Goal: Contribute content: Contribute content

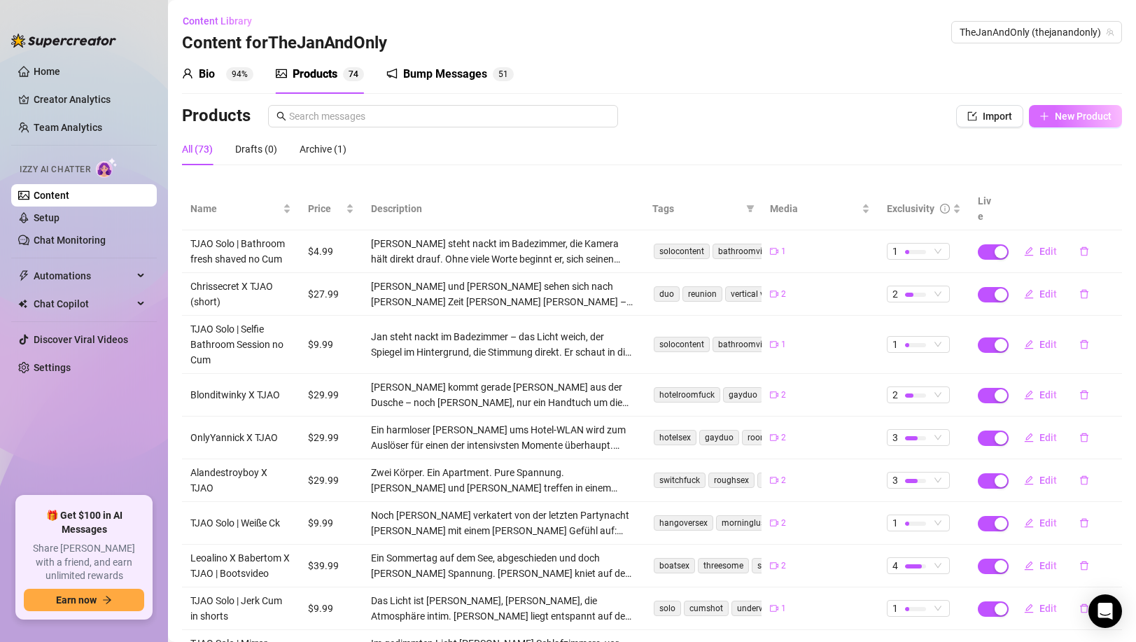
click at [1062, 116] on span "New Product" at bounding box center [1082, 116] width 57 height 11
type textarea "Type your message here..."
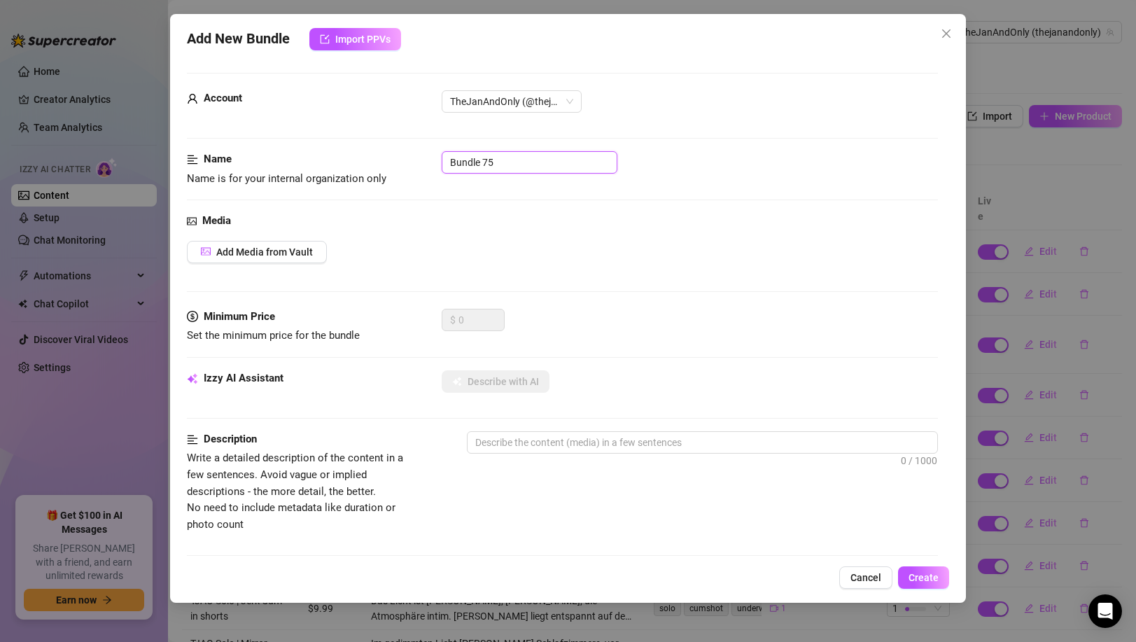
click at [540, 158] on input "Bundle 75" at bounding box center [530, 162] width 176 height 22
click at [536, 160] on input "Bundle 75" at bounding box center [530, 162] width 176 height 22
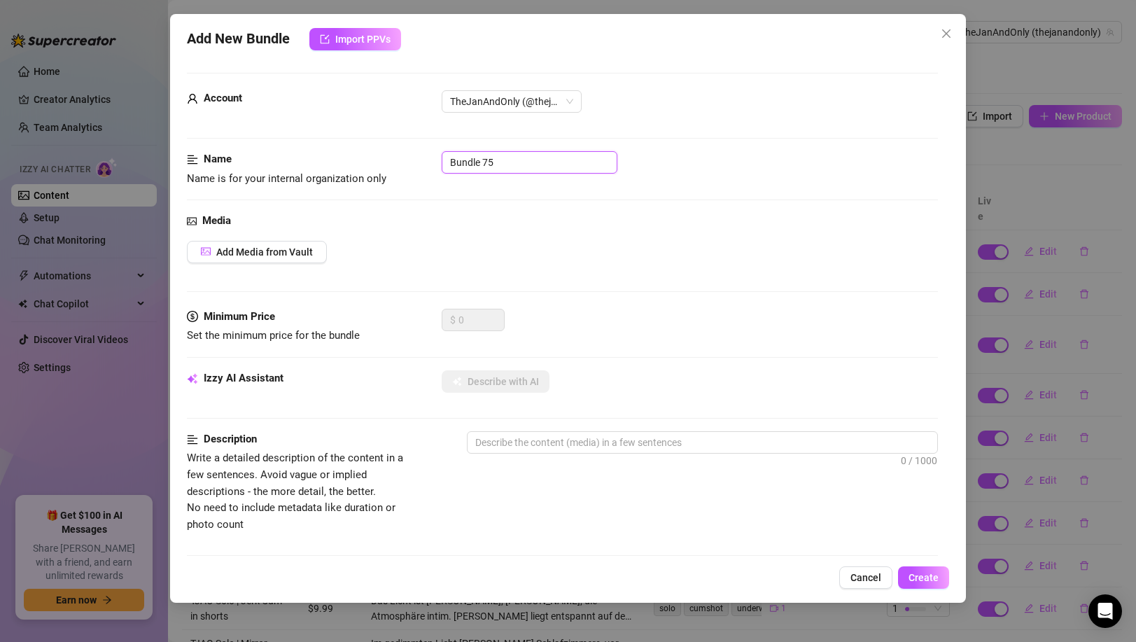
click at [536, 160] on input "Bundle 75" at bounding box center [530, 162] width 176 height 22
type input "TJAO Solo | Bed Jerk"
click at [288, 259] on button "Add Media from Vault" at bounding box center [257, 252] width 140 height 22
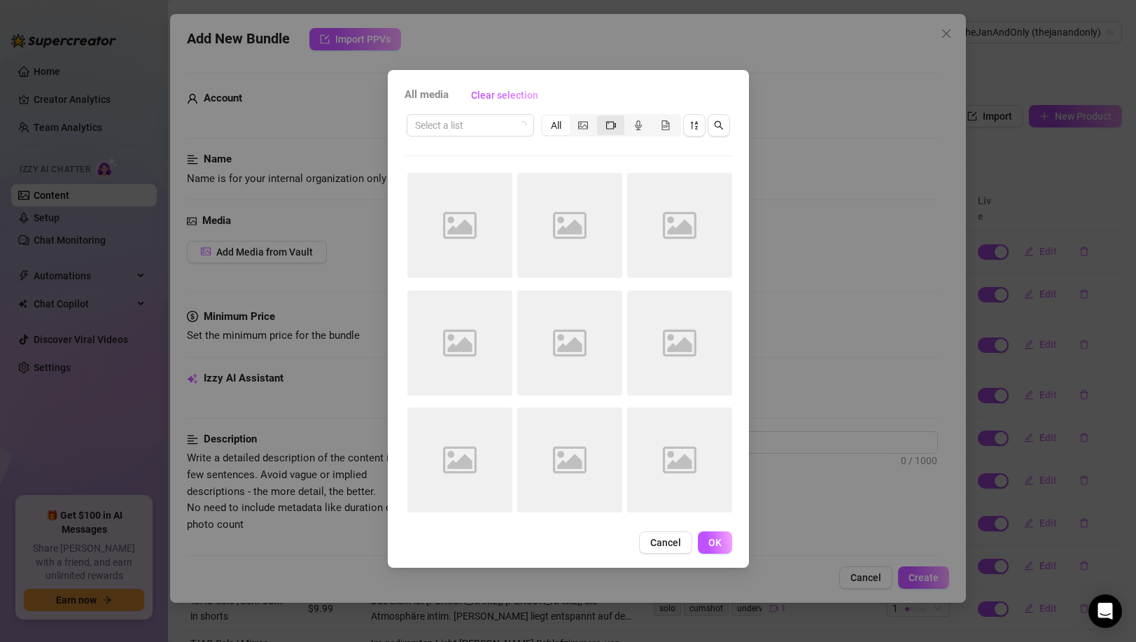
click at [606, 125] on icon "video-camera" at bounding box center [611, 125] width 10 height 10
click at [600, 118] on input "segmented control" at bounding box center [600, 118] width 0 height 0
click at [692, 125] on icon "sort-descending" at bounding box center [694, 125] width 10 height 10
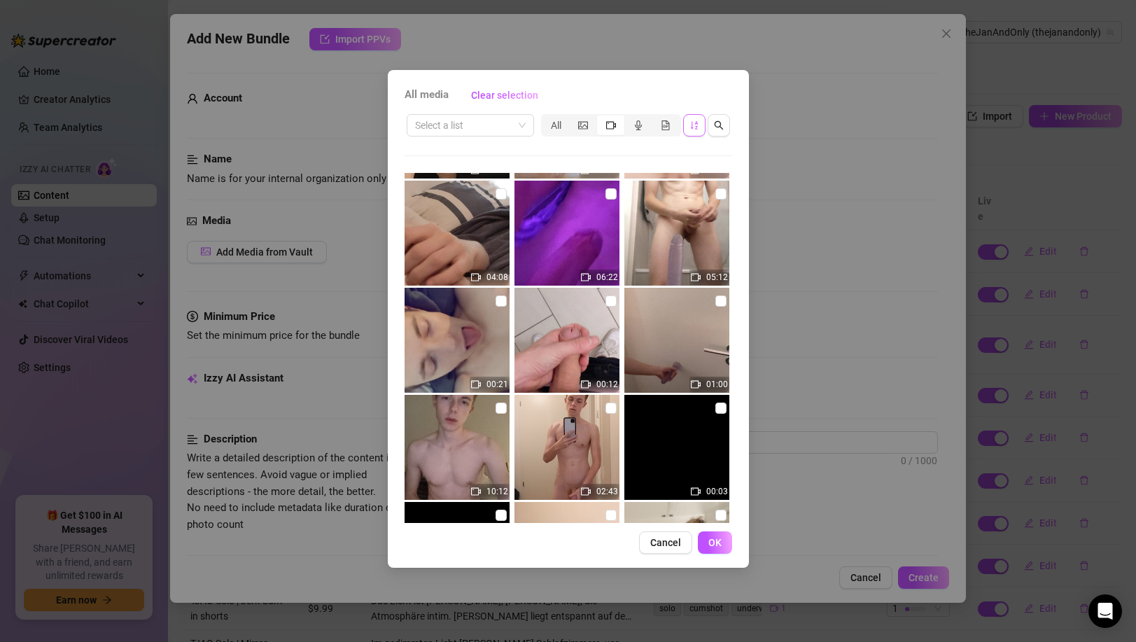
scroll to position [1869, 0]
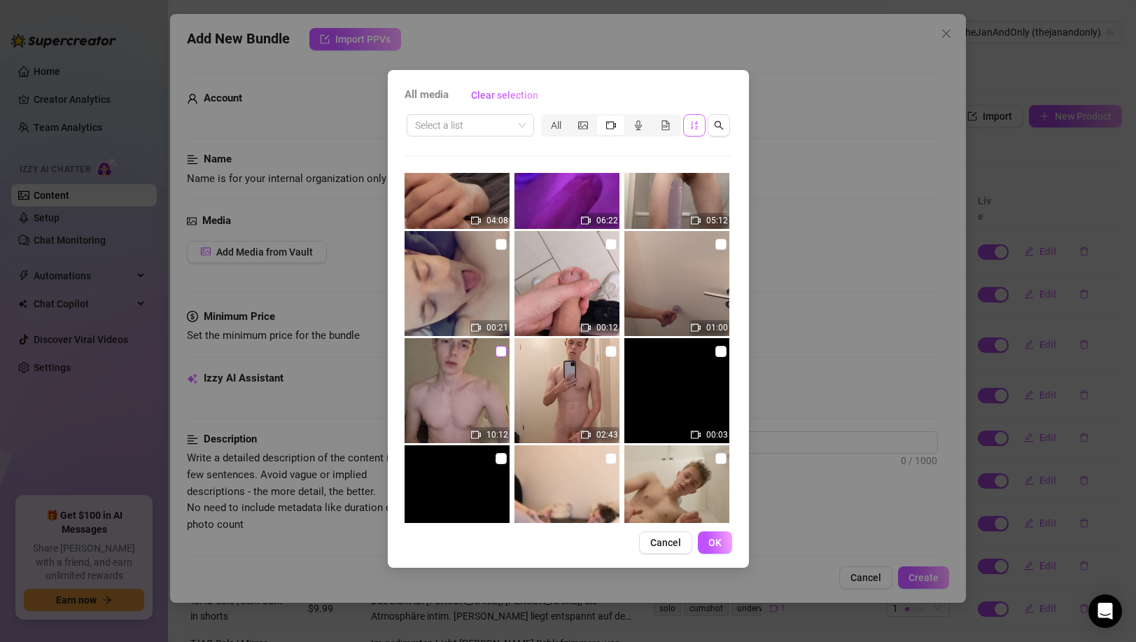
click at [496, 355] on input "checkbox" at bounding box center [500, 351] width 11 height 11
checkbox input "true"
click at [712, 539] on span "OK" at bounding box center [714, 542] width 13 height 11
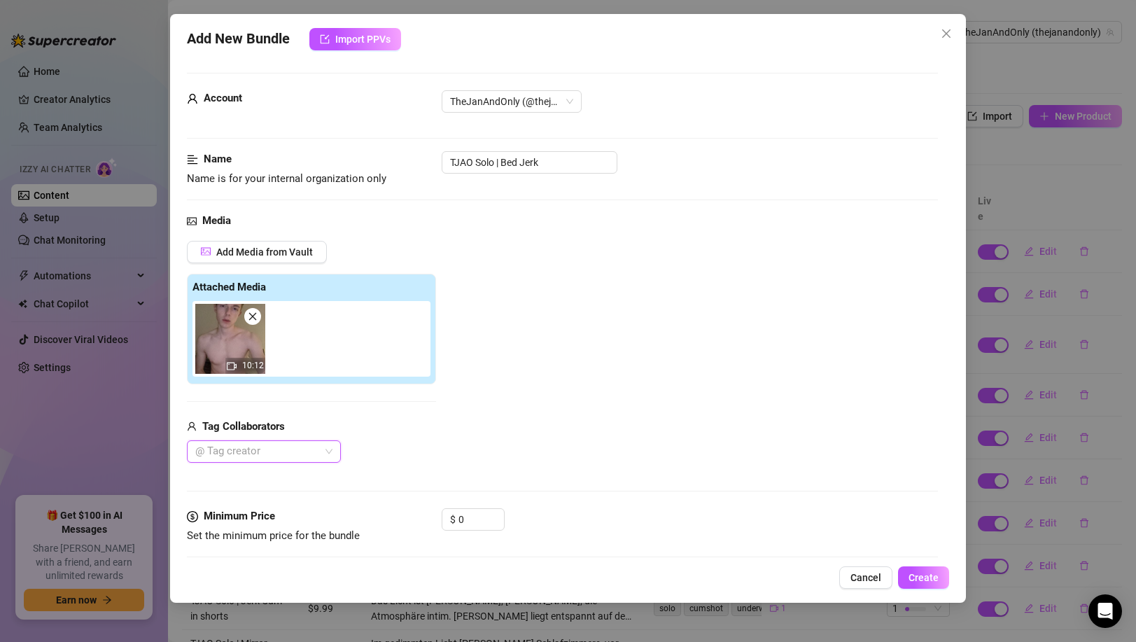
click at [239, 451] on div at bounding box center [257, 452] width 134 height 20
type input "fab"
click at [250, 481] on div "Fabfabfabulous" at bounding box center [264, 479] width 132 height 15
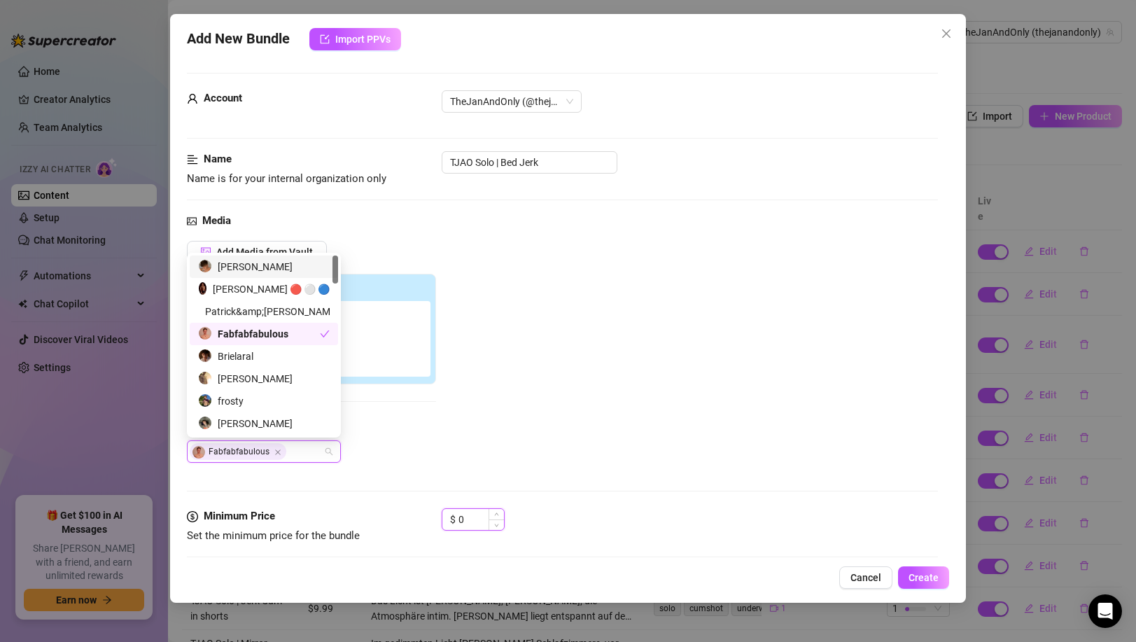
click at [467, 516] on input "0" at bounding box center [480, 519] width 45 height 21
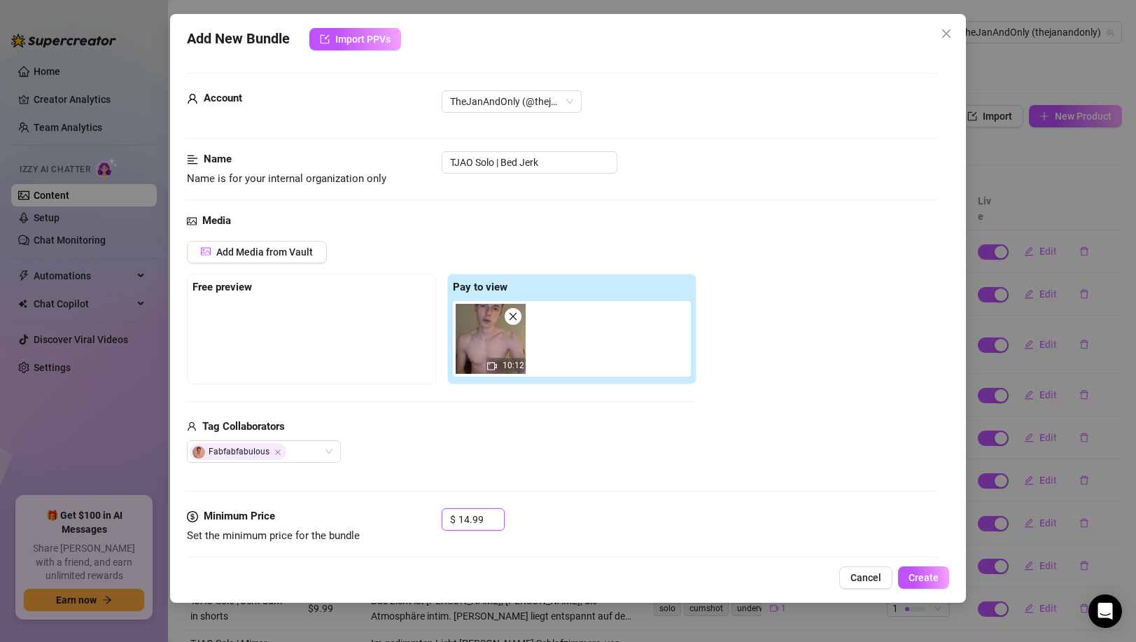
type input "14.99"
click at [588, 486] on div "Media Add Media from Vault Free preview Pay to view 10:12 Tag Collaborators Fab…" at bounding box center [562, 360] width 750 height 295
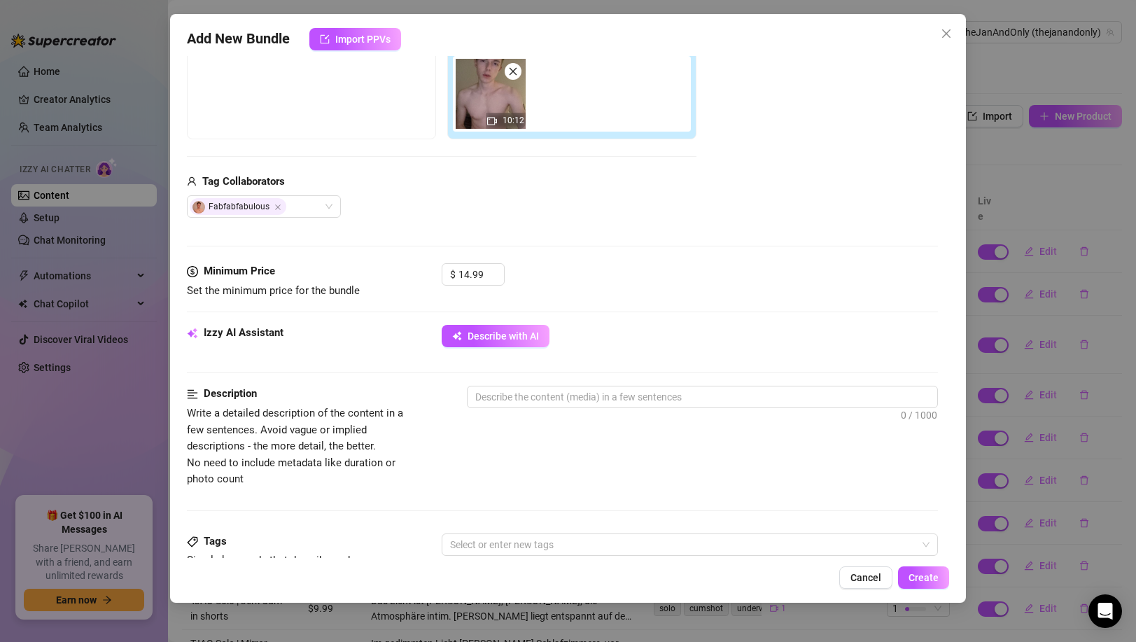
scroll to position [250, 0]
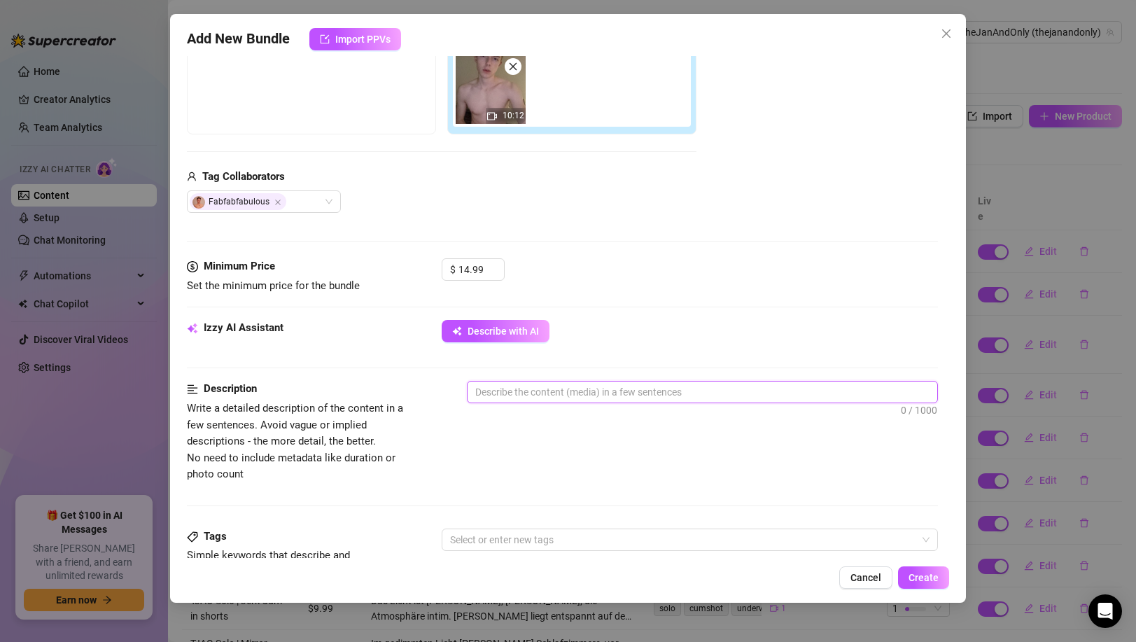
click at [556, 393] on textarea at bounding box center [701, 391] width 469 height 21
paste textarea "Allein im Bett und komplett horny: [PERSON_NAME] liegt nackt auf seiner Matratz…"
type textarea "Allein im Bett und komplett horny: [PERSON_NAME] liegt nackt auf seiner Matratz…"
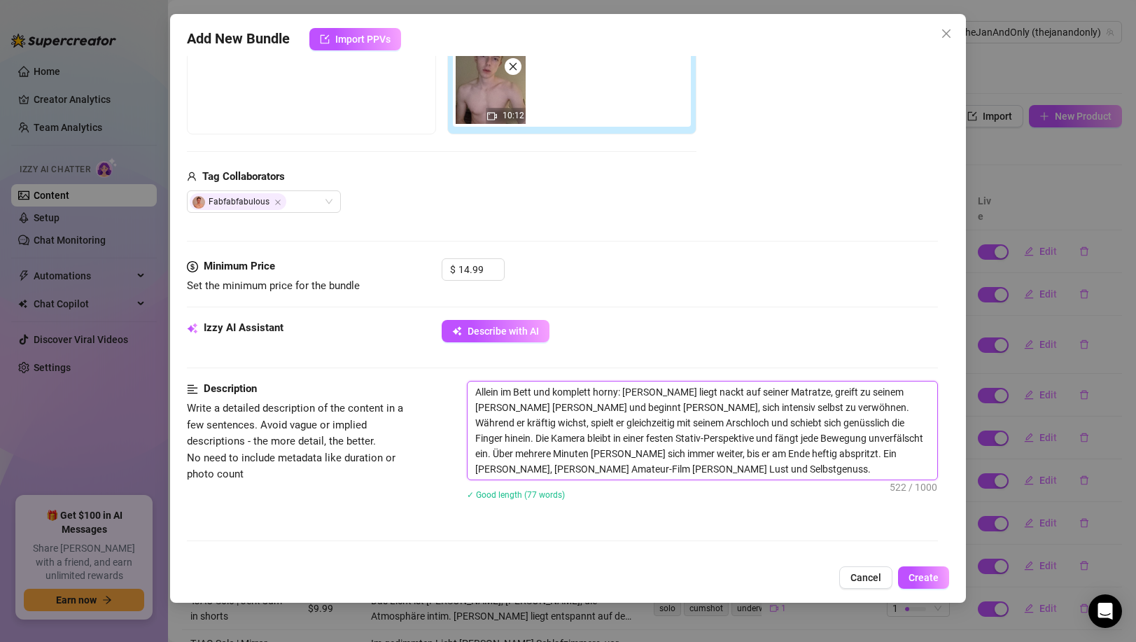
scroll to position [0, 0]
type textarea "Allein im Bett und komplett horny: [PERSON_NAME] liegt nackt auf seiner Matratz…"
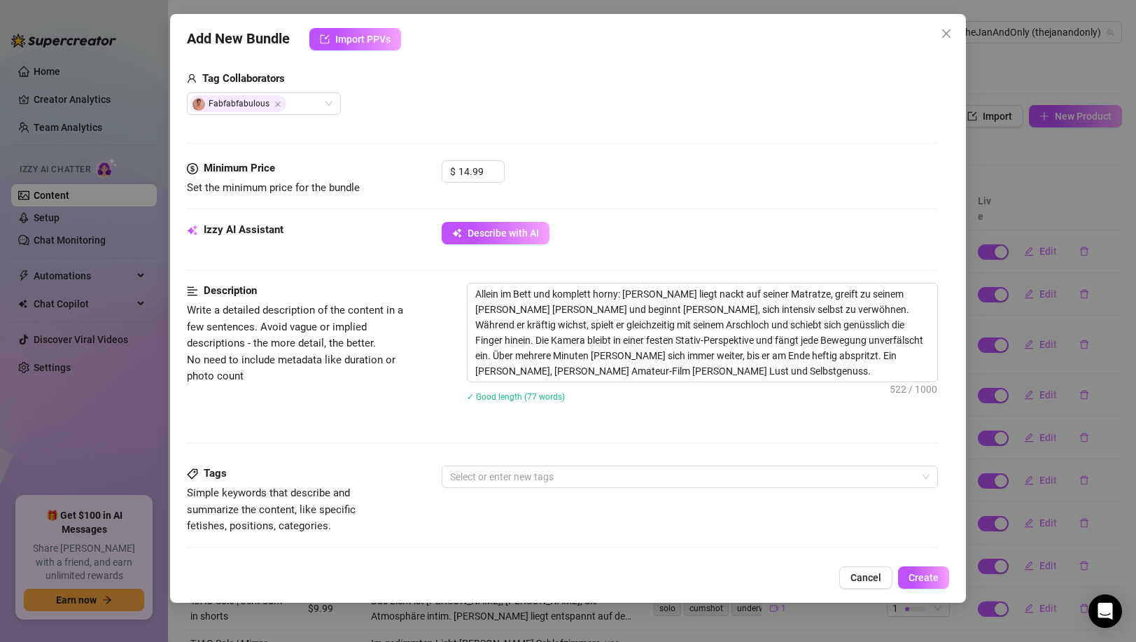
scroll to position [403, 0]
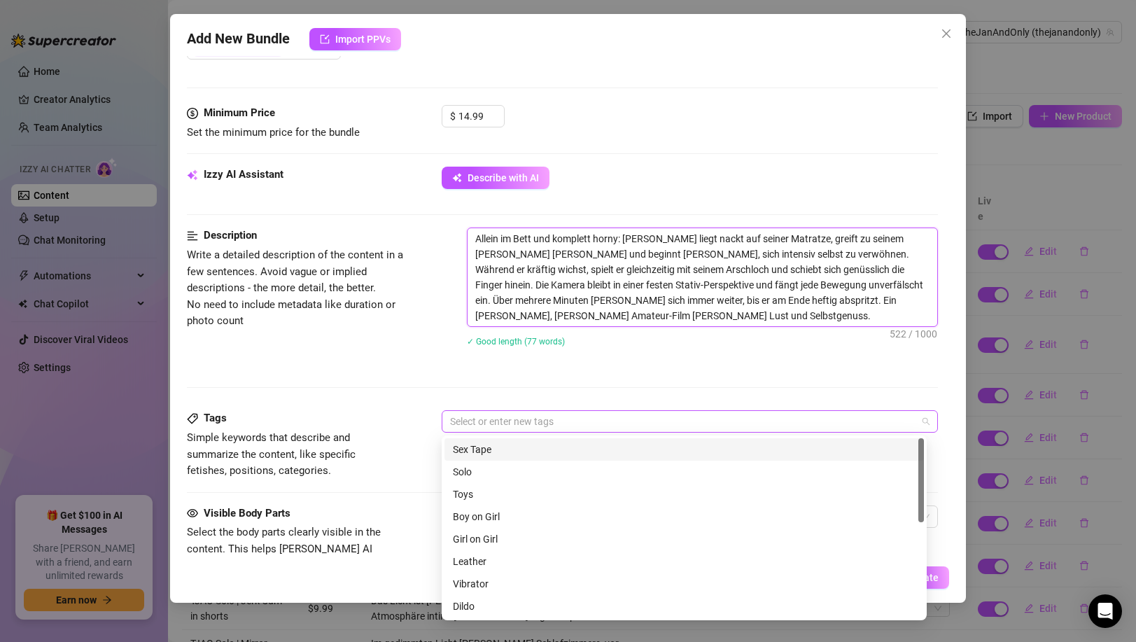
click at [524, 423] on div at bounding box center [681, 421] width 475 height 20
paste input "soloplay"
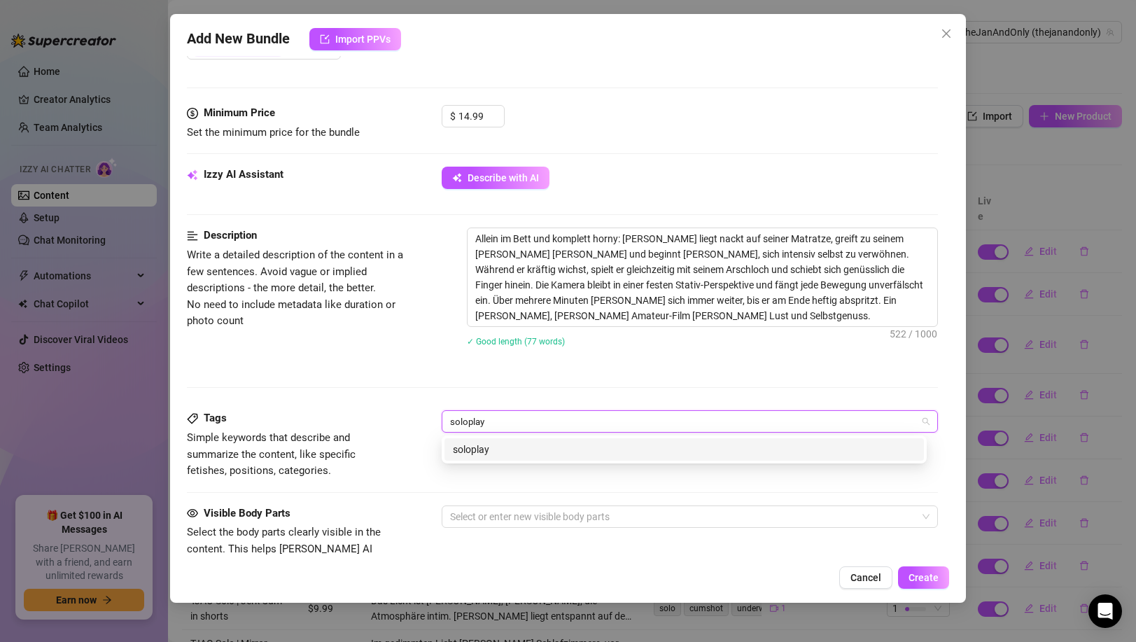
type input "soloplay"
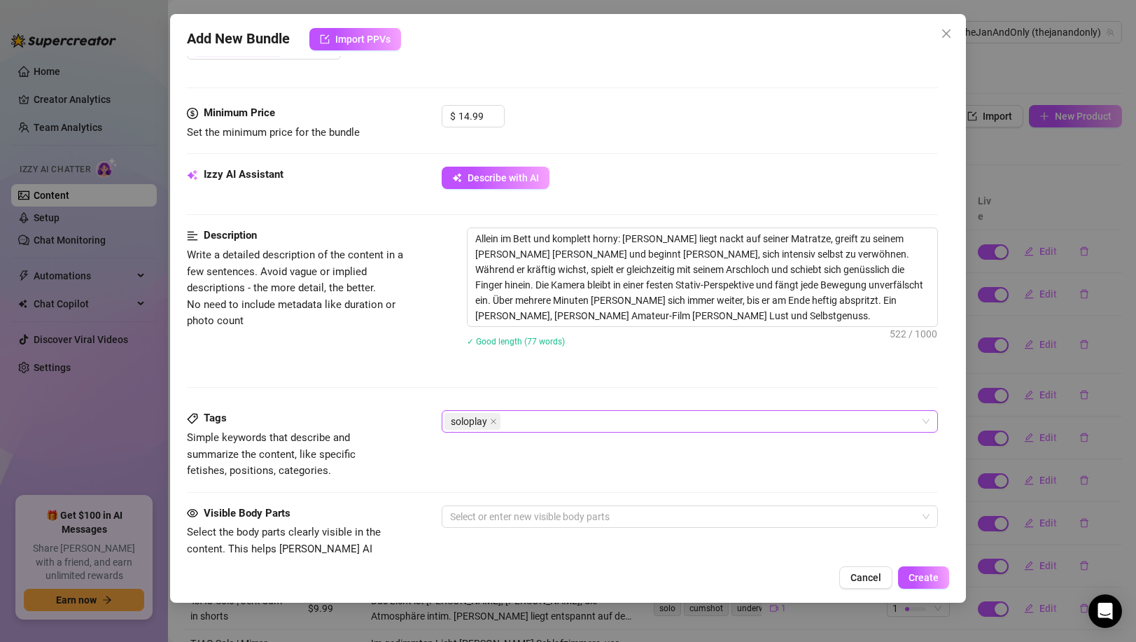
click at [602, 423] on div "soloplay" at bounding box center [681, 421] width 475 height 20
paste input "jerking"
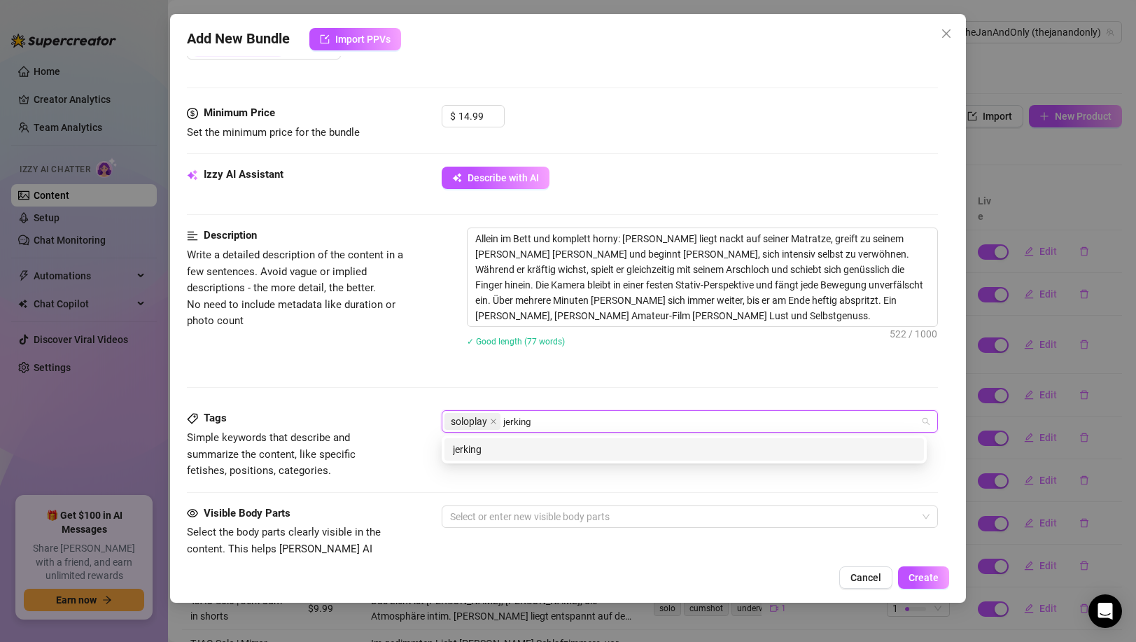
type input "jerking"
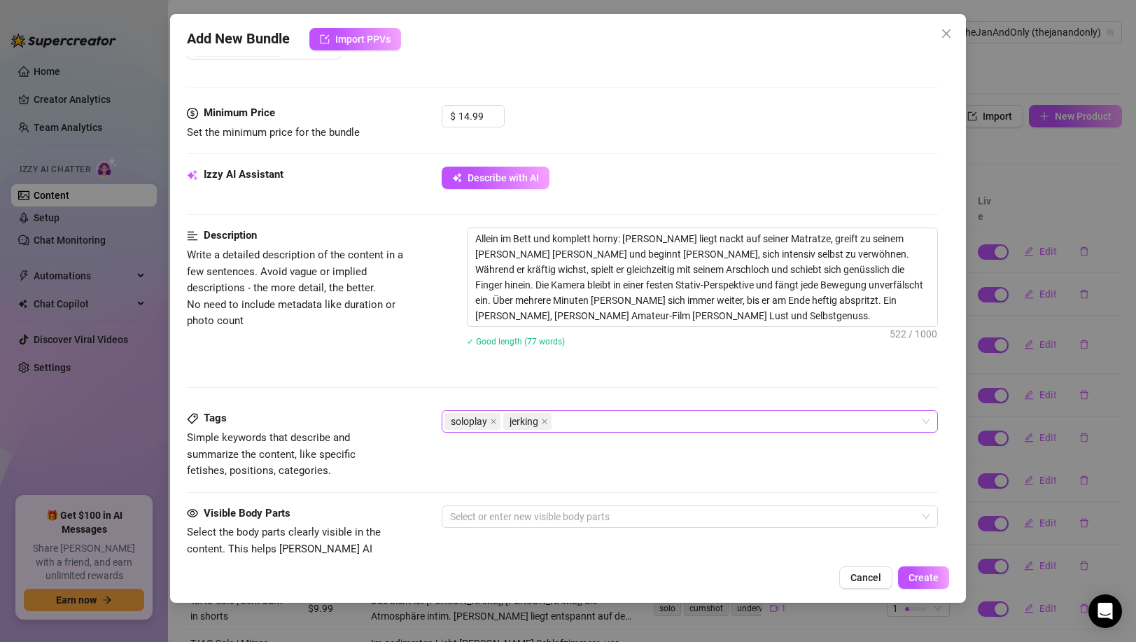
click at [609, 428] on div "soloplay jerking" at bounding box center [681, 421] width 475 height 20
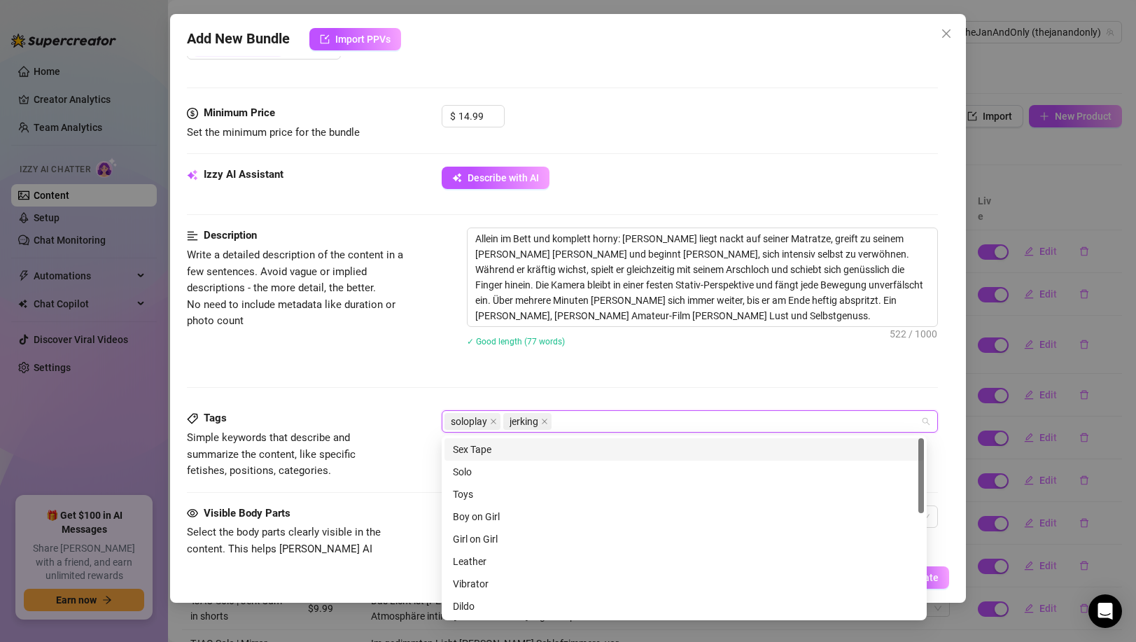
paste input "analplay"
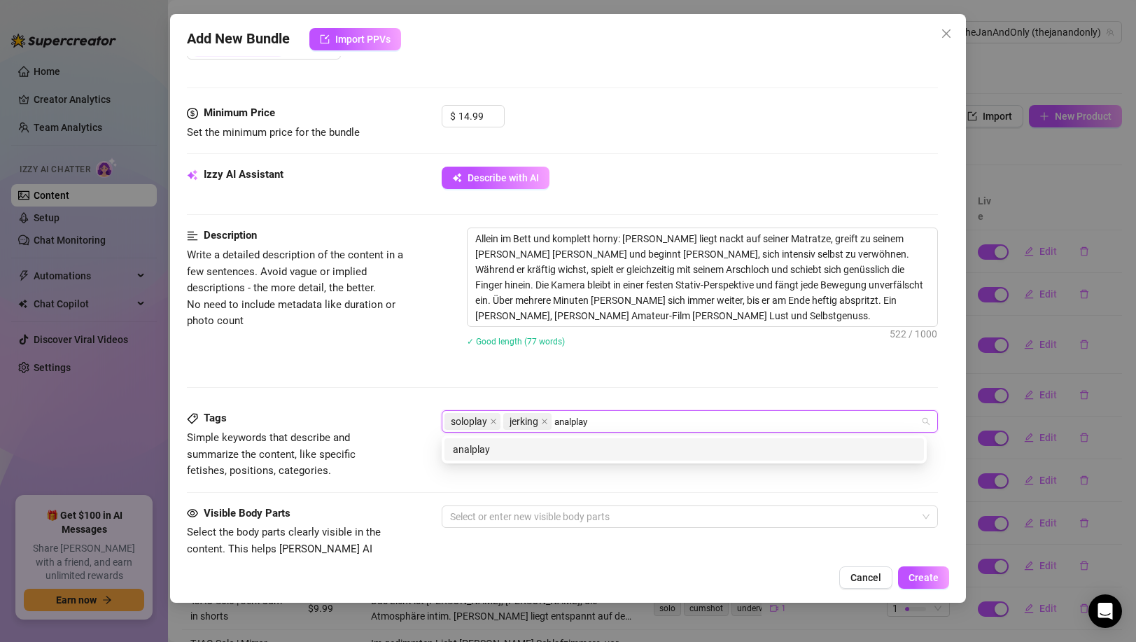
type input "analplay"
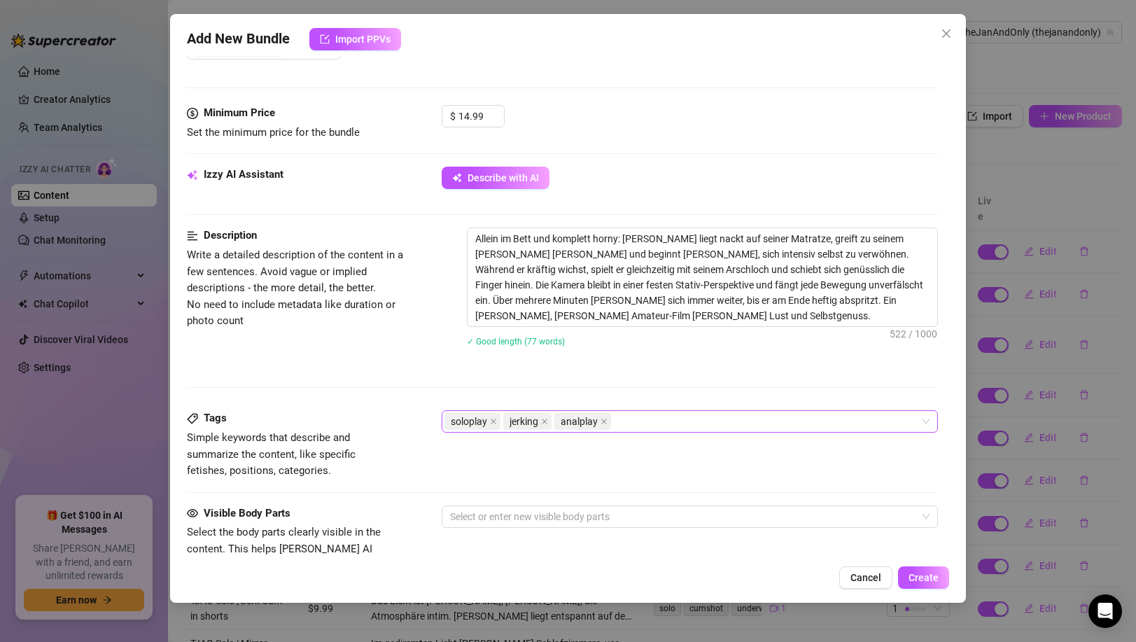
click at [675, 423] on div "soloplay jerking analplay" at bounding box center [681, 421] width 475 height 20
paste input "fingering"
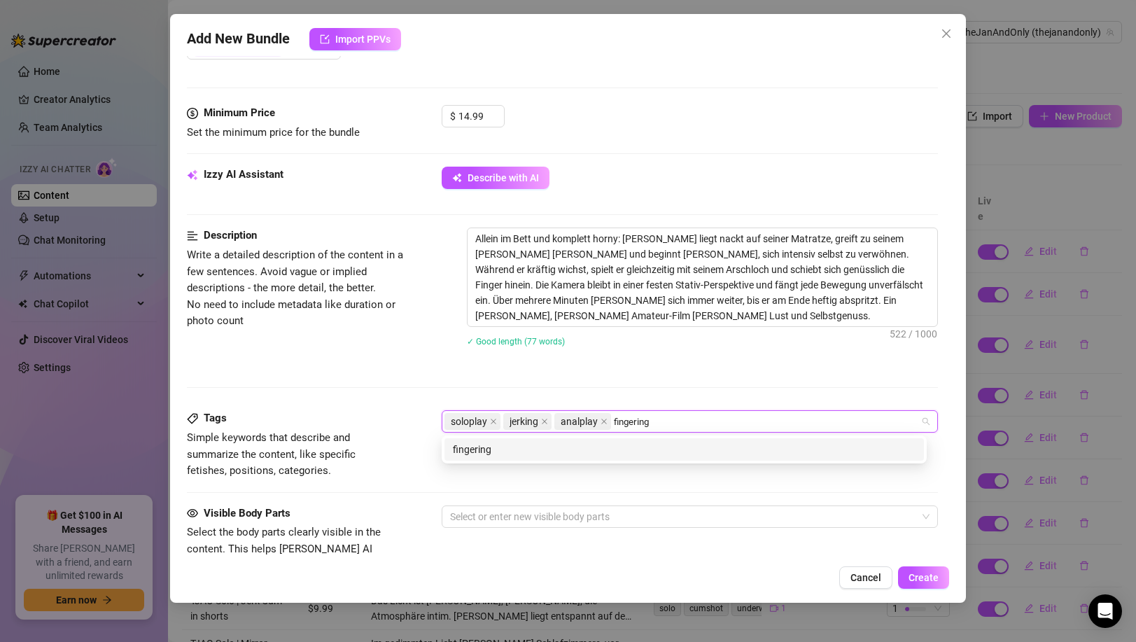
type input "fingering"
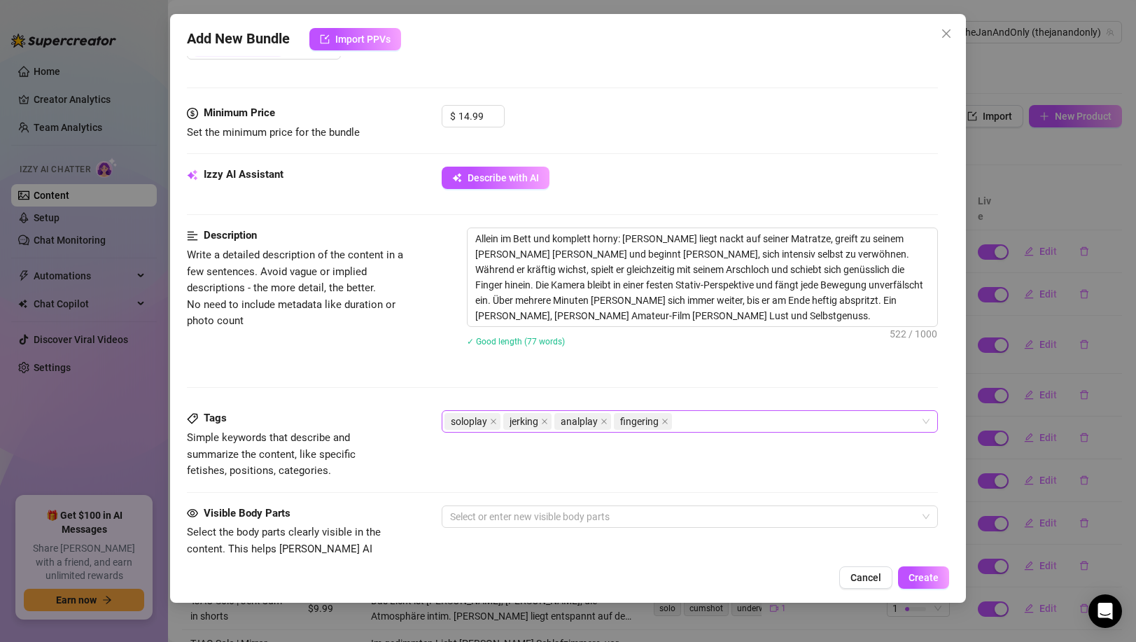
click at [696, 427] on div "soloplay jerking analplay fingering" at bounding box center [681, 421] width 475 height 20
paste input "stativ"
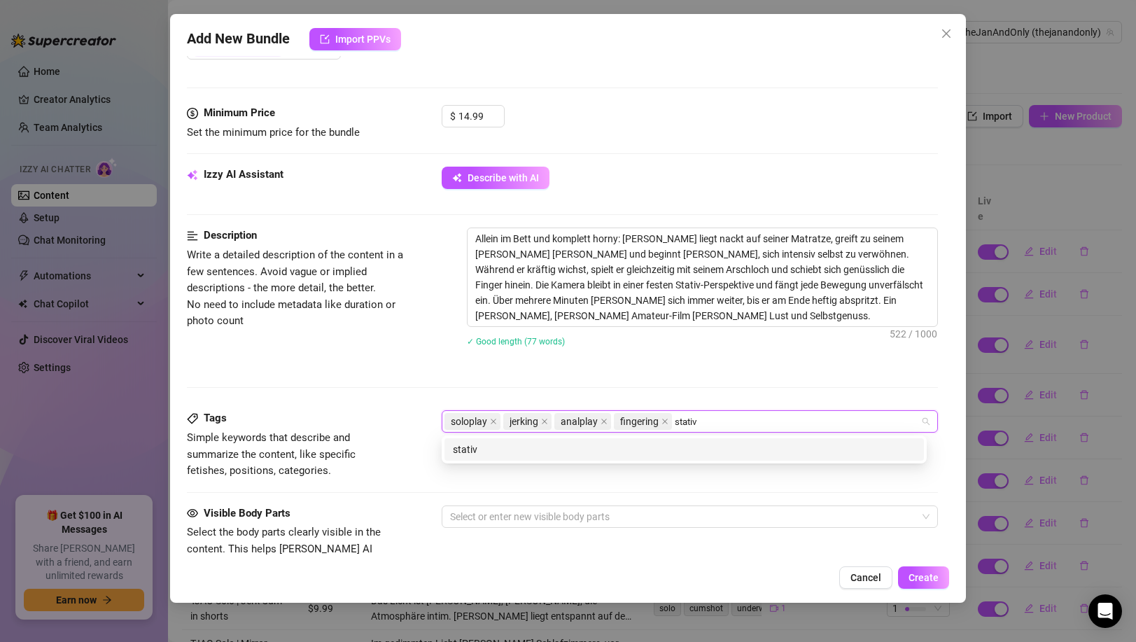
type input "stativ"
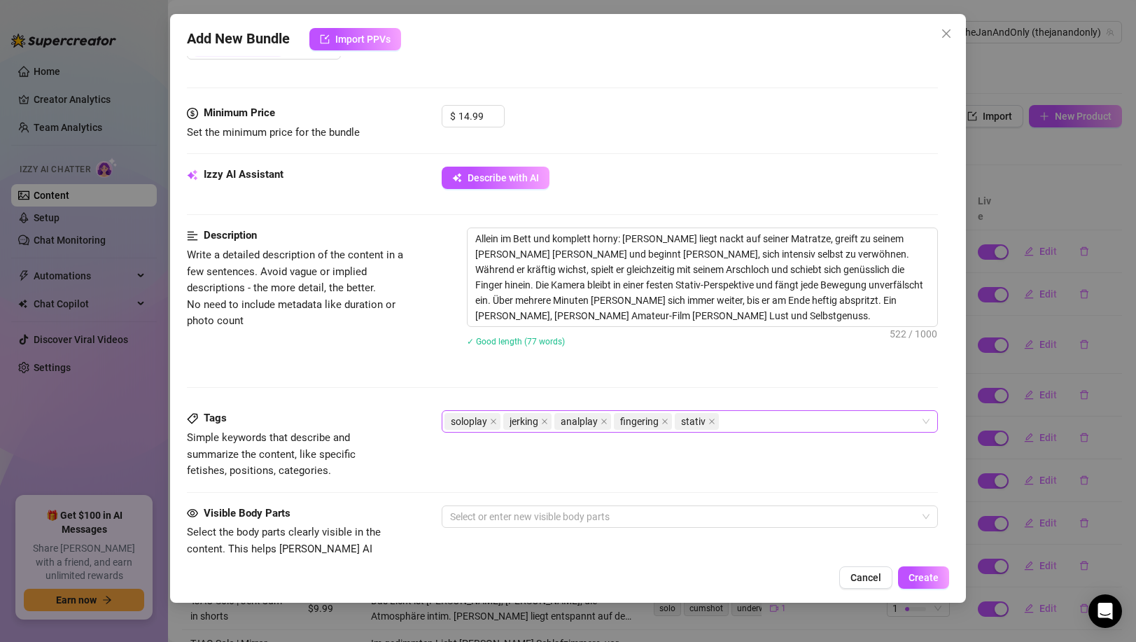
click at [769, 426] on div "soloplay jerking analplay fingering stativ" at bounding box center [681, 421] width 475 height 20
paste input "amateur"
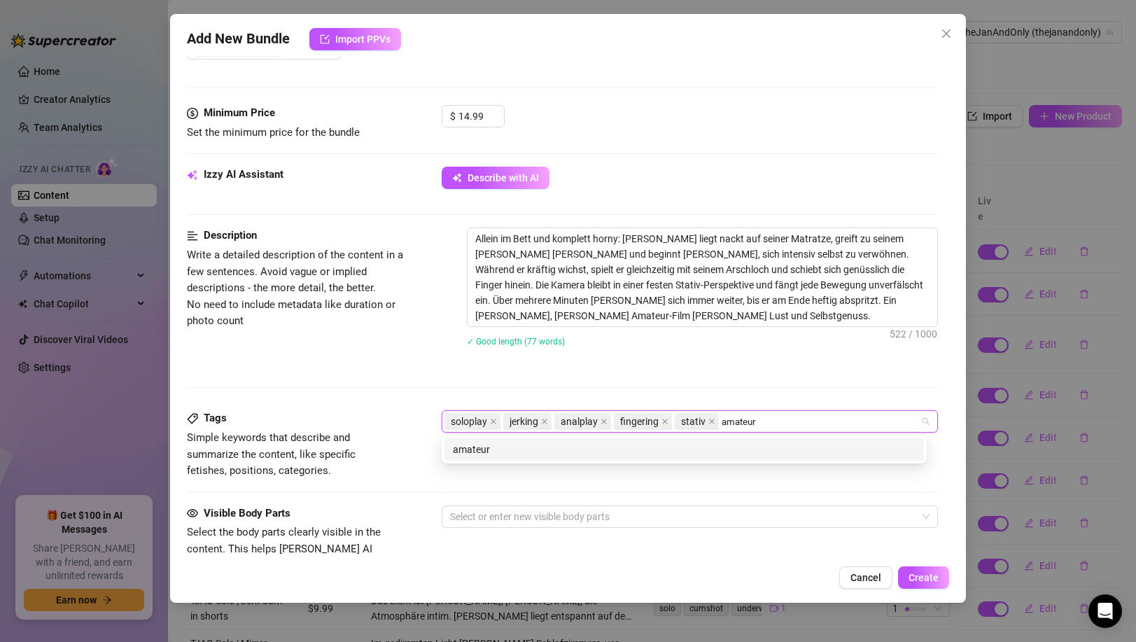
type input "amateur"
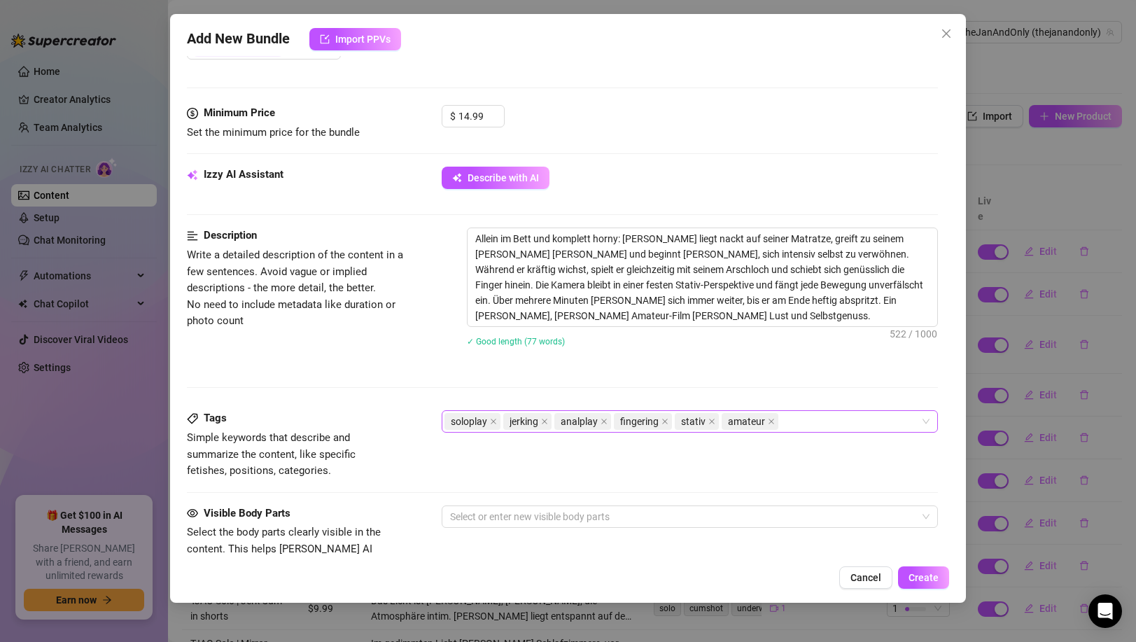
click at [792, 416] on div "soloplay jerking analplay fingering stativ amateur" at bounding box center [681, 421] width 475 height 20
paste input "longvideo"
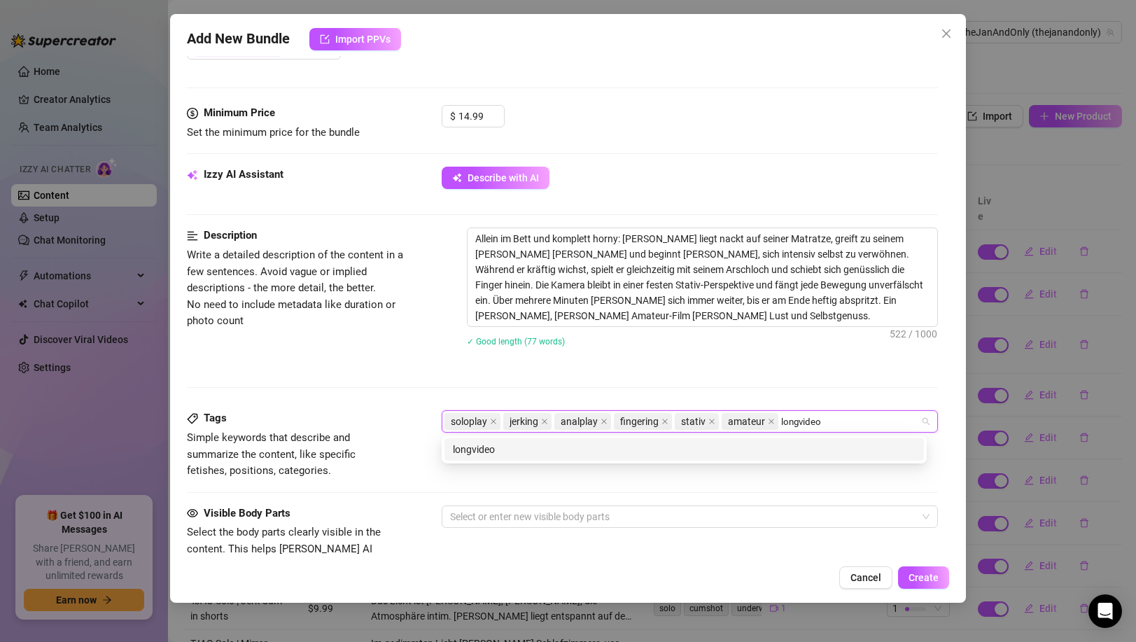
type input "longvideo"
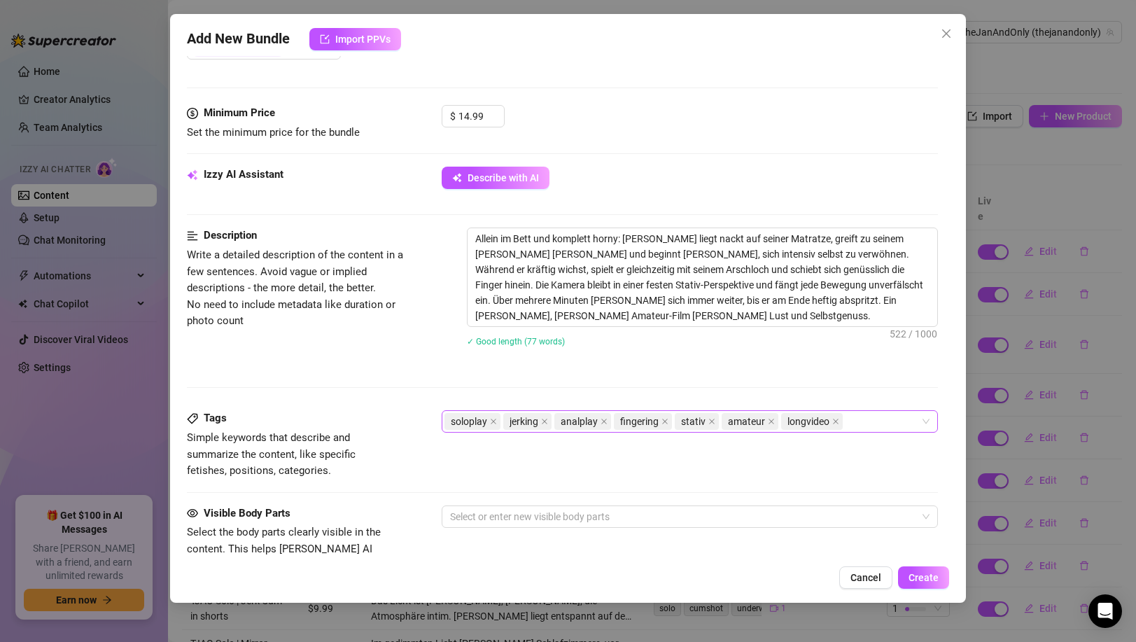
click at [886, 416] on div "soloplay jerking analplay fingering stativ amateur longvideo" at bounding box center [681, 421] width 475 height 20
paste input "cumshot"
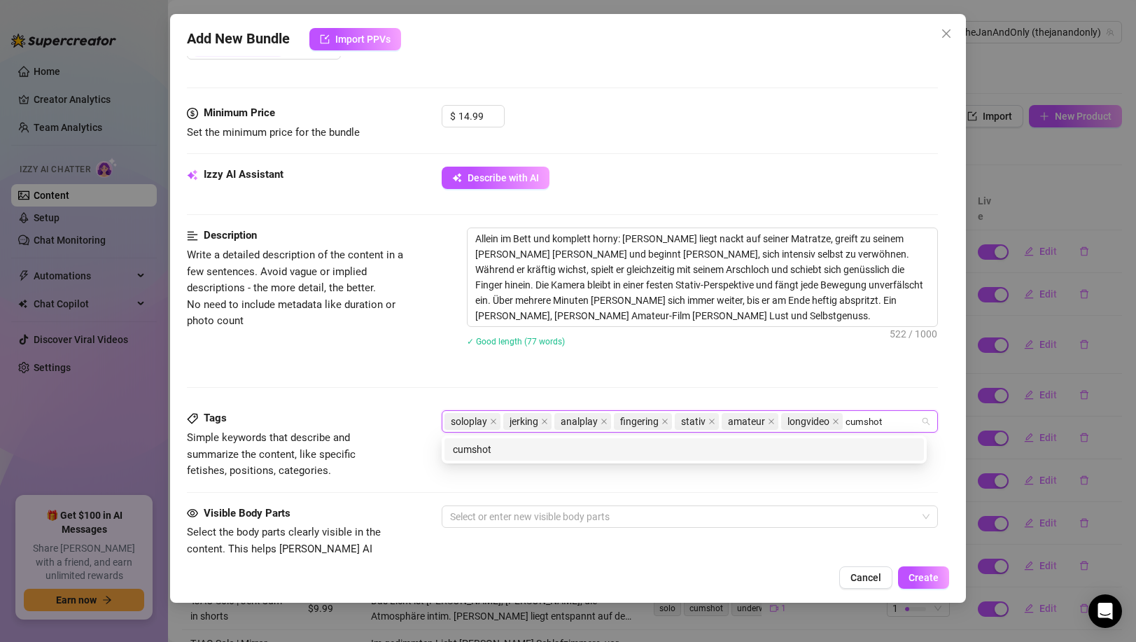
type input "cumshot"
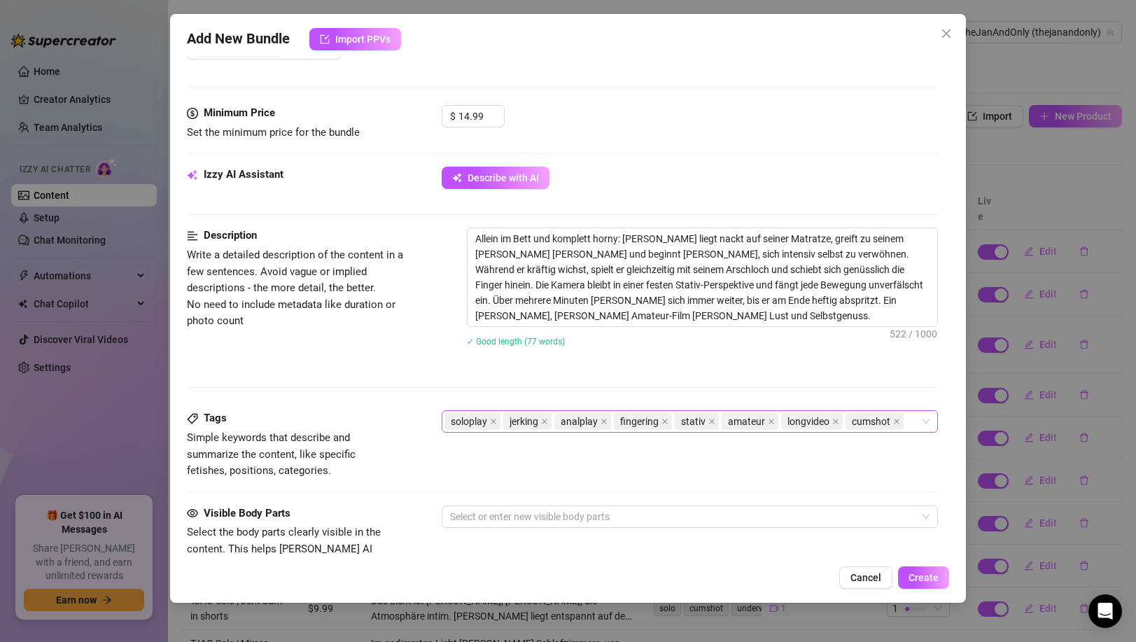
click at [906, 423] on input "search" at bounding box center [907, 421] width 3 height 17
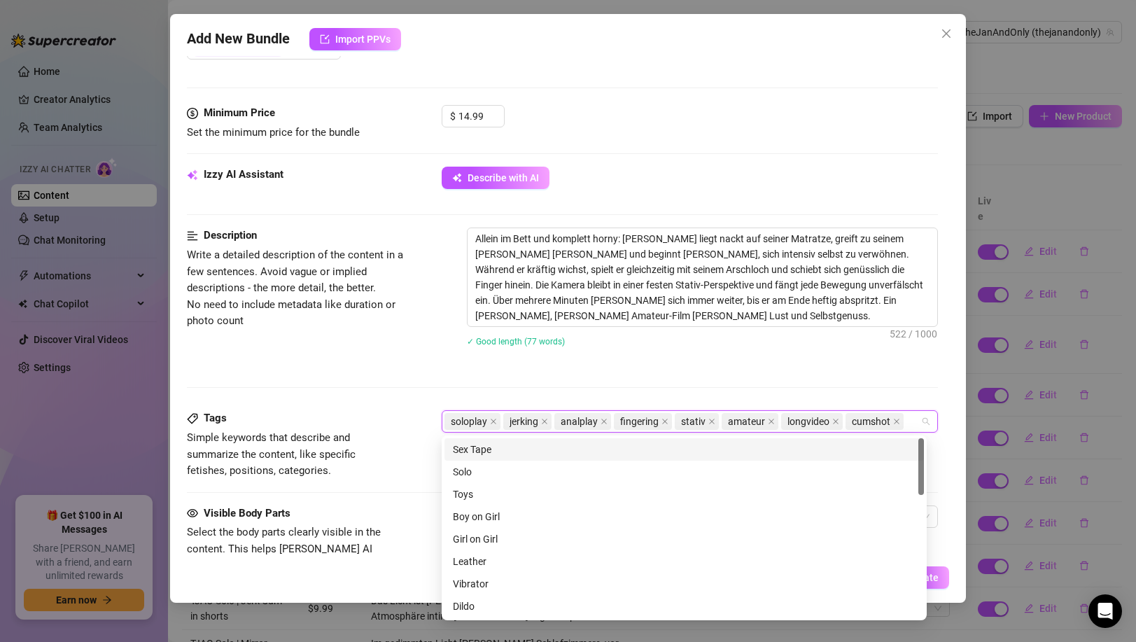
paste input "bed"
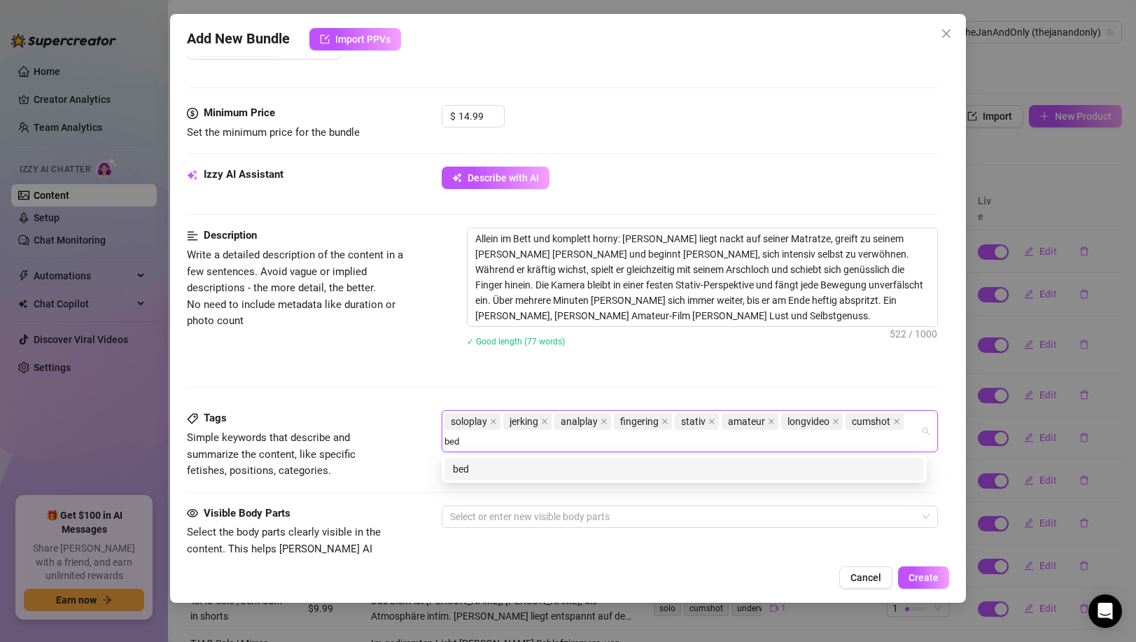
type input "bed"
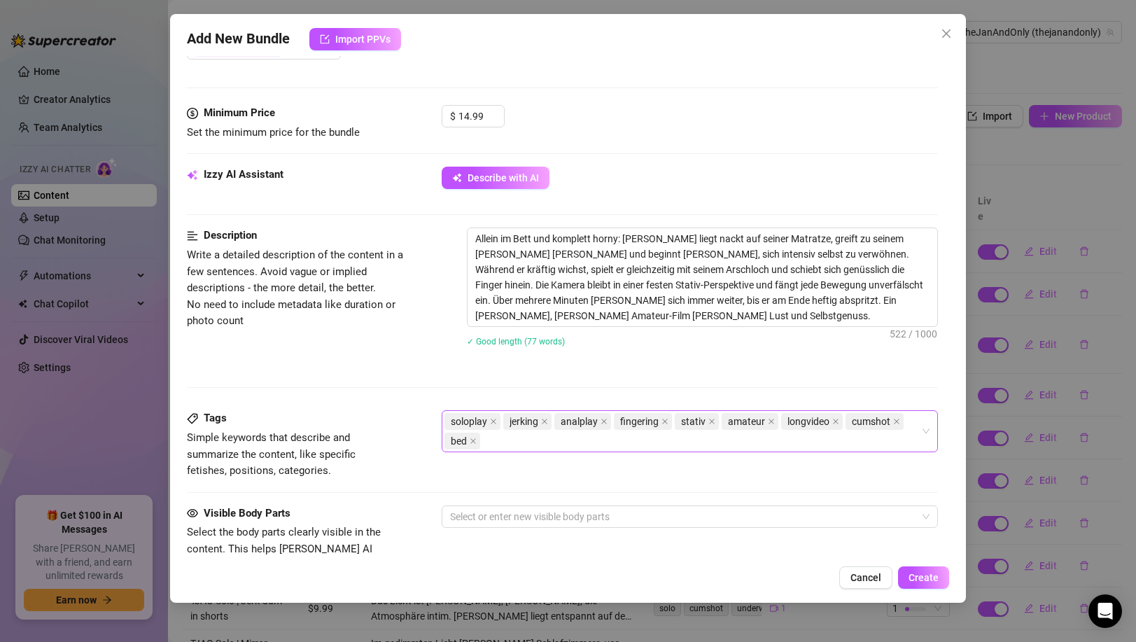
click at [506, 439] on div "soloplay jerking analplay fingering stativ amateur longvideo cumshot bed" at bounding box center [681, 430] width 475 height 39
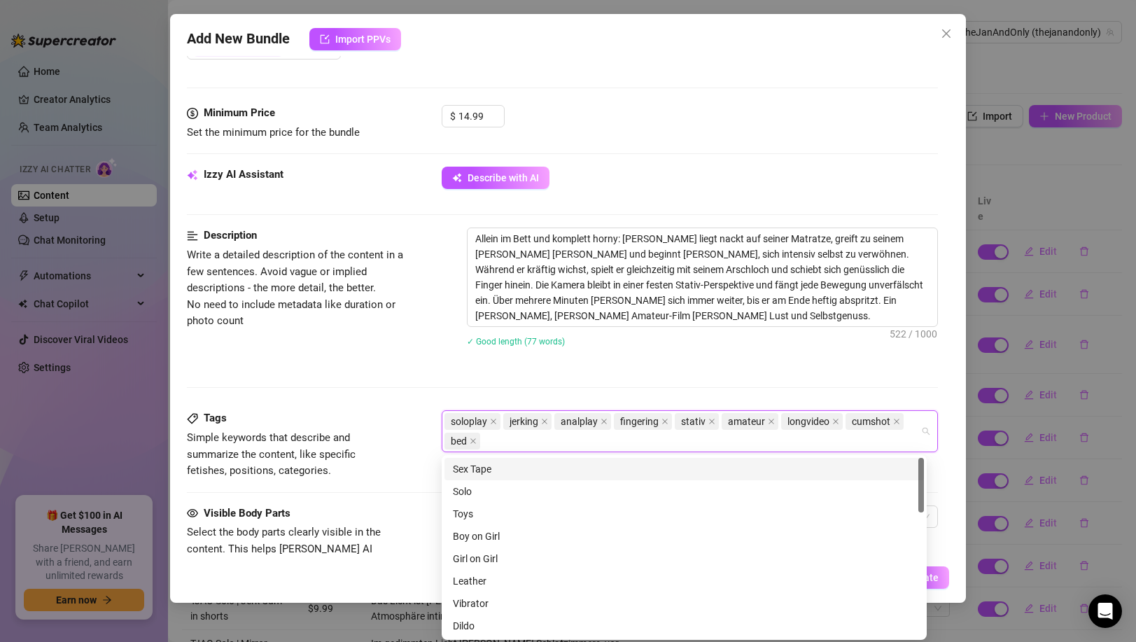
paste input "orgasm"
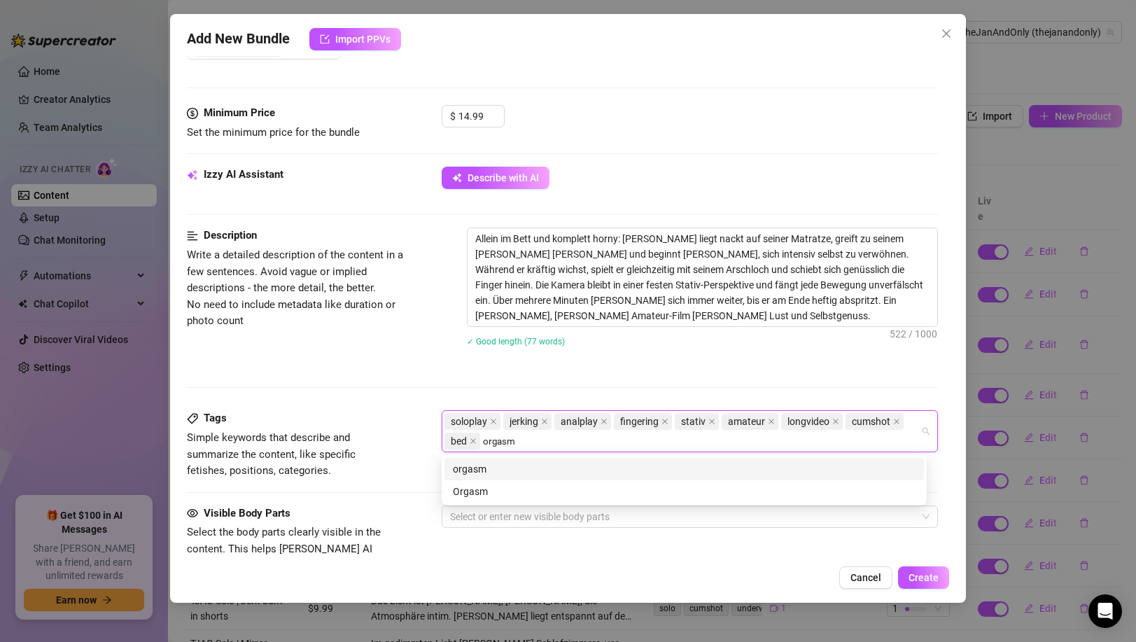
type input "orgasm"
click at [418, 366] on div "Description Write a detailed description of the content in a few sentences. Avo…" at bounding box center [562, 318] width 750 height 183
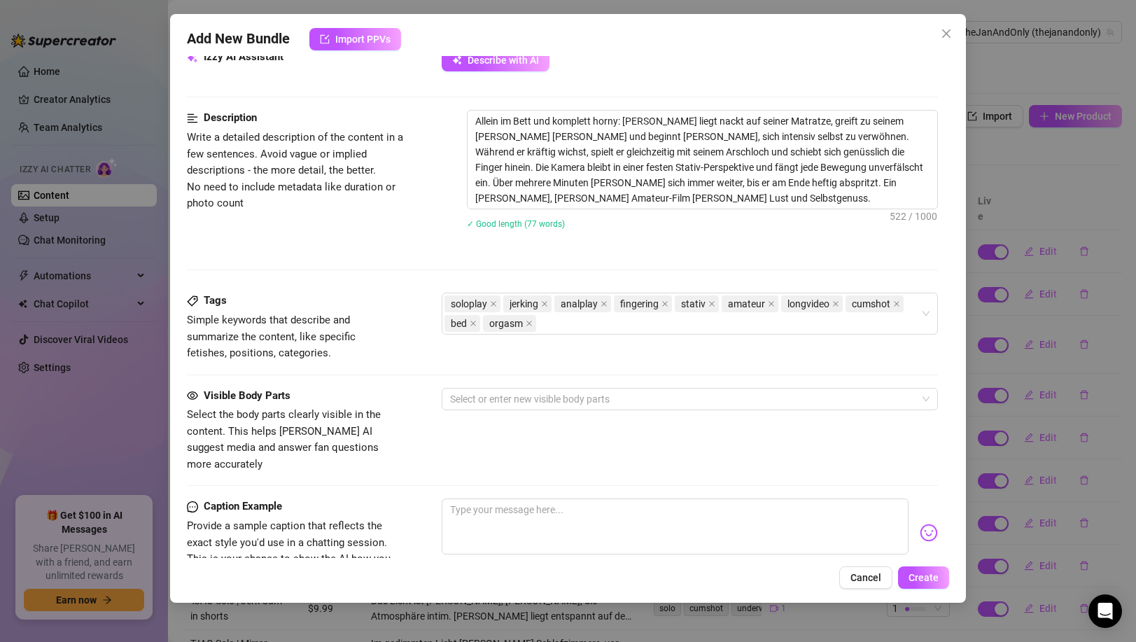
scroll to position [547, 0]
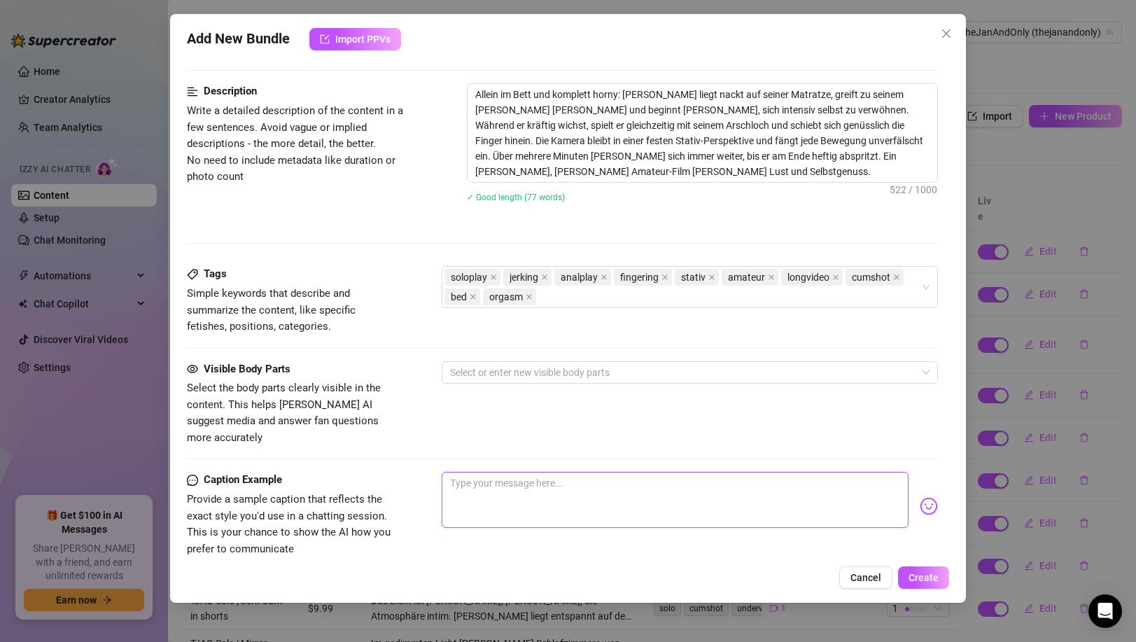
click at [477, 476] on textarea at bounding box center [675, 500] width 466 height 56
paste textarea "10 Minuten pure Selbstquälerei… bis ich’s einfach nicht mehr halten konnte 💦😈 W…"
type textarea "10 Minuten pure Selbstquälerei… bis ich’s einfach nicht mehr halten konnte 💦😈 W…"
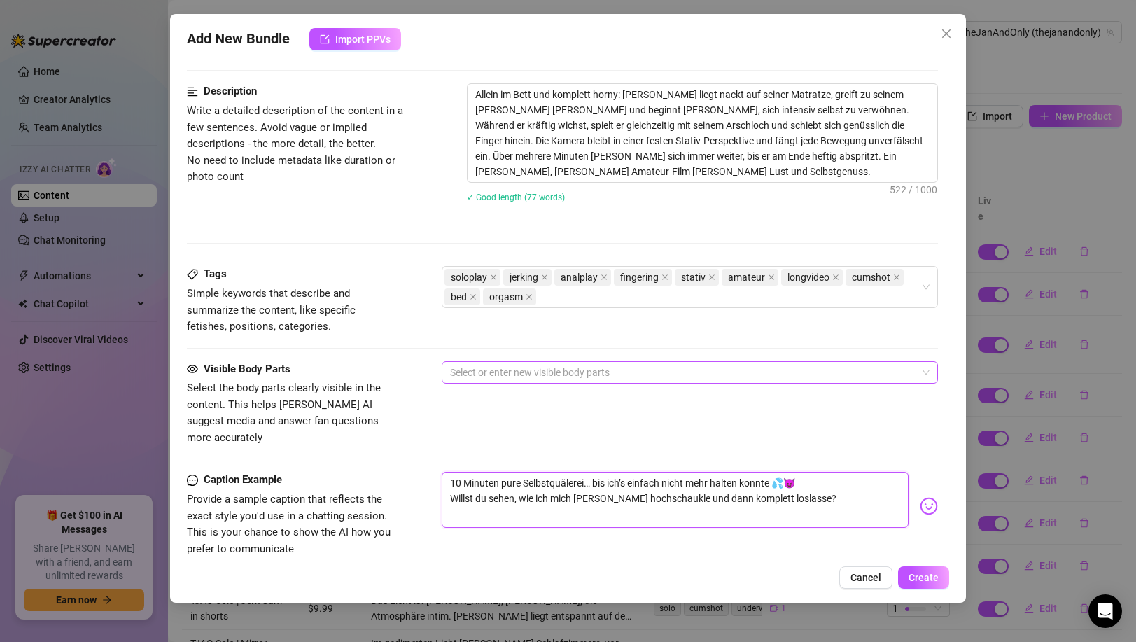
click at [568, 374] on div at bounding box center [681, 372] width 475 height 20
type textarea "10 Minuten pure Selbstquälerei… bis ich’s einfach nicht mehr halten konnte 💦😈 W…"
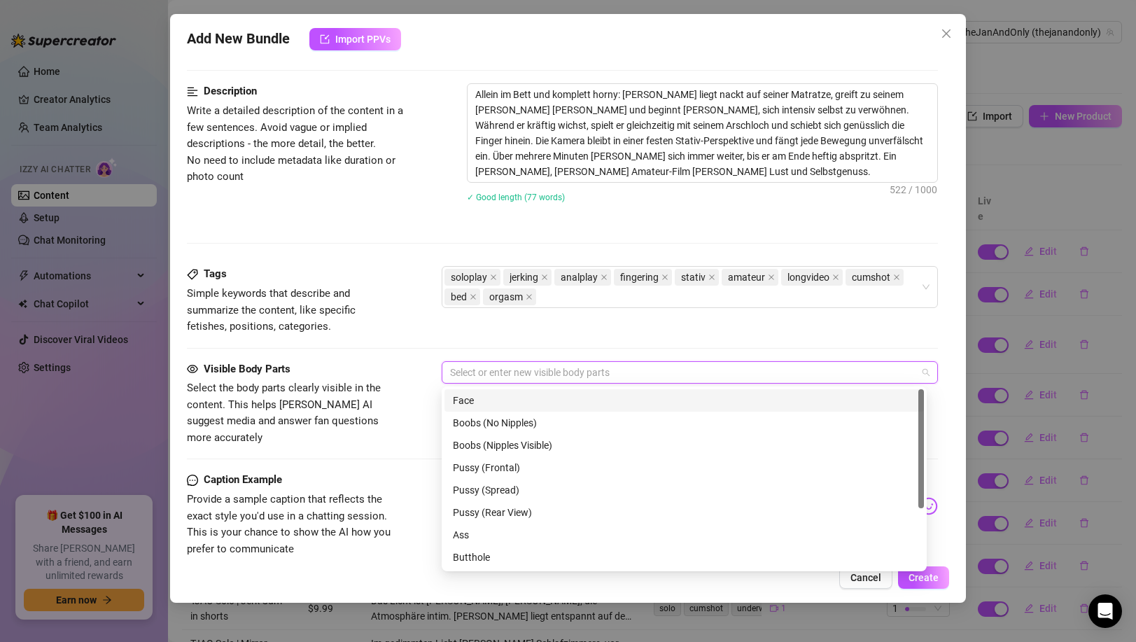
click at [507, 404] on div "Face" at bounding box center [684, 400] width 463 height 15
click at [500, 529] on div "Ass" at bounding box center [684, 534] width 463 height 15
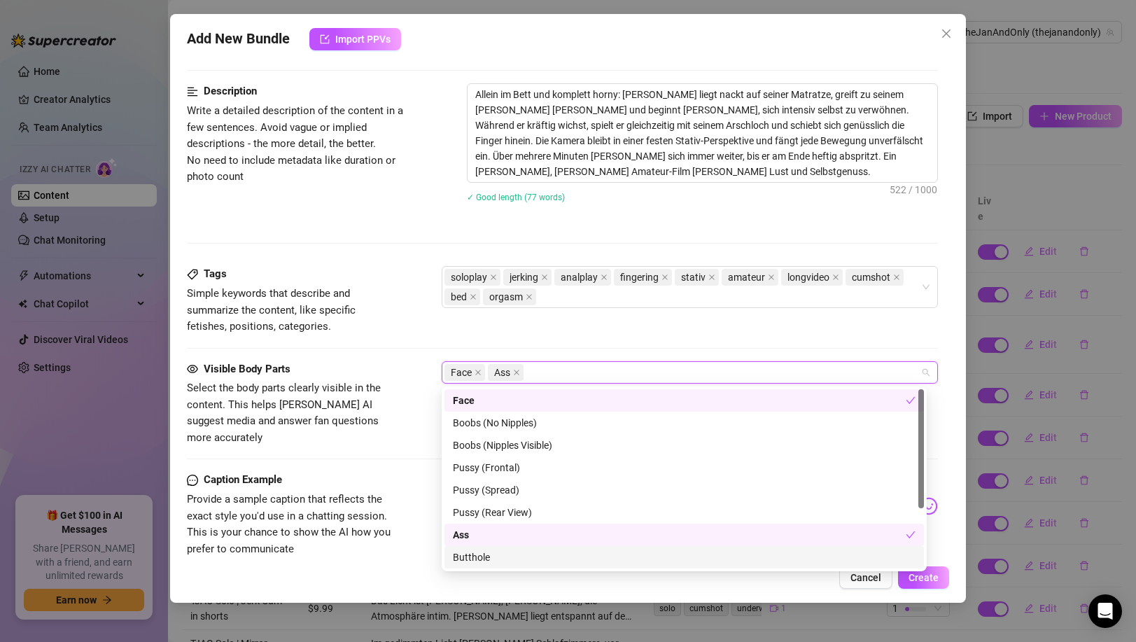
click at [493, 560] on div "Butthole" at bounding box center [684, 556] width 463 height 15
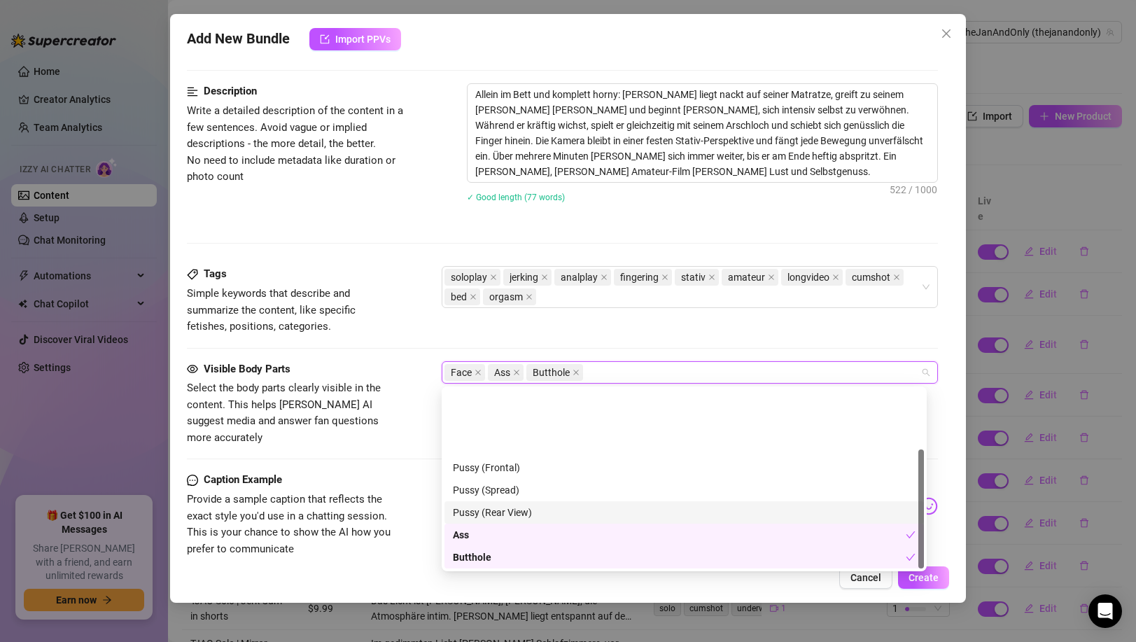
scroll to position [90, 0]
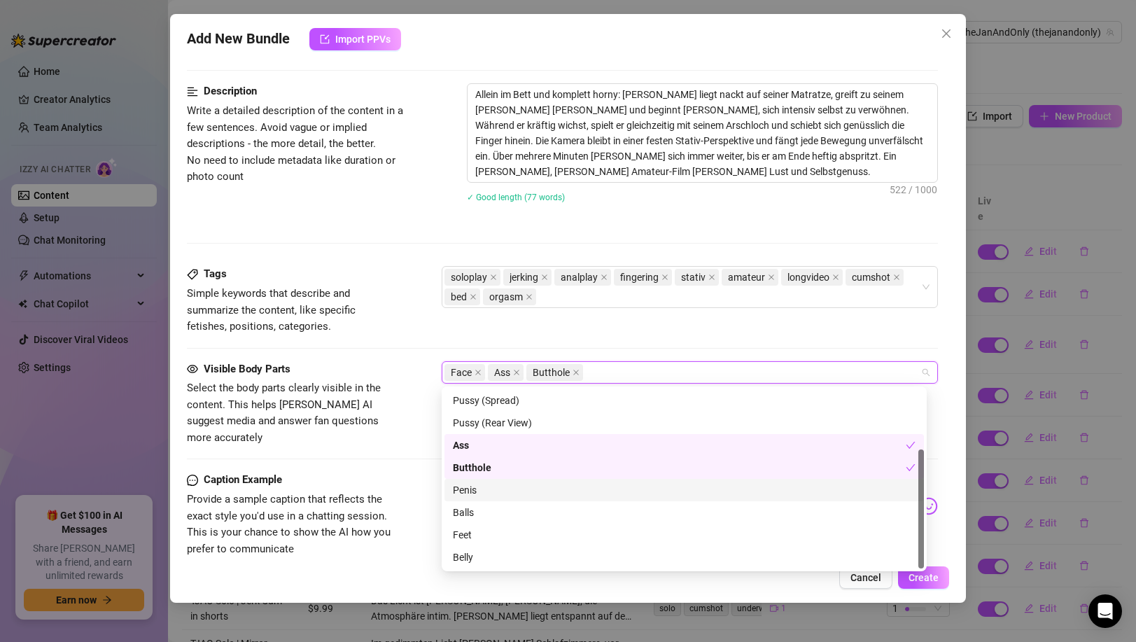
click at [502, 486] on div "Penis" at bounding box center [684, 489] width 463 height 15
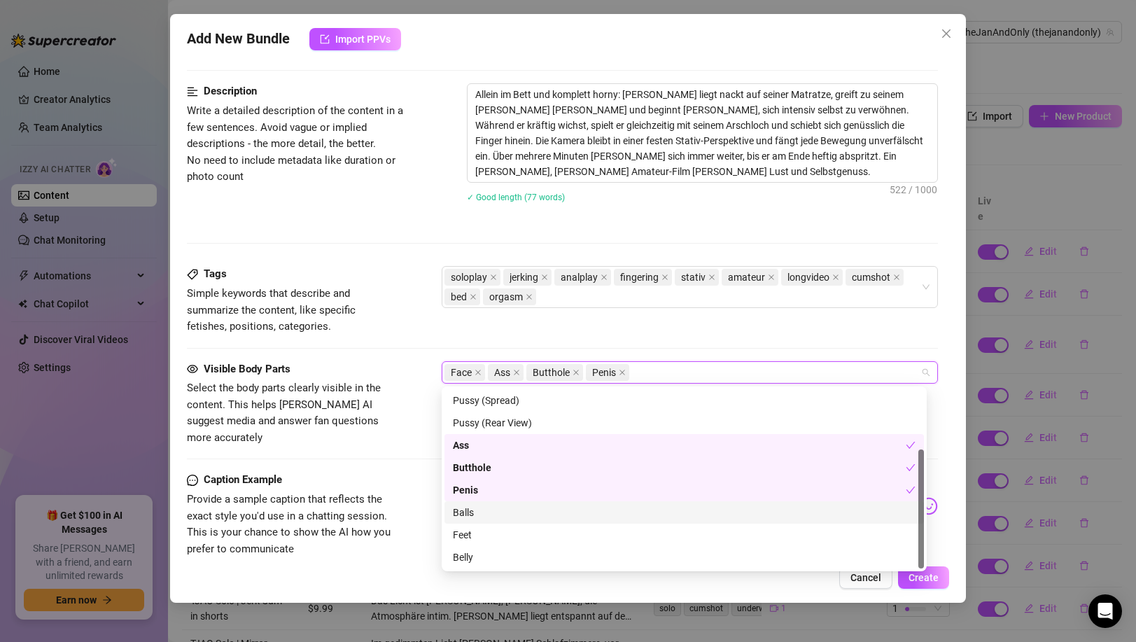
click at [497, 509] on div "Balls" at bounding box center [684, 511] width 463 height 15
click at [489, 535] on div "Feet" at bounding box center [684, 534] width 463 height 15
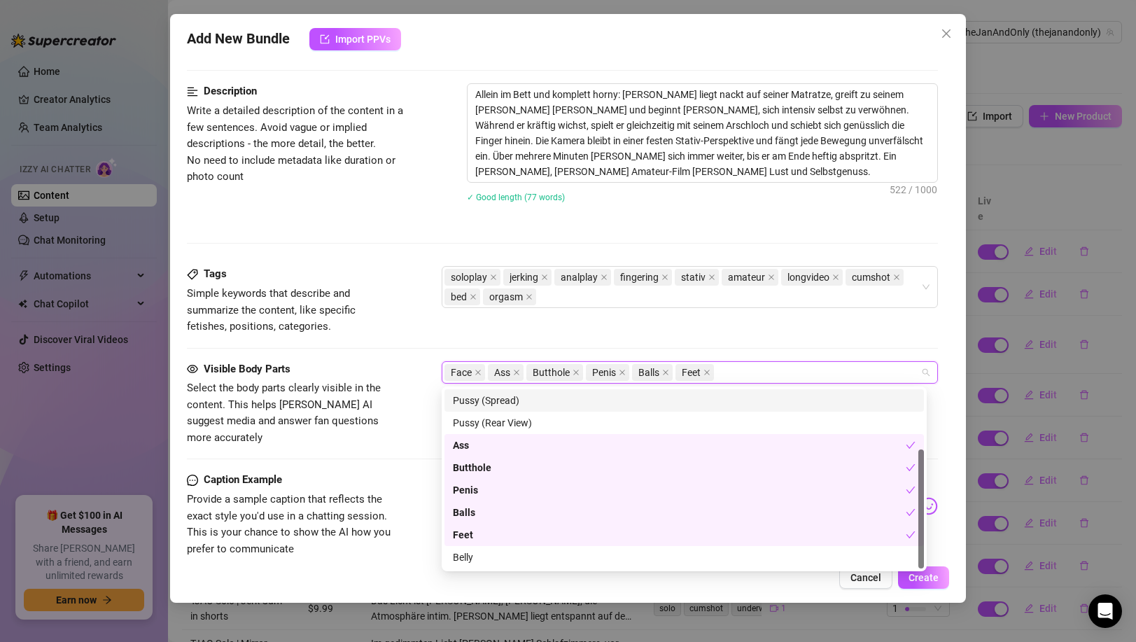
click at [680, 338] on div "Tags Simple keywords that describe and summarize the content, like specific fet…" at bounding box center [562, 313] width 750 height 94
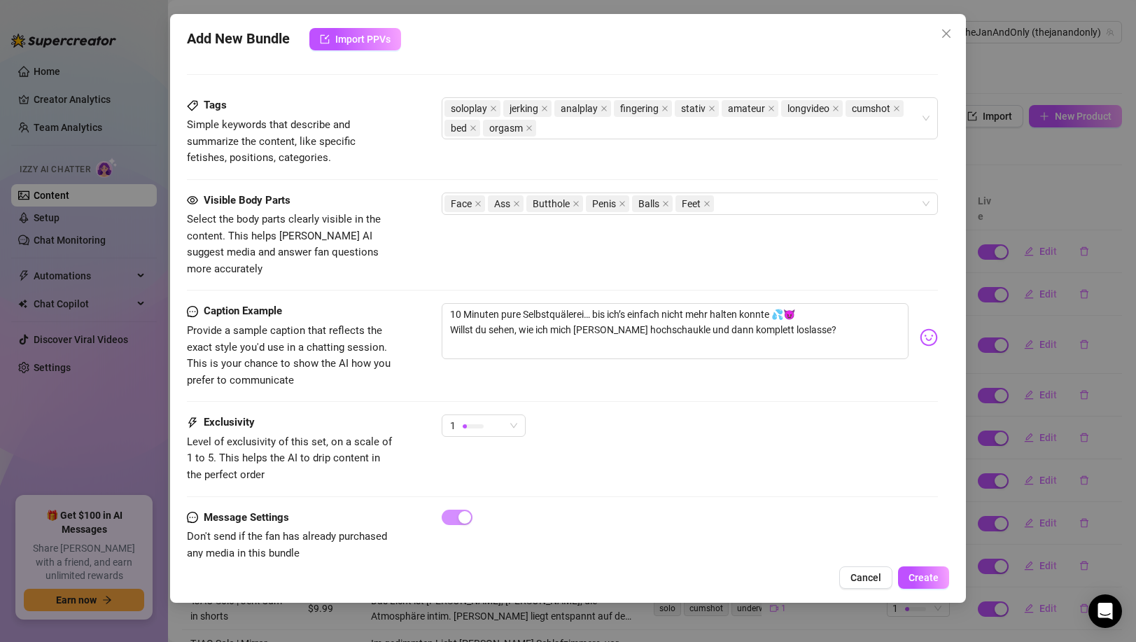
scroll to position [729, 0]
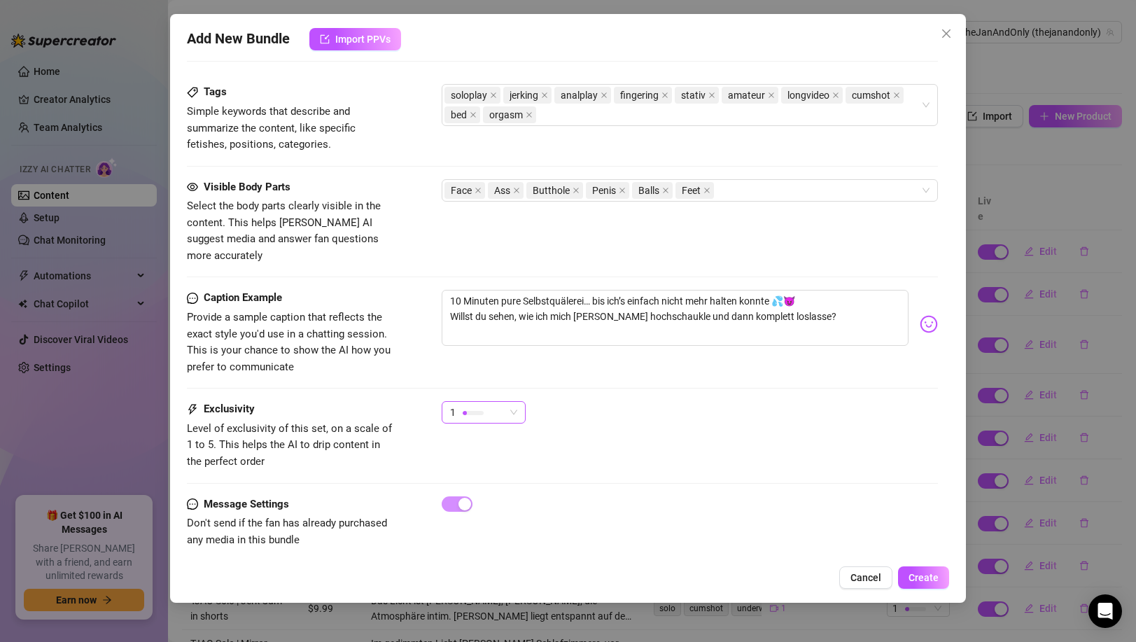
click at [504, 402] on span "1" at bounding box center [483, 412] width 67 height 21
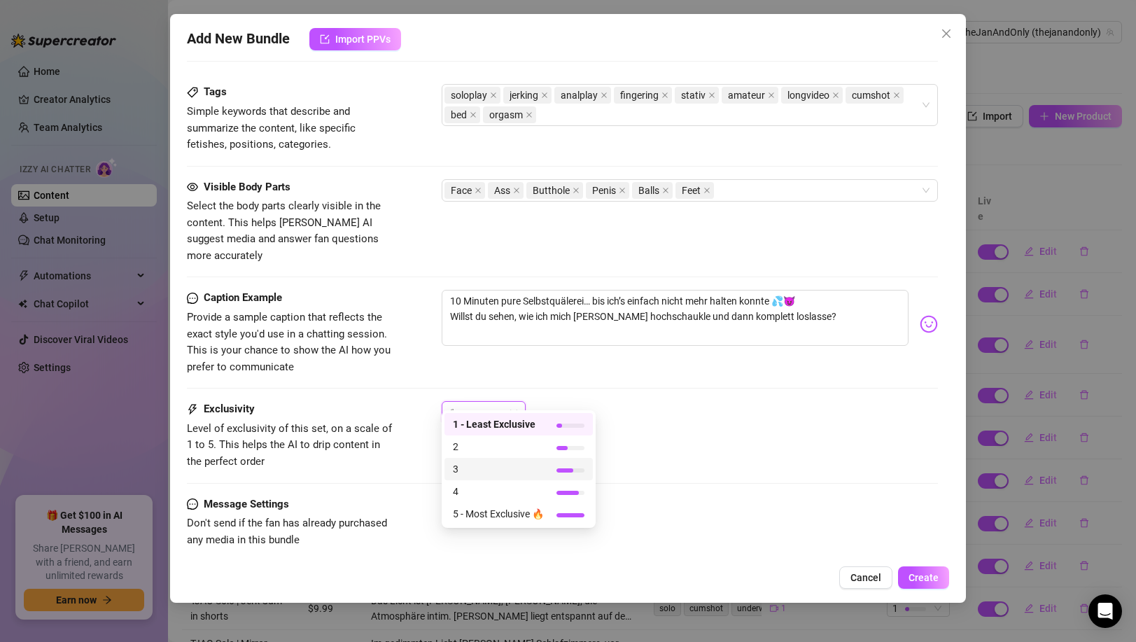
click at [460, 458] on div "3" at bounding box center [518, 469] width 148 height 22
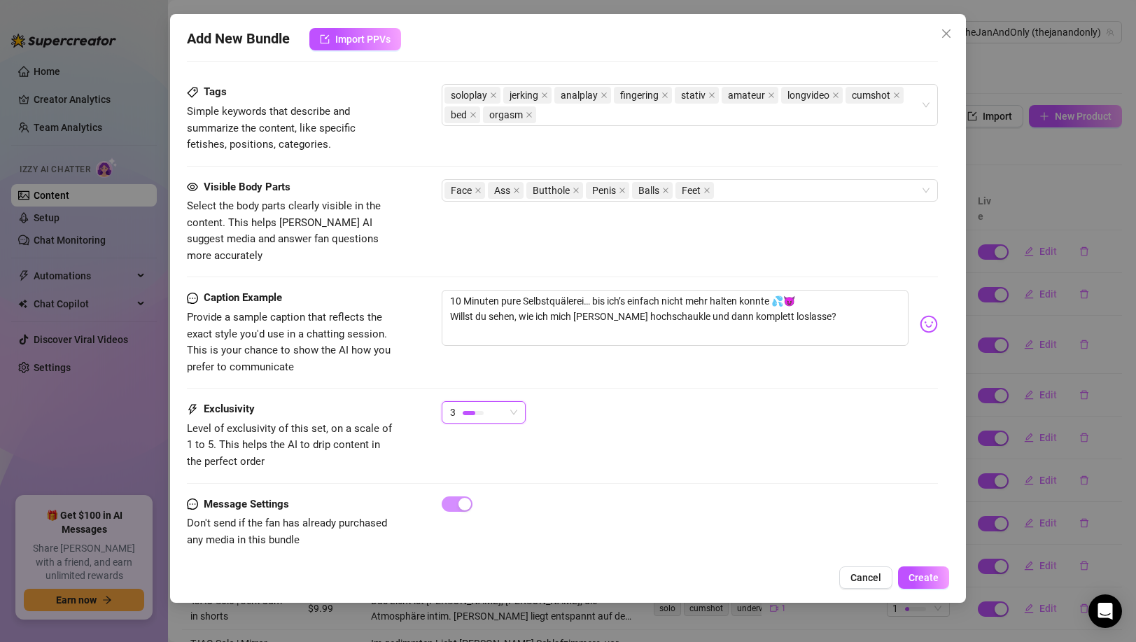
click at [470, 411] on div at bounding box center [469, 413] width 13 height 4
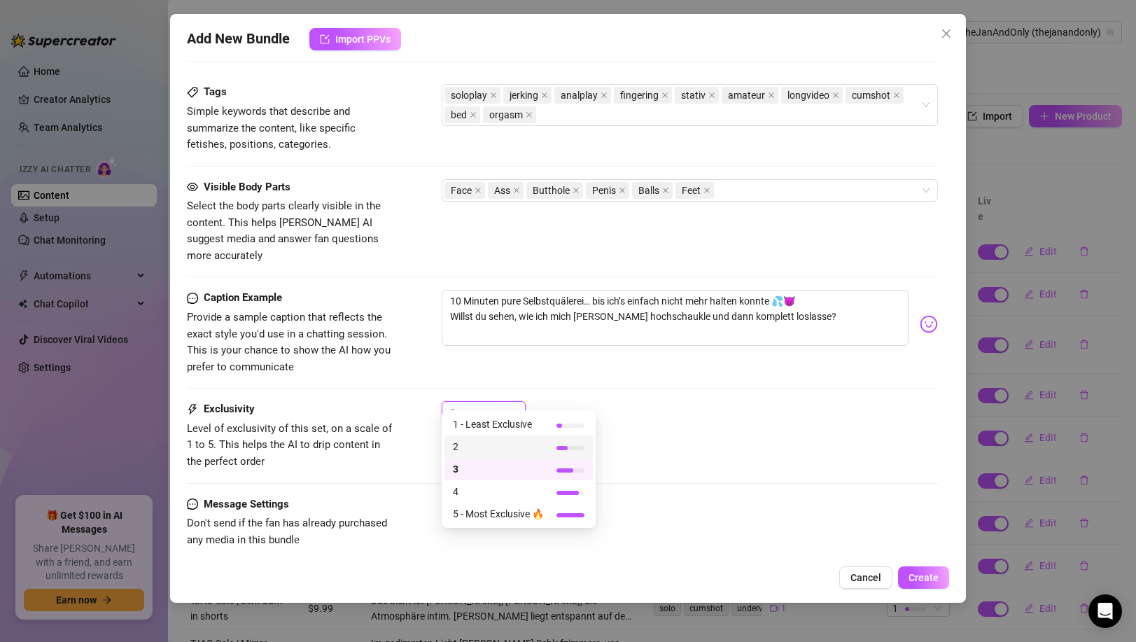
click at [470, 445] on span "2" at bounding box center [498, 446] width 91 height 15
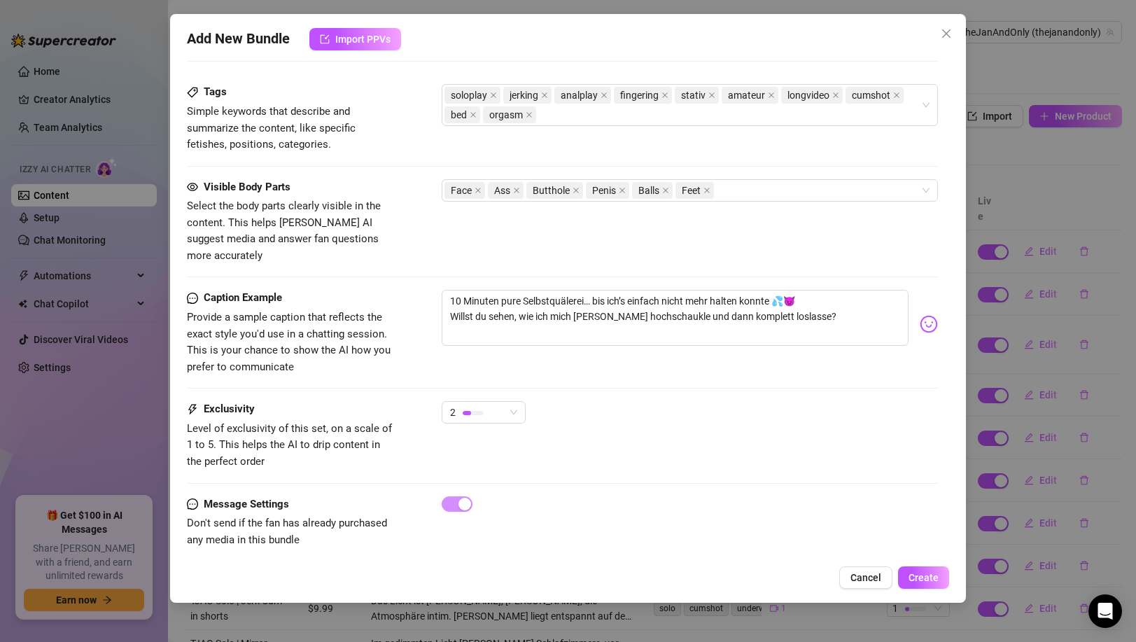
click at [409, 411] on div "Exclusivity Level of exclusivity of this set, on a scale of 1 to 5. This helps …" at bounding box center [562, 435] width 750 height 69
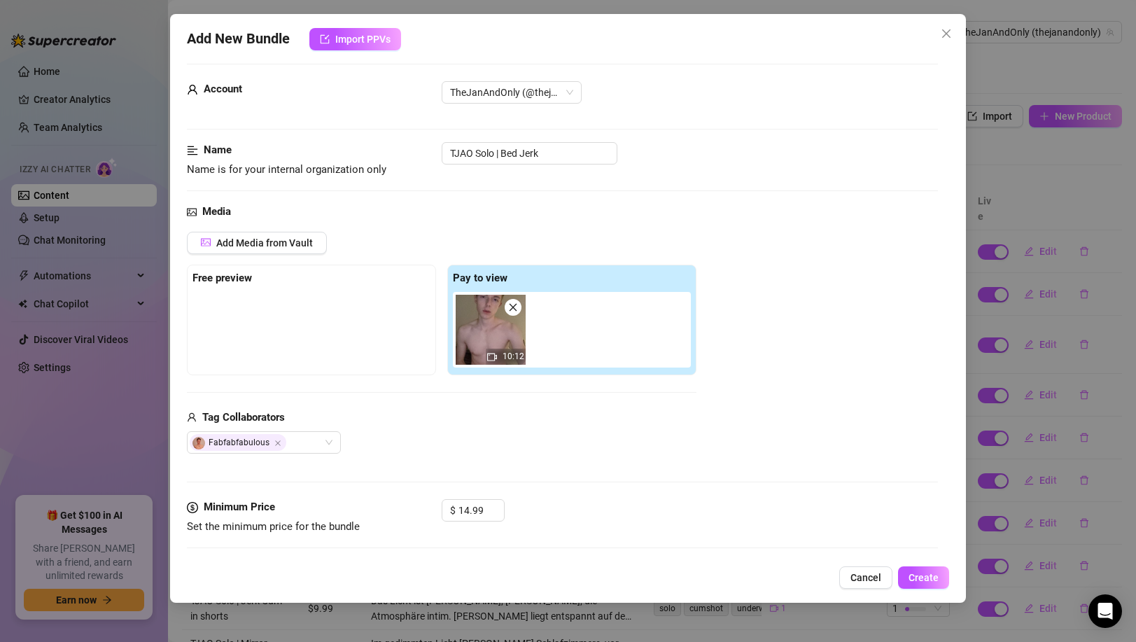
scroll to position [0, 0]
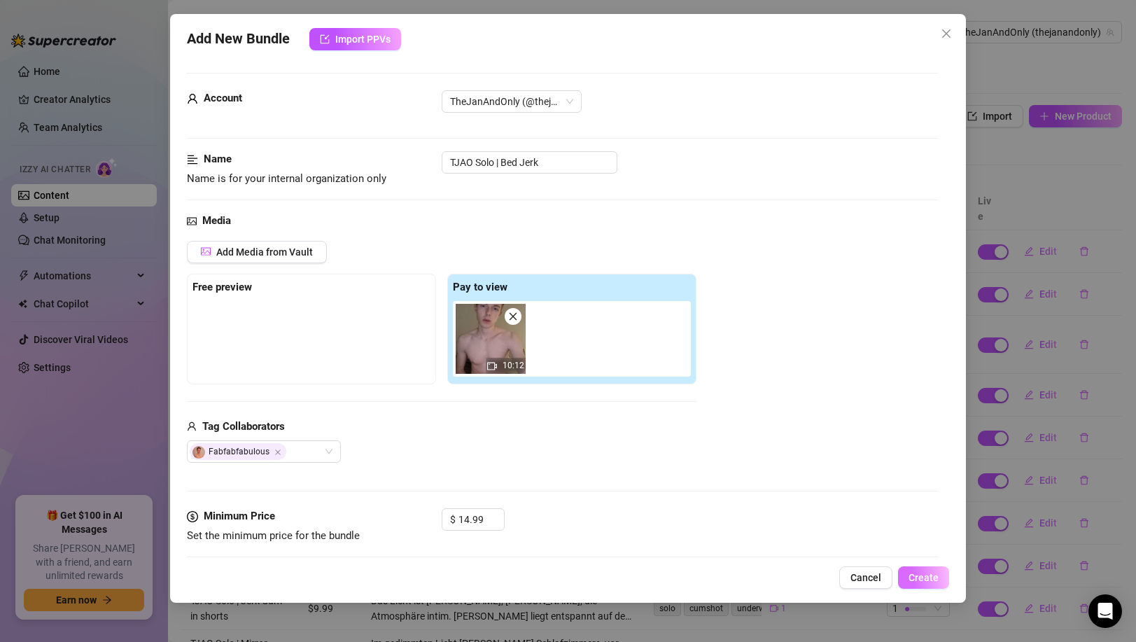
click at [912, 574] on span "Create" at bounding box center [923, 577] width 30 height 11
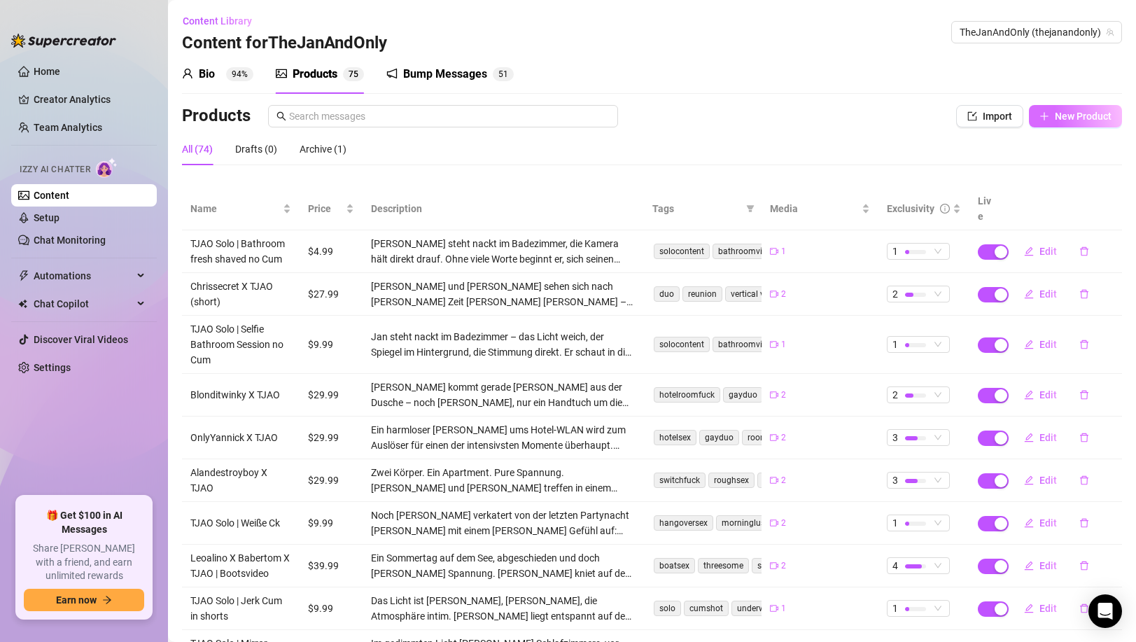
click at [1071, 115] on span "New Product" at bounding box center [1082, 116] width 57 height 11
type textarea "Type your message here..."
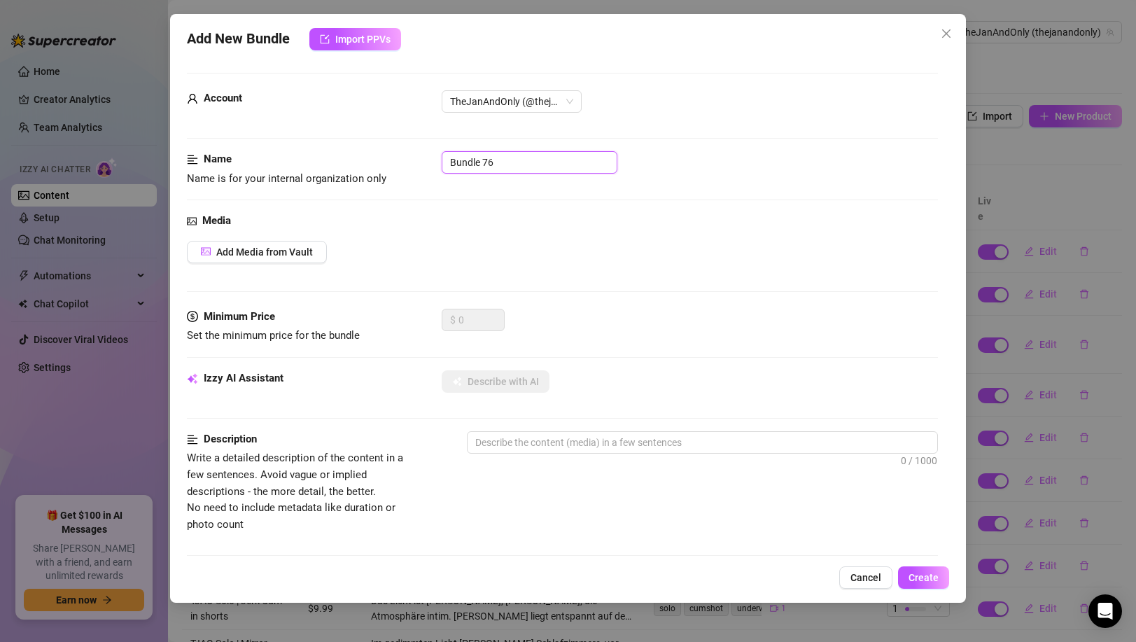
click at [519, 164] on input "Bundle 76" at bounding box center [530, 162] width 176 height 22
paste input "TJAO Solo | Mirror Cumshot/1"
type input "TJAO Solo | Mirror Cumshot/1"
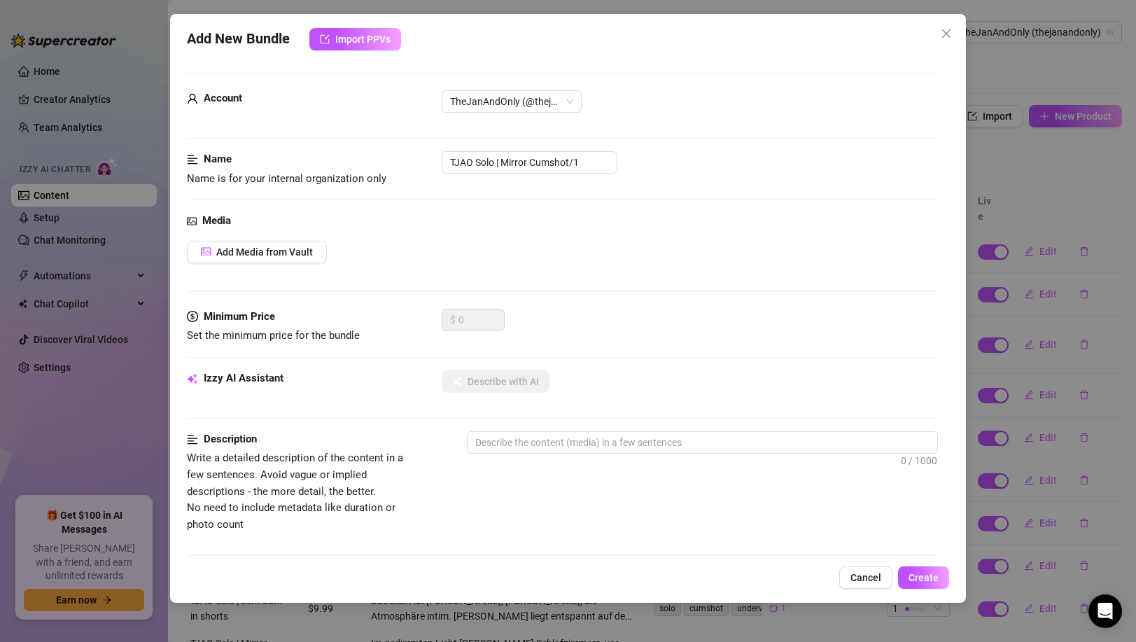
click at [567, 194] on div "Name Name is for your internal organization only TJAO Solo | Mirror Cumshot/1" at bounding box center [562, 182] width 750 height 62
click at [712, 435] on textarea at bounding box center [701, 442] width 469 height 21
paste textarea "Spontan, direkt und horny: [PERSON_NAME] steht nackt vor dem Spiegel im Flur un…"
type textarea "Spontan, direkt und horny: [PERSON_NAME] steht nackt vor dem Spiegel im Flur un…"
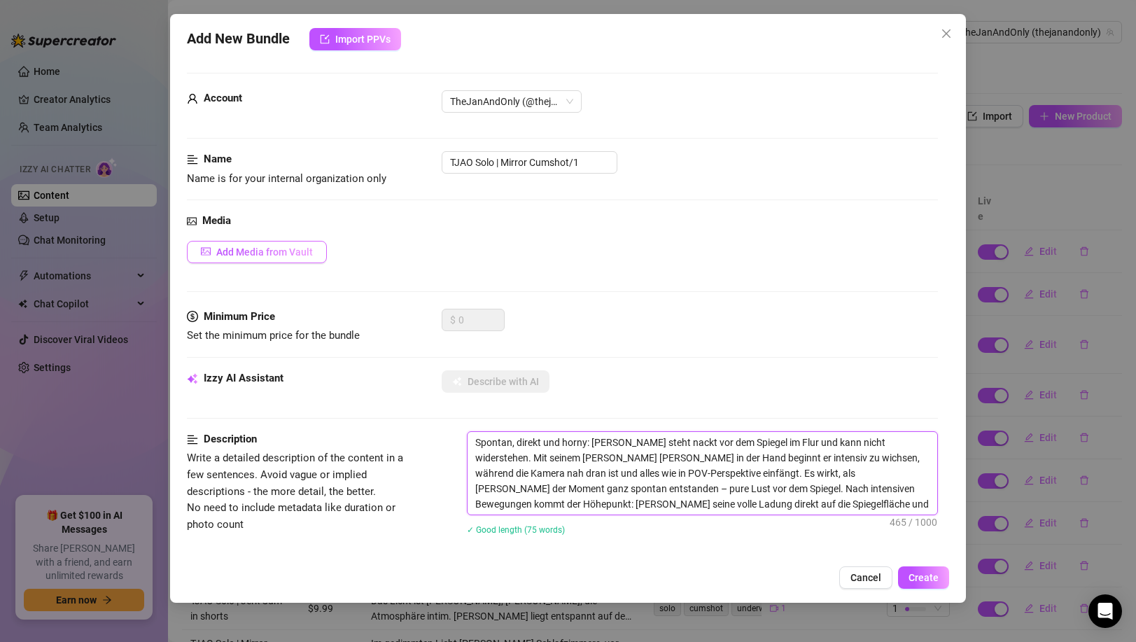
type textarea "Spontan, direkt und horny: [PERSON_NAME] steht nackt vor dem Spiegel im Flur un…"
click at [271, 249] on span "Add Media from Vault" at bounding box center [264, 251] width 97 height 11
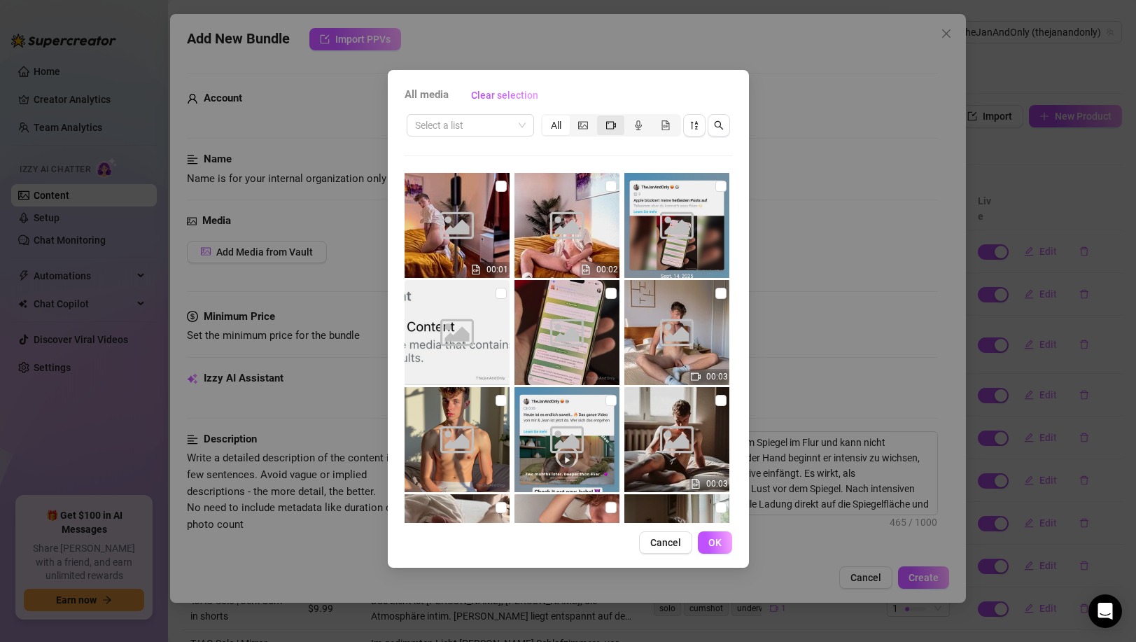
click at [607, 127] on icon "video-camera" at bounding box center [611, 125] width 10 height 10
click at [600, 118] on input "segmented control" at bounding box center [600, 118] width 0 height 0
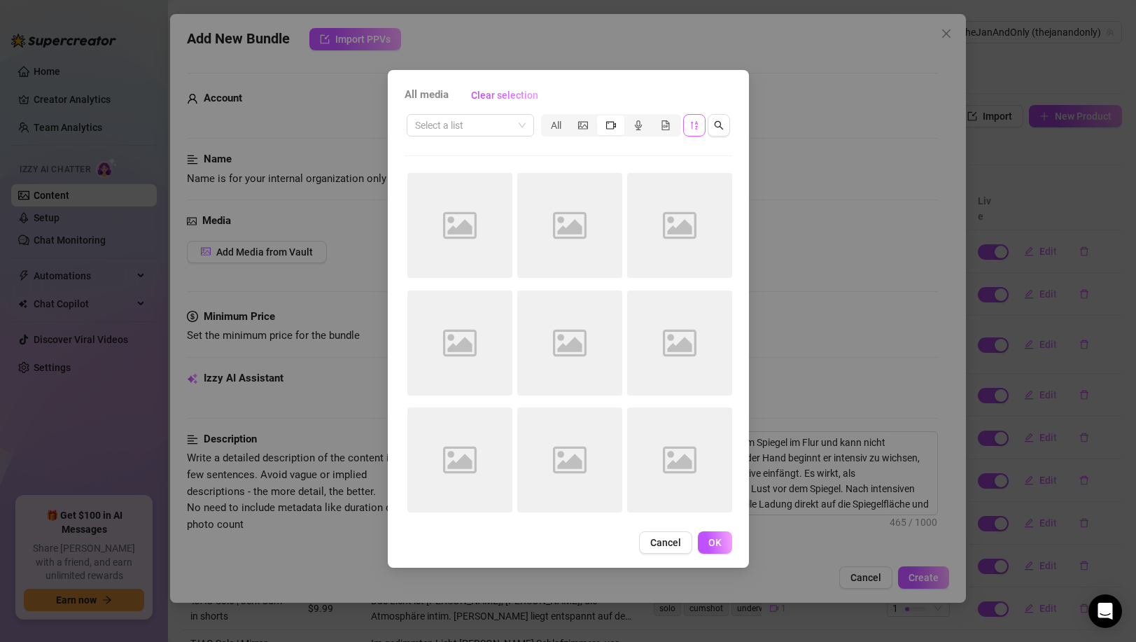
click at [689, 126] on icon "sort-descending" at bounding box center [694, 125] width 10 height 10
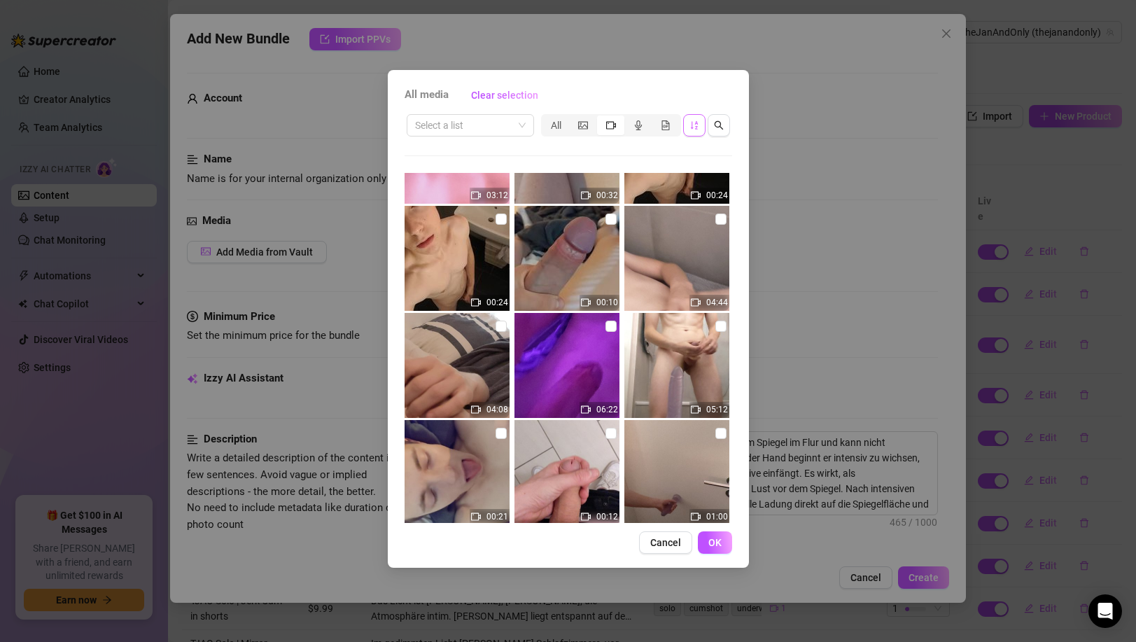
scroll to position [1891, 0]
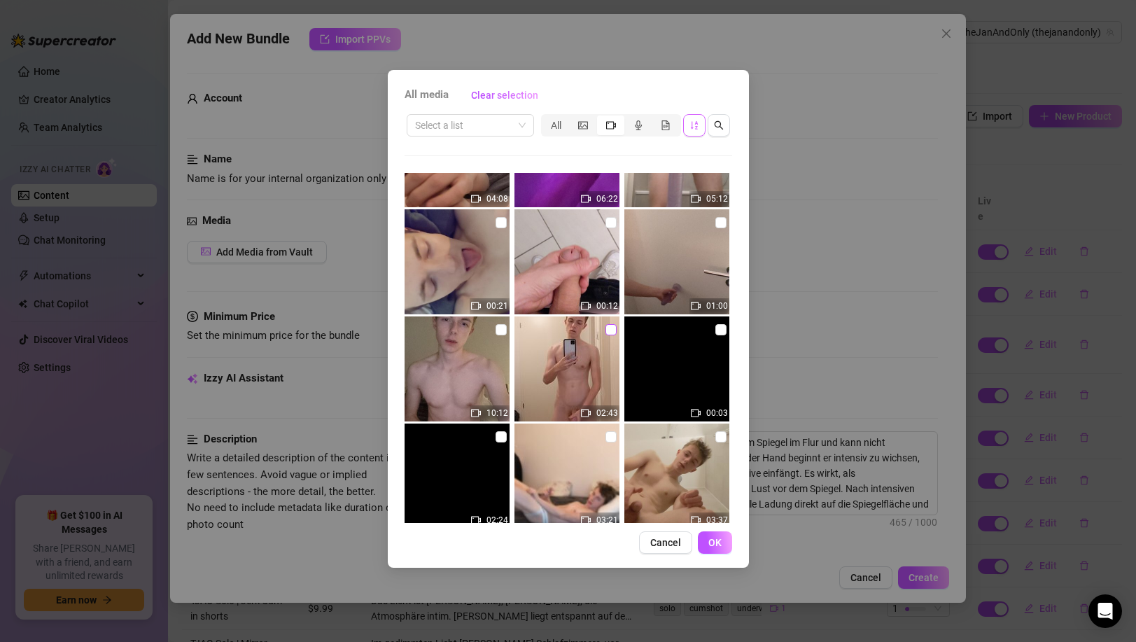
click at [605, 328] on input "checkbox" at bounding box center [610, 329] width 11 height 11
checkbox input "true"
click at [719, 539] on span "OK" at bounding box center [714, 542] width 13 height 11
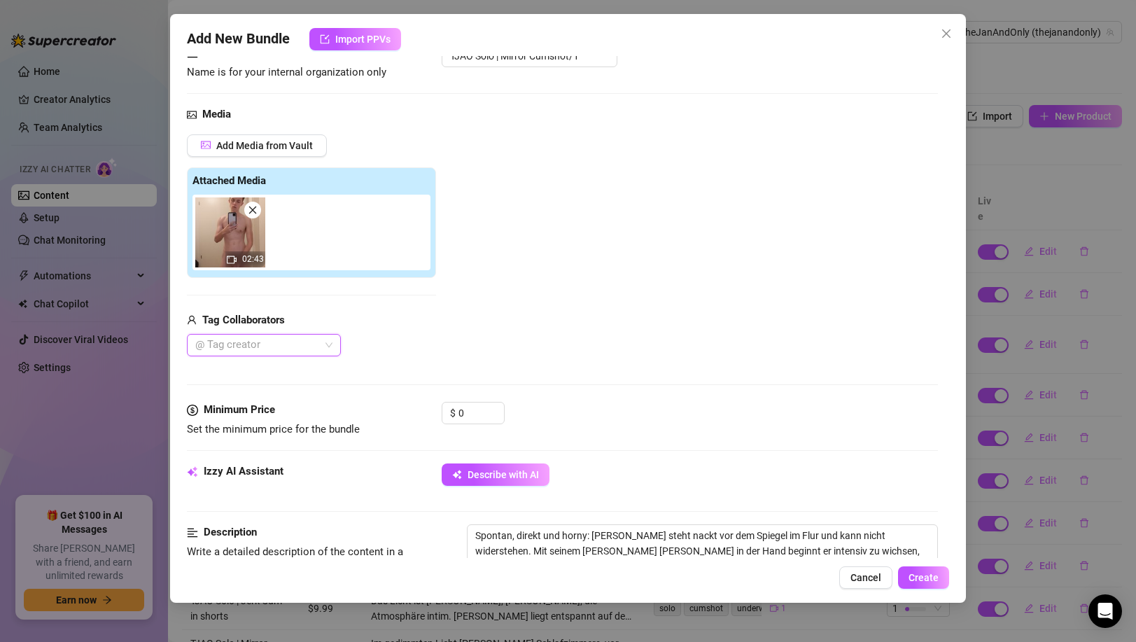
scroll to position [111, 0]
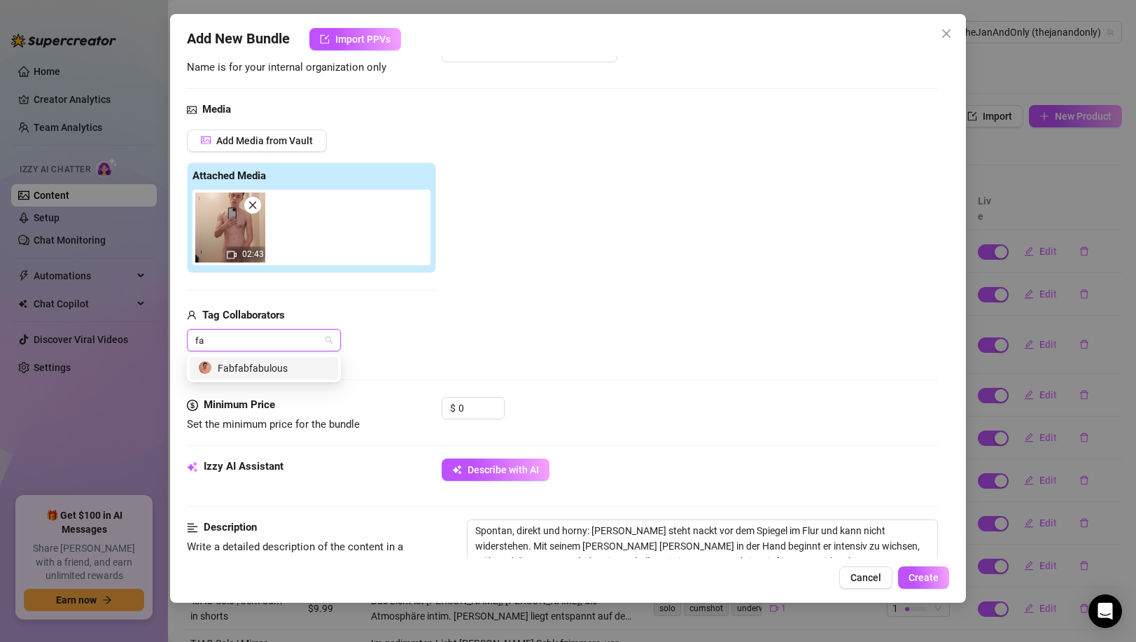
type input "fab"
click at [247, 368] on div "Fabfabfabulous" at bounding box center [264, 367] width 132 height 15
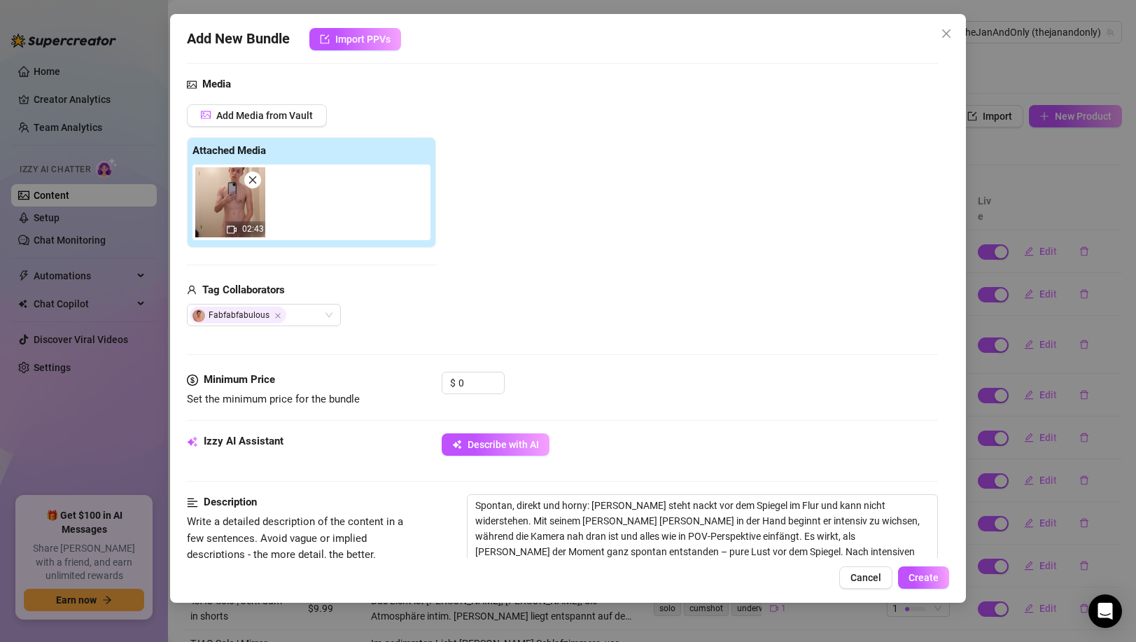
scroll to position [137, 0]
click at [472, 314] on div "Add Media from Vault Attached Media 02:43 Tag Collaborators Fabfabfabulous" at bounding box center [562, 215] width 750 height 223
click at [473, 386] on input "0" at bounding box center [480, 382] width 45 height 21
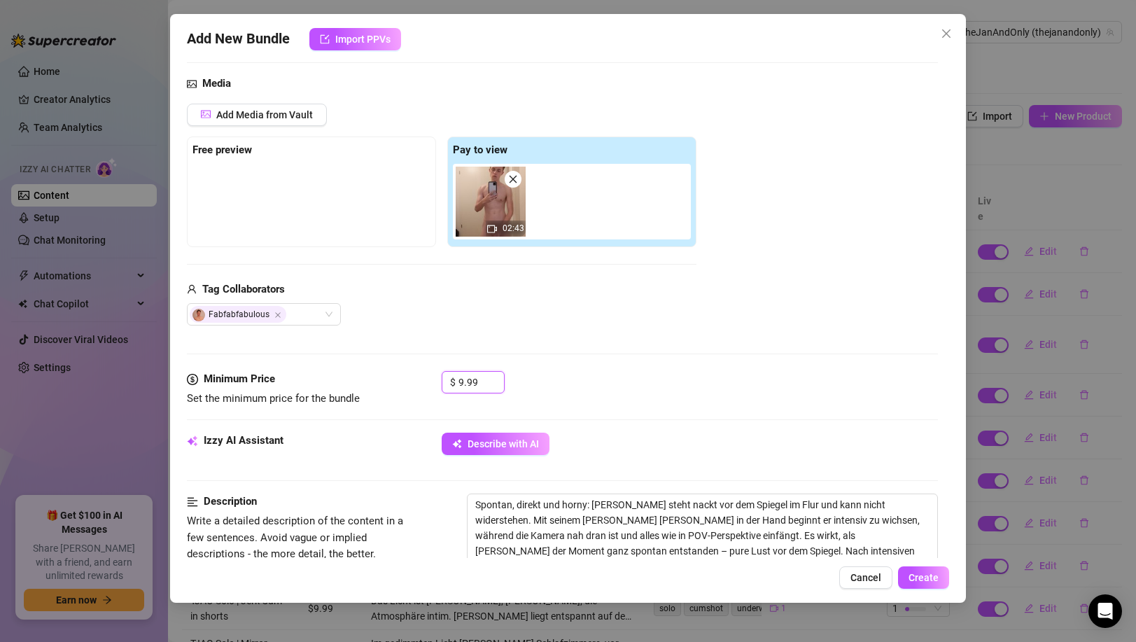
type input "9.99"
click at [591, 354] on div "Media Add Media from Vault Free preview Pay to view 02:43 Tag Collaborators Fab…" at bounding box center [562, 223] width 750 height 295
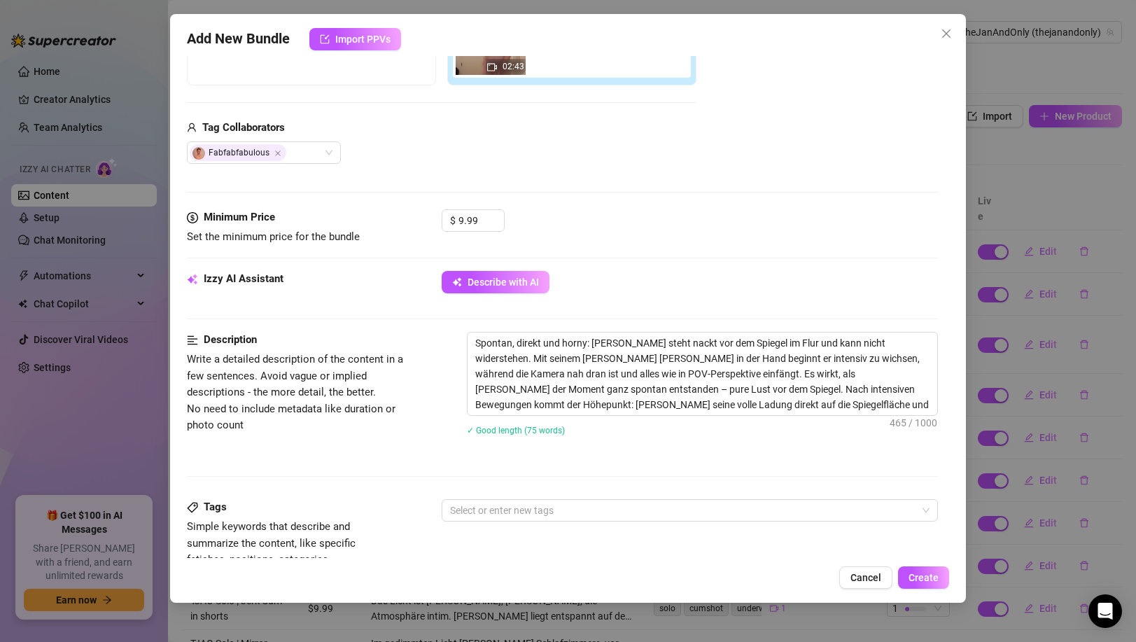
scroll to position [300, 0]
click at [612, 500] on div at bounding box center [681, 509] width 475 height 20
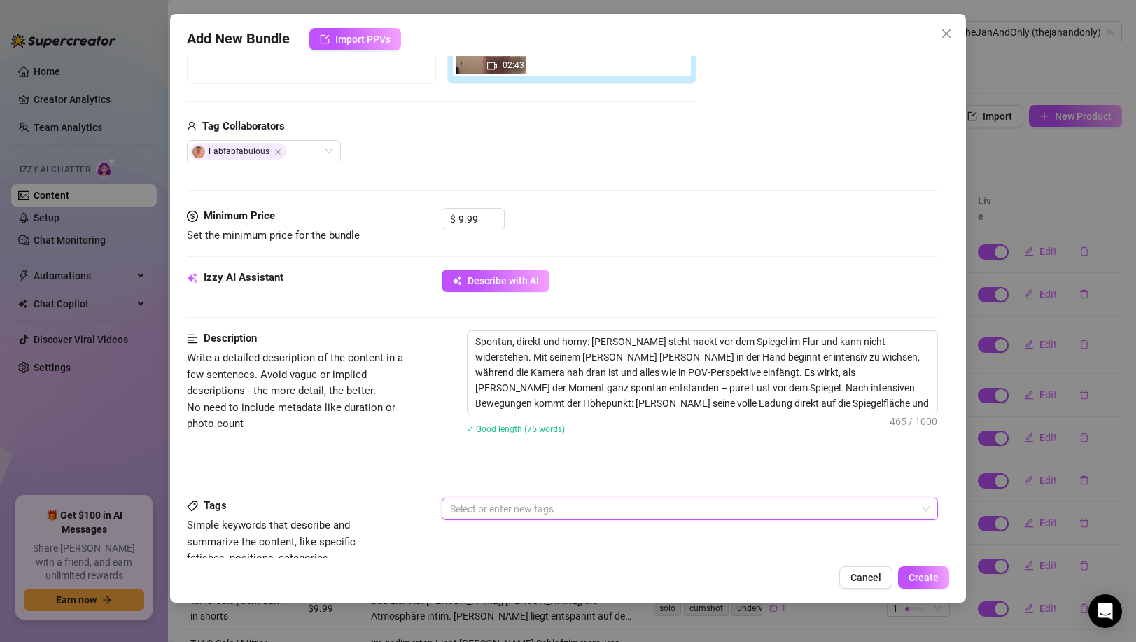
drag, startPoint x: 612, startPoint y: 500, endPoint x: 607, endPoint y: 507, distance: 8.5
click at [611, 500] on div at bounding box center [681, 509] width 475 height 20
paste input "soloplay"
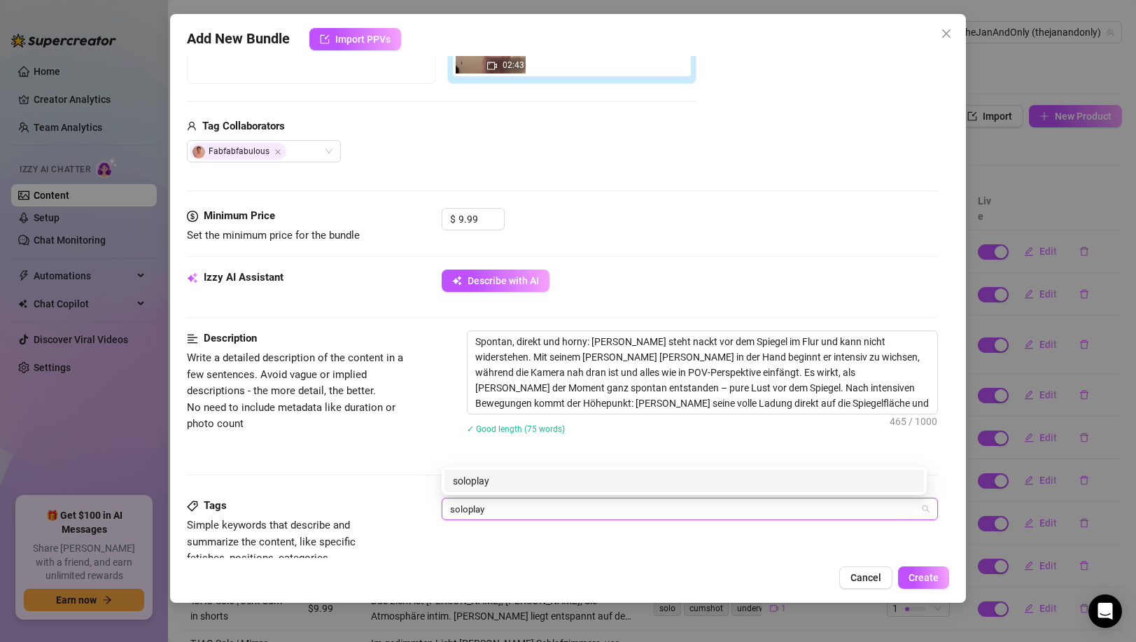
type input "soloplay"
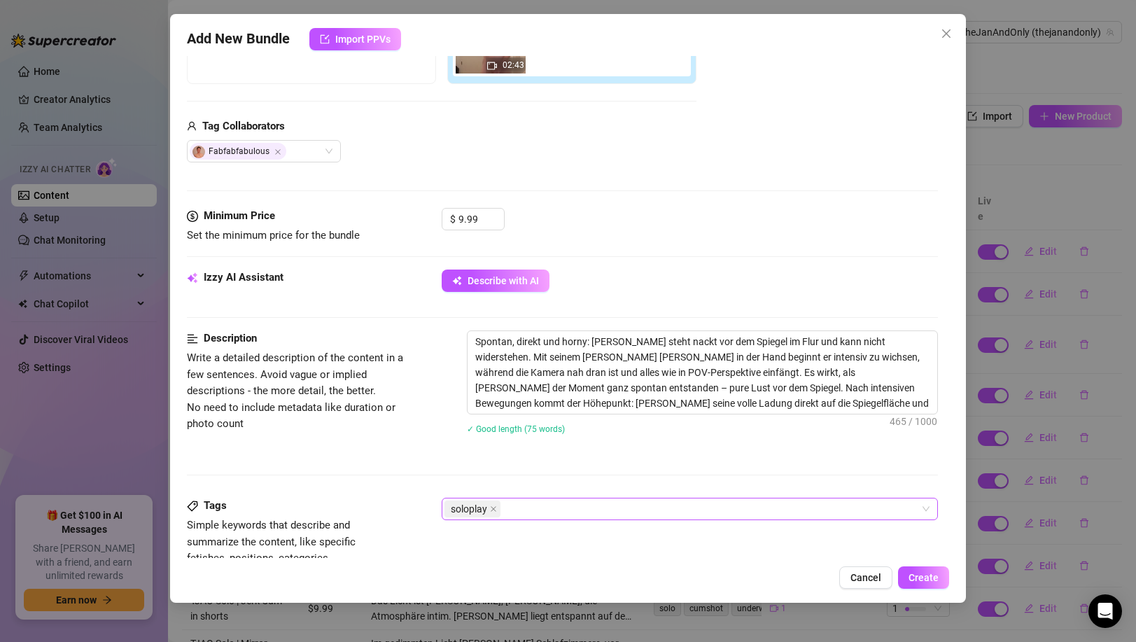
click at [558, 508] on div "soloplay" at bounding box center [681, 509] width 475 height 20
paste input "jerking"
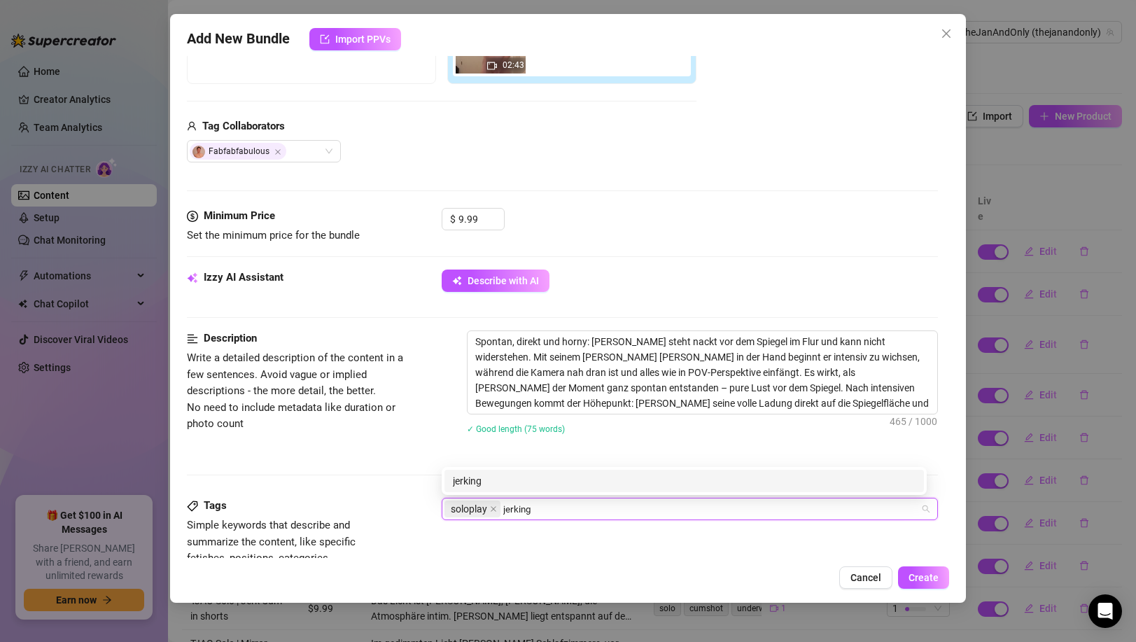
type input "jerking"
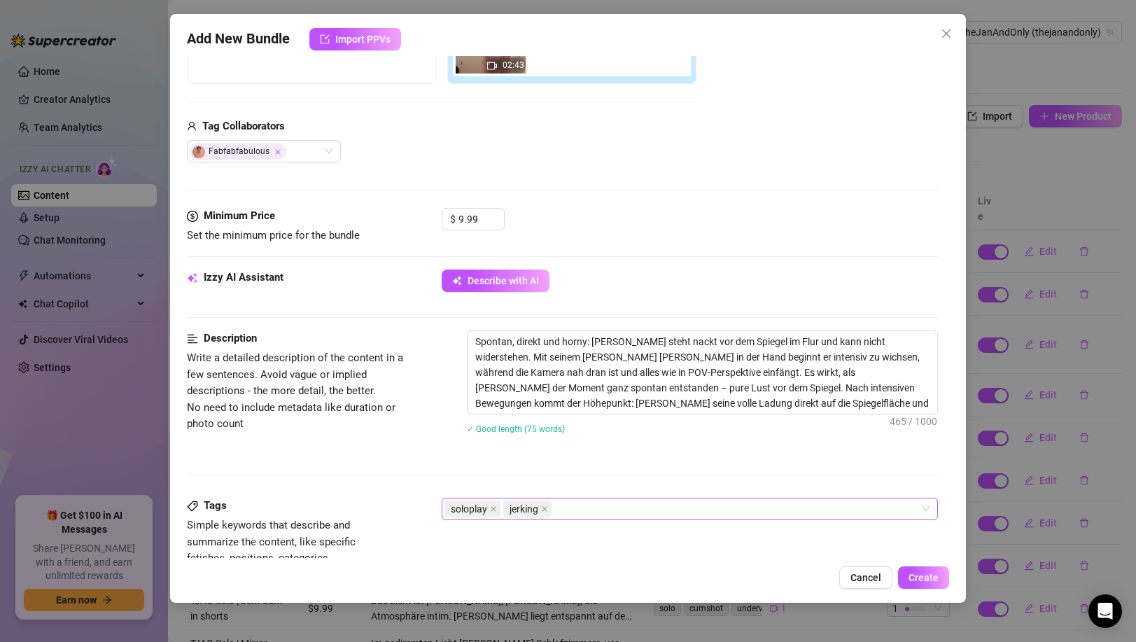
click at [662, 511] on div "soloplay jerking" at bounding box center [681, 509] width 475 height 20
paste input "mirror"
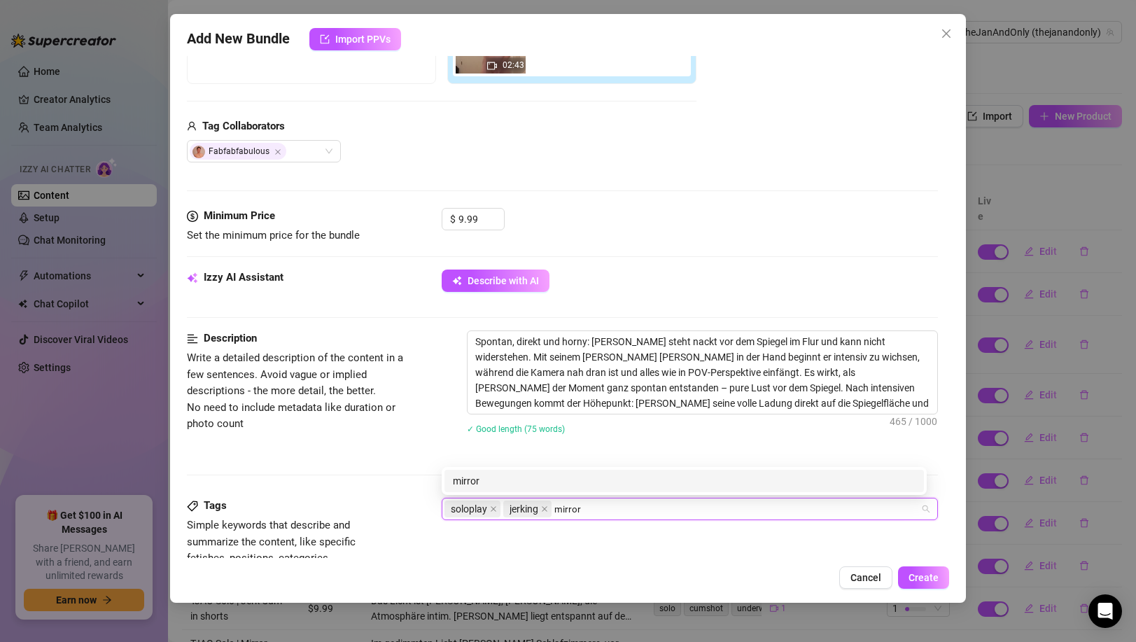
type input "mirror"
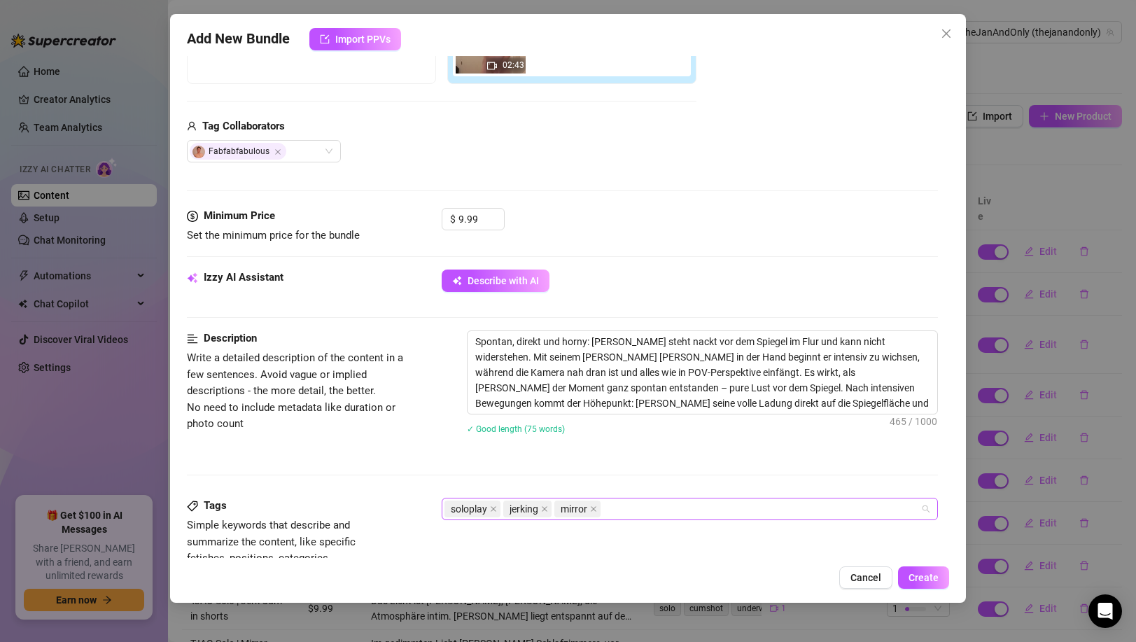
click at [693, 514] on div "soloplay jerking mirror" at bounding box center [681, 509] width 475 height 20
paste input "POV"
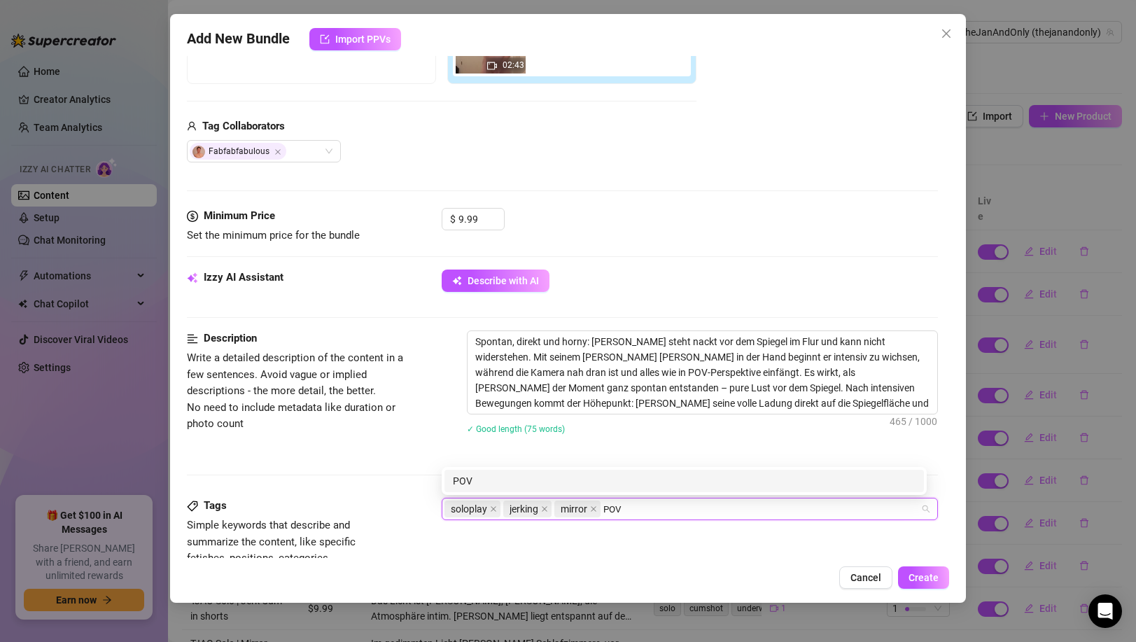
type input "POV"
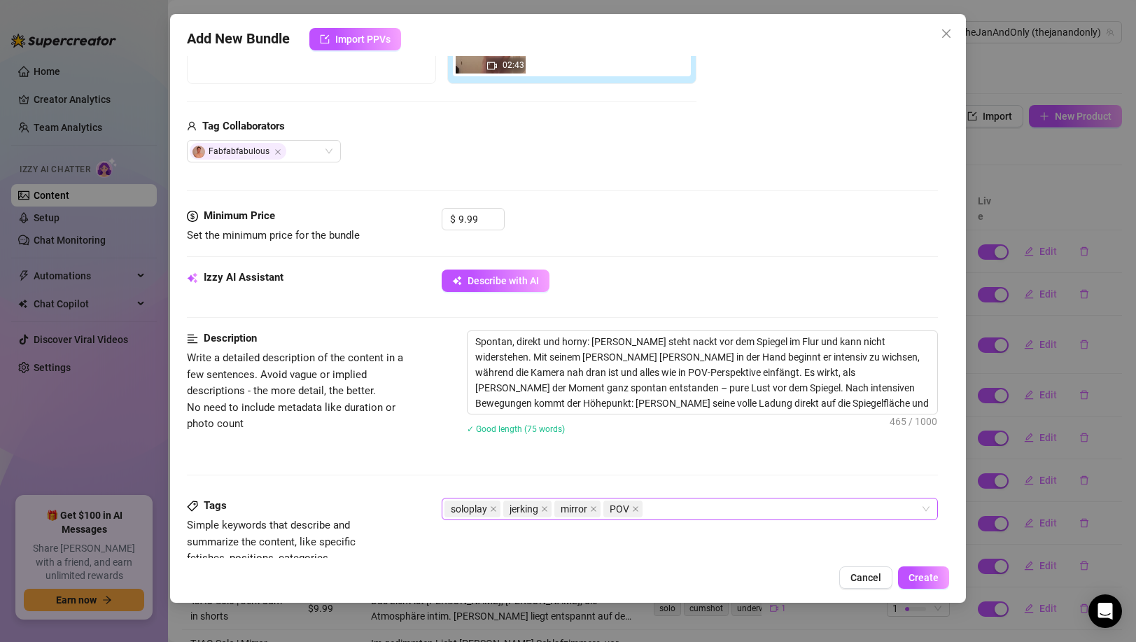
click at [764, 511] on div "soloplay jerking mirror POV" at bounding box center [681, 509] width 475 height 20
paste input "cumshot"
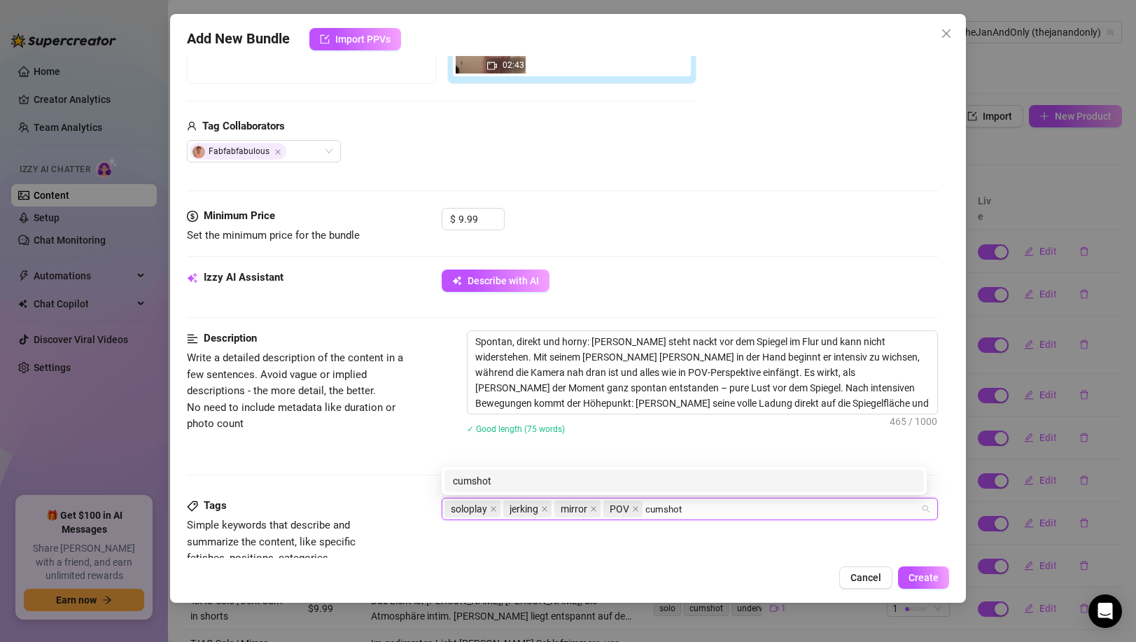
type input "cumshot"
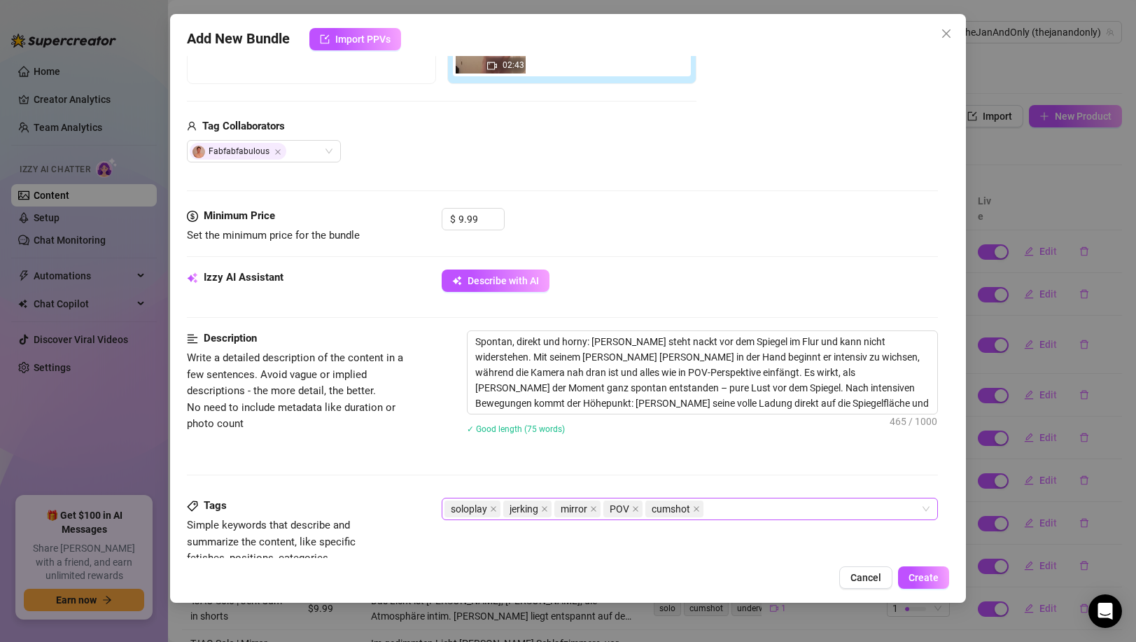
click at [779, 501] on div "soloplay jerking mirror POV cumshot" at bounding box center [681, 509] width 475 height 20
paste input "spontan"
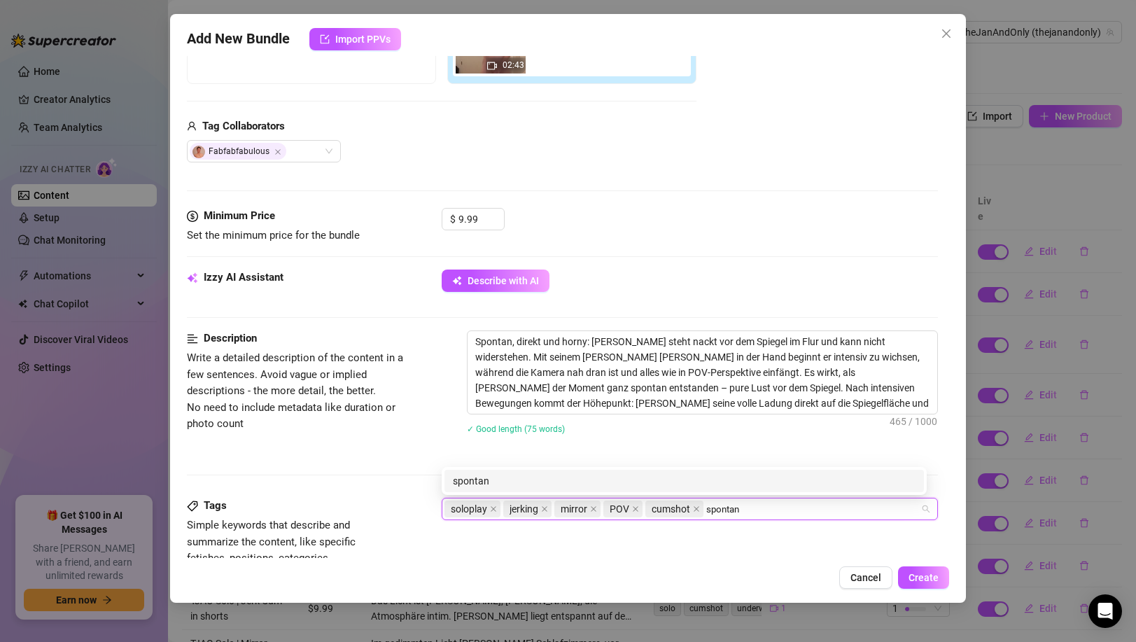
type input "spontan"
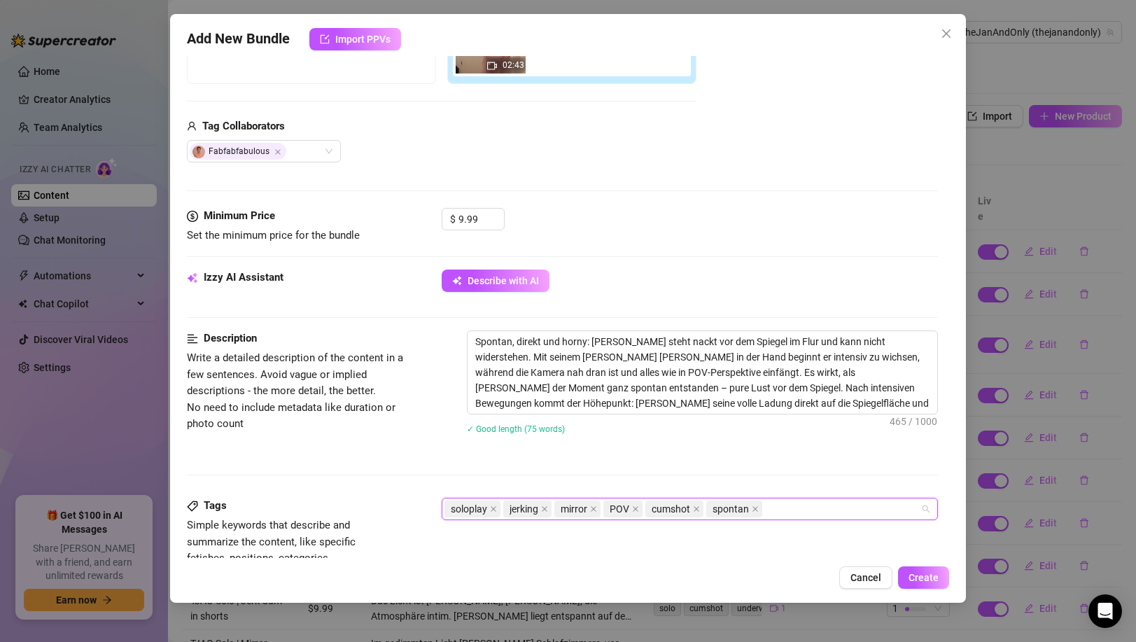
click at [824, 500] on div "soloplay jerking mirror POV cumshot spontan" at bounding box center [681, 509] width 475 height 20
paste input "amateur"
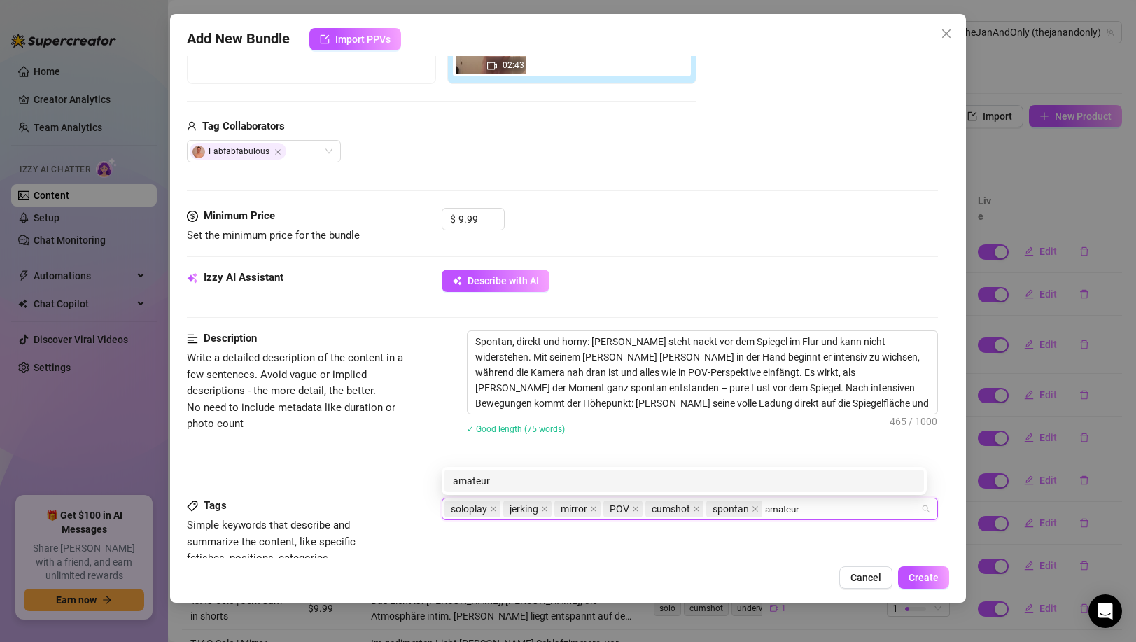
type input "amateur"
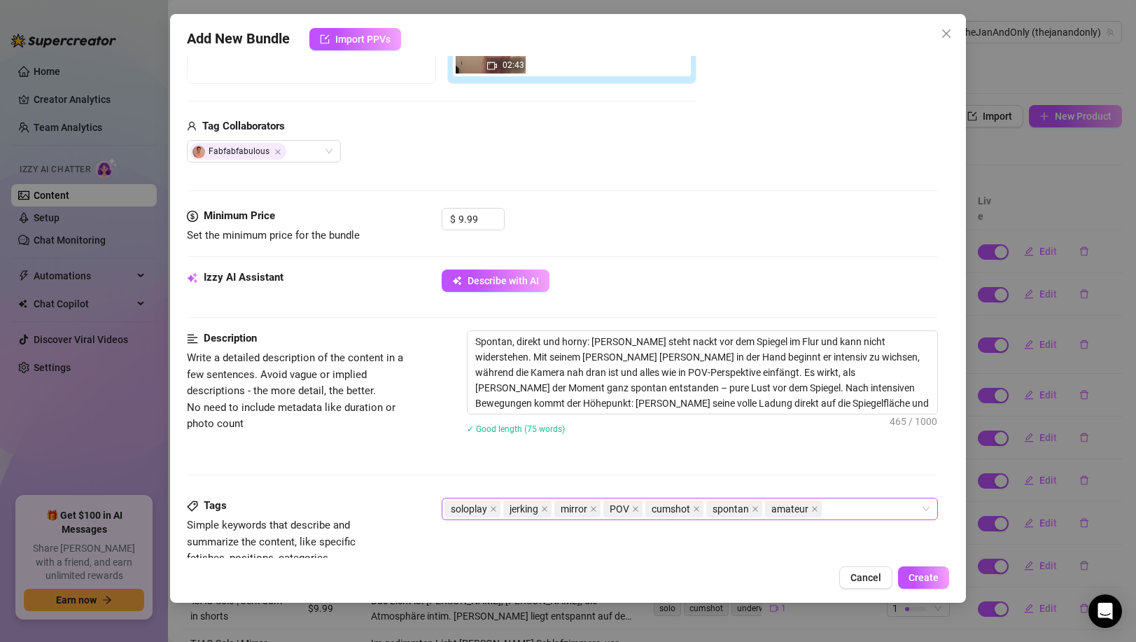
click at [836, 509] on div "soloplay jerking mirror POV cumshot spontan amateur" at bounding box center [681, 509] width 475 height 20
paste input "flur"
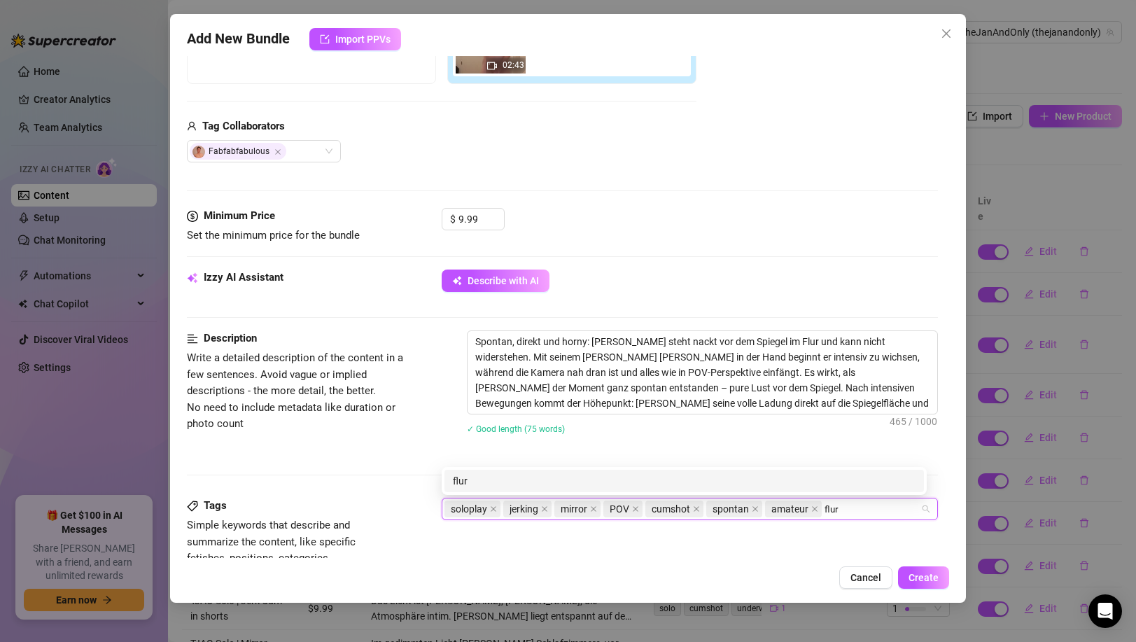
type input "flur"
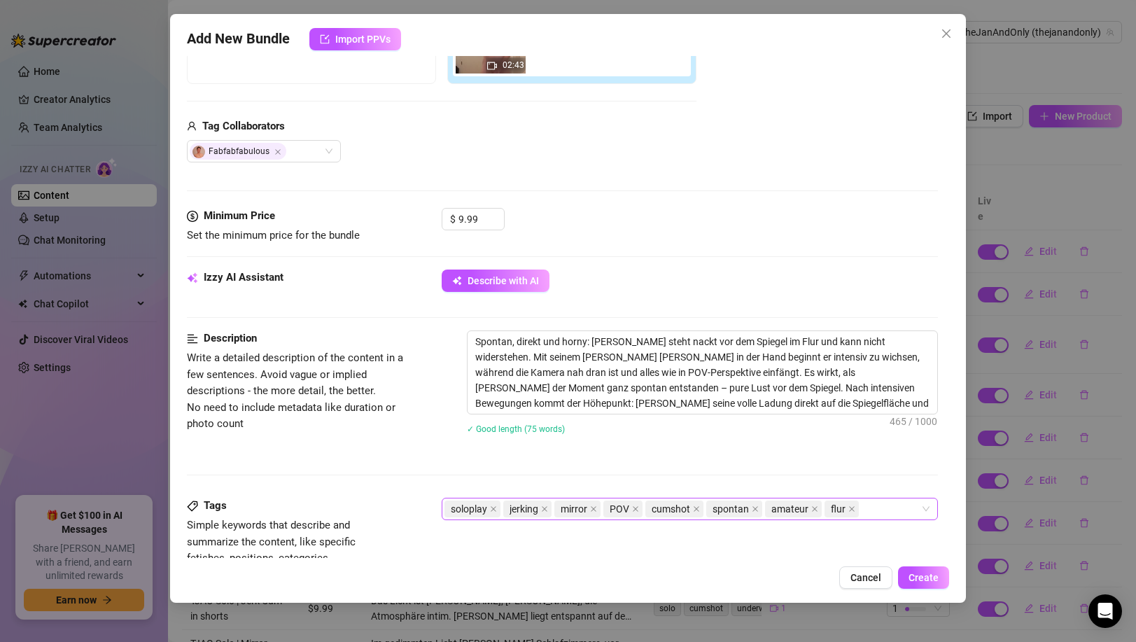
click at [880, 512] on div "soloplay jerking mirror POV cumshot spontan amateur flur" at bounding box center [681, 509] width 475 height 20
paste input "reflection"
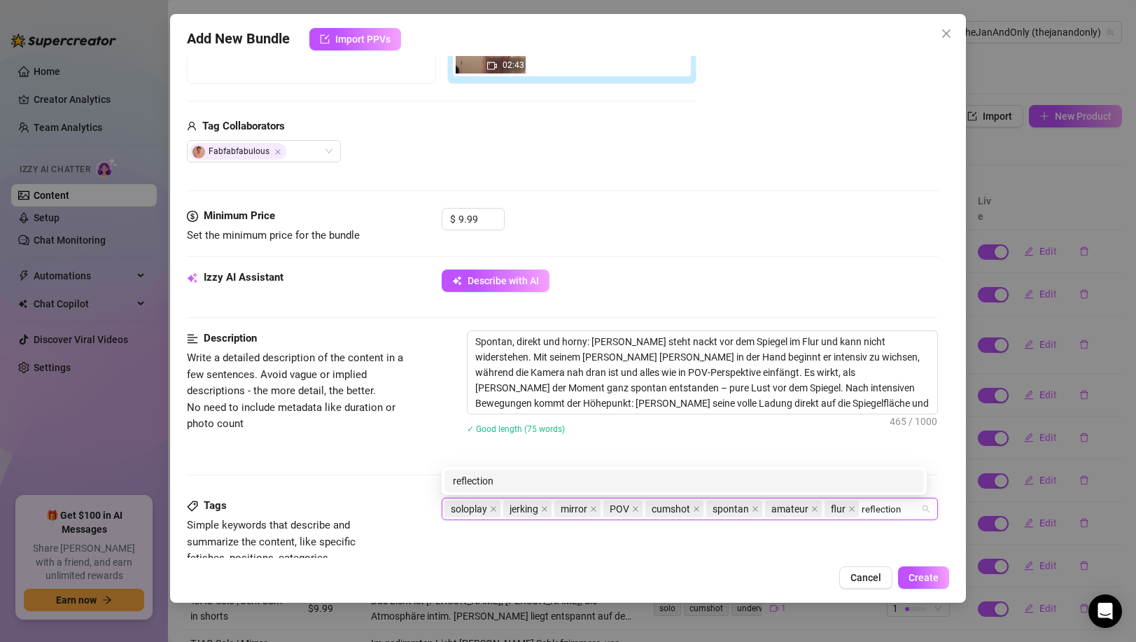
type input "reflection"
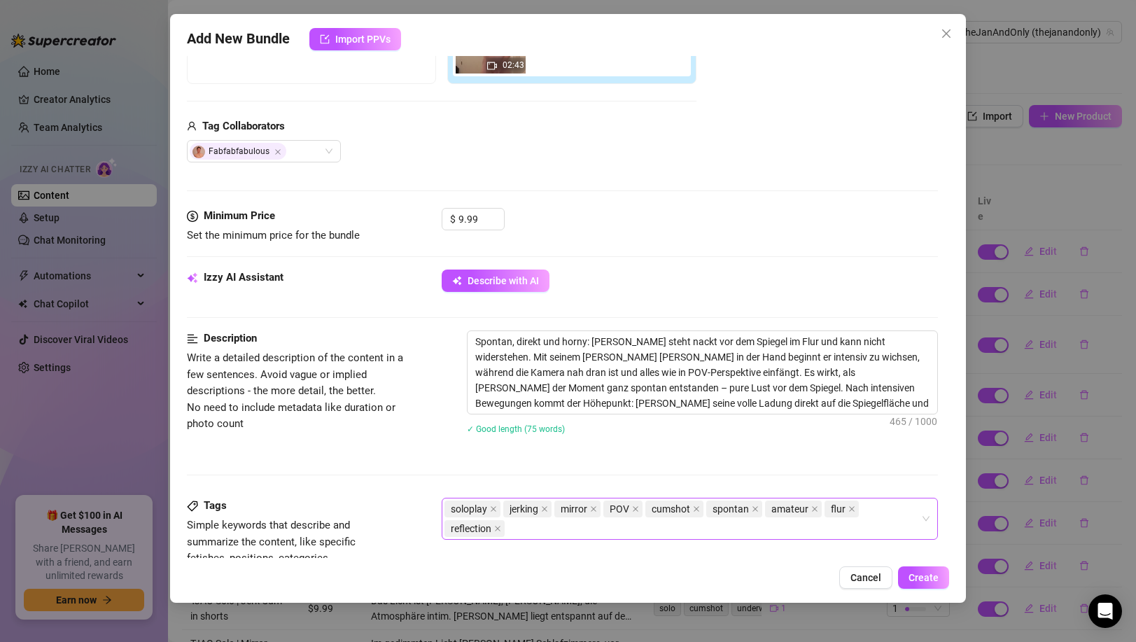
click at [835, 531] on div "soloplay jerking mirror POV cumshot spontan amateur flur reflection" at bounding box center [681, 518] width 475 height 39
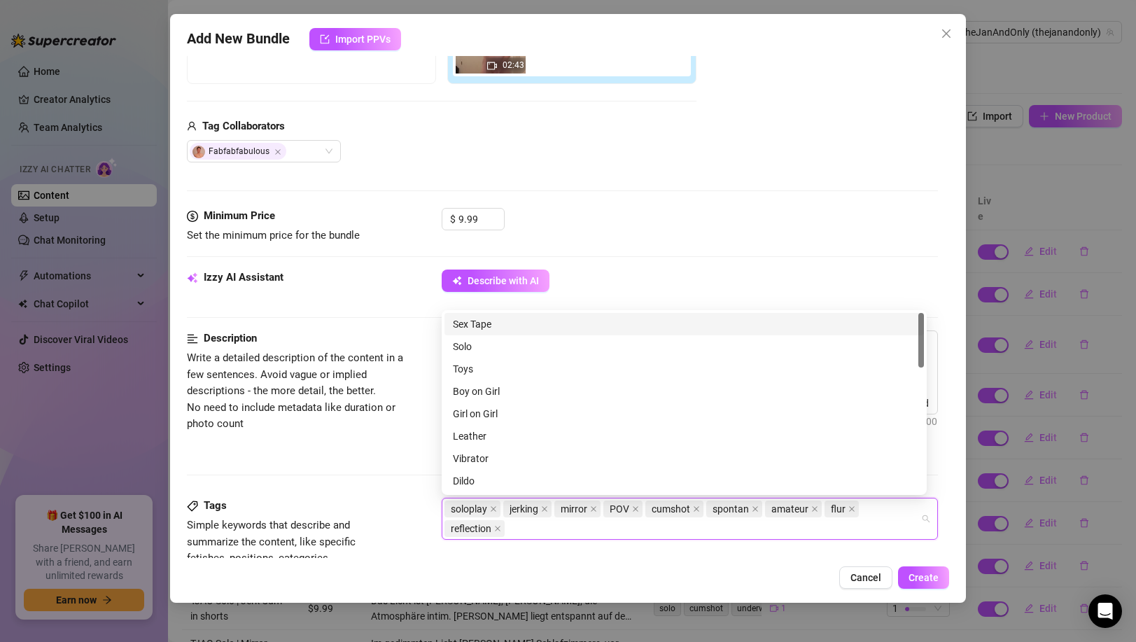
paste input "orgasm"
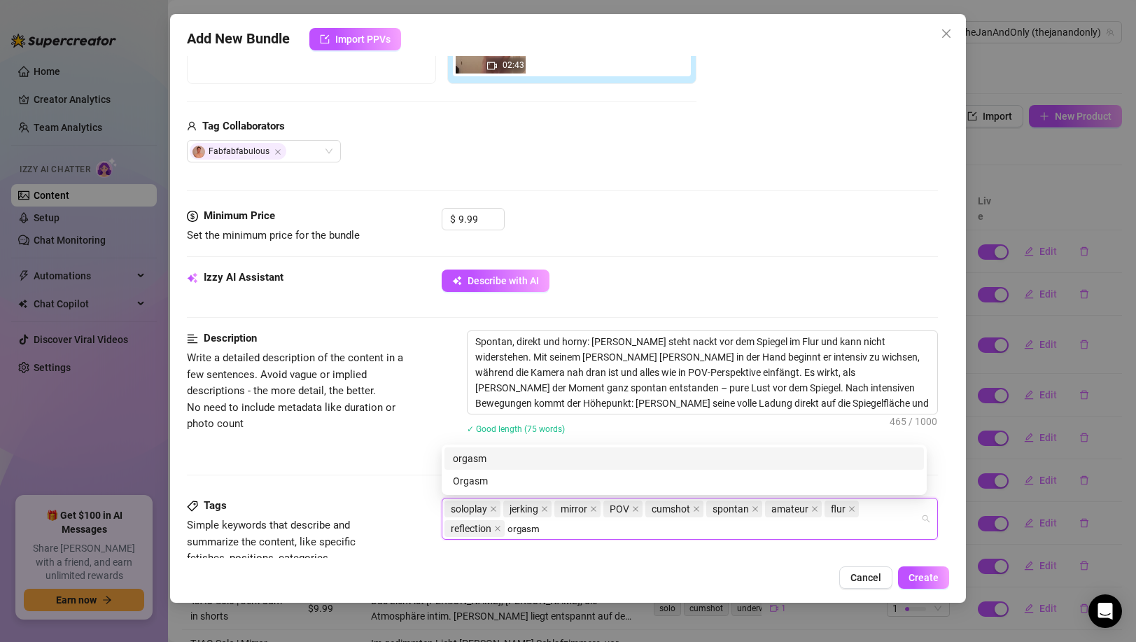
type input "orgasm"
click at [377, 460] on div "Description Write a detailed description of the content in a few sentences. Avo…" at bounding box center [562, 413] width 750 height 167
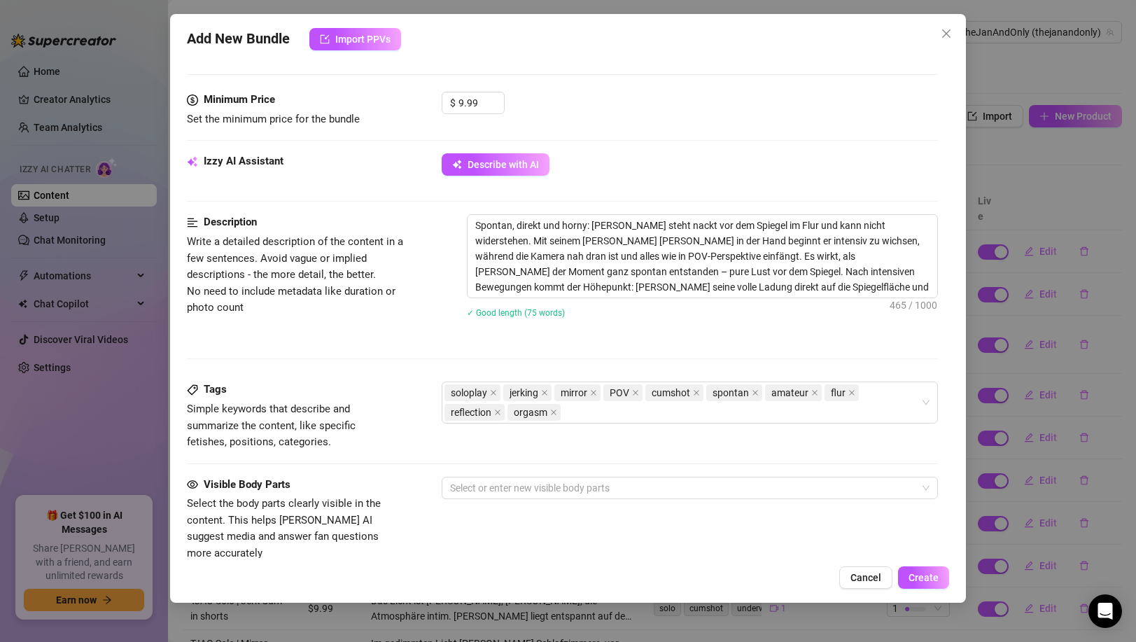
scroll to position [502, 0]
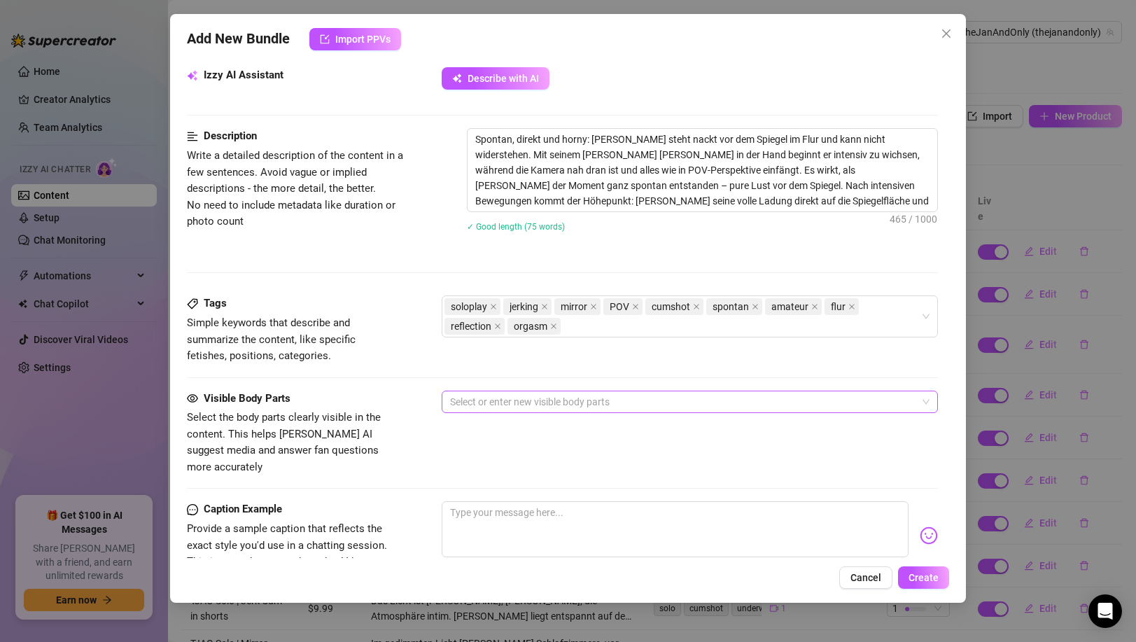
click at [508, 394] on div at bounding box center [681, 402] width 475 height 20
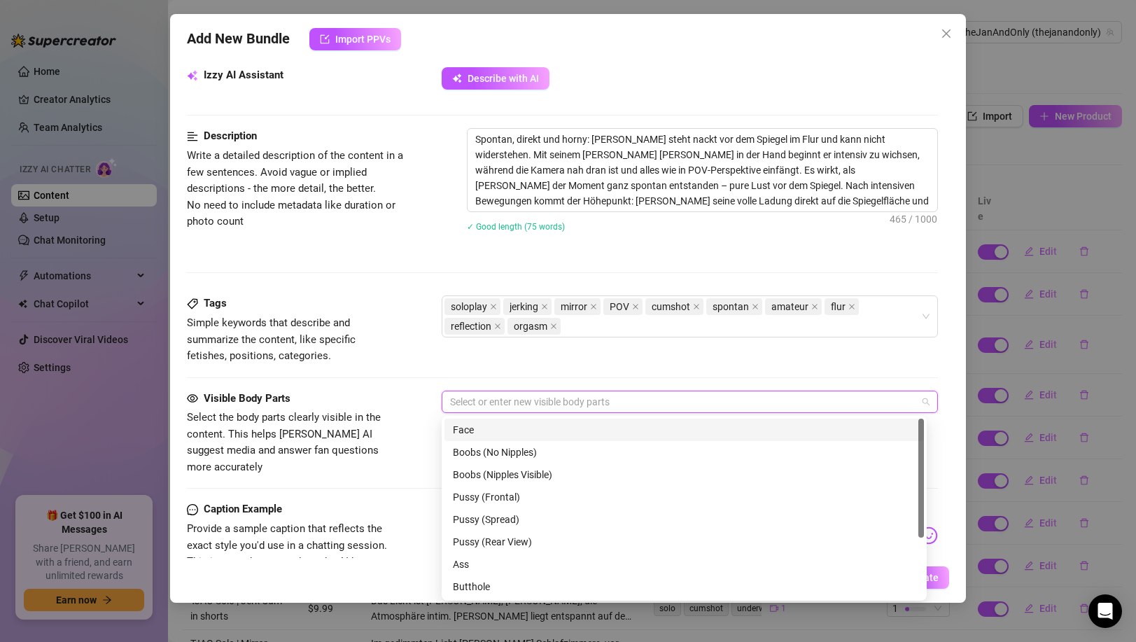
click at [512, 431] on div "Face" at bounding box center [684, 429] width 463 height 15
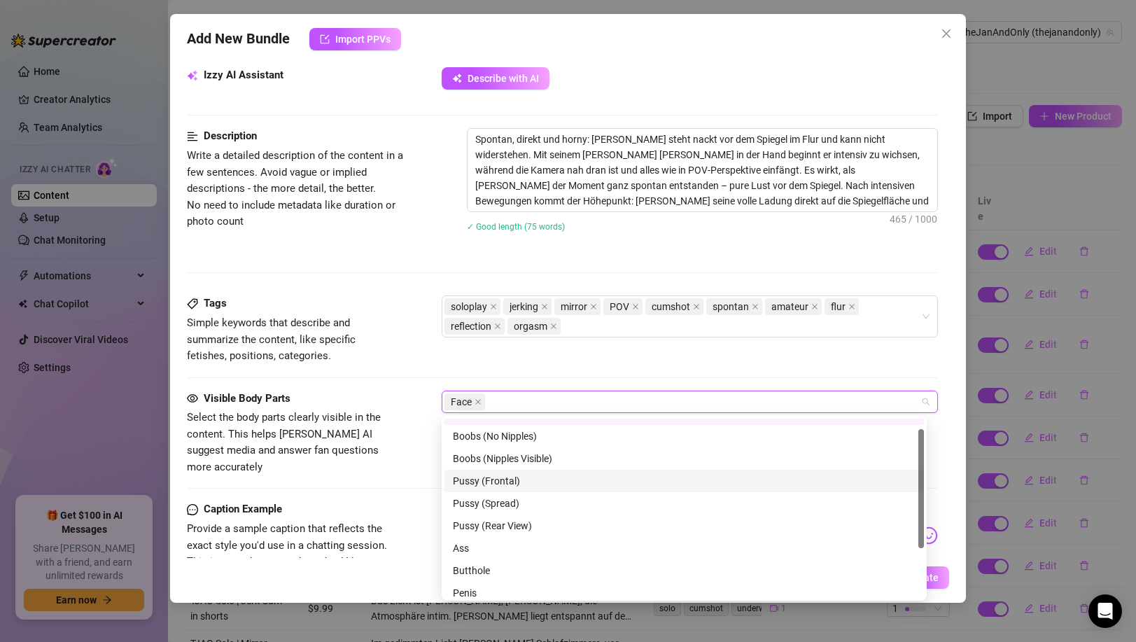
scroll to position [36, 0]
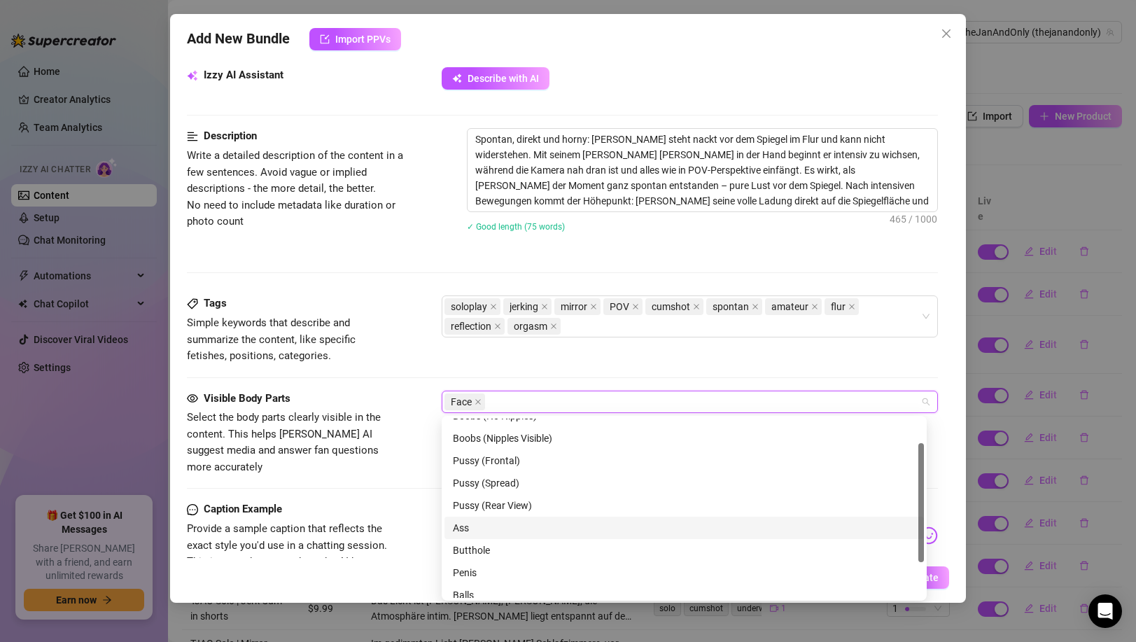
click at [500, 530] on div "Ass" at bounding box center [684, 527] width 463 height 15
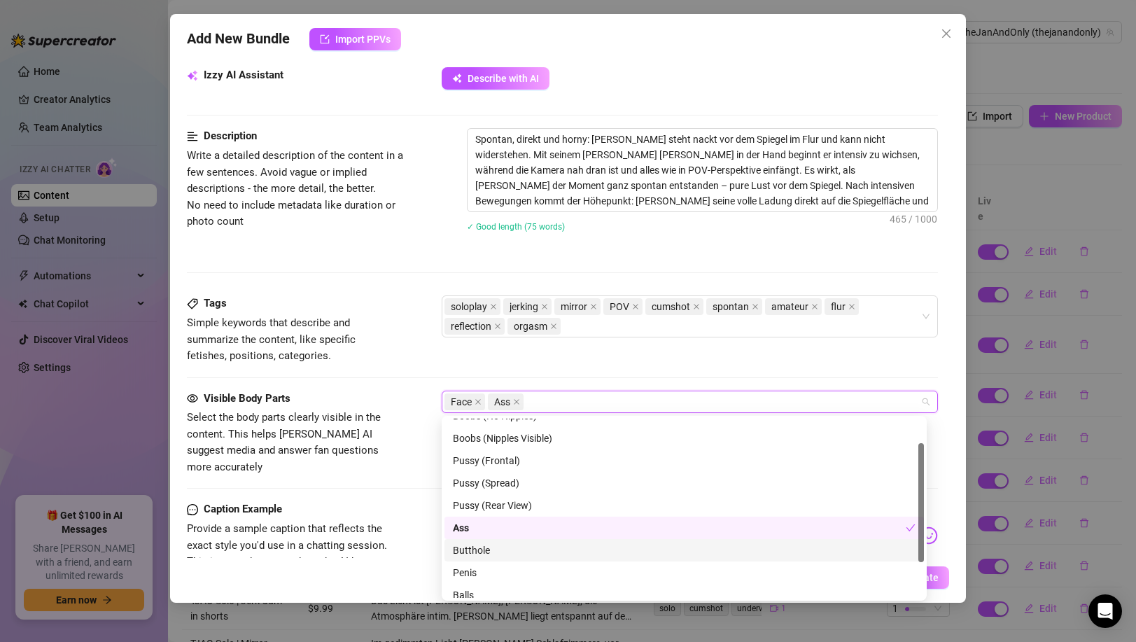
click at [497, 549] on div "Butthole" at bounding box center [684, 549] width 463 height 15
click at [502, 517] on div "Ass" at bounding box center [683, 527] width 479 height 22
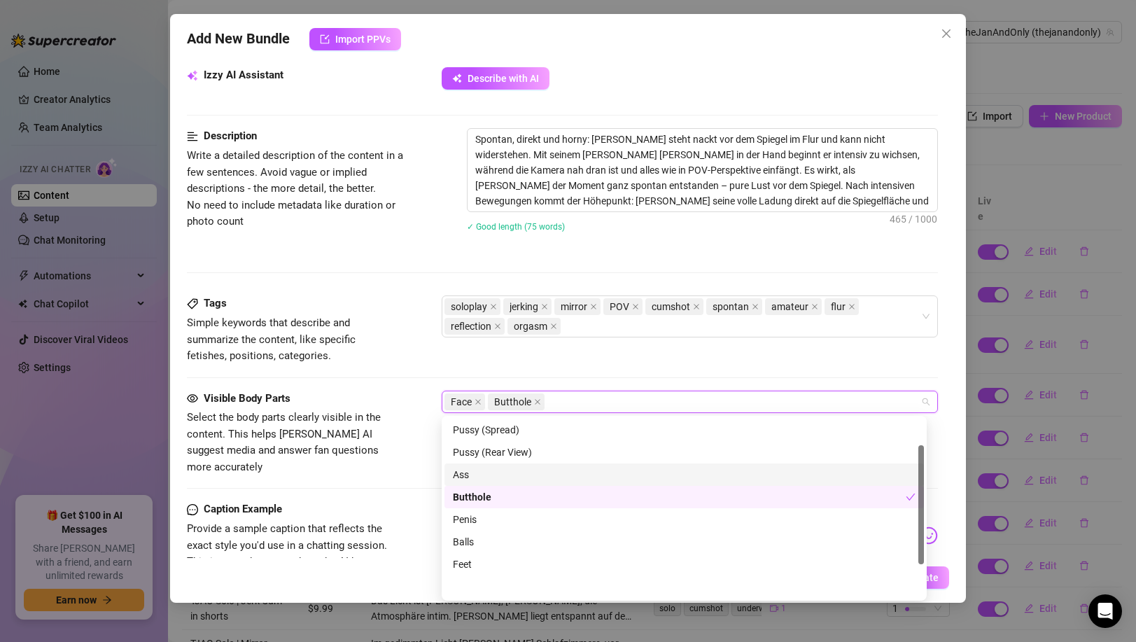
scroll to position [90, 0]
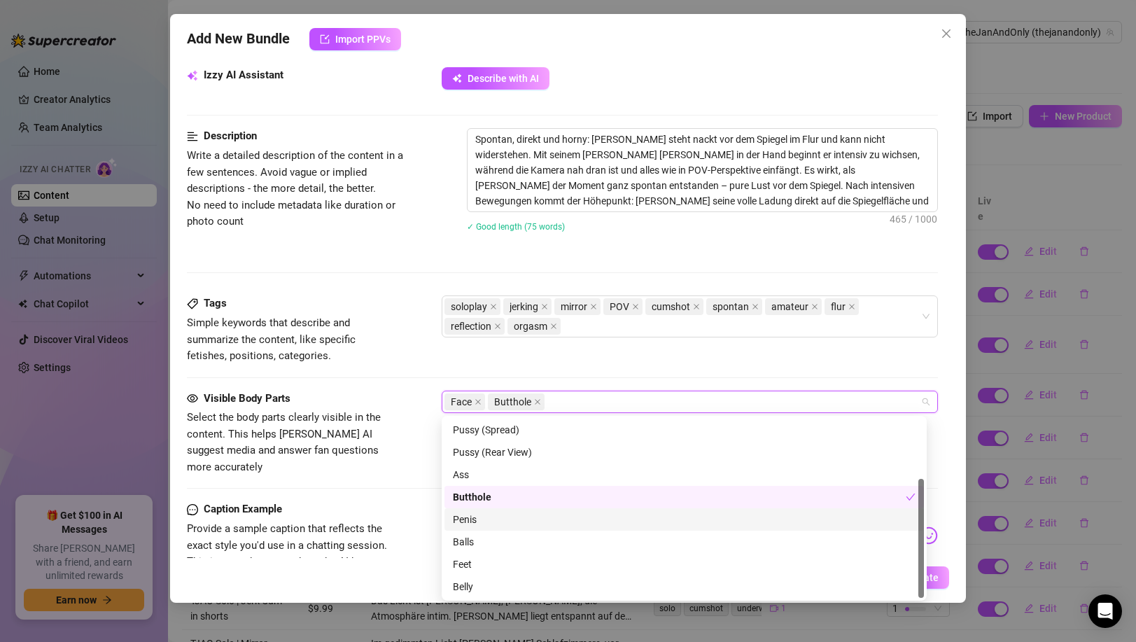
click at [492, 523] on div "Penis" at bounding box center [684, 518] width 463 height 15
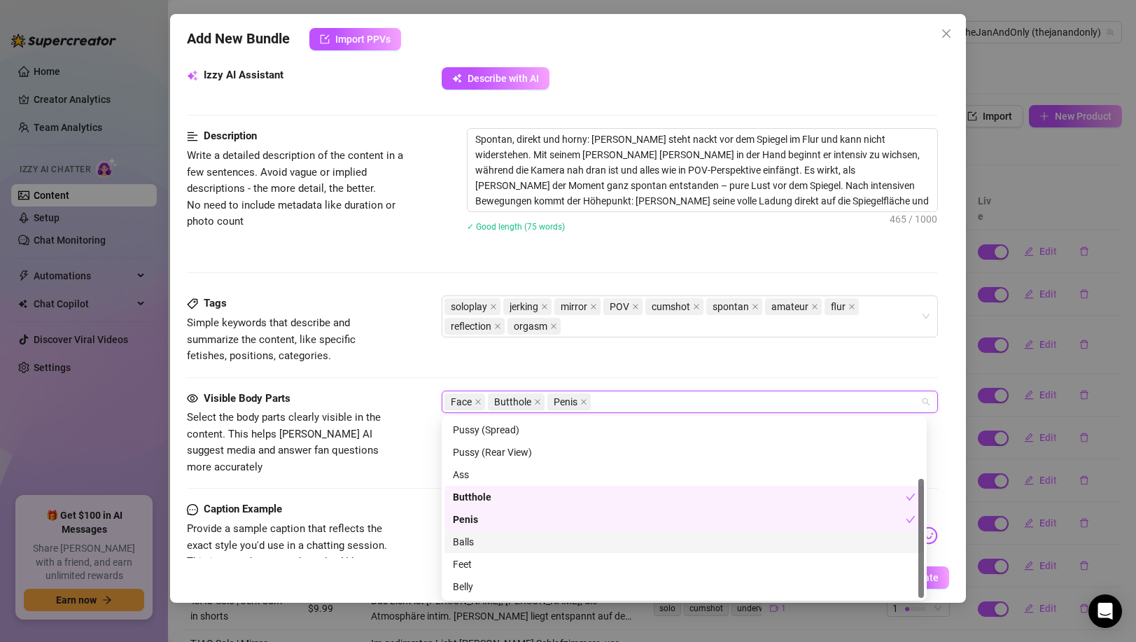
click at [492, 541] on div "Balls" at bounding box center [684, 541] width 463 height 15
click at [492, 541] on div "Balls" at bounding box center [679, 541] width 453 height 15
click at [492, 541] on div "Balls" at bounding box center [684, 541] width 463 height 15
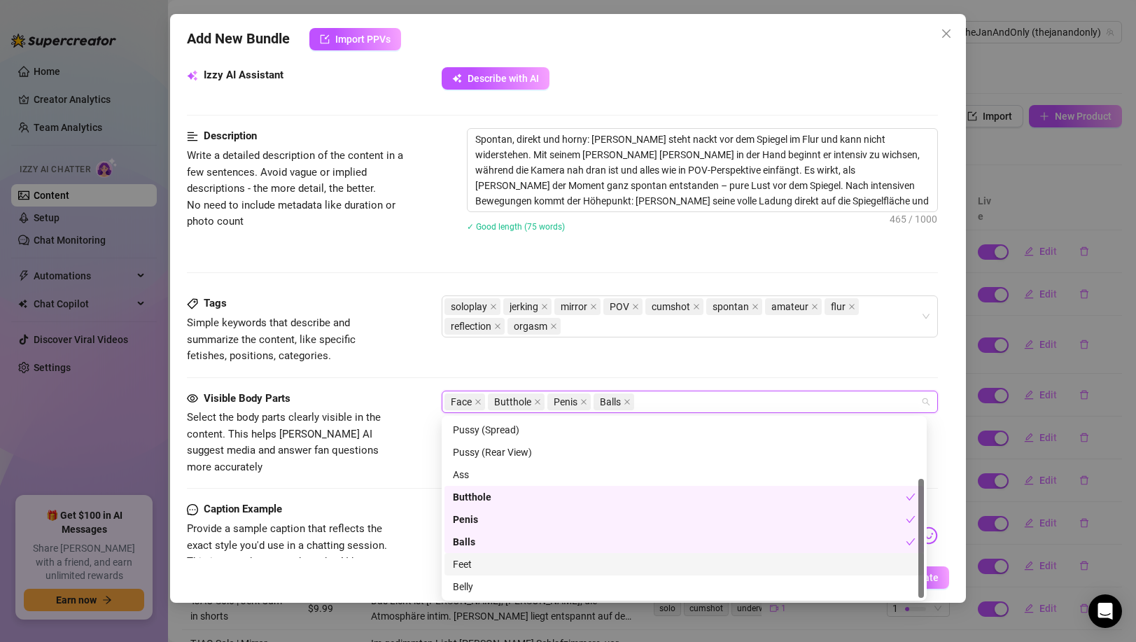
click at [414, 462] on div "Visible Body Parts Select the body parts clearly visible in the content. This h…" at bounding box center [562, 445] width 750 height 111
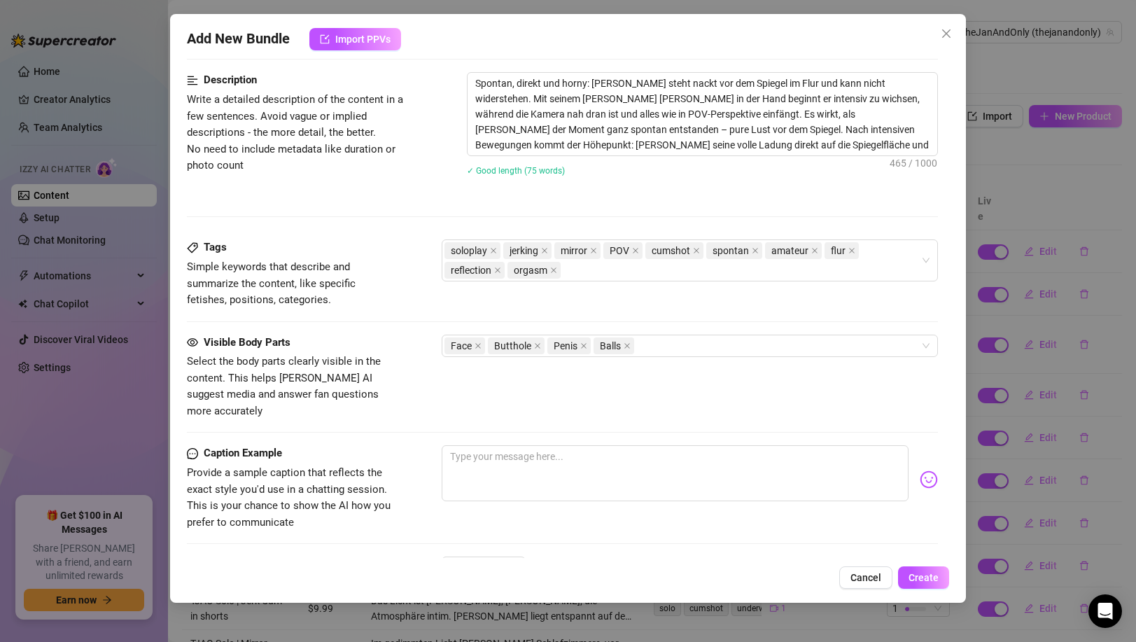
scroll to position [614, 0]
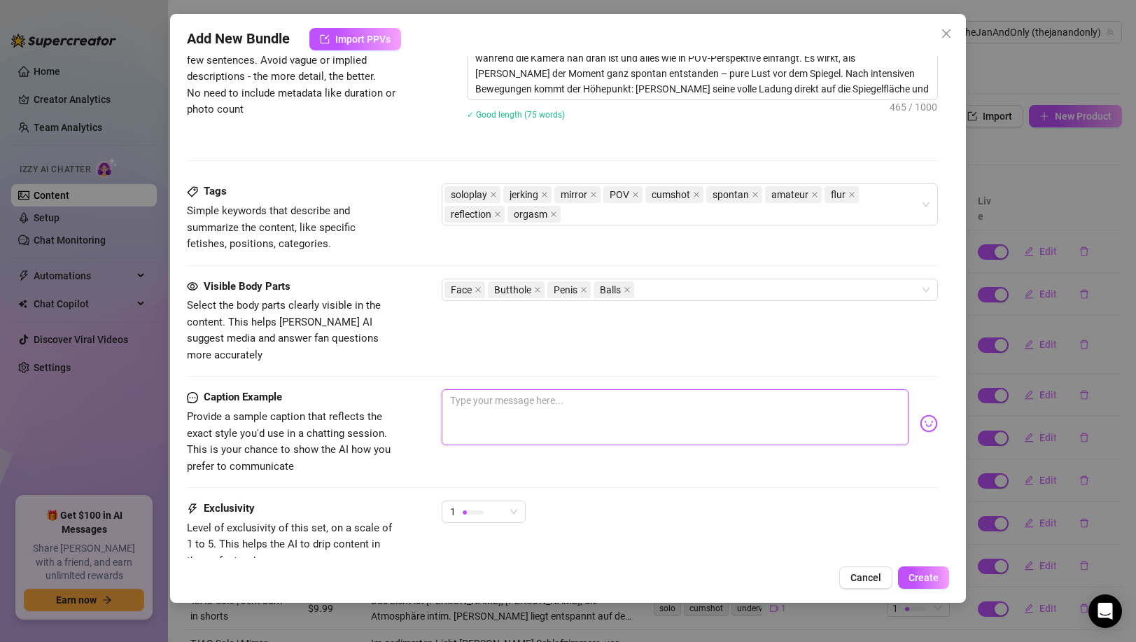
click at [509, 410] on textarea at bounding box center [675, 417] width 466 height 56
click at [508, 407] on textarea at bounding box center [675, 417] width 466 height 56
paste textarea "Manchmal packt’s mich einfach mitten im Flur… und der Spiegel musste dran glaub…"
type textarea "Manchmal packt’s mich einfach mitten im Flur… und der Spiegel musste dran glaub…"
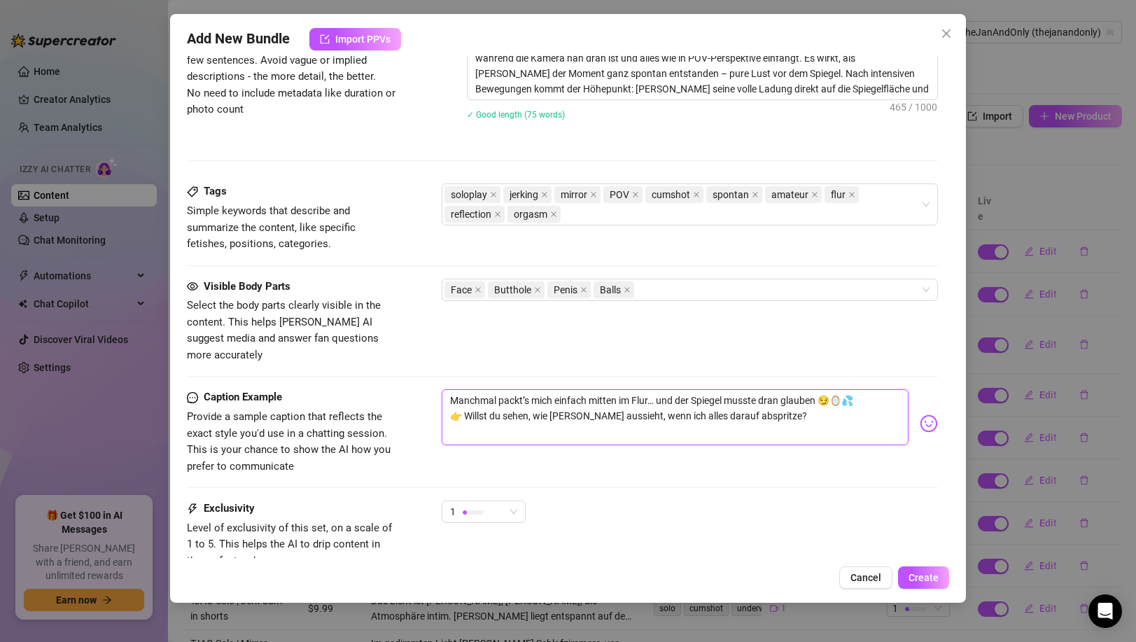
click at [461, 397] on textarea "Manchmal packt’s mich einfach mitten im Flur… und der Spiegel musste dran glaub…" at bounding box center [675, 417] width 466 height 56
type textarea "Manchmal packt’s mich einfach mitten im Flur… und der Spiegel musste dran glaub…"
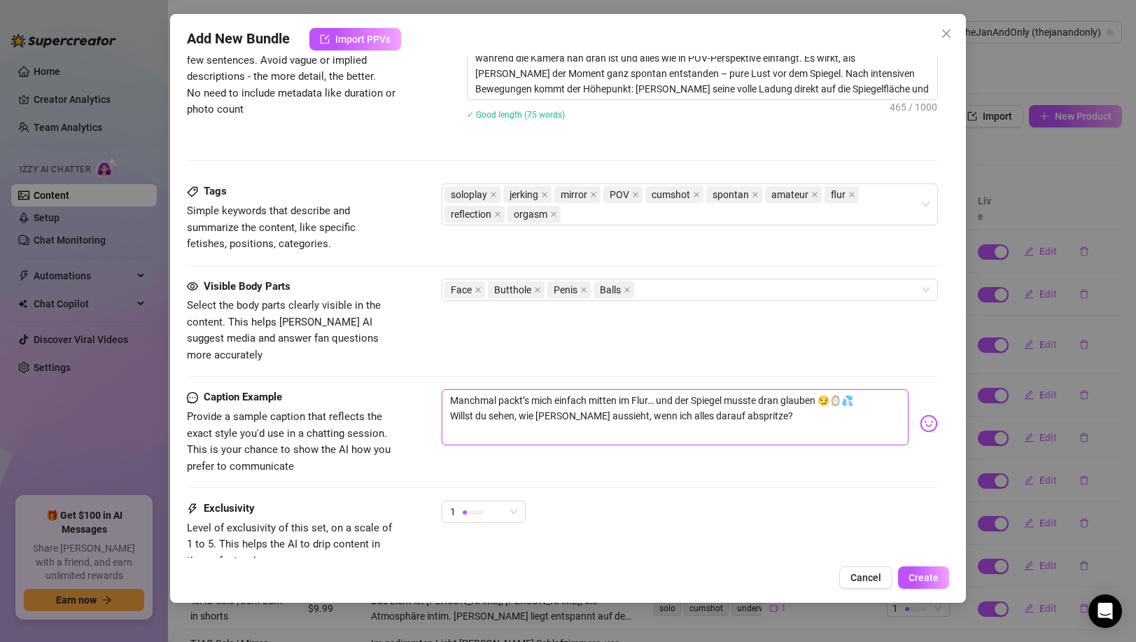
click at [772, 397] on textarea "Manchmal packt’s mich einfach mitten im Flur… und der Spiegel musste dran glaub…" at bounding box center [675, 417] width 466 height 56
type textarea "Manchmal packt’s mich einfach mitten im Flur… und der Spiegel musste dran glaub…"
click at [477, 505] on div at bounding box center [473, 511] width 21 height 13
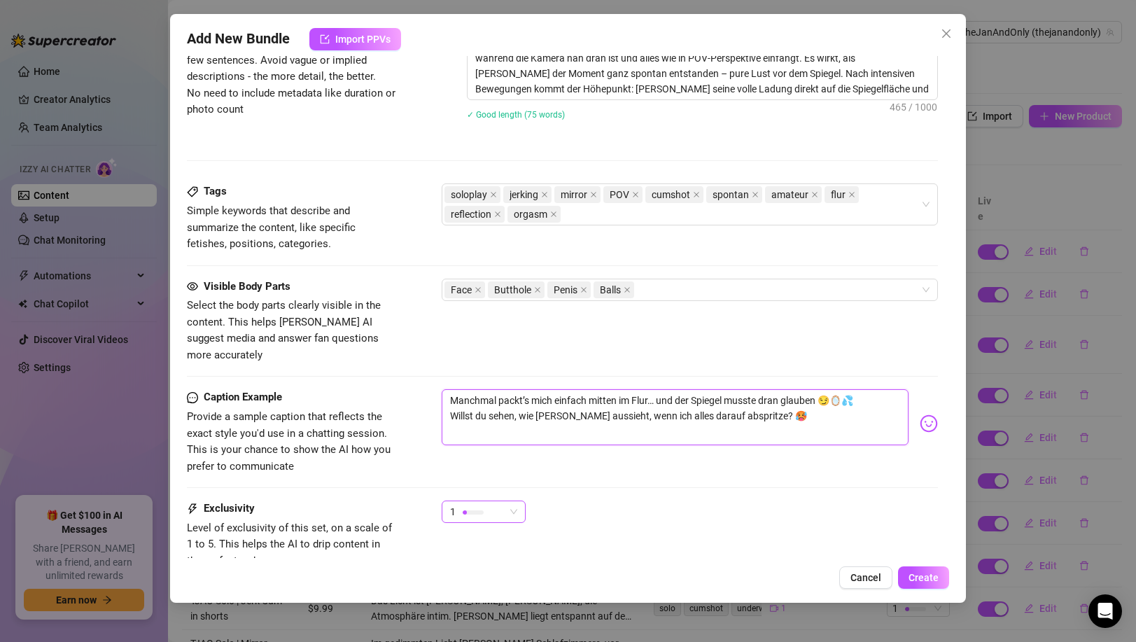
type textarea "Manchmal packt’s mich einfach mitten im Flur… und der Spiegel musste dran glaub…"
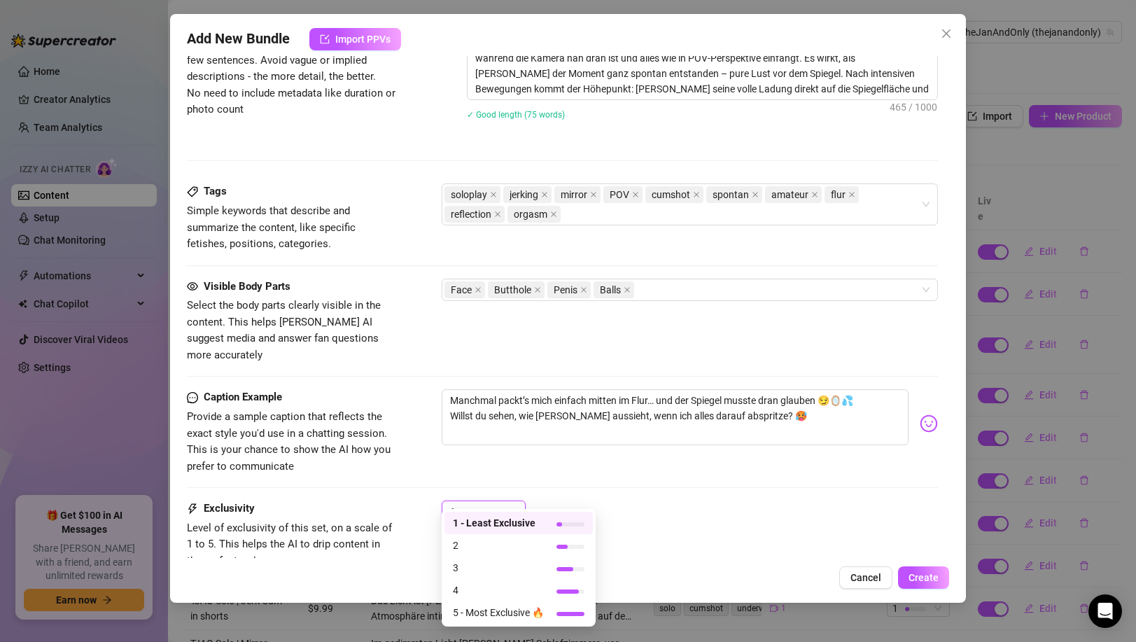
click at [592, 480] on div "Caption Example Provide a sample caption that reflects the exact style you'd us…" at bounding box center [562, 444] width 750 height 111
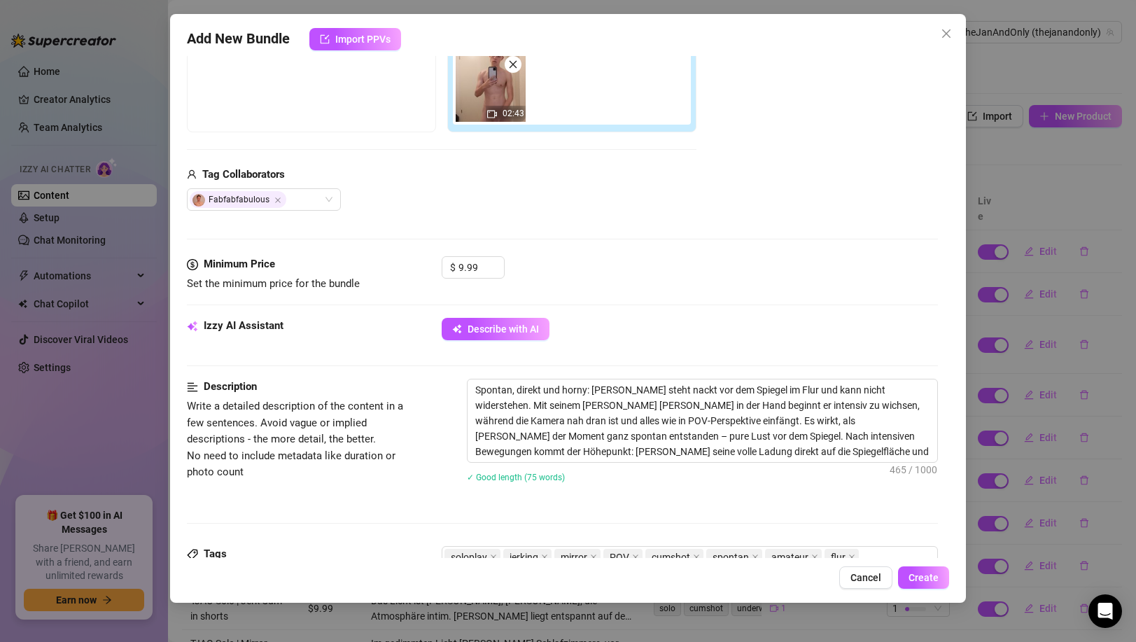
scroll to position [0, 0]
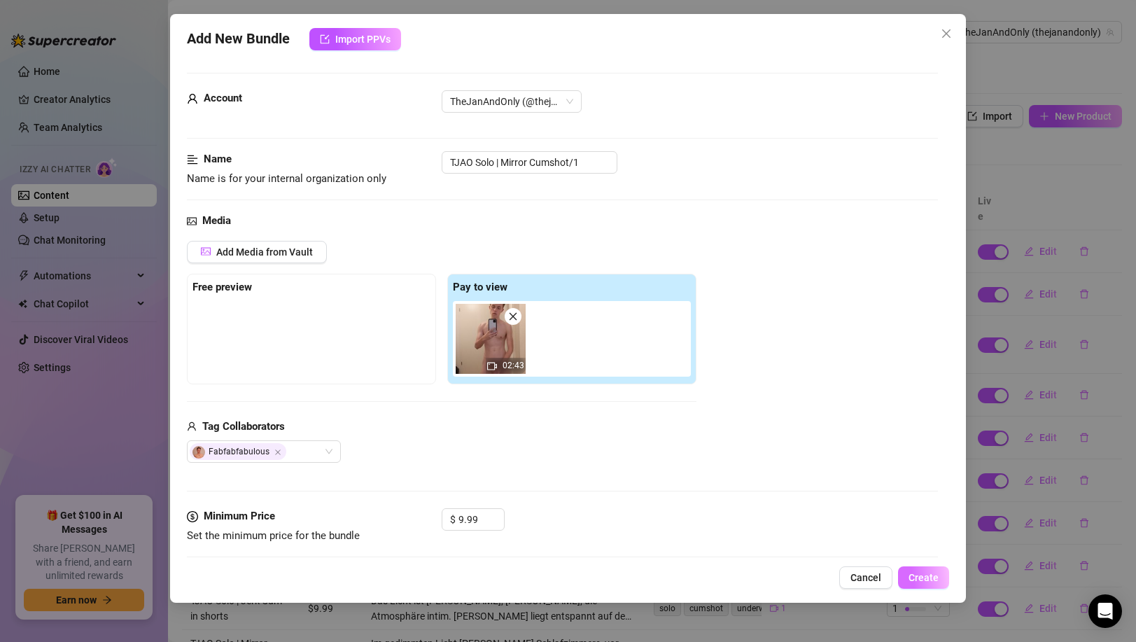
click at [932, 572] on span "Create" at bounding box center [923, 577] width 30 height 11
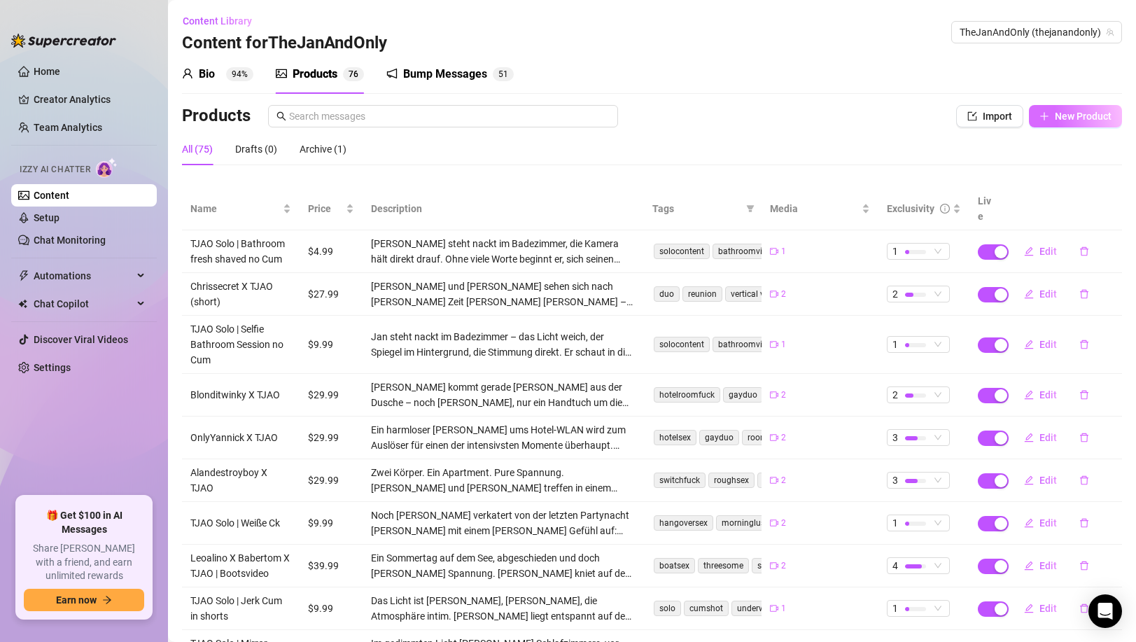
click at [1068, 118] on span "New Product" at bounding box center [1082, 116] width 57 height 11
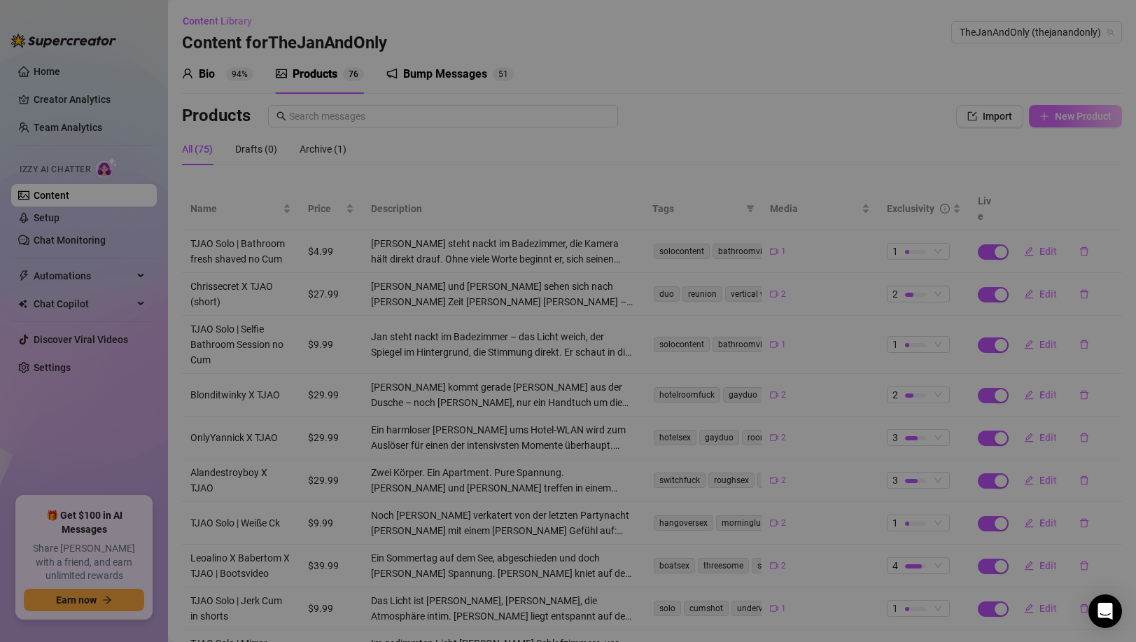
type textarea "Type your message here..."
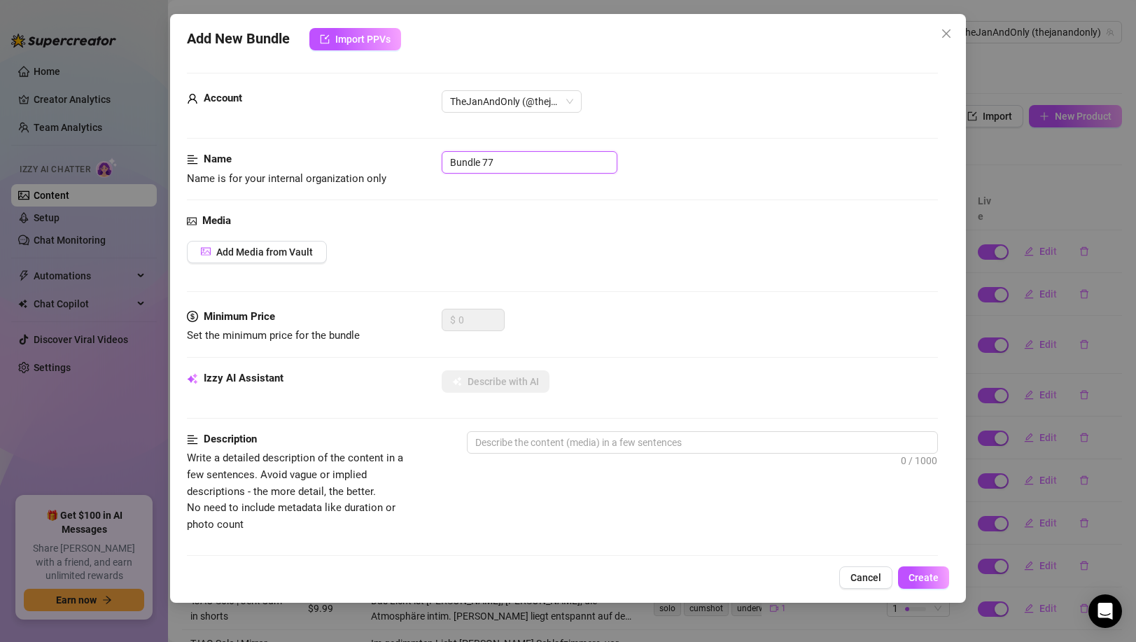
click at [544, 155] on input "Bundle 77" at bounding box center [530, 162] width 176 height 22
click at [541, 156] on input "Bundle 77" at bounding box center [530, 162] width 176 height 22
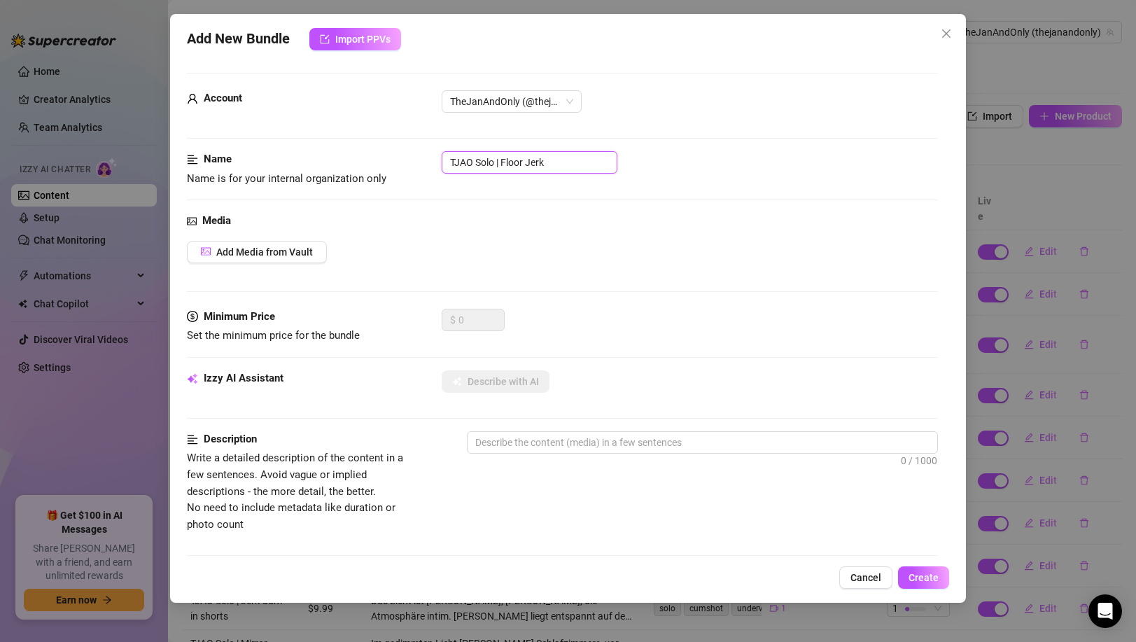
type input "TJAO Solo | Floor Jerk"
click at [311, 254] on span "Add Media from Vault" at bounding box center [264, 251] width 97 height 11
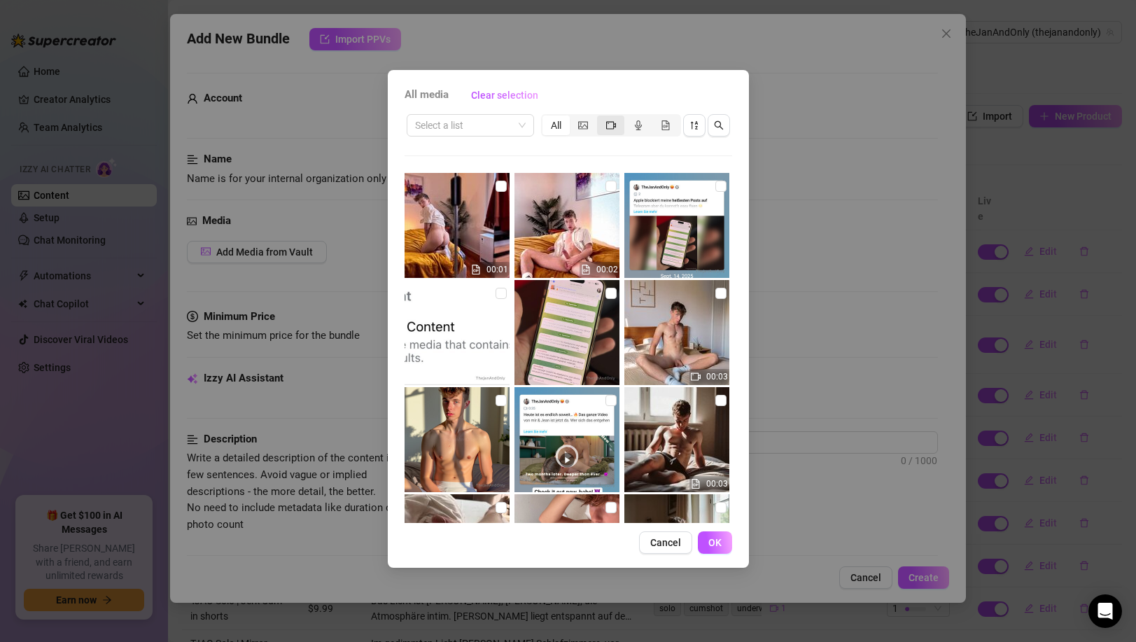
click at [606, 129] on span "segmented control" at bounding box center [611, 125] width 10 height 11
click at [600, 118] on input "segmented control" at bounding box center [600, 118] width 0 height 0
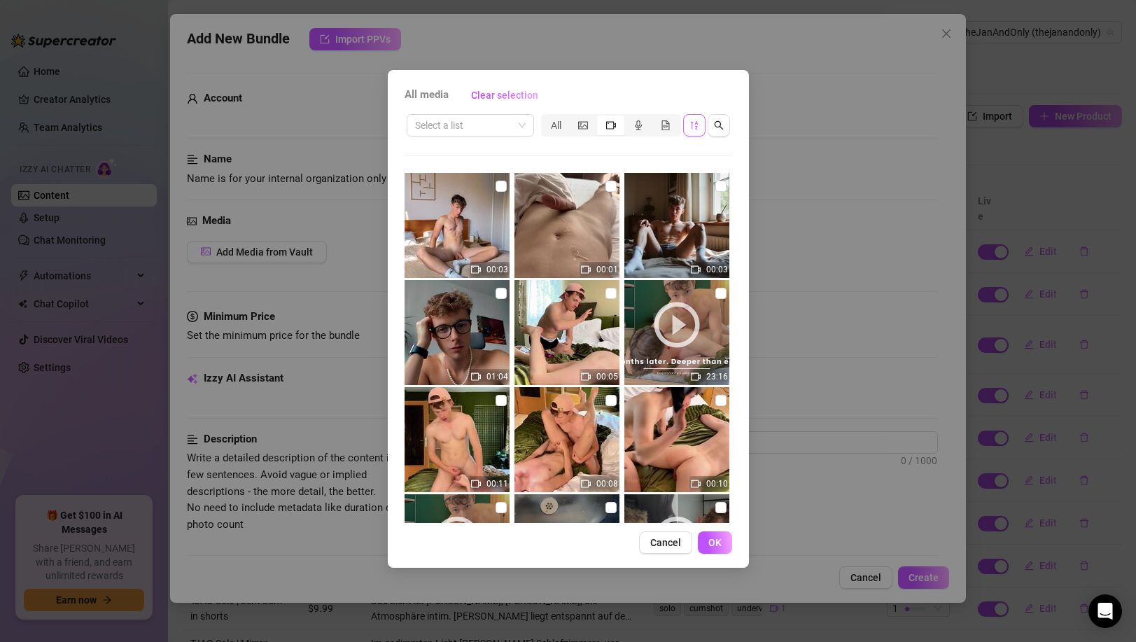
click at [691, 129] on icon "sort-descending" at bounding box center [694, 125] width 10 height 10
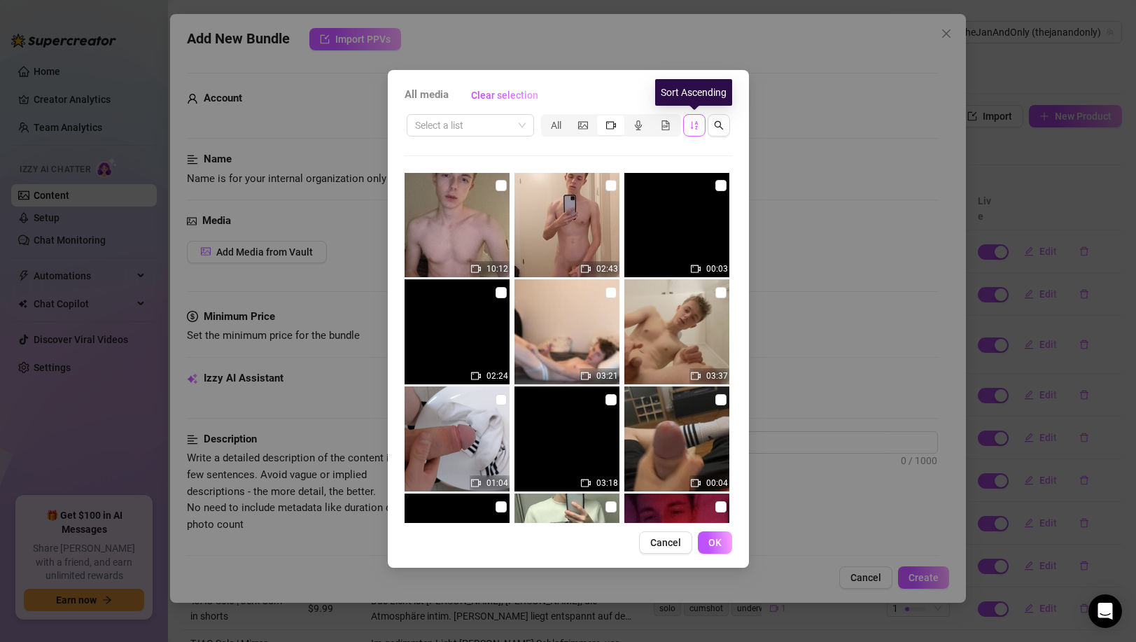
scroll to position [2008, 0]
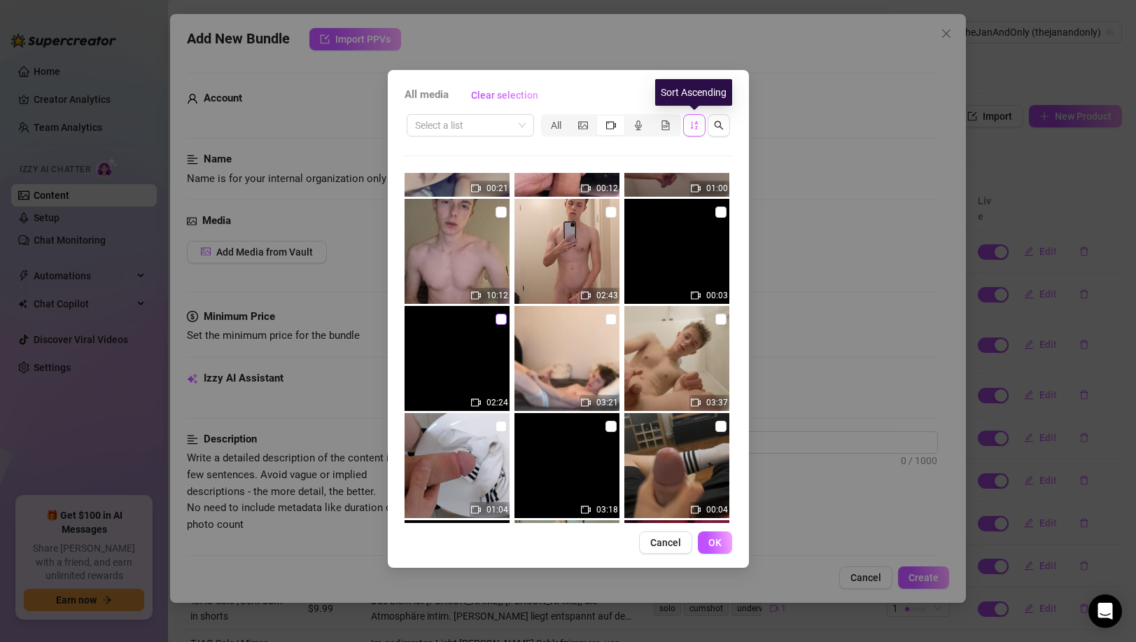
click at [502, 317] on input "checkbox" at bounding box center [500, 318] width 11 height 11
checkbox input "true"
click at [718, 539] on span "OK" at bounding box center [714, 542] width 13 height 11
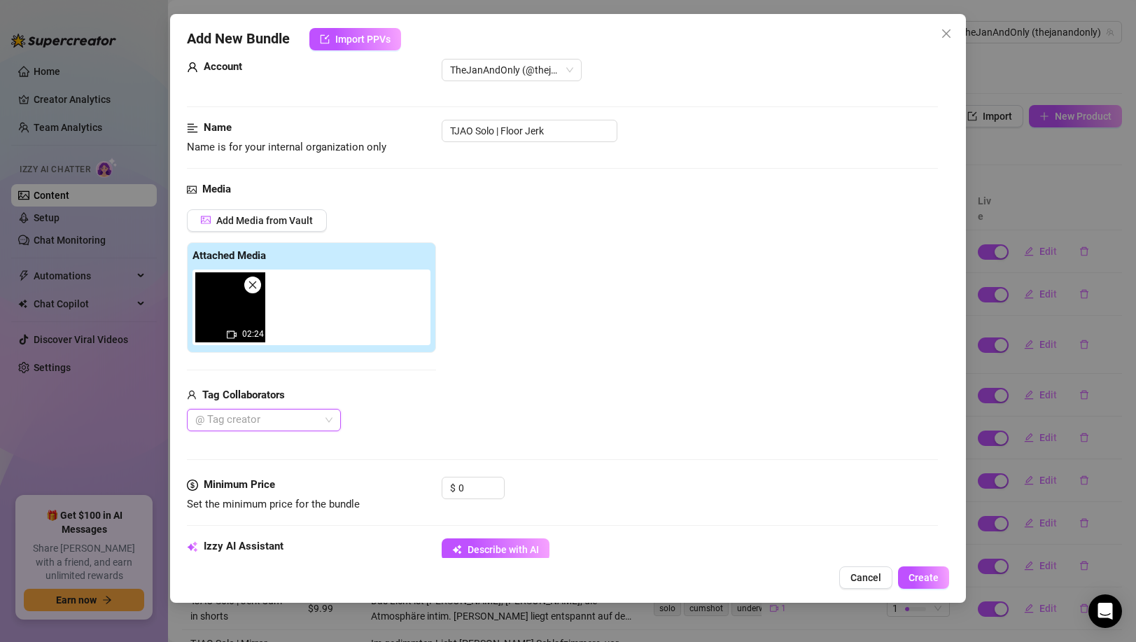
scroll to position [99, 0]
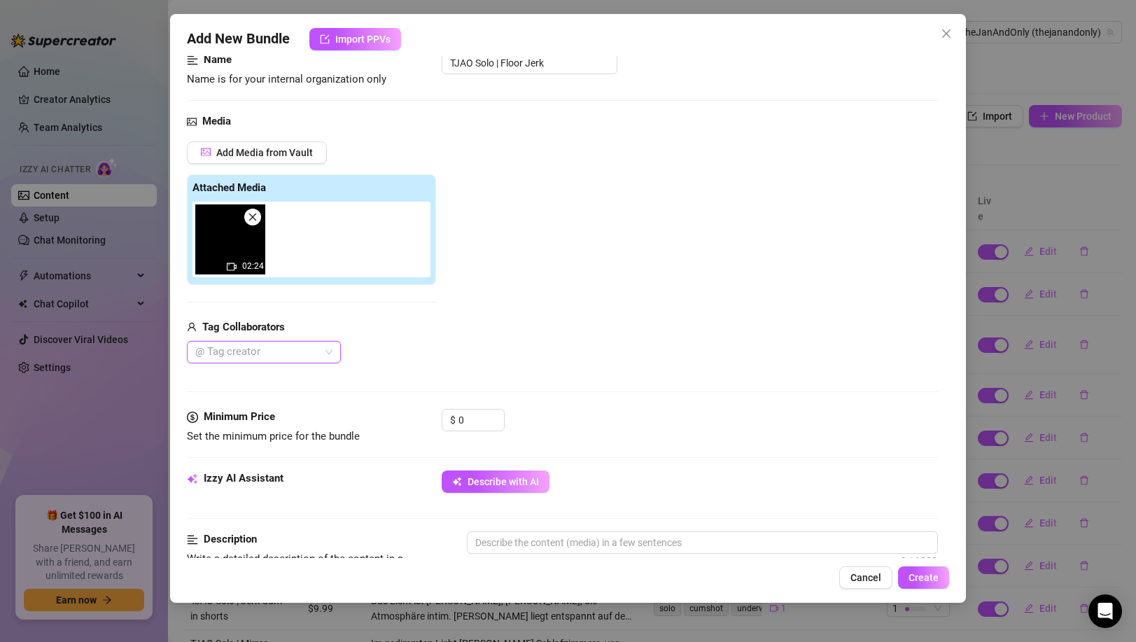
click at [243, 357] on div at bounding box center [257, 352] width 134 height 20
type input "fab"
click at [247, 376] on div "Fabfabfabulous" at bounding box center [264, 379] width 132 height 15
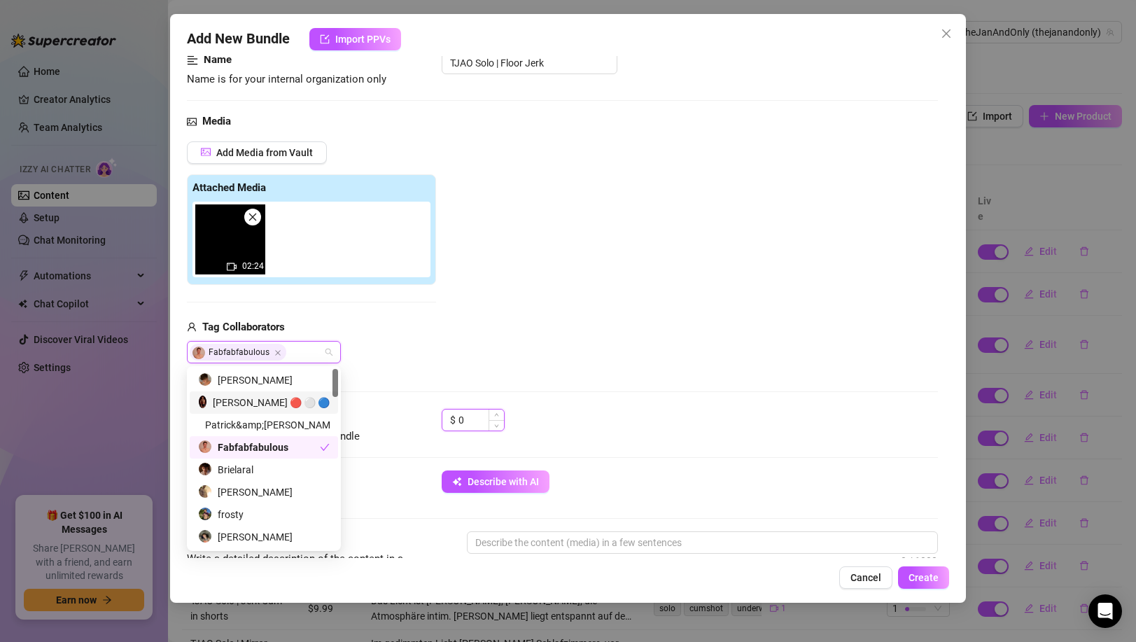
click at [478, 416] on input "0" at bounding box center [480, 419] width 45 height 21
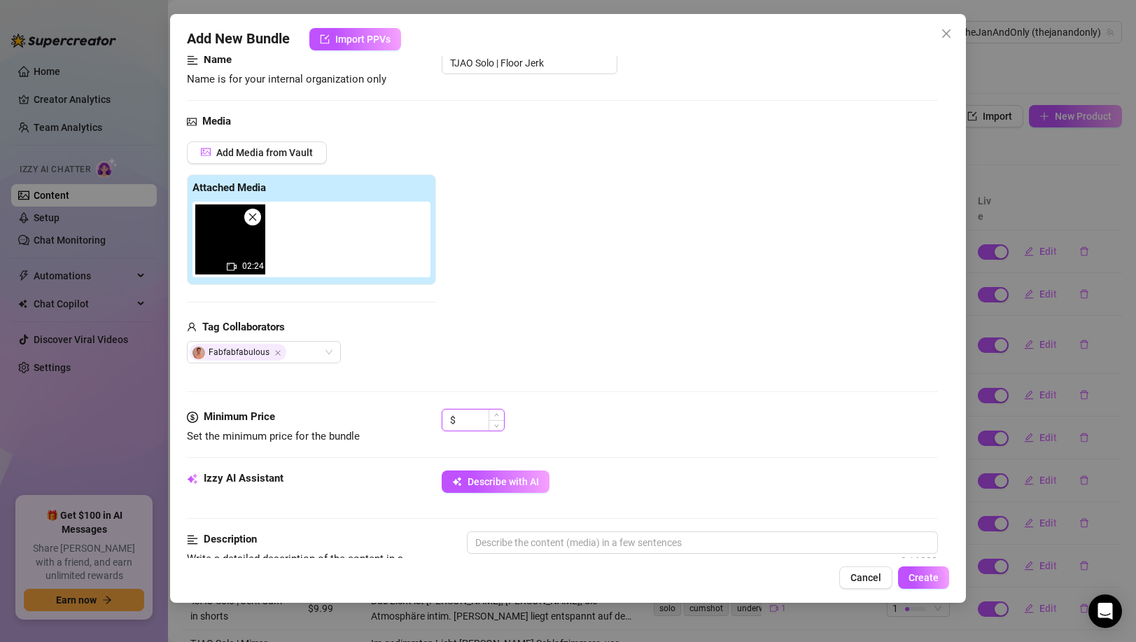
type input "8"
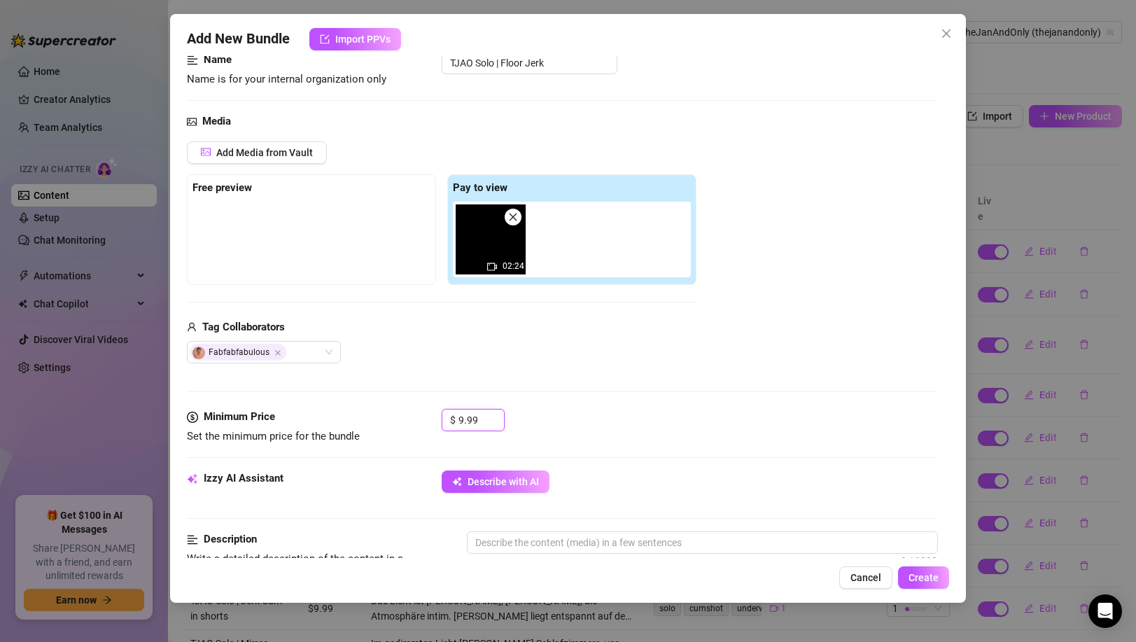
type input "9.99"
click at [628, 409] on div "$ 9.99" at bounding box center [689, 426] width 495 height 35
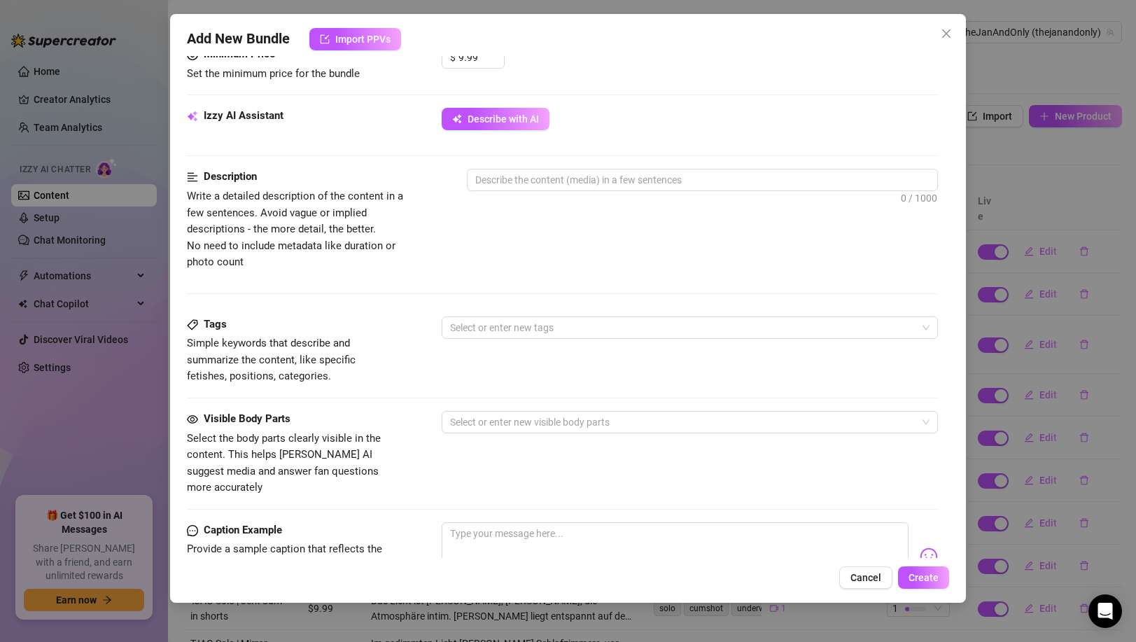
scroll to position [467, 0]
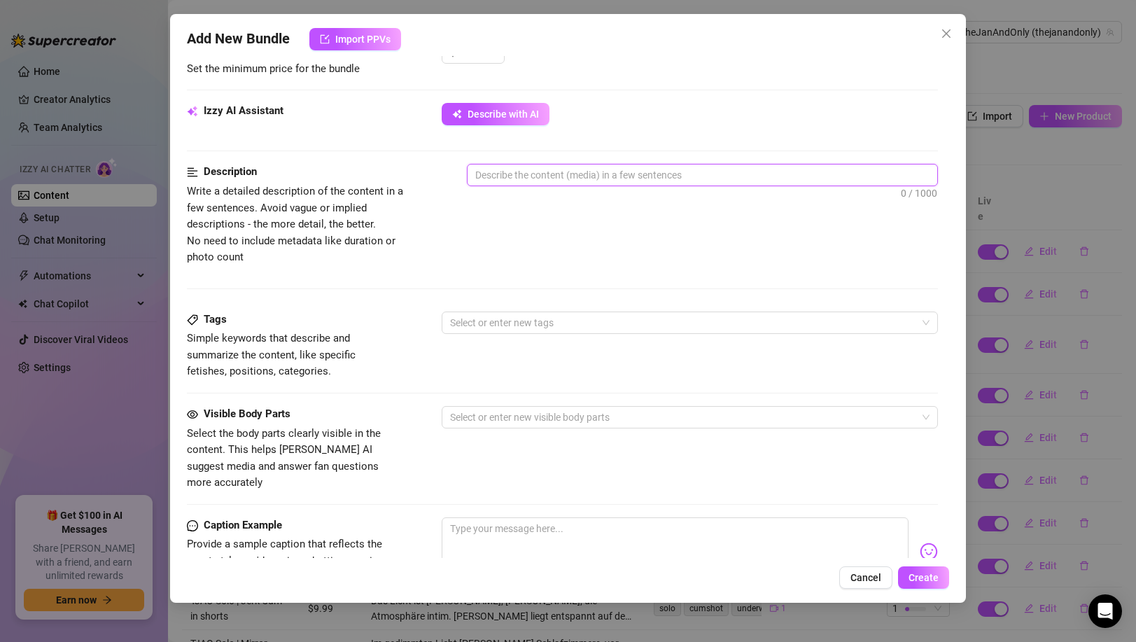
click at [551, 174] on textarea at bounding box center [701, 174] width 469 height 21
paste textarea "Horny und ganz spontan: [PERSON_NAME] sitzt nackt auf dem Boden seines Schlafzi…"
type textarea "Horny und ganz spontan: [PERSON_NAME] sitzt nackt auf dem Boden seines Schlafzi…"
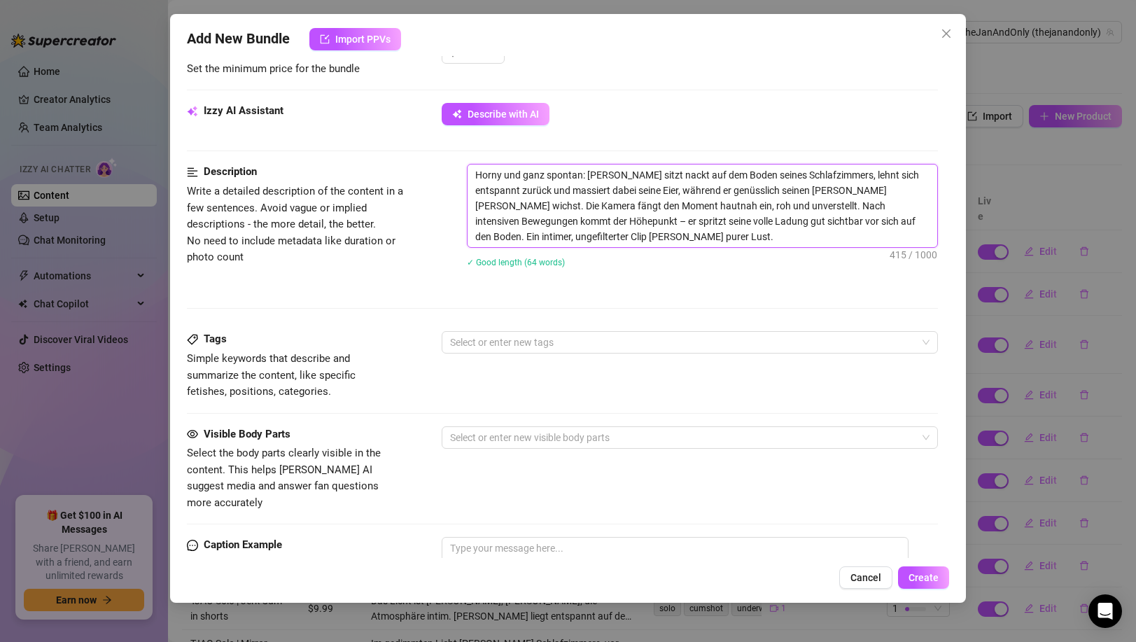
scroll to position [0, 0]
type textarea "Horny und ganz spontan: [PERSON_NAME] sitzt nackt auf dem Boden seines Schlafzi…"
click at [536, 342] on div at bounding box center [681, 342] width 475 height 20
paste input "soloplay"
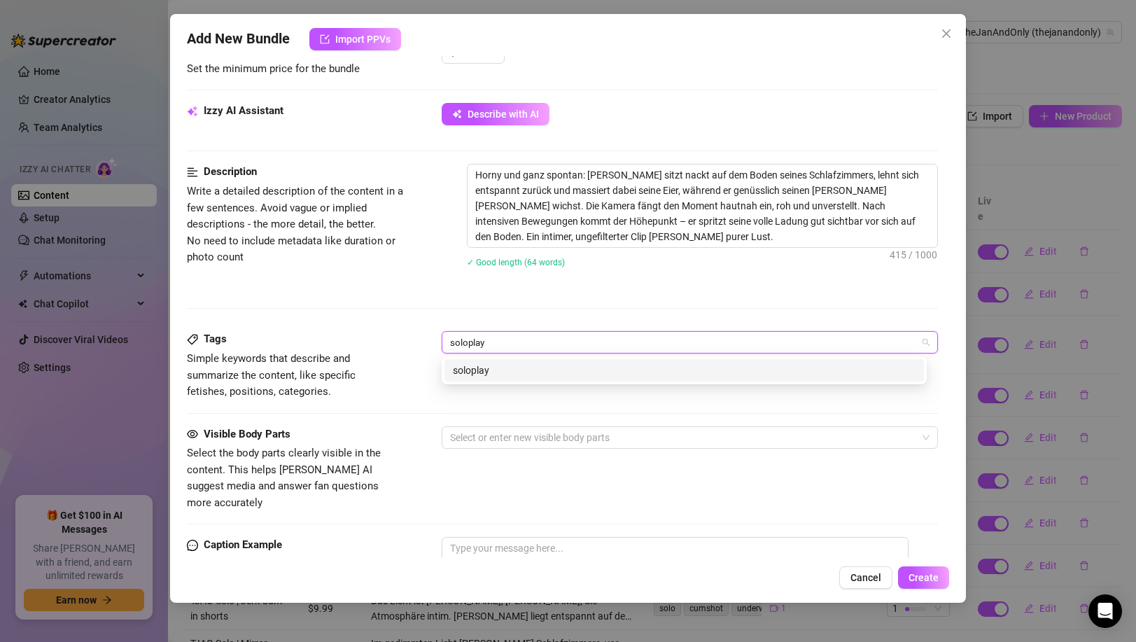
type input "soloplay"
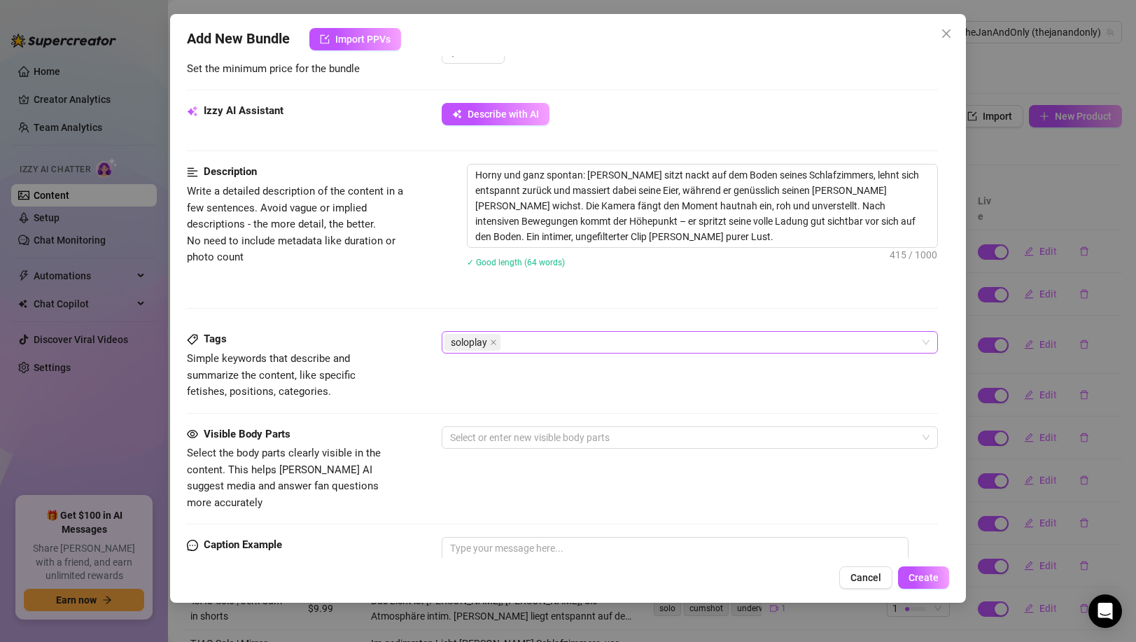
click at [703, 346] on div "soloplay" at bounding box center [681, 342] width 475 height 20
paste input "jerking"
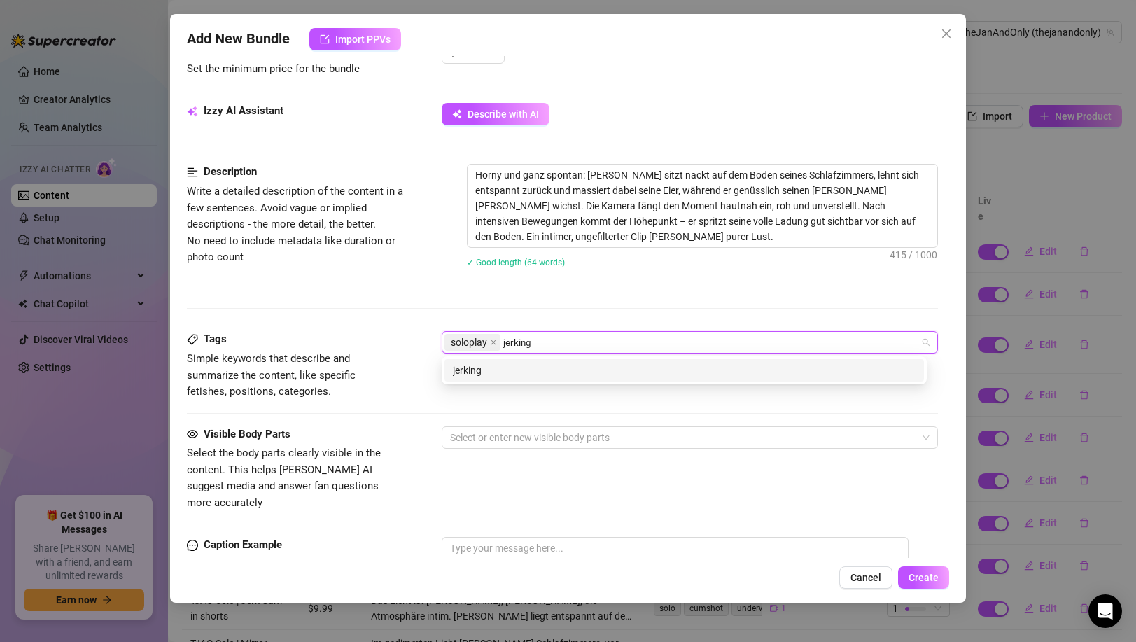
type input "jerking"
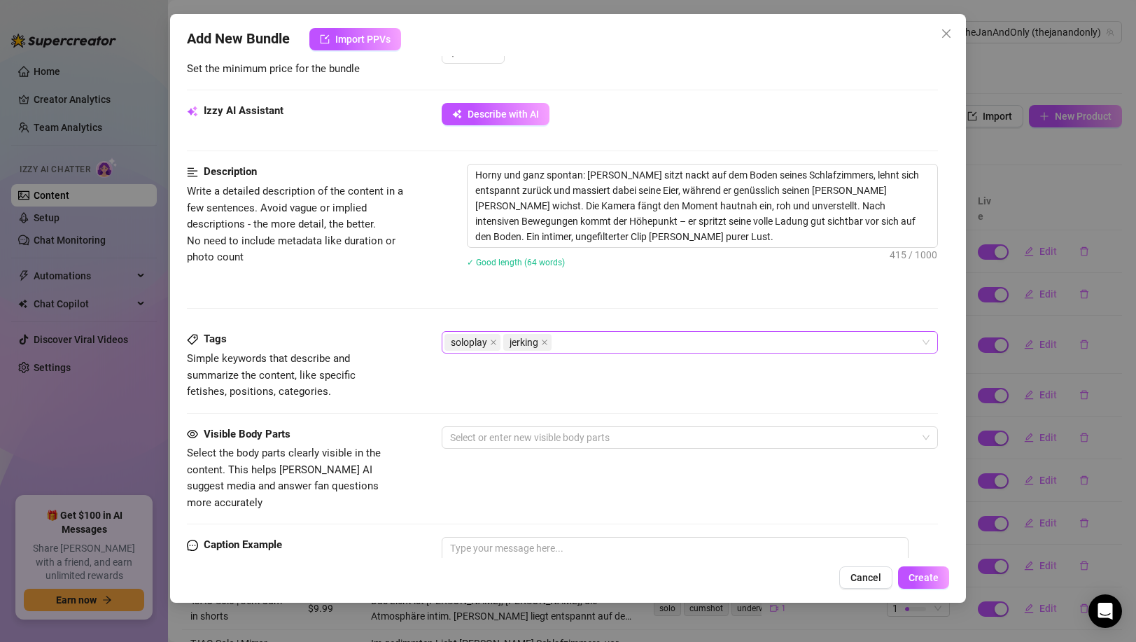
click at [673, 347] on div "soloplay jerking" at bounding box center [681, 342] width 475 height 20
paste input "balls"
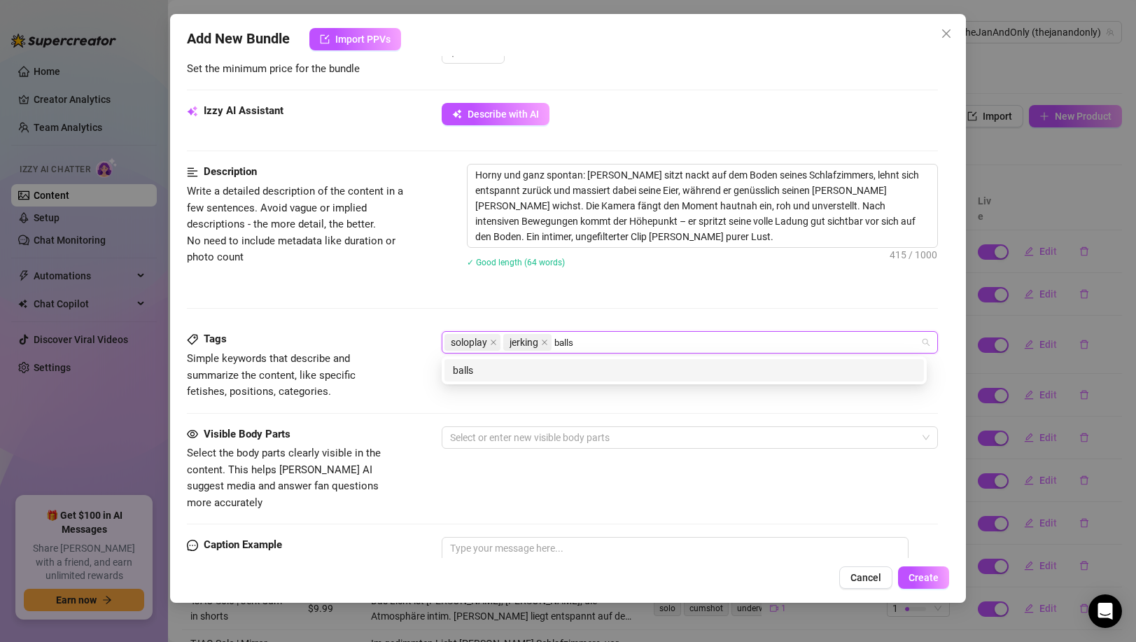
type input "balls"
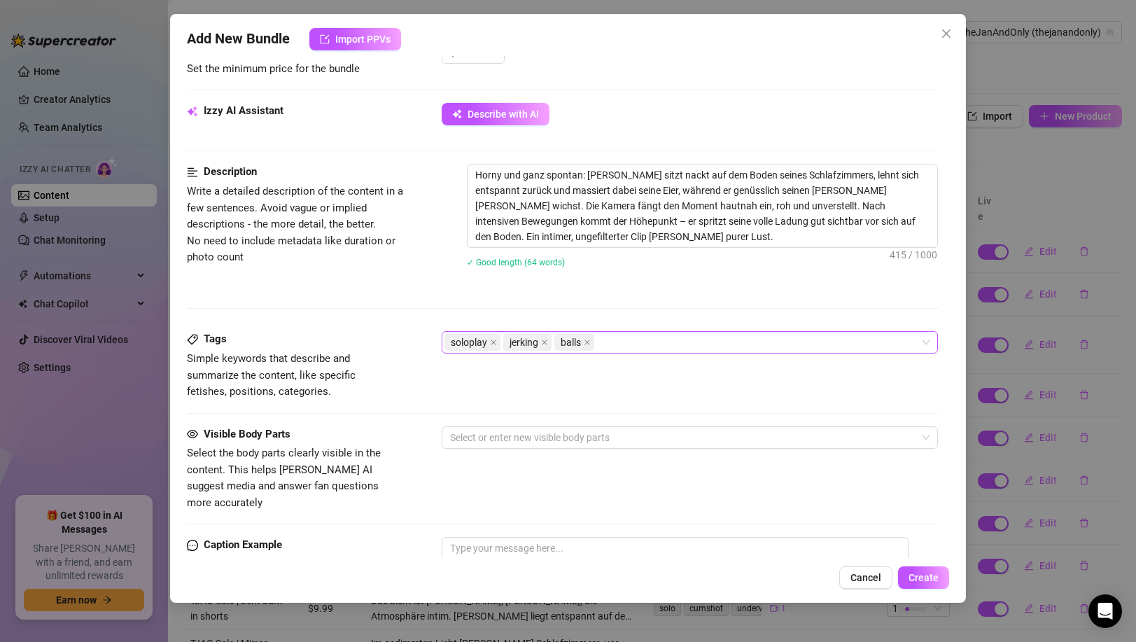
click at [671, 344] on div "soloplay jerking balls" at bounding box center [681, 342] width 475 height 20
paste input "bedroom"
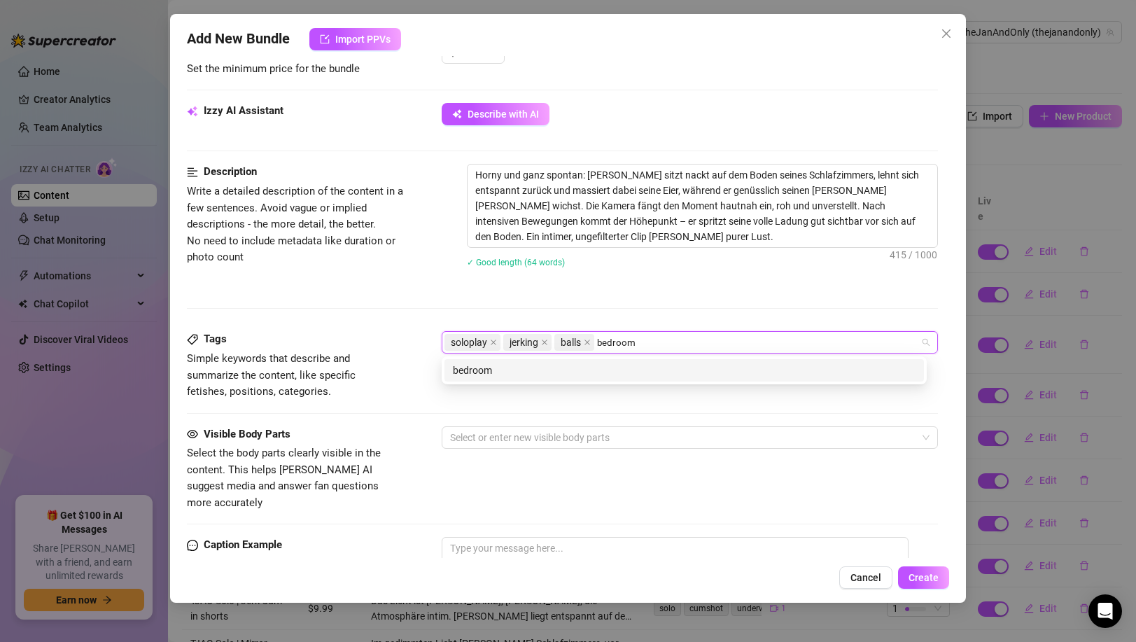
type input "bedroom"
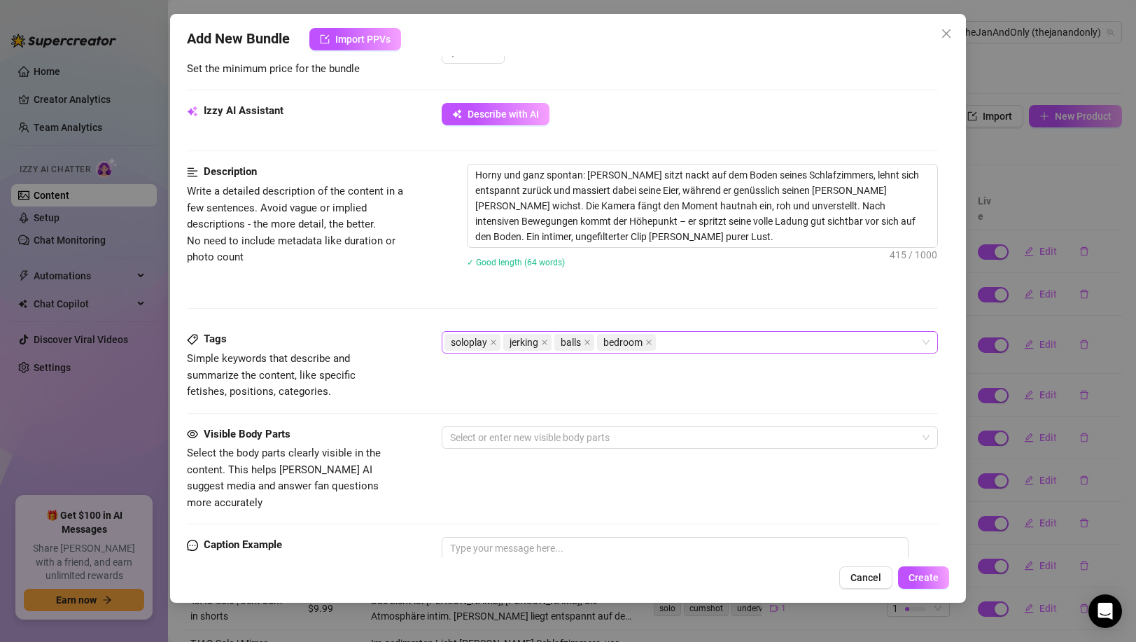
click at [751, 347] on div "soloplay jerking balls bedroom" at bounding box center [681, 342] width 475 height 20
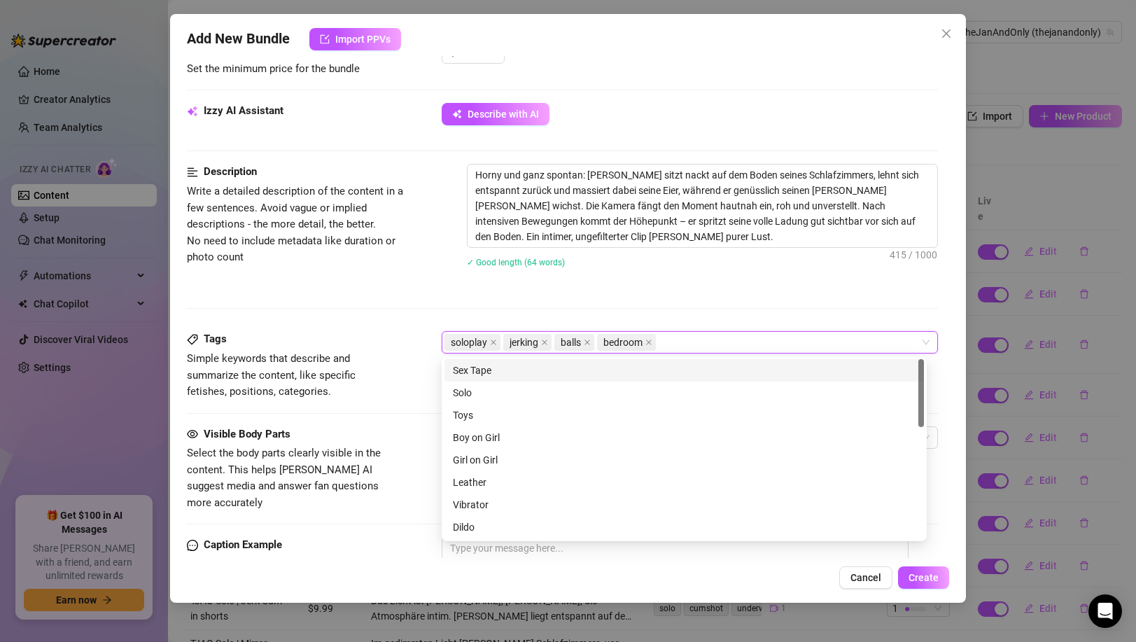
click at [751, 347] on div "soloplay jerking balls bedroom" at bounding box center [681, 342] width 475 height 20
paste input "floor"
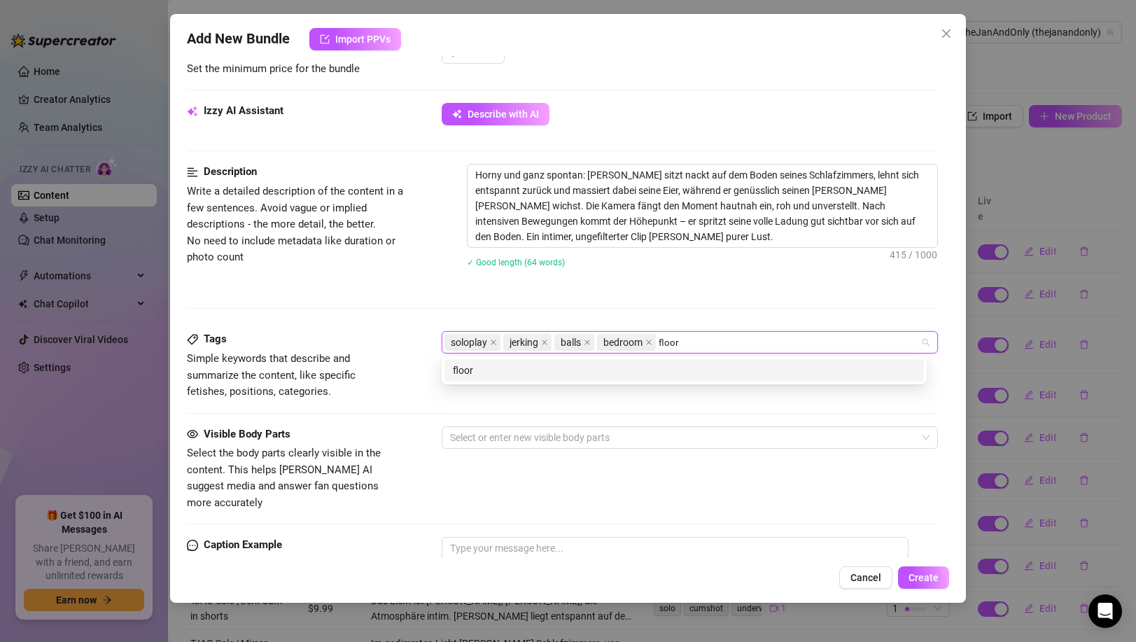
type input "floor"
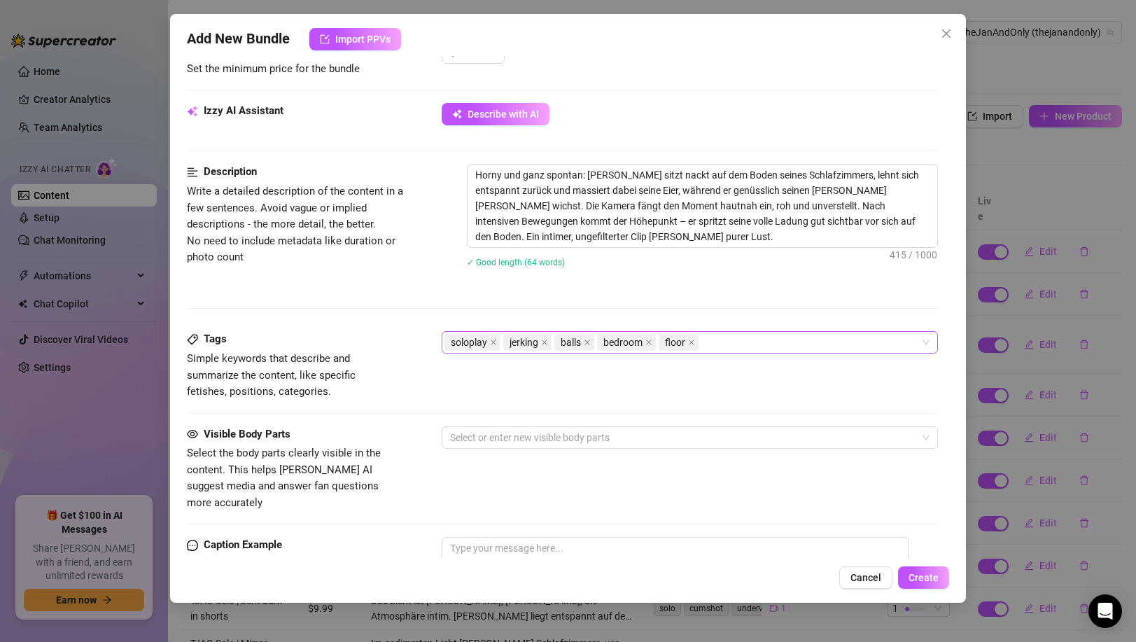
click at [742, 339] on div "soloplay jerking balls bedroom floor" at bounding box center [681, 342] width 475 height 20
paste input "cumshot"
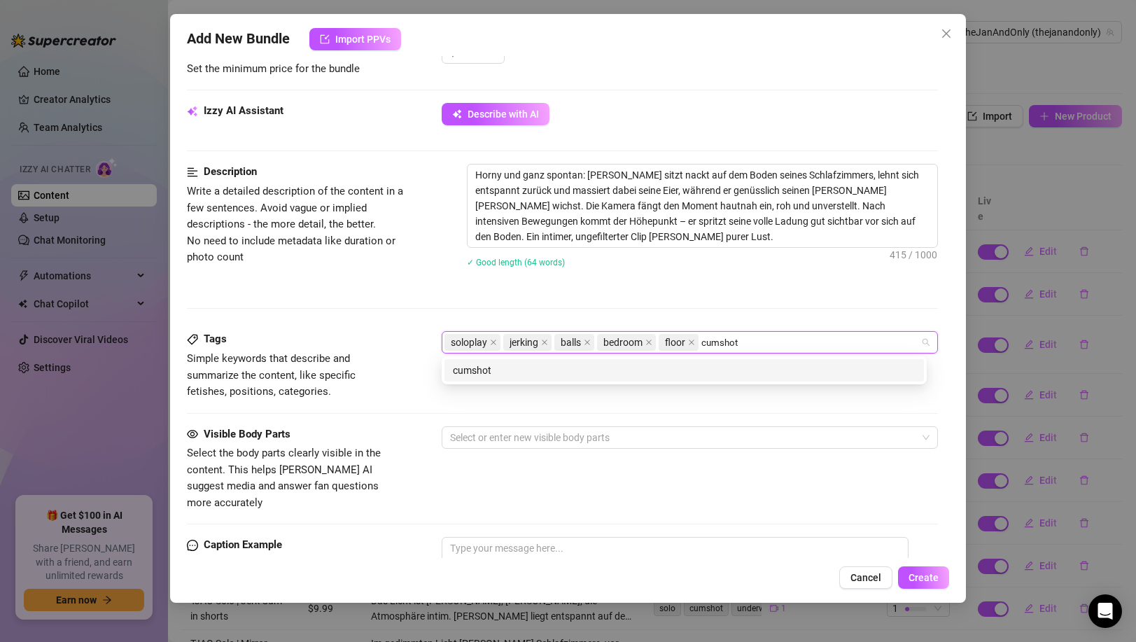
type input "cumshot"
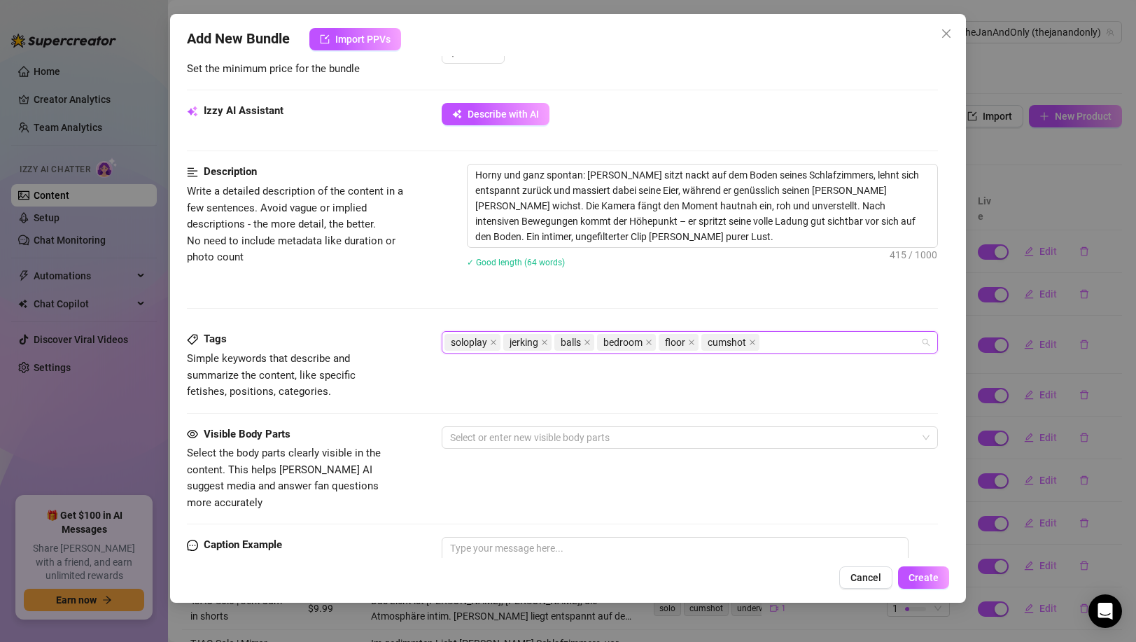
click at [807, 342] on div "soloplay jerking balls bedroom floor cumshot" at bounding box center [681, 342] width 475 height 20
paste input "amateur"
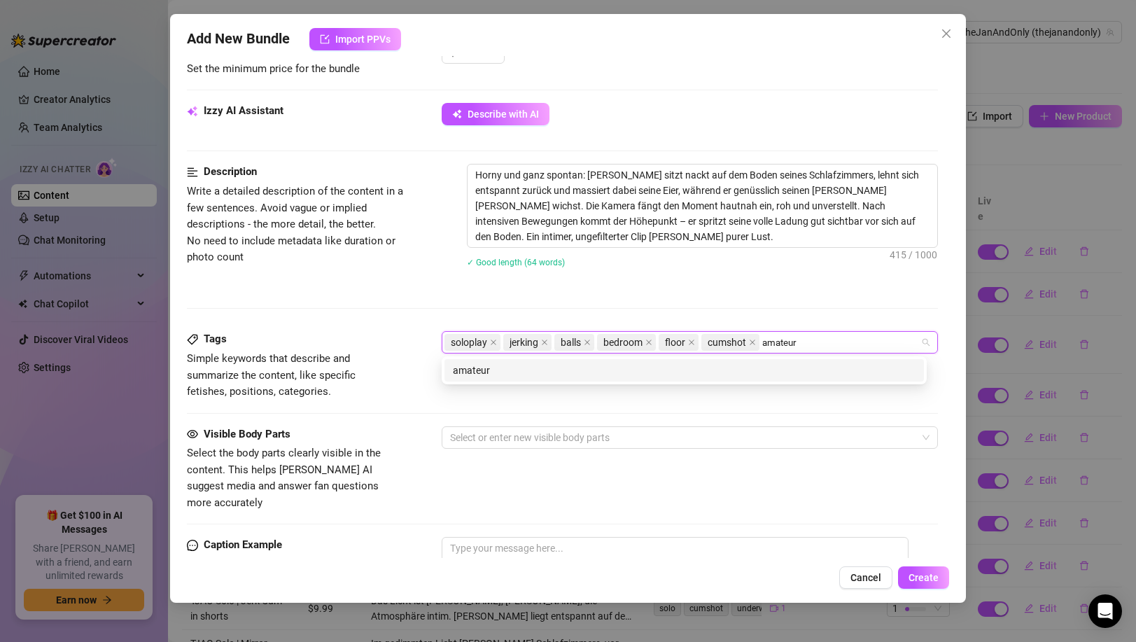
type input "amateur"
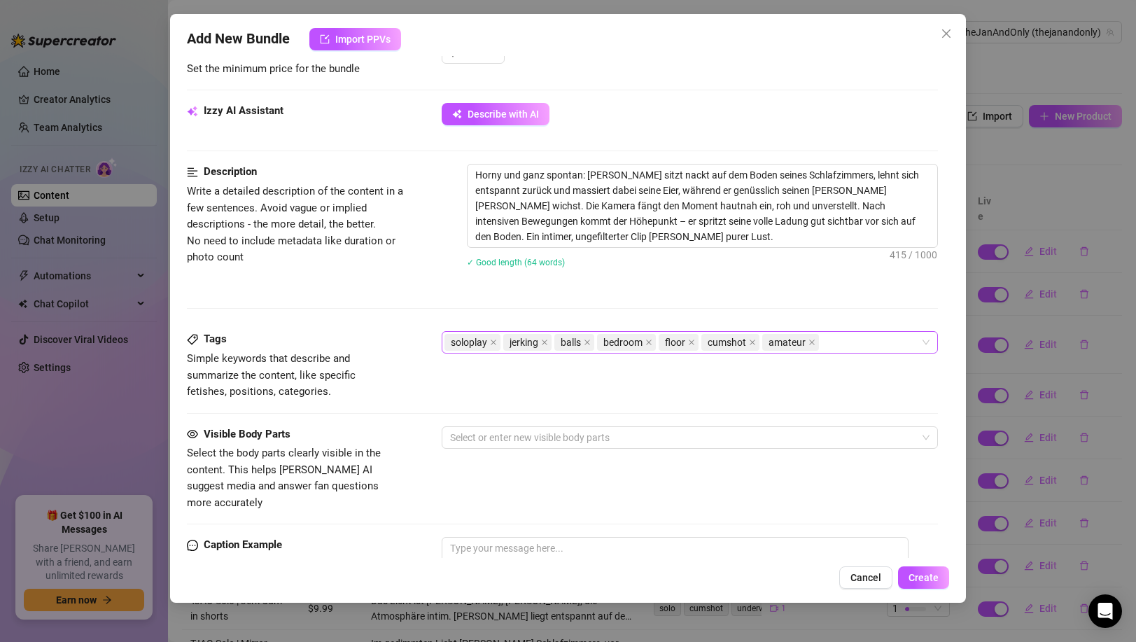
click at [868, 343] on div "soloplay jerking balls bedroom floor cumshot amateur" at bounding box center [681, 342] width 475 height 20
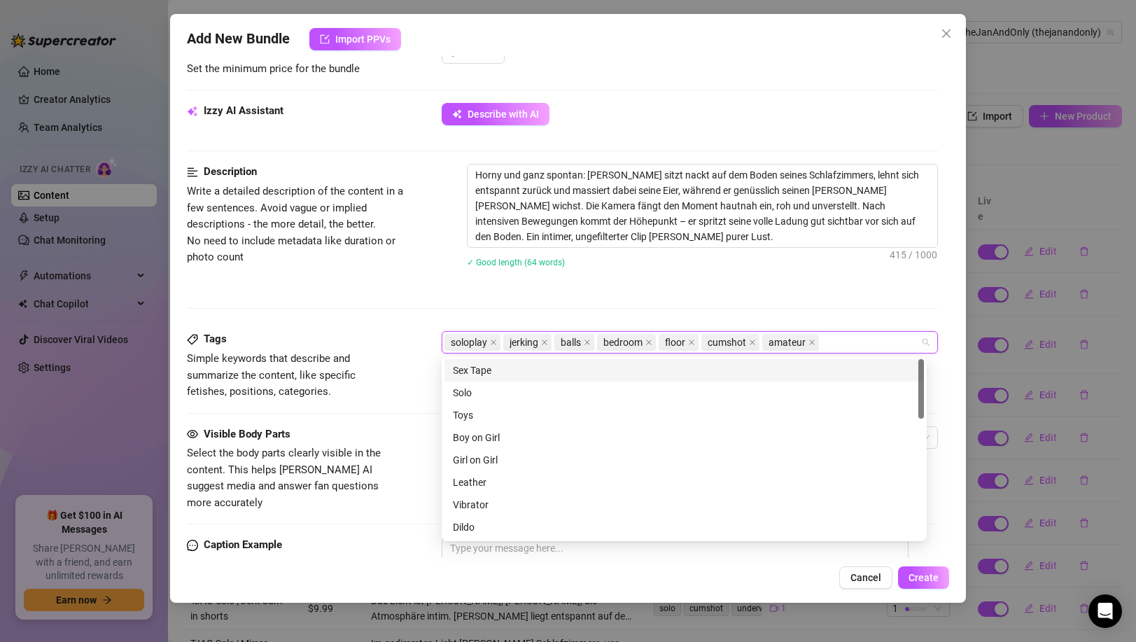
paste input "spontan"
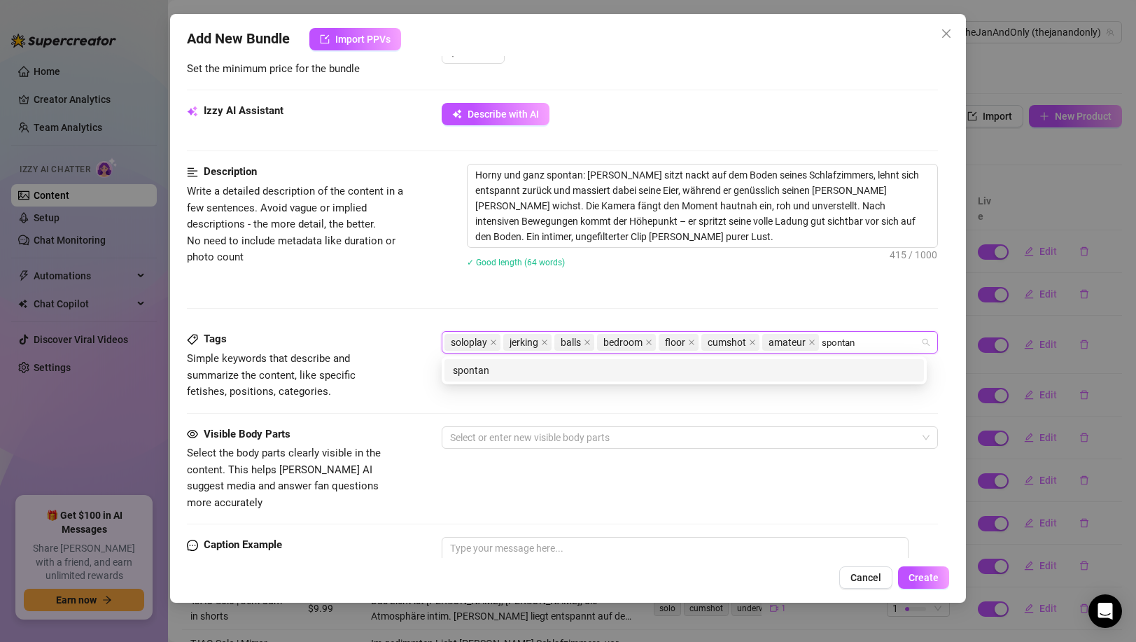
type input "spontan"
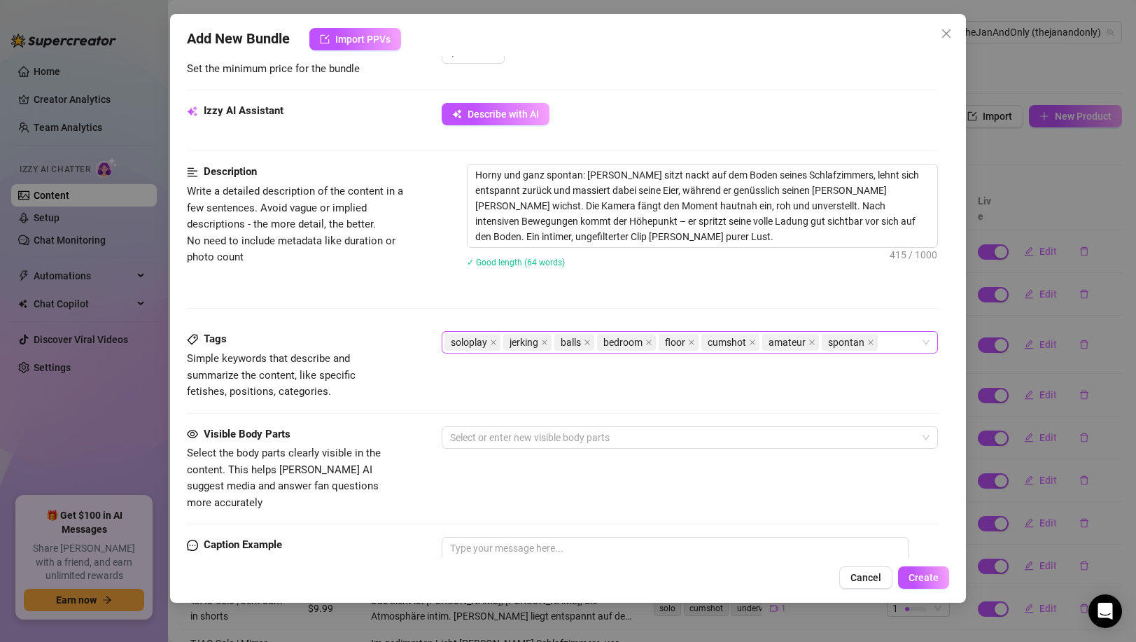
click at [892, 351] on div "soloplay jerking balls bedroom floor cumshot amateur spontan" at bounding box center [681, 342] width 475 height 20
paste input "orgasm"
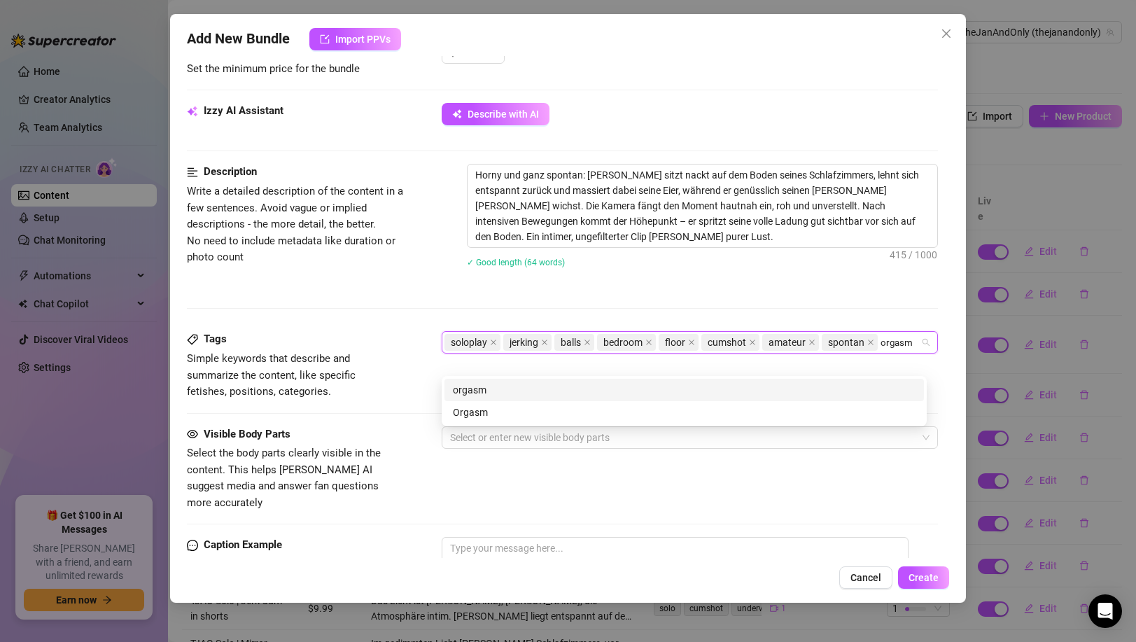
type input "orgasm"
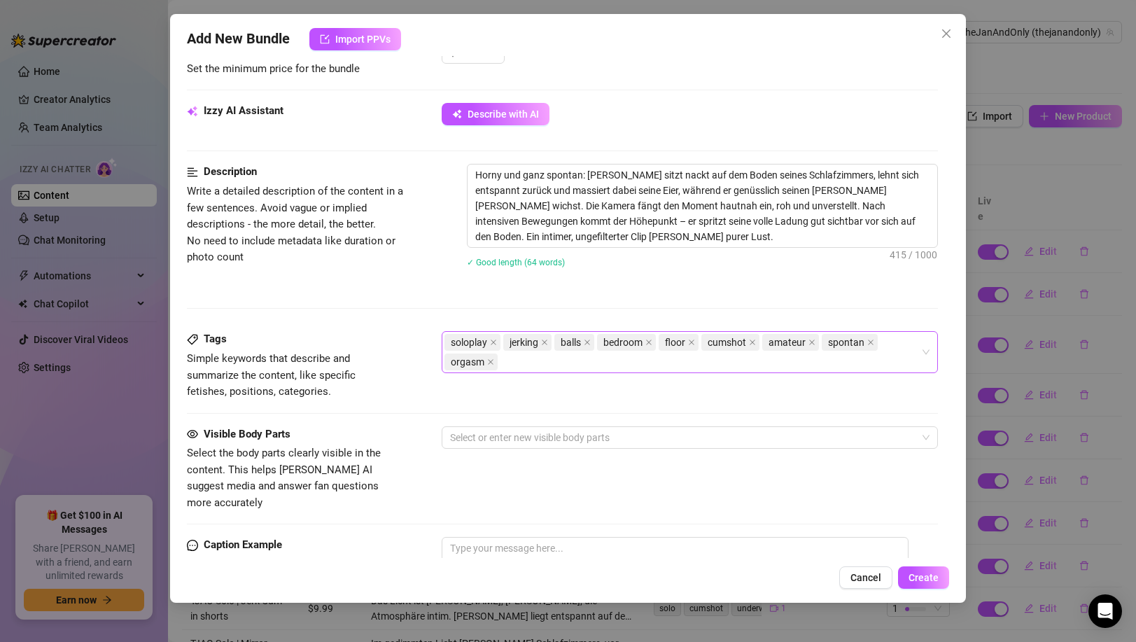
click at [516, 362] on div "soloplay jerking balls bedroom floor cumshot amateur spontan orgasm" at bounding box center [681, 351] width 475 height 39
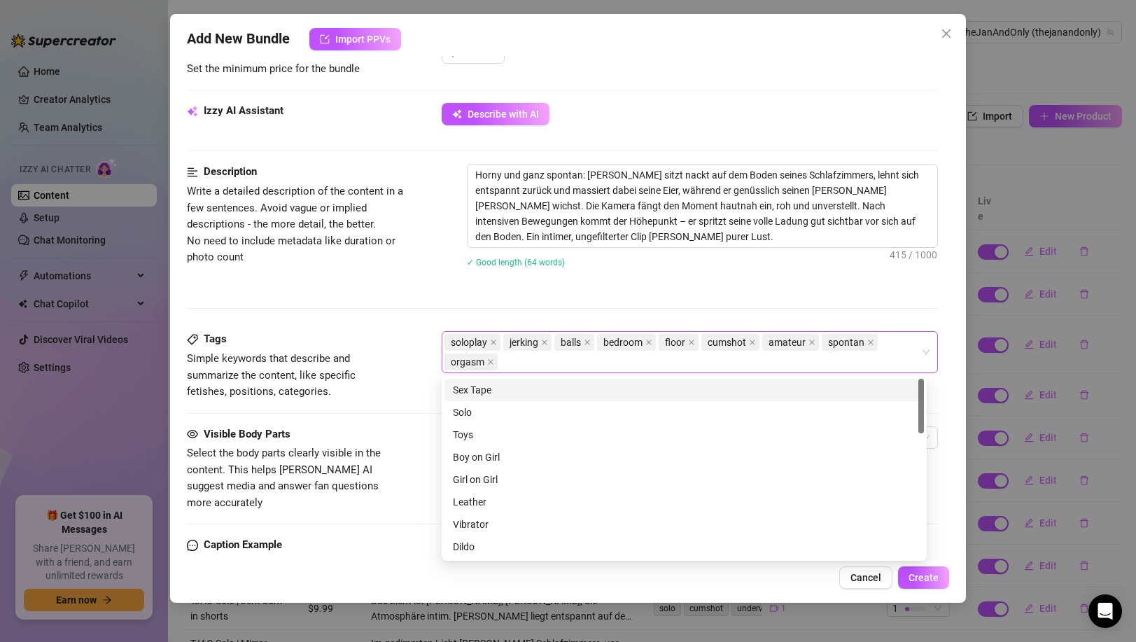
click at [516, 362] on div "soloplay jerking balls bedroom floor cumshot amateur spontan orgasm" at bounding box center [681, 351] width 475 height 39
paste input "solo"
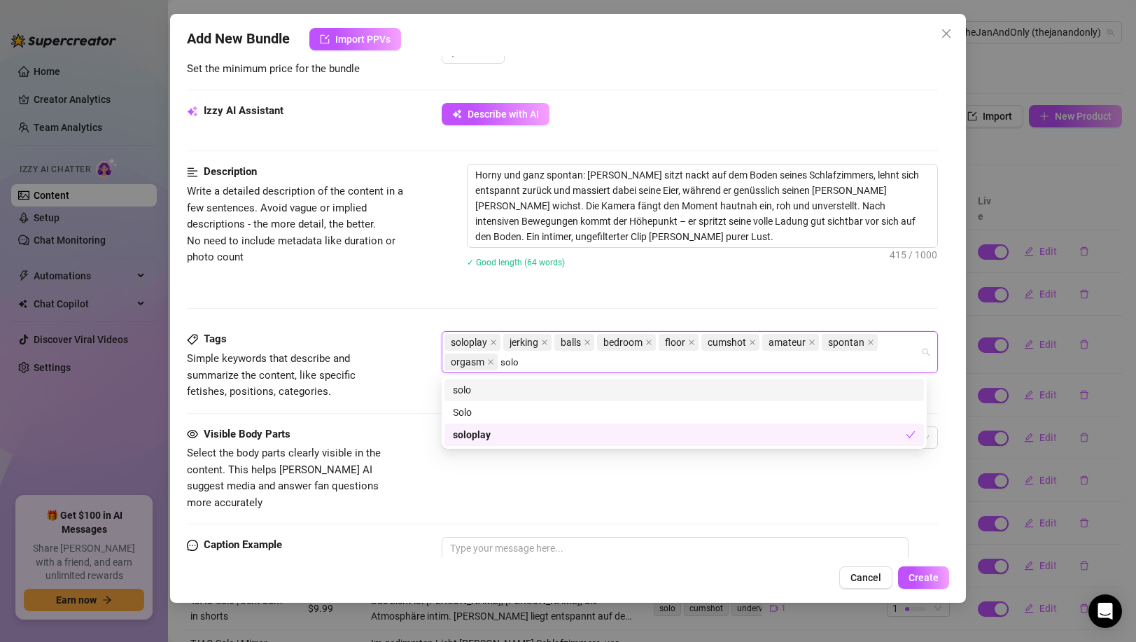
type input "solo"
click at [341, 408] on div "Tags Simple keywords that describe and summarize the content, like specific fet…" at bounding box center [562, 378] width 750 height 94
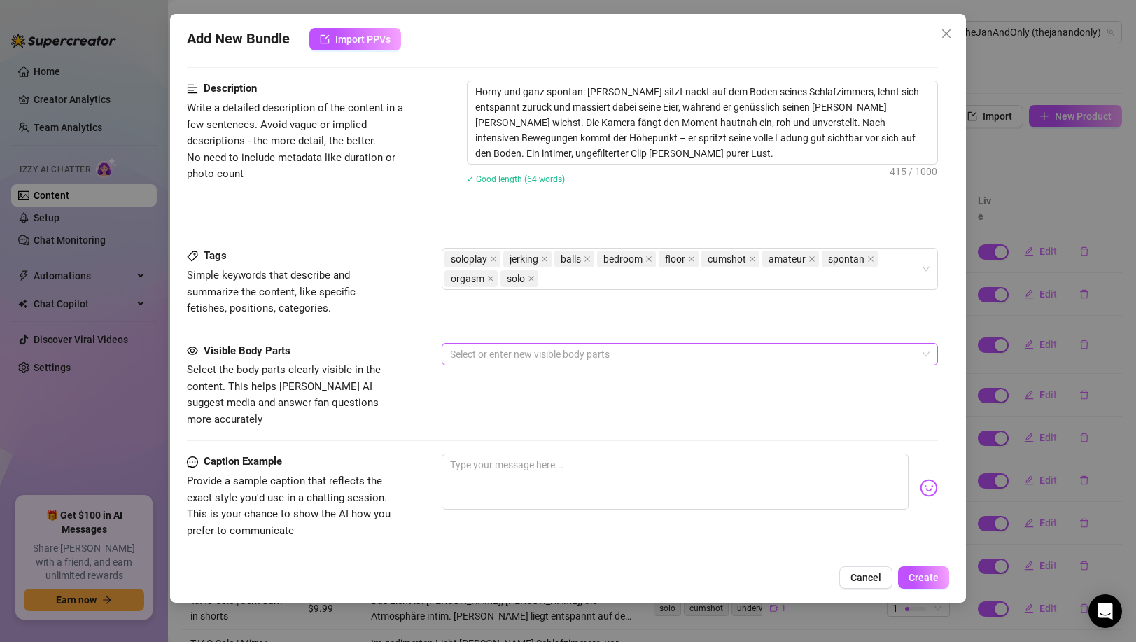
scroll to position [551, 0]
click at [536, 355] on div at bounding box center [681, 353] width 475 height 20
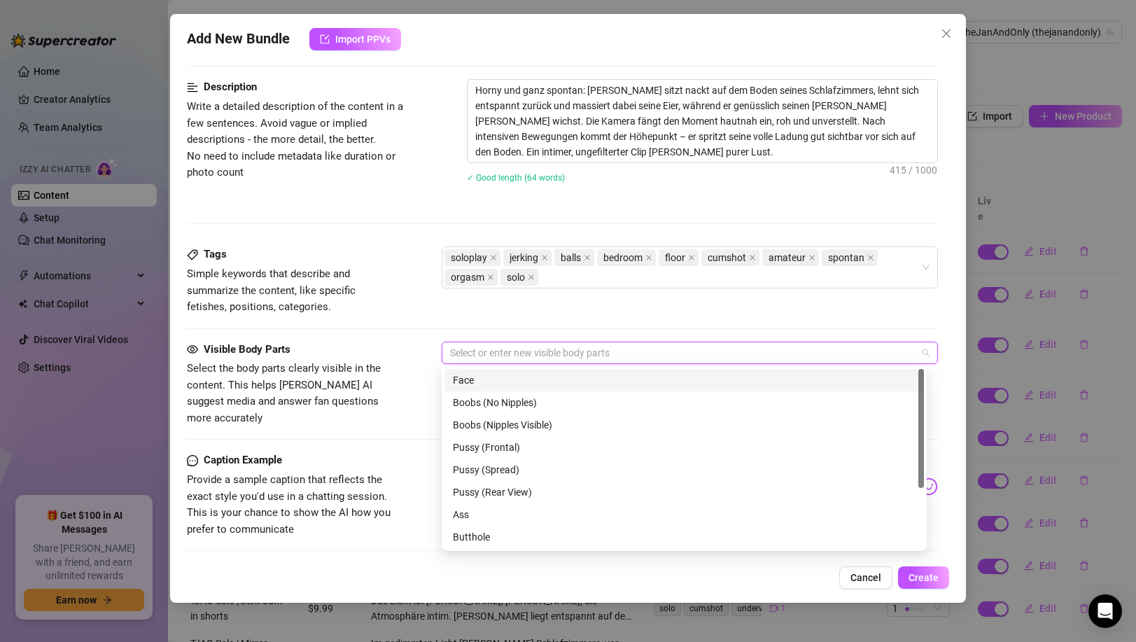
click at [508, 383] on div "Face" at bounding box center [684, 379] width 463 height 15
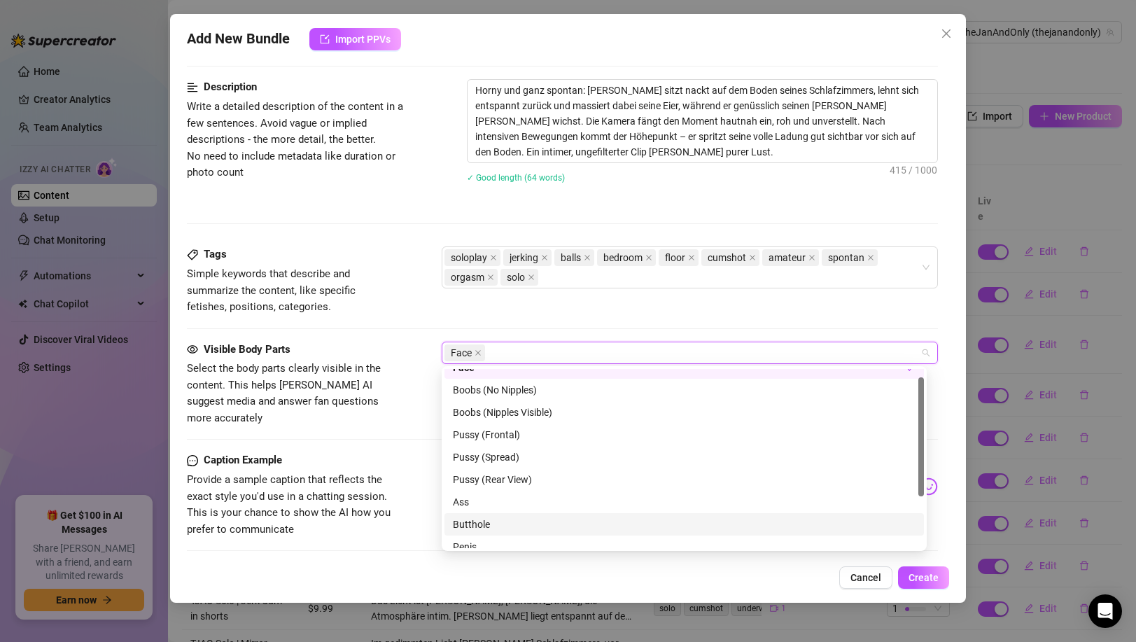
click at [499, 514] on div "Butthole" at bounding box center [683, 524] width 479 height 22
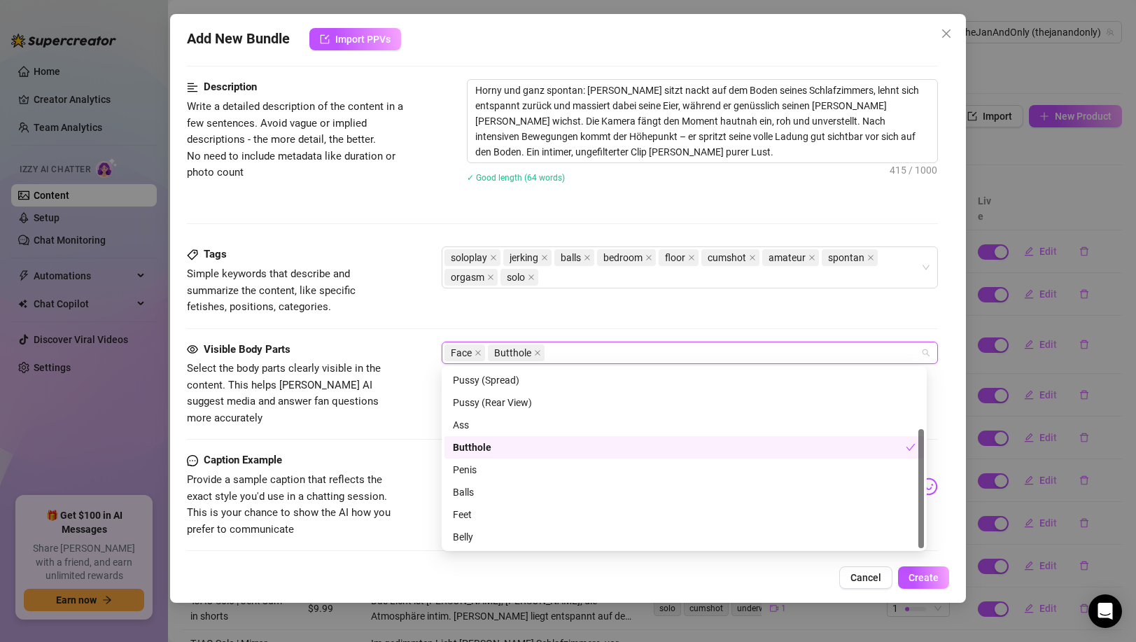
click at [493, 444] on div "Butthole" at bounding box center [679, 446] width 453 height 15
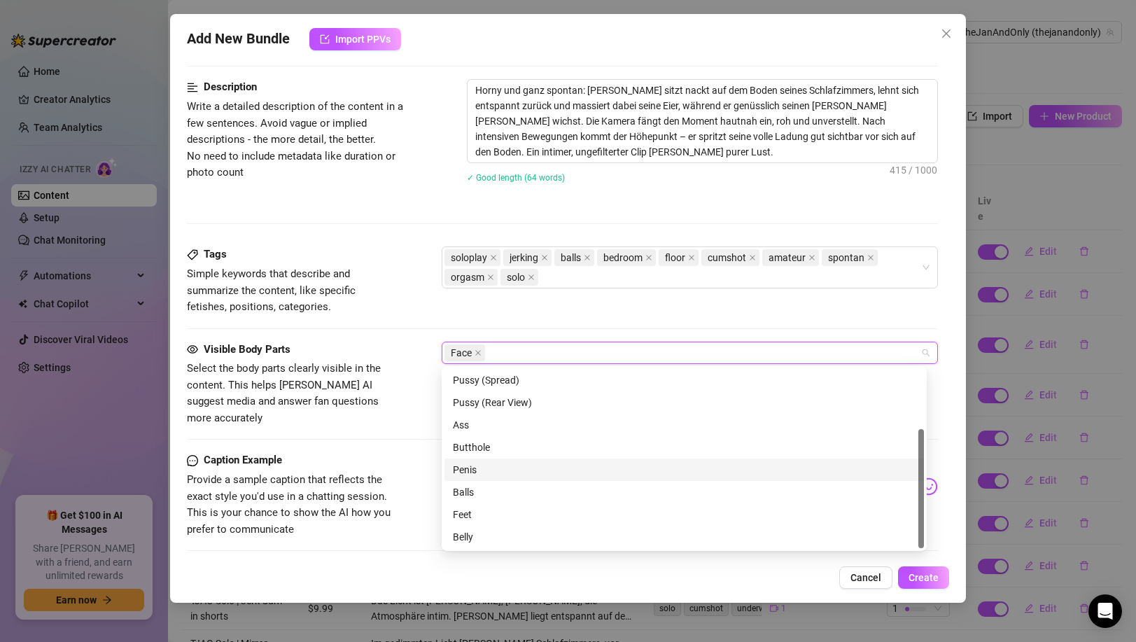
drag, startPoint x: 488, startPoint y: 470, endPoint x: 483, endPoint y: 504, distance: 33.9
click at [488, 472] on div "Penis" at bounding box center [684, 469] width 463 height 15
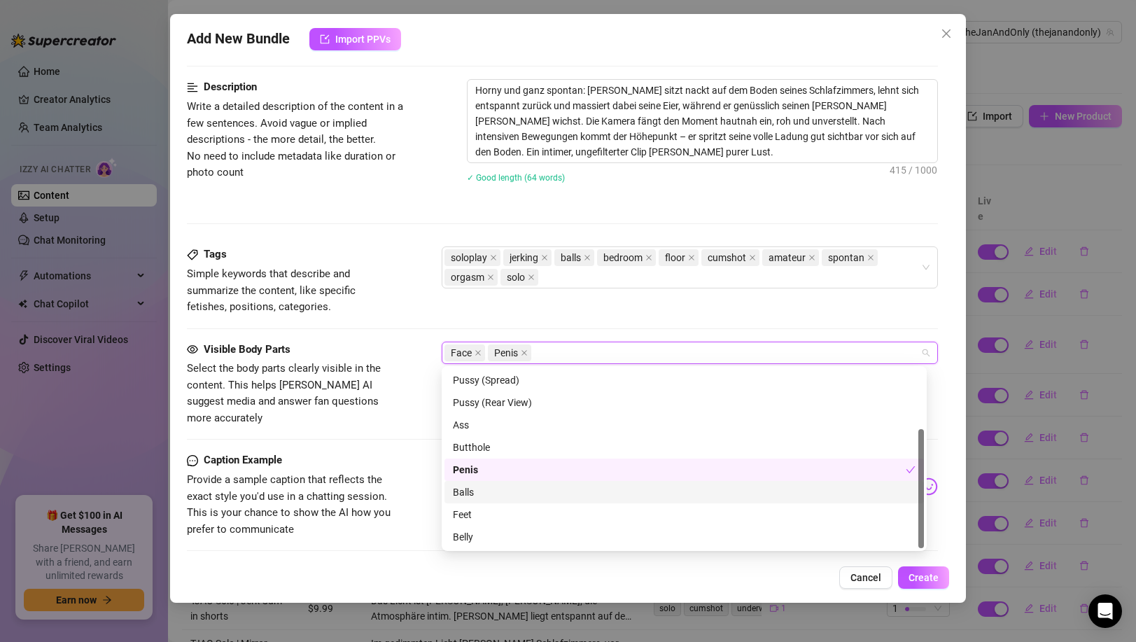
click at [487, 498] on div "Balls" at bounding box center [684, 491] width 463 height 15
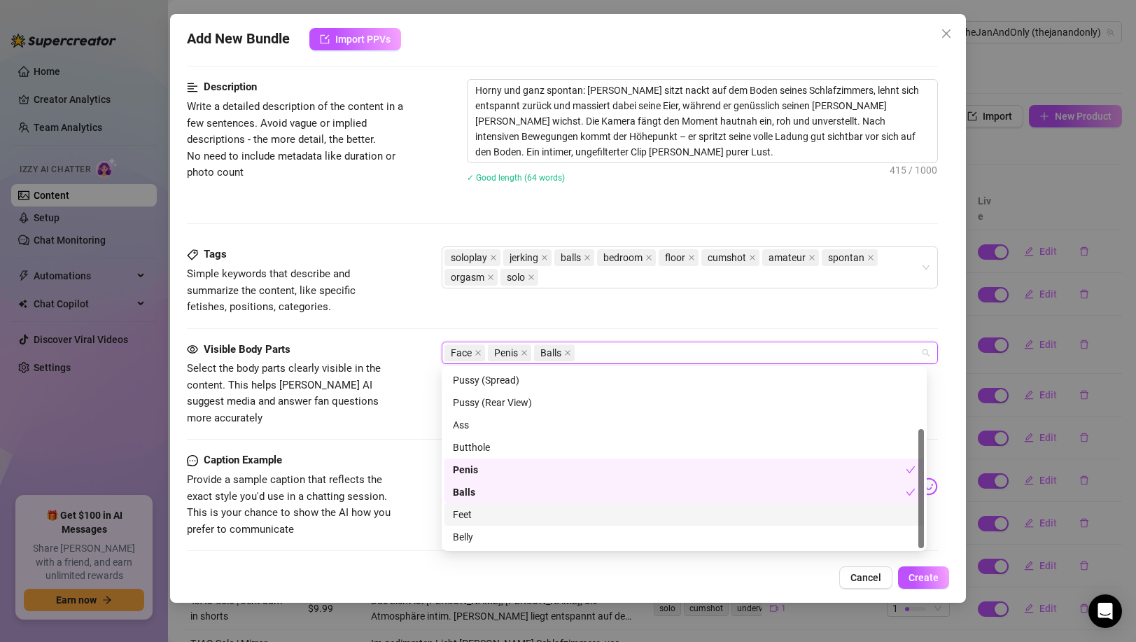
click at [485, 507] on div "Feet" at bounding box center [684, 514] width 463 height 15
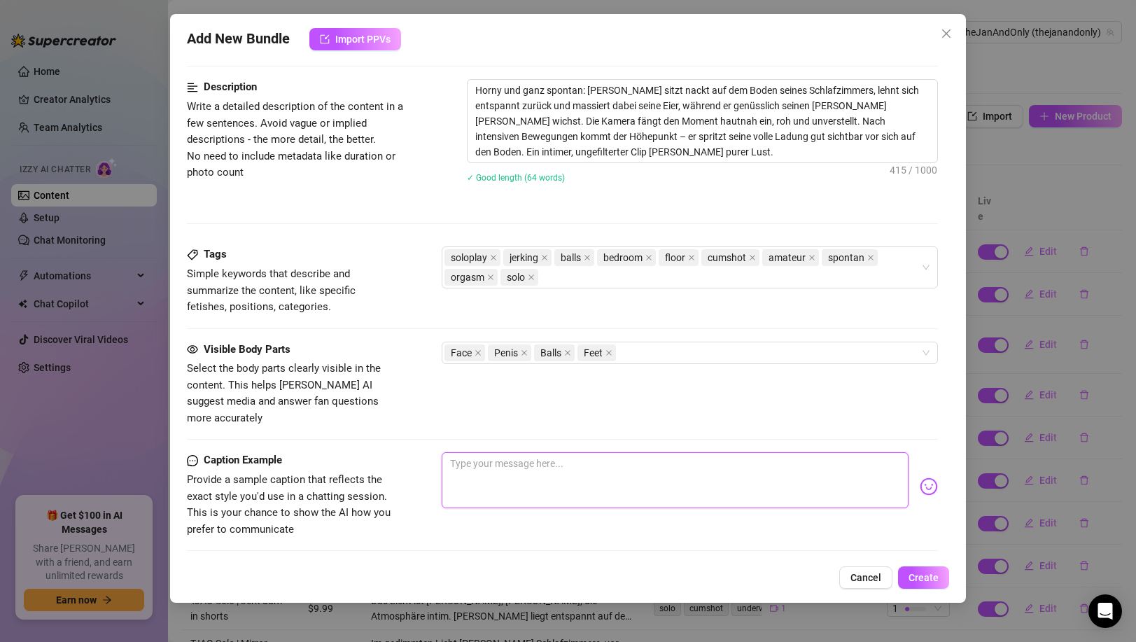
drag, startPoint x: 649, startPoint y: 445, endPoint x: 640, endPoint y: 460, distance: 17.3
click at [649, 452] on textarea at bounding box center [675, 480] width 466 height 56
paste textarea "Nicht mal bis ins Bett hab ich’s geschafft… der Boden musste herhalten 😏🍆💦 👉 Kl…"
type textarea "Nicht mal bis ins Bett hab ich’s geschafft… der Boden musste herhalten 😏🍆💦 👉 Kl…"
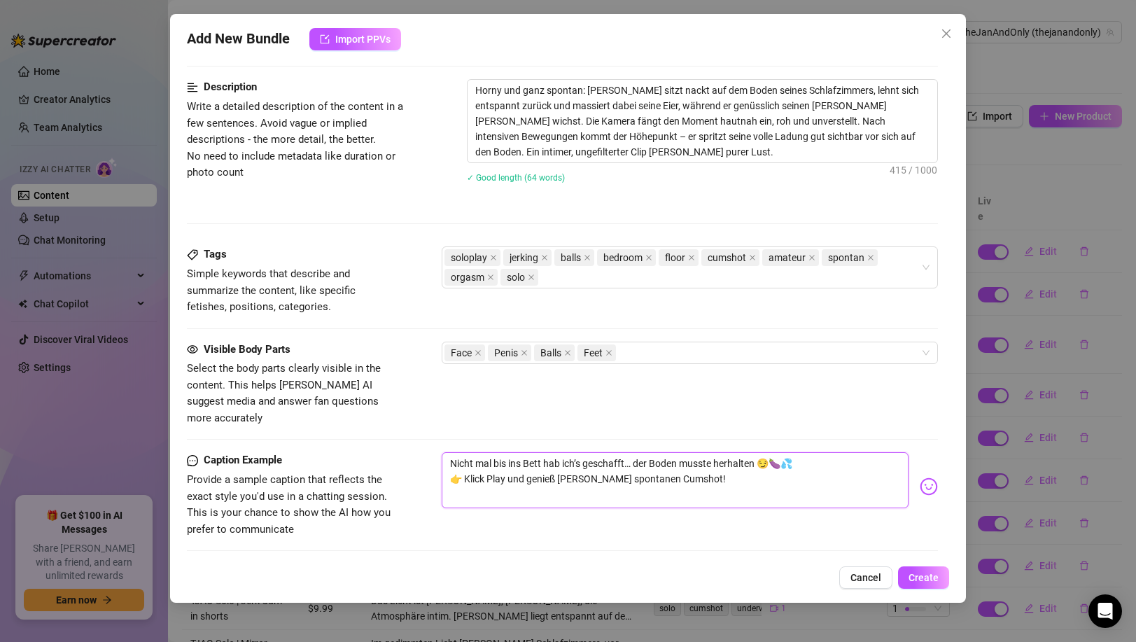
drag, startPoint x: 703, startPoint y: 462, endPoint x: 448, endPoint y: 458, distance: 255.4
click at [448, 458] on textarea "Nicht mal bis ins Bett hab ich’s geschafft… der Boden musste herhalten 😏🍆💦 👉 Kl…" at bounding box center [675, 480] width 466 height 56
type textarea "Nicht mal bis ins Bett hab ich’s geschafft… der Boden musste herhalten 😏🍆💦"
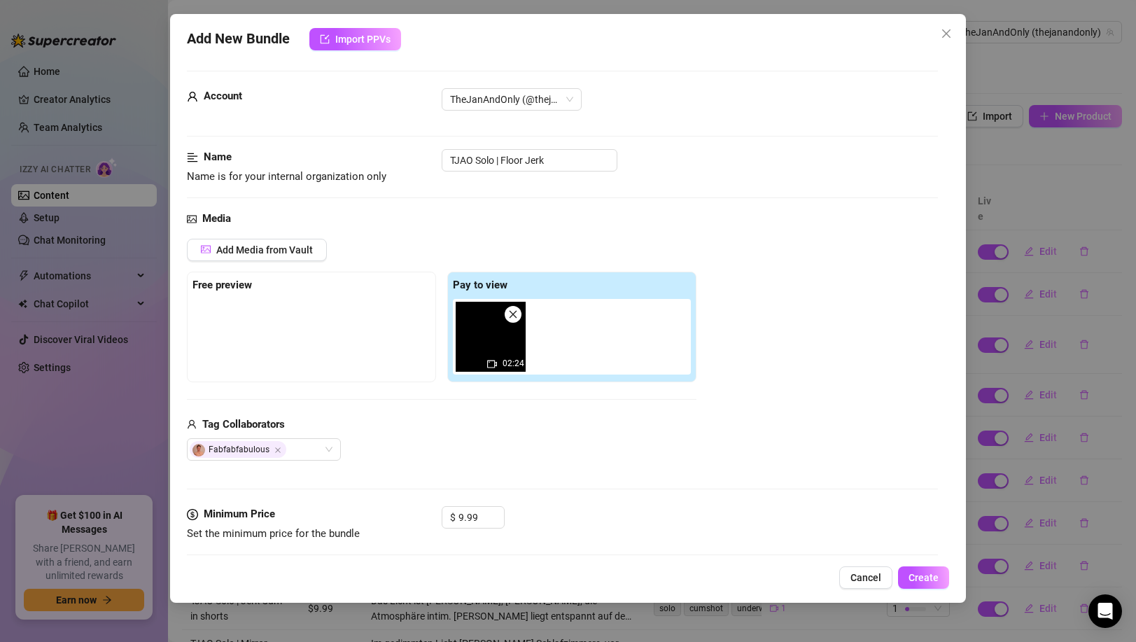
scroll to position [0, 0]
type textarea "Nicht mal bis ins Bett hab ich’s geschafft… der Boden musste herhalten 😏🍆💦"
click at [919, 573] on span "Create" at bounding box center [923, 577] width 30 height 11
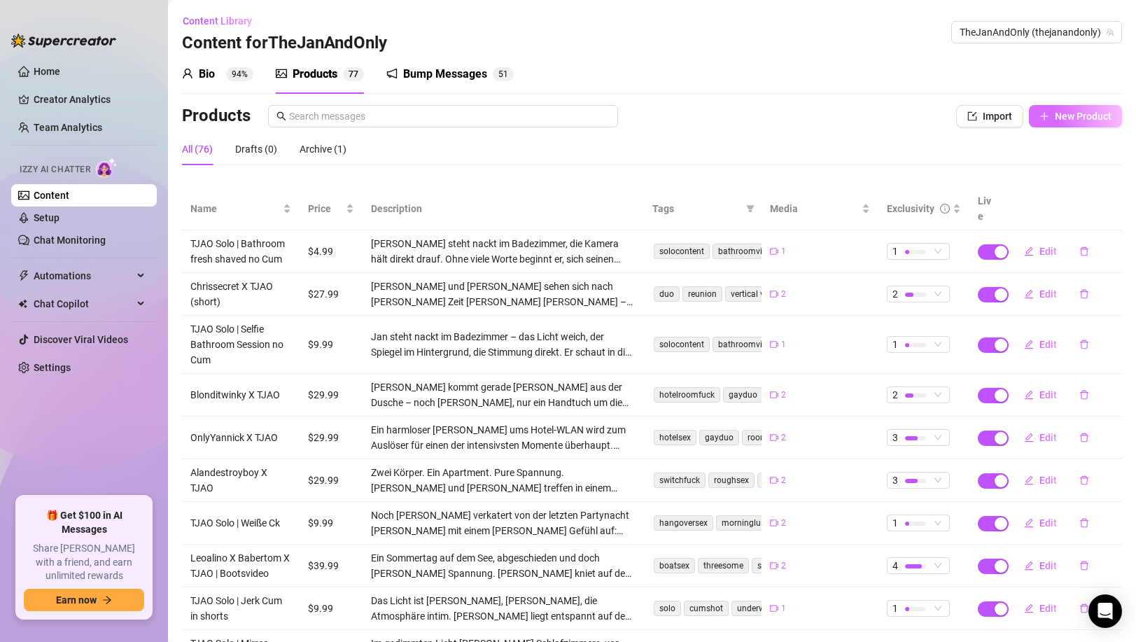
click at [1054, 116] on span "New Product" at bounding box center [1082, 116] width 57 height 11
type textarea "Type your message here..."
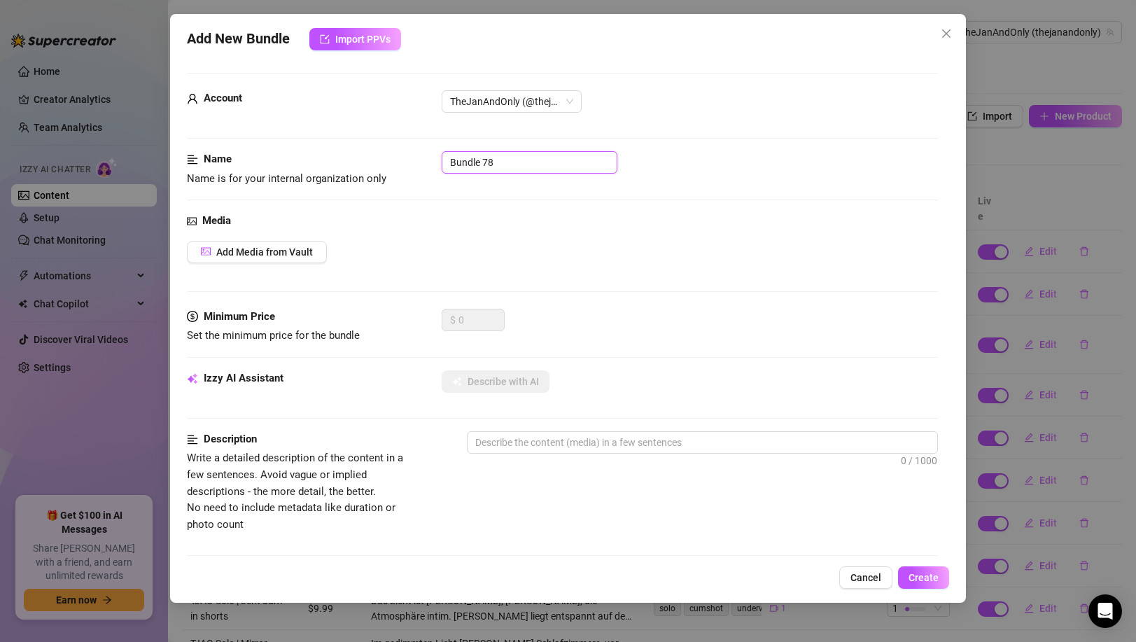
click at [533, 164] on input "Bundle 78" at bounding box center [530, 162] width 176 height 22
type input "TJAO Solo | Bed"
click at [270, 256] on span "Add Media from Vault" at bounding box center [264, 251] width 97 height 11
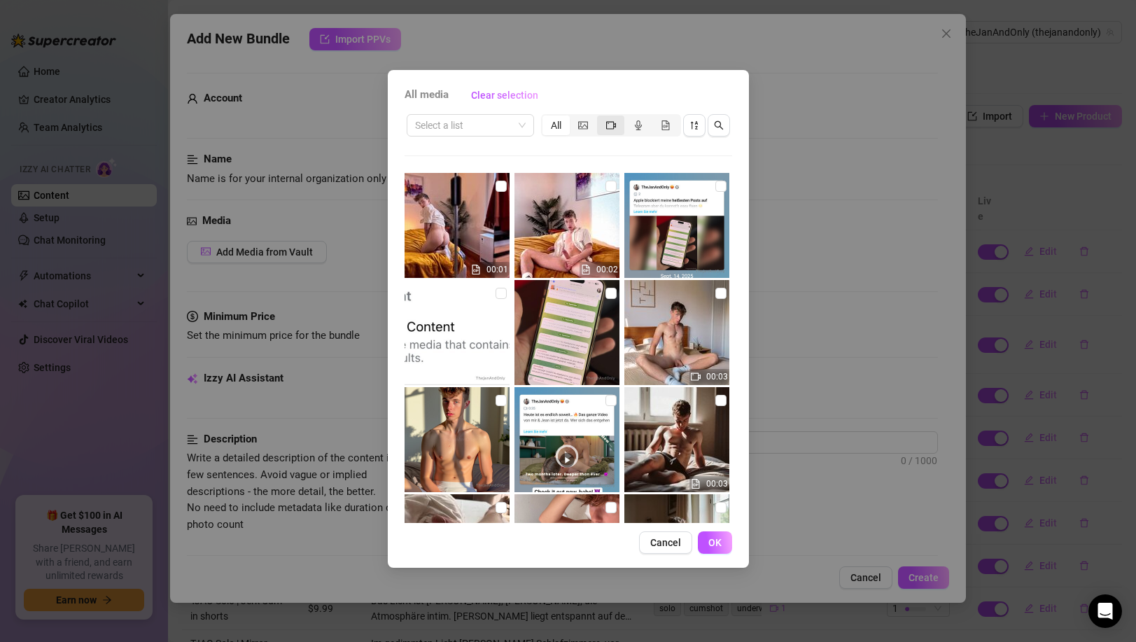
click at [607, 127] on icon "video-camera" at bounding box center [611, 125] width 10 height 8
click at [600, 118] on input "segmented control" at bounding box center [600, 118] width 0 height 0
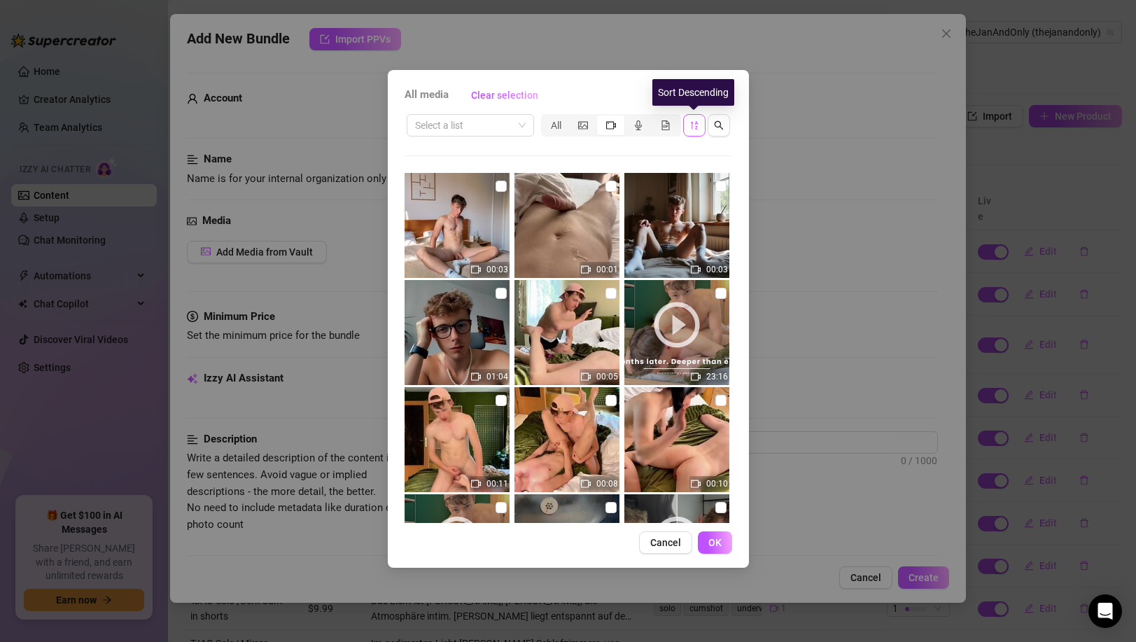
click at [699, 132] on button "button" at bounding box center [694, 125] width 22 height 22
click at [693, 125] on icon "sort-descending" at bounding box center [694, 125] width 10 height 10
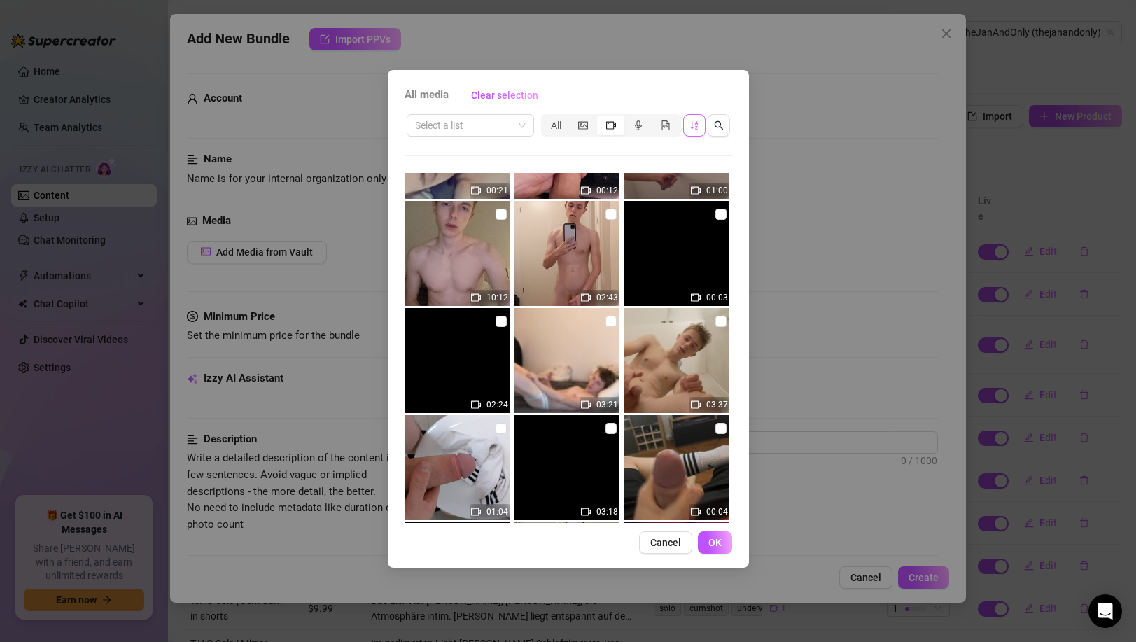
scroll to position [2028, 0]
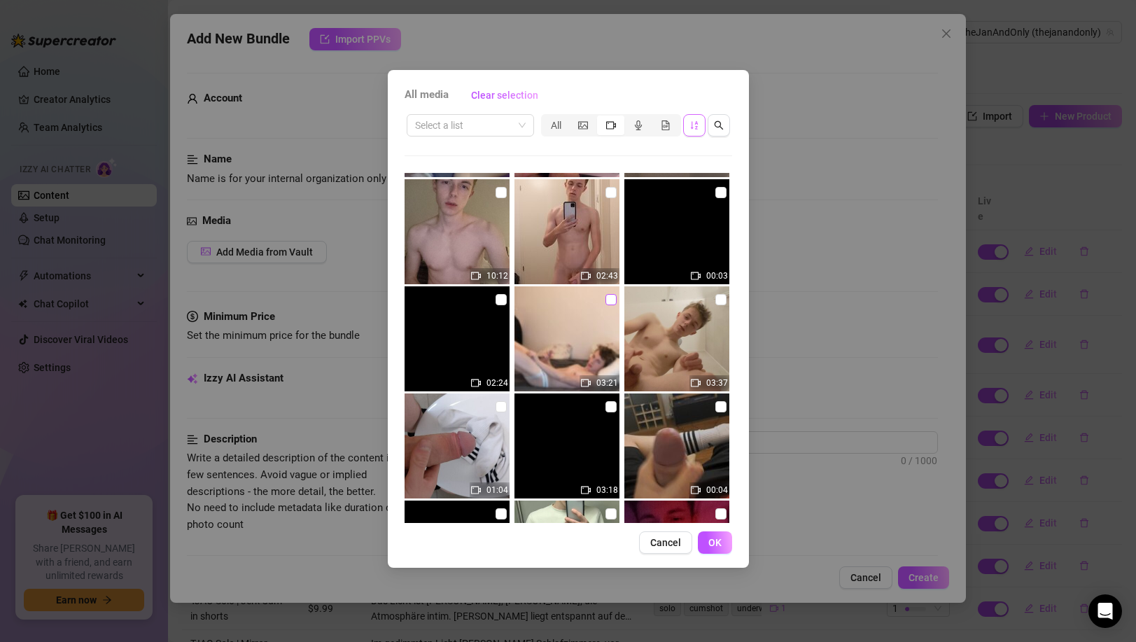
click at [605, 297] on input "checkbox" at bounding box center [610, 299] width 11 height 11
checkbox input "true"
click at [710, 534] on button "OK" at bounding box center [715, 542] width 34 height 22
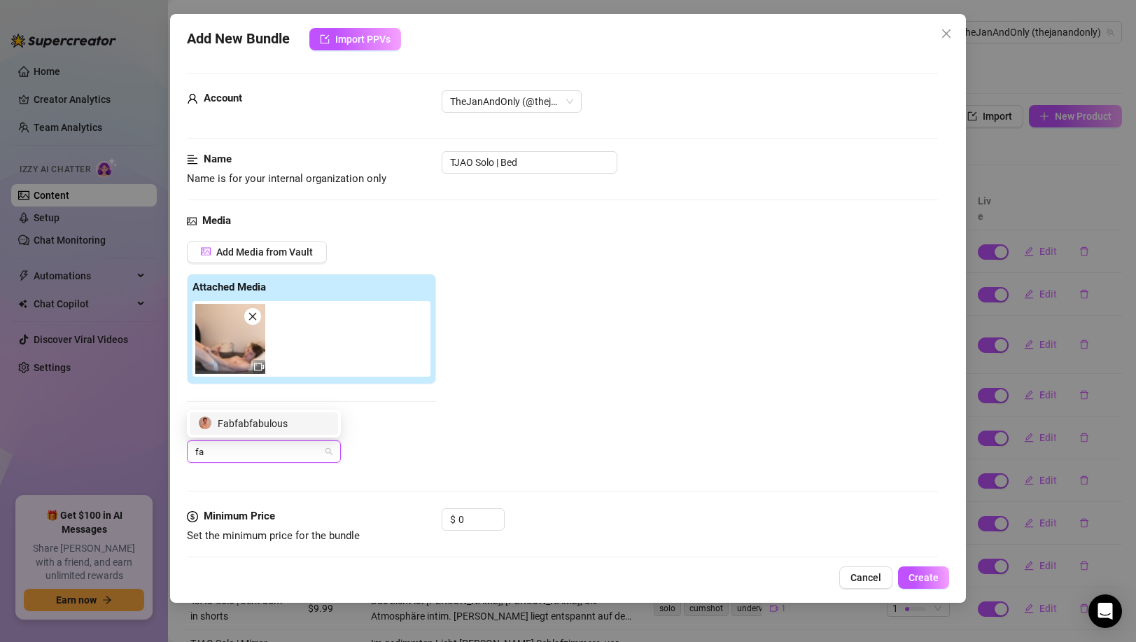
type input "fab"
click at [276, 423] on div "Fabfabfabulous" at bounding box center [264, 423] width 132 height 15
click at [544, 166] on input "TJAO Solo | Bed" at bounding box center [530, 162] width 176 height 22
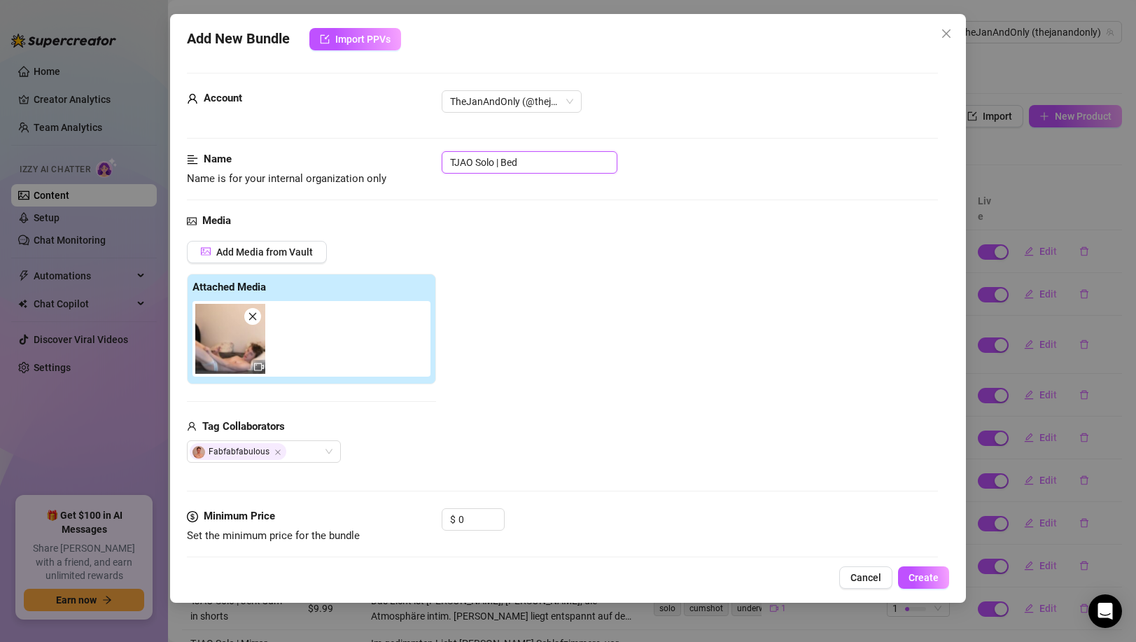
click at [544, 166] on input "TJAO Solo | Bed" at bounding box center [530, 162] width 176 height 22
paste input "[PERSON_NAME]"
type input "TJAO Solo | Bed [PERSON_NAME]"
click at [634, 213] on div "Media" at bounding box center [562, 221] width 750 height 17
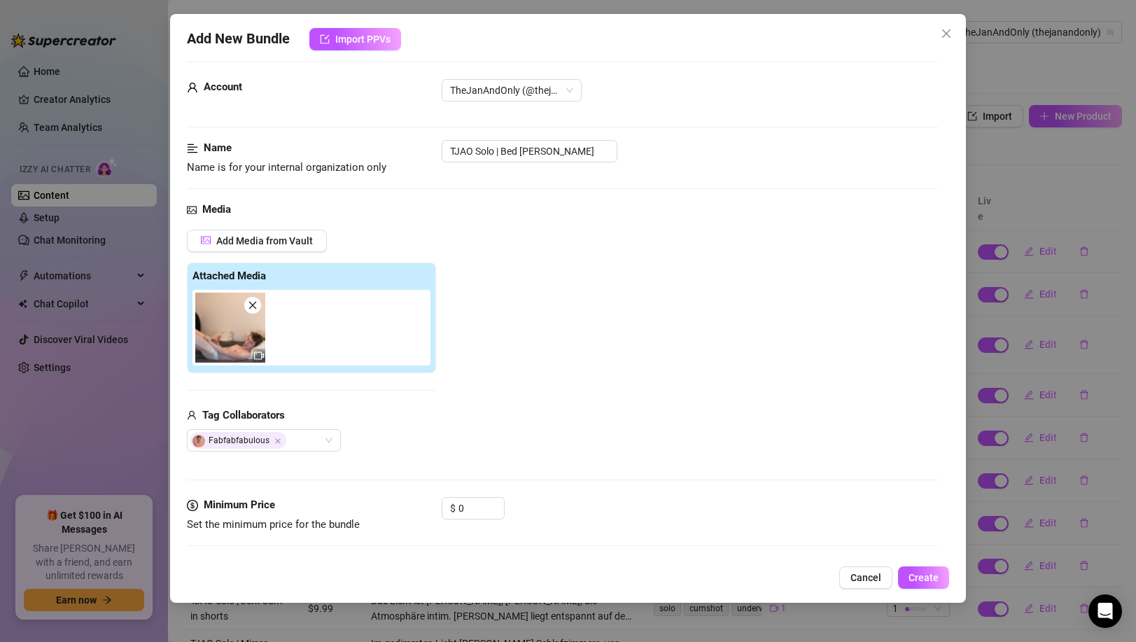
scroll to position [24, 0]
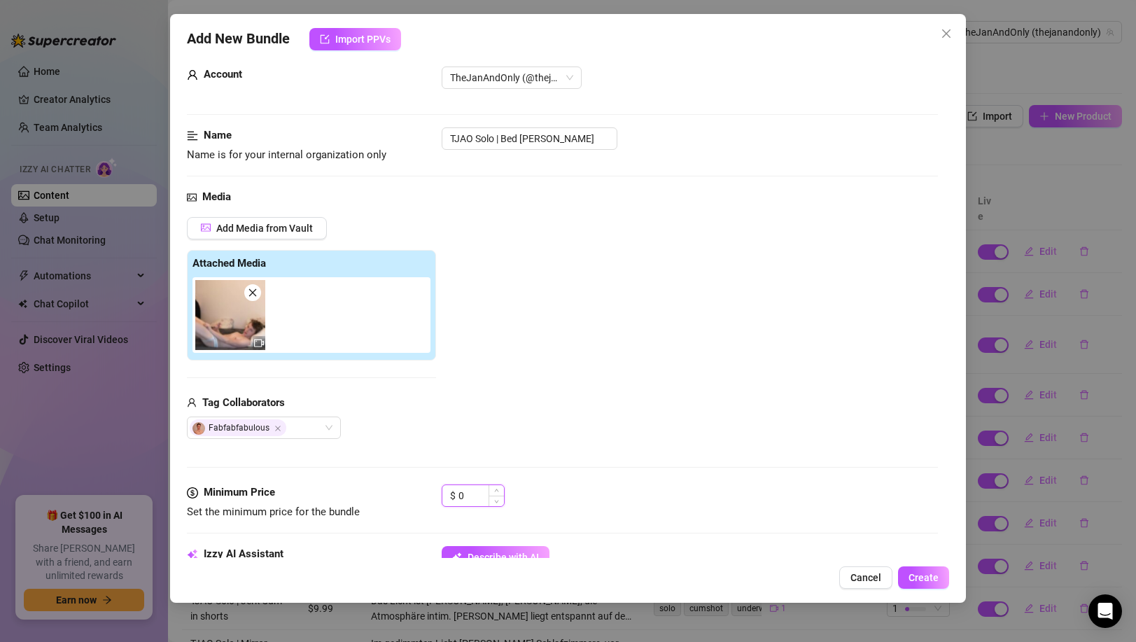
click at [470, 491] on input "0" at bounding box center [480, 495] width 45 height 21
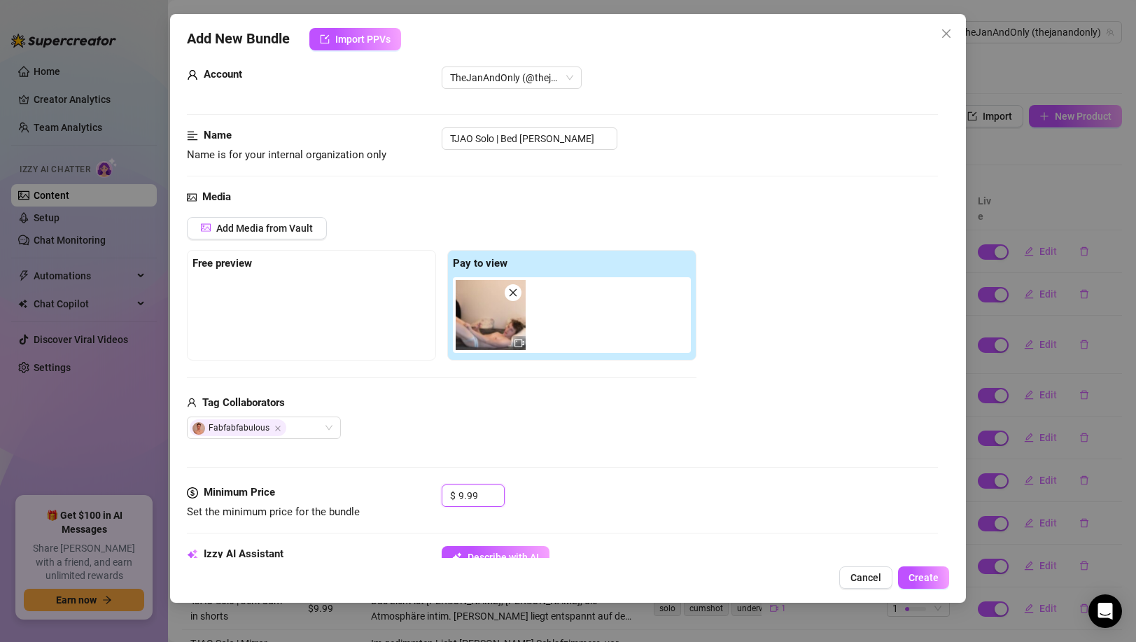
type input "9.99"
click at [581, 445] on div "Media Add Media from Vault Free preview Pay to view Tag Collaborators Fabfabfab…" at bounding box center [562, 336] width 750 height 295
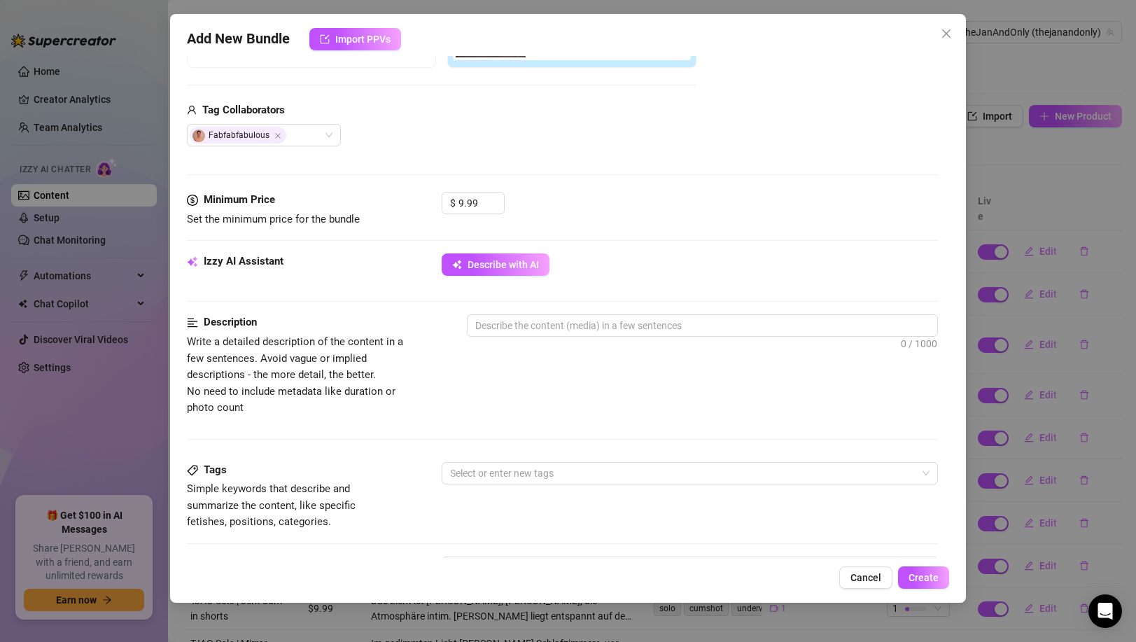
scroll to position [373, 0]
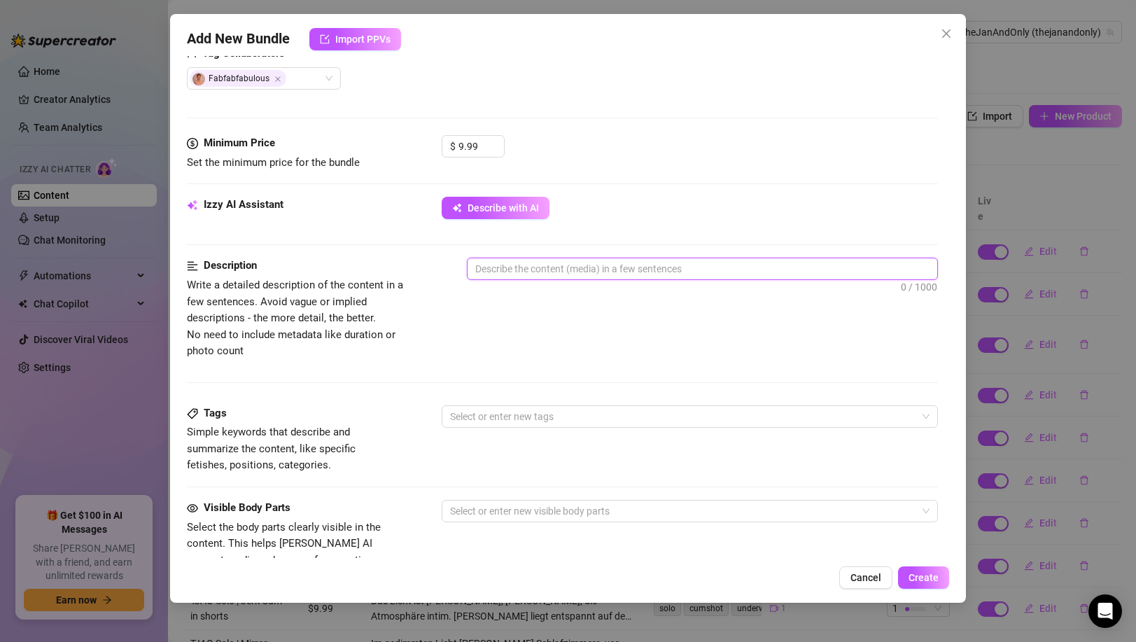
click at [536, 269] on textarea at bounding box center [701, 268] width 469 height 21
paste textarea "Geplant, aber trotzdem verdammt [PERSON_NAME]: [PERSON_NAME] liegt auf dem Bett…"
type textarea "Geplant, aber trotzdem verdammt [PERSON_NAME]: [PERSON_NAME] liegt auf dem Bett…"
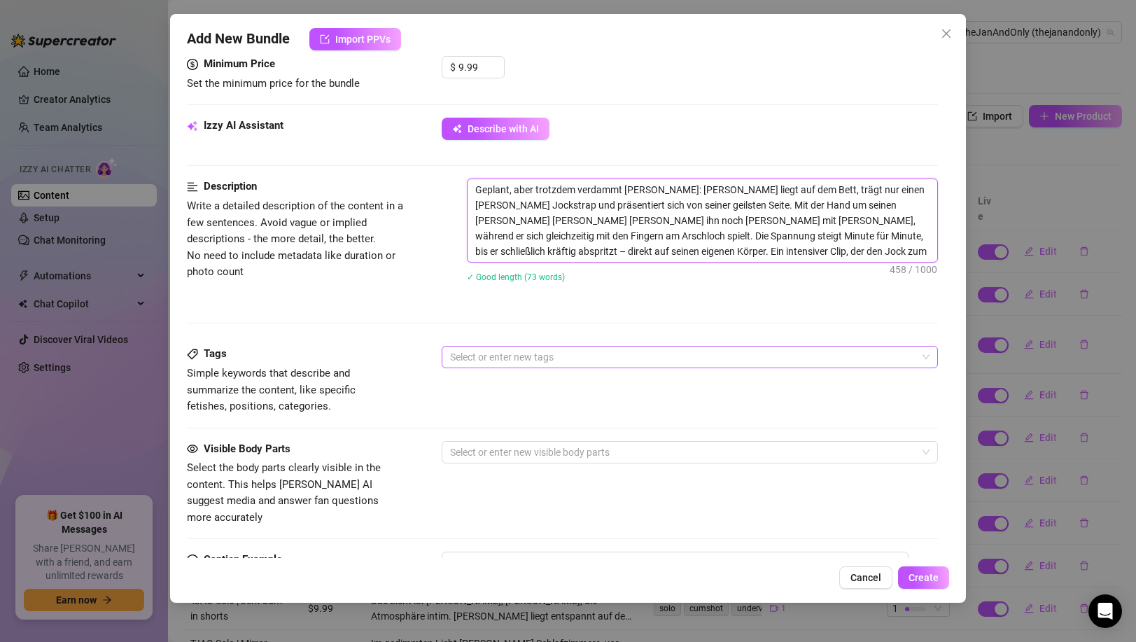
scroll to position [482, 0]
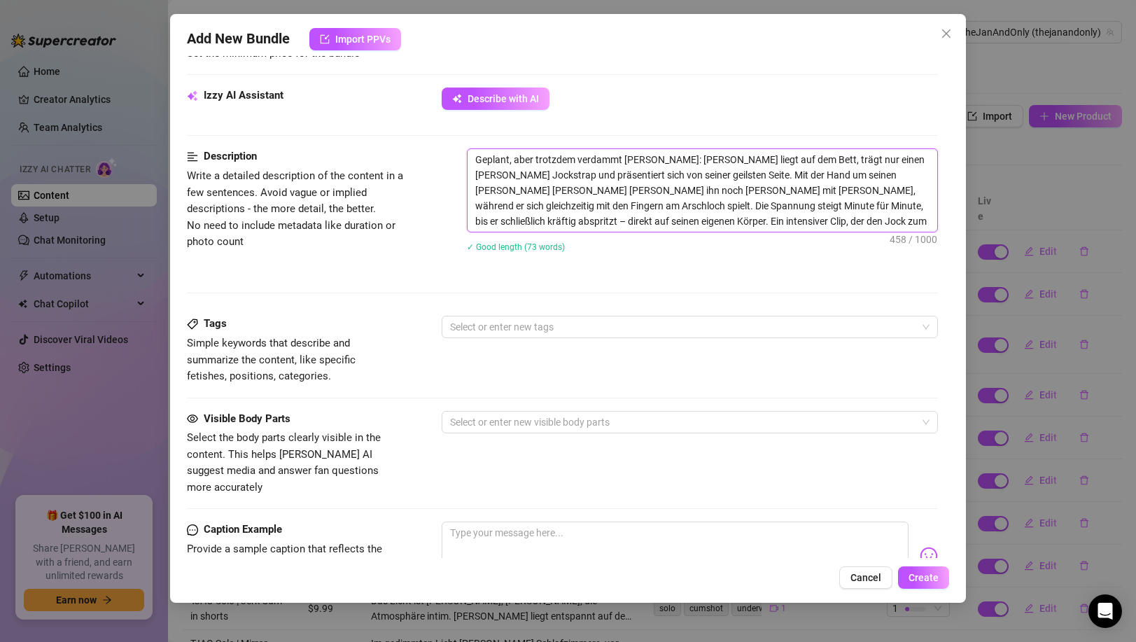
type textarea "Geplant, aber trotzdem verdammt [PERSON_NAME]: [PERSON_NAME] liegt auf dem Bett…"
click at [534, 325] on div at bounding box center [681, 327] width 475 height 20
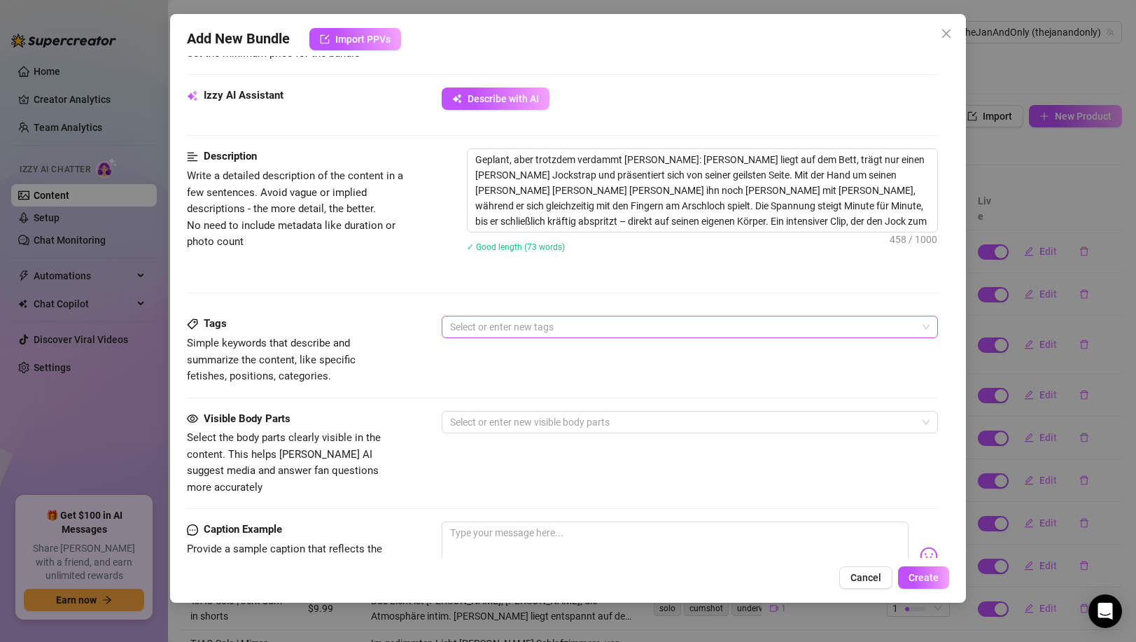
click at [534, 325] on div at bounding box center [681, 327] width 475 height 20
paste input "jockstrap"
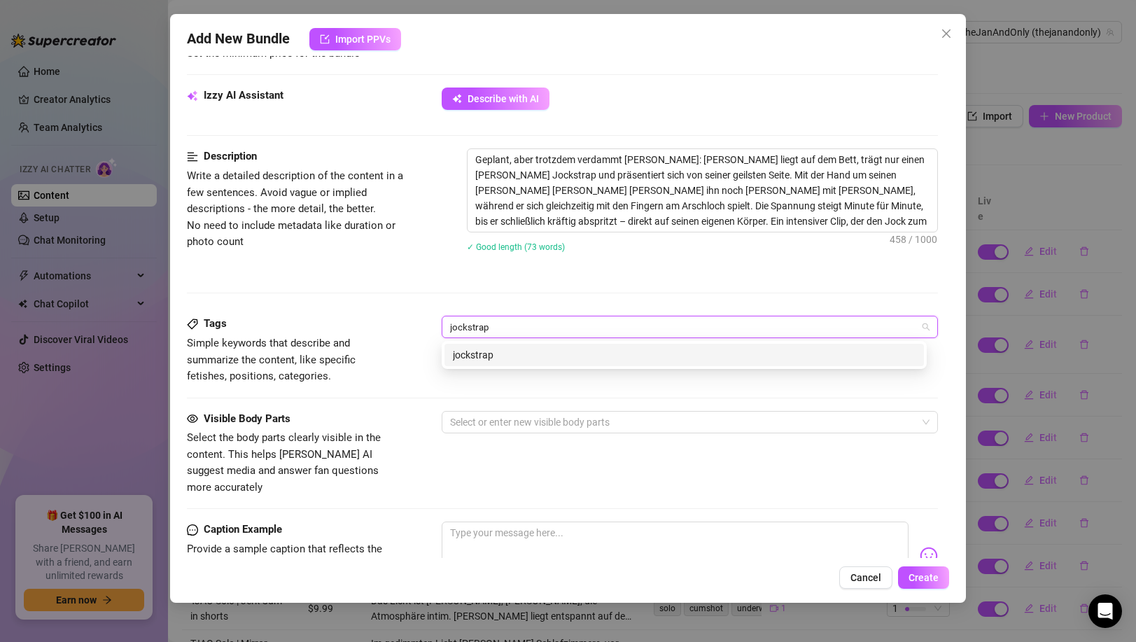
type input "jockstrap"
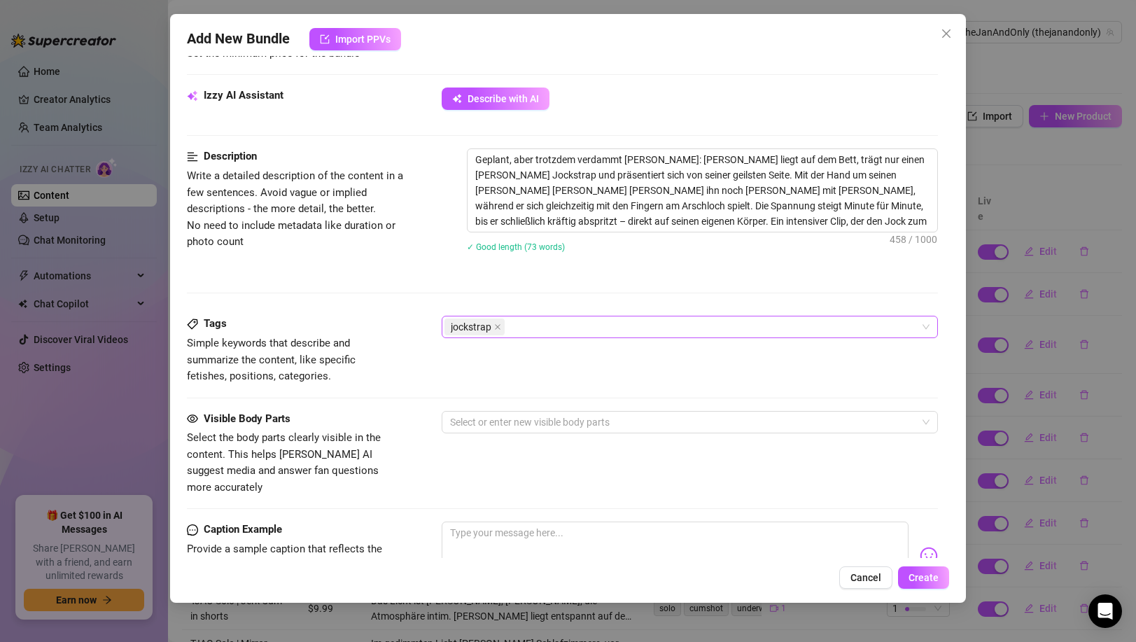
click at [613, 330] on div "jockstrap" at bounding box center [681, 327] width 475 height 20
paste input "soloplay"
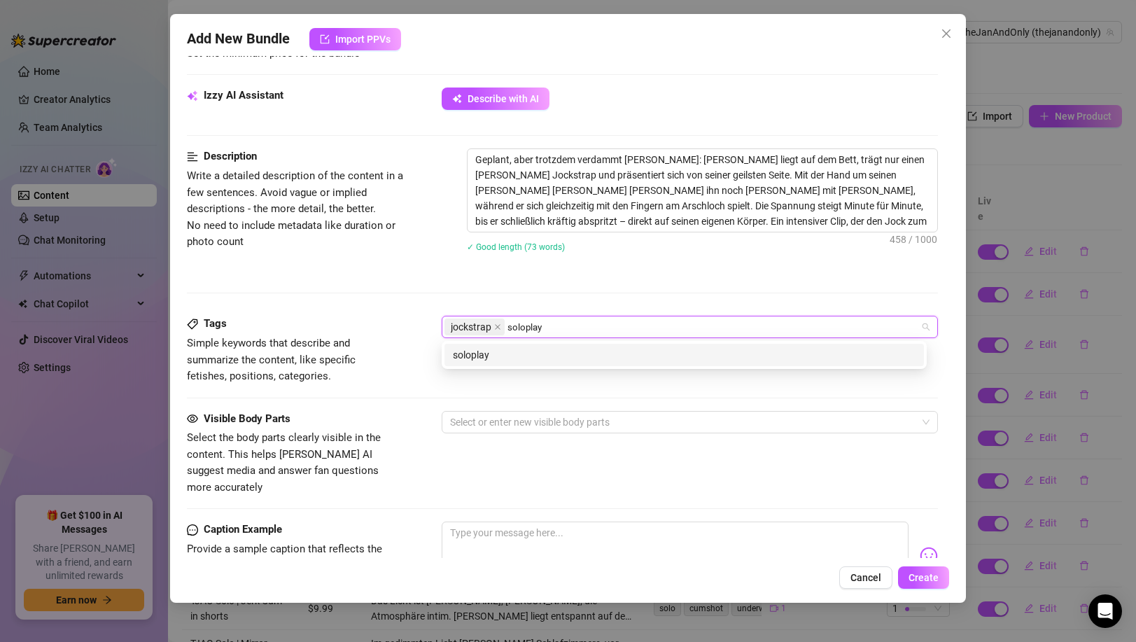
type input "soloplay"
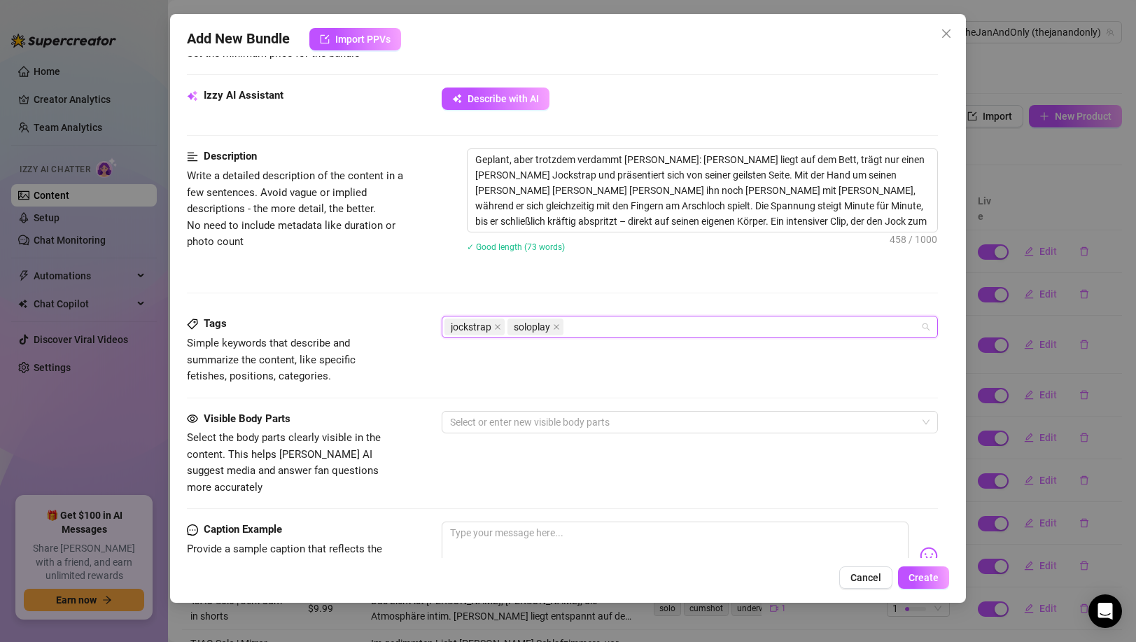
click at [677, 322] on div "jockstrap soloplay" at bounding box center [681, 327] width 475 height 20
paste input "jerking"
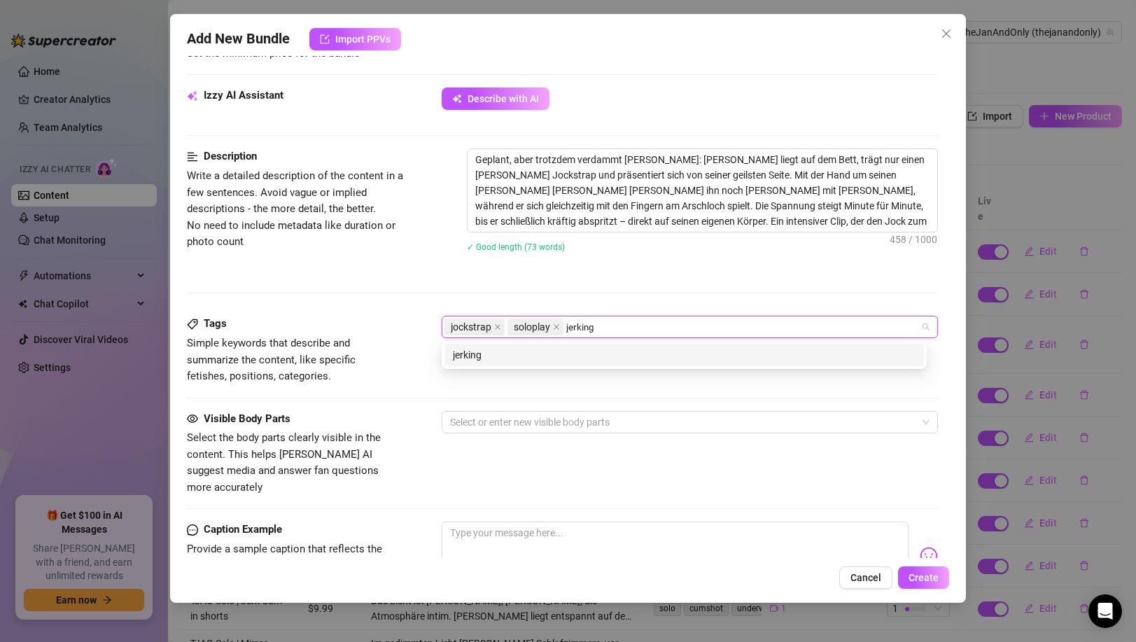
type input "jerking"
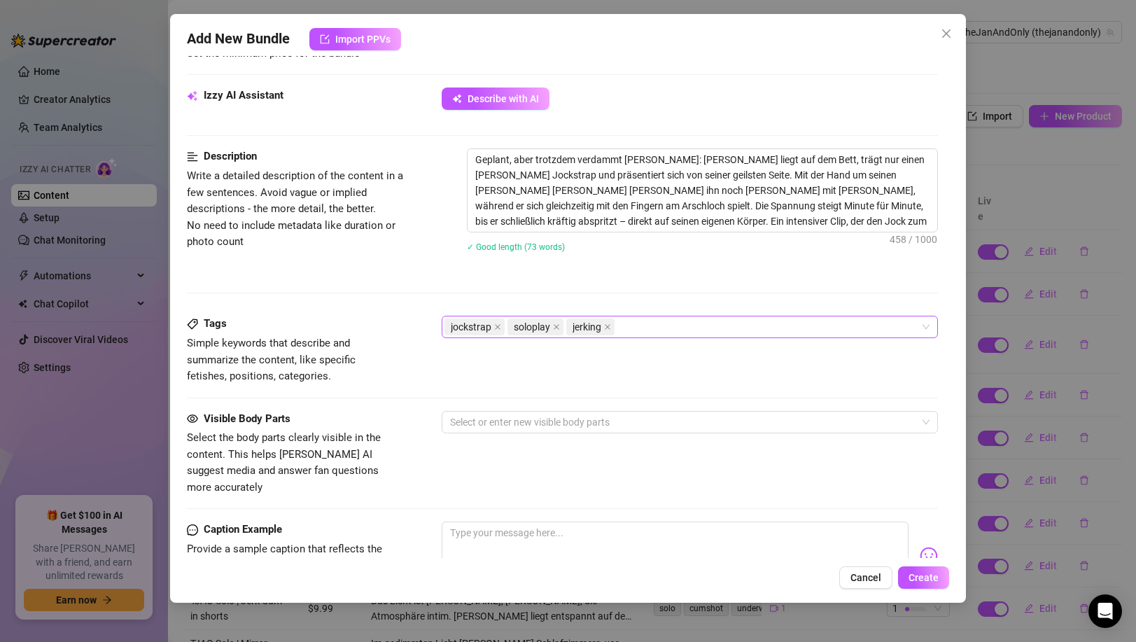
click at [672, 324] on div "jockstrap soloplay jerking" at bounding box center [681, 327] width 475 height 20
paste input "analplay"
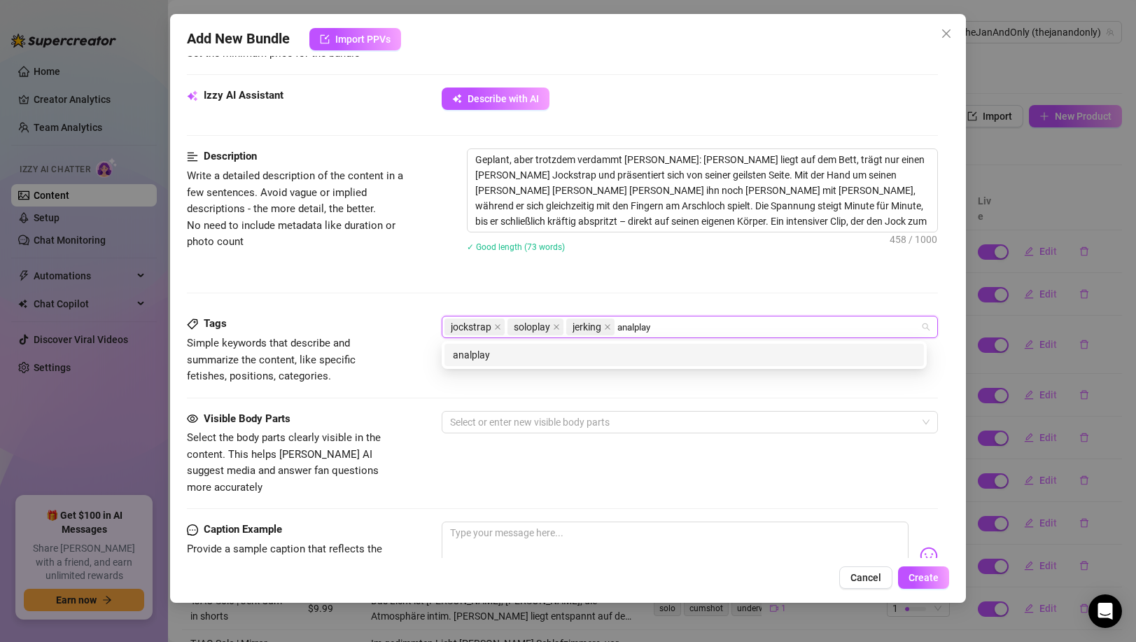
type input "analplay"
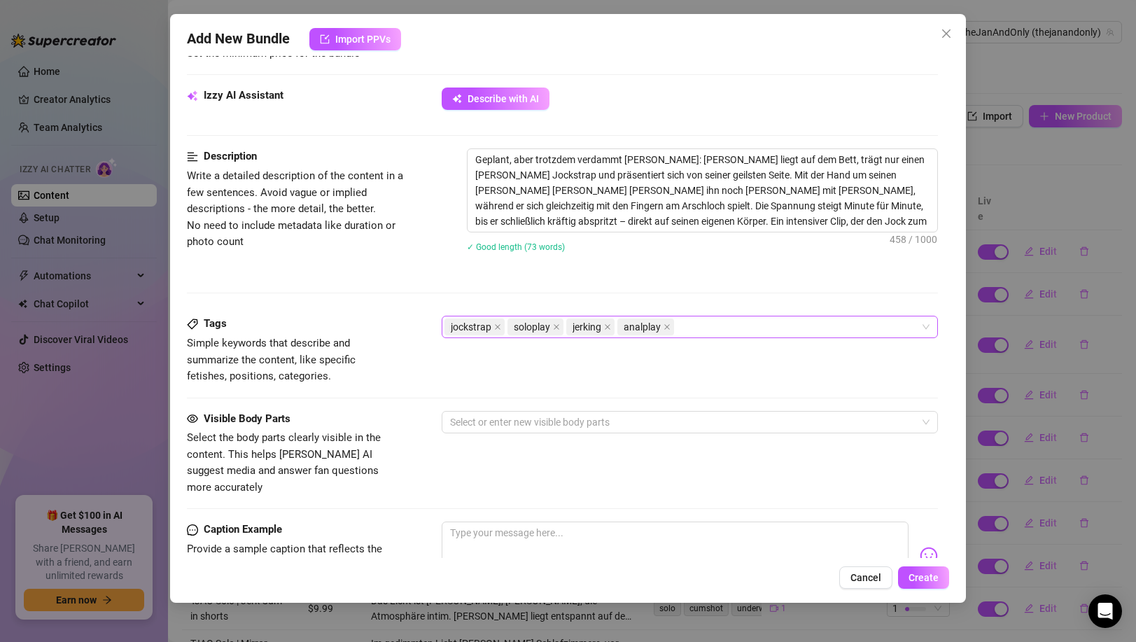
click at [803, 319] on div "jockstrap soloplay jerking analplay" at bounding box center [681, 327] width 475 height 20
paste input "fingering"
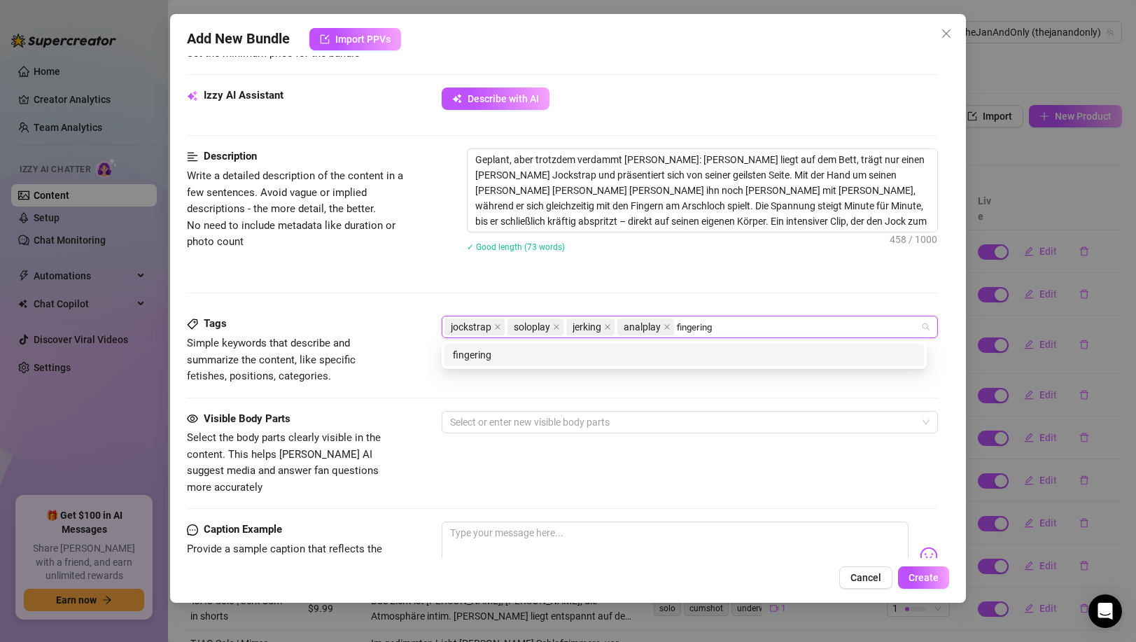
type input "fingering"
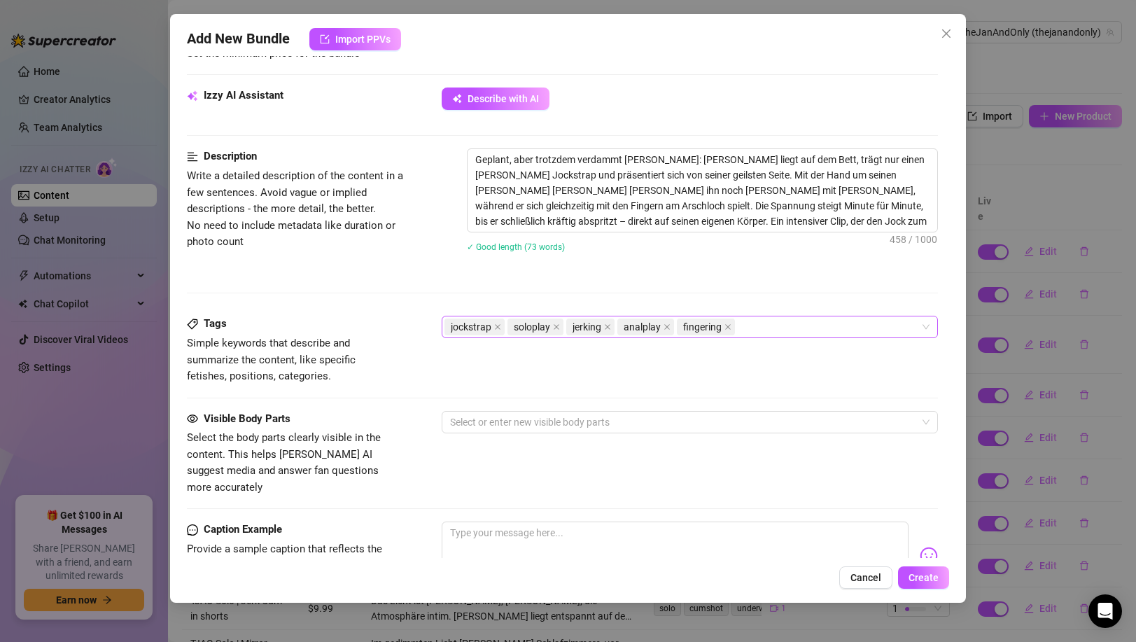
click at [776, 322] on div "jockstrap soloplay jerking analplay fingering" at bounding box center [681, 327] width 475 height 20
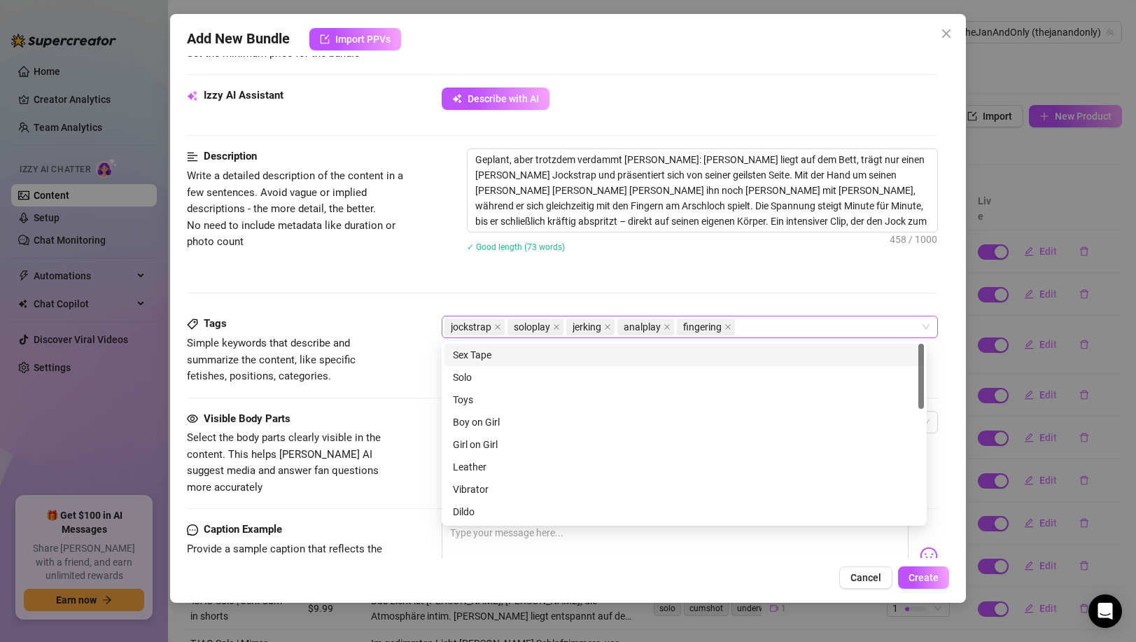
click at [776, 322] on div "jockstrap soloplay jerking analplay fingering" at bounding box center [681, 327] width 475 height 20
paste input "spit"
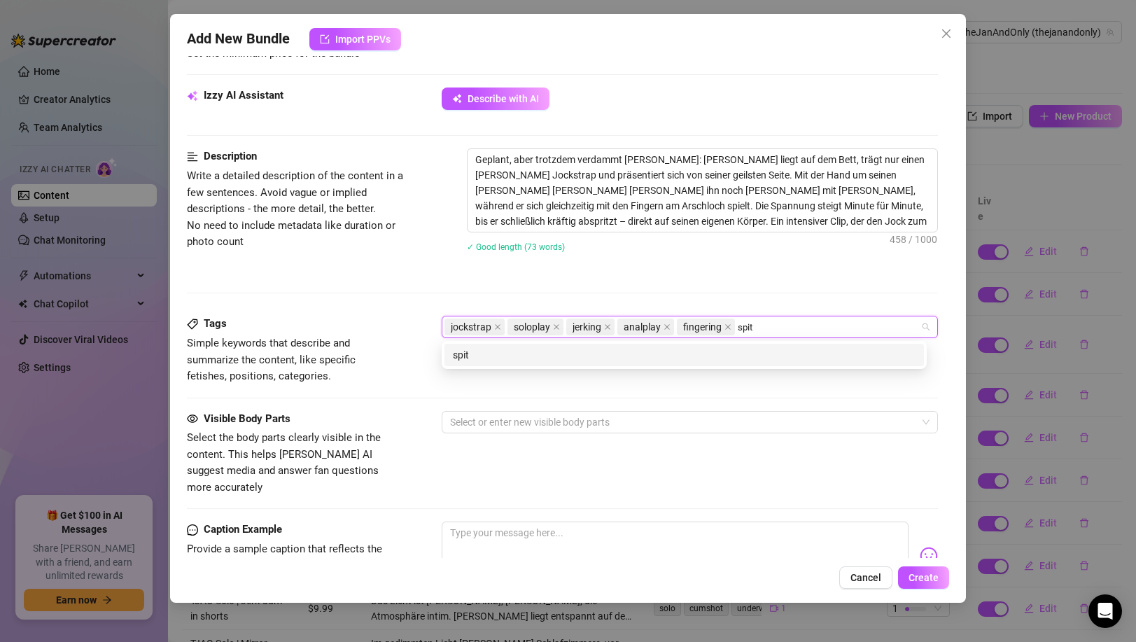
type input "spit"
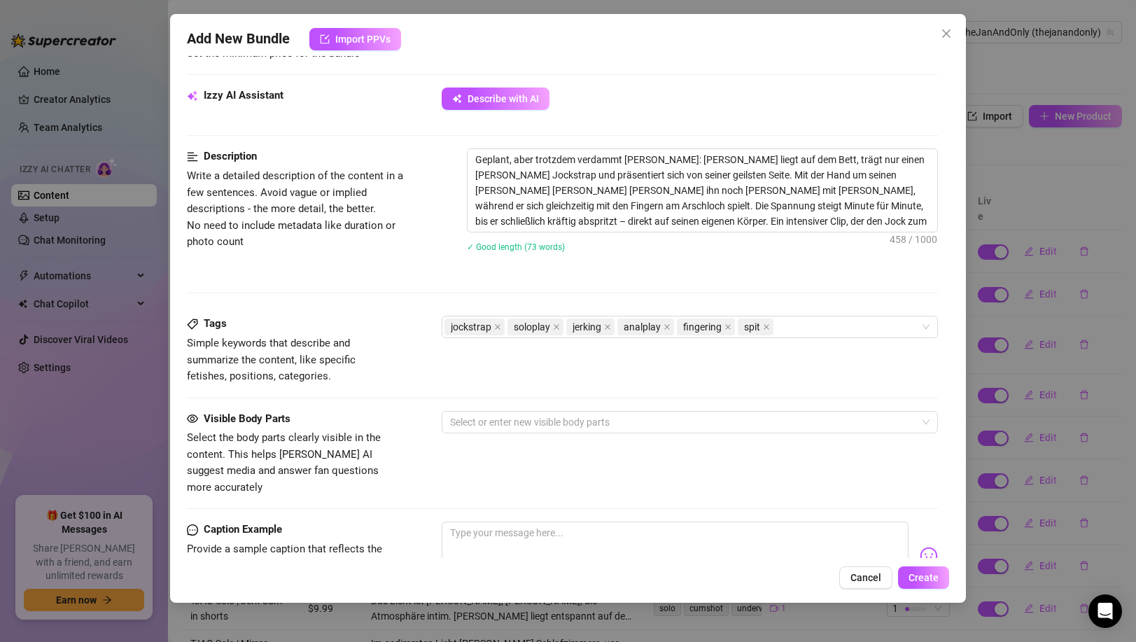
click at [786, 332] on div "jockstrap soloplay jerking analplay fingering spit" at bounding box center [681, 327] width 475 height 20
paste input "cumshot"
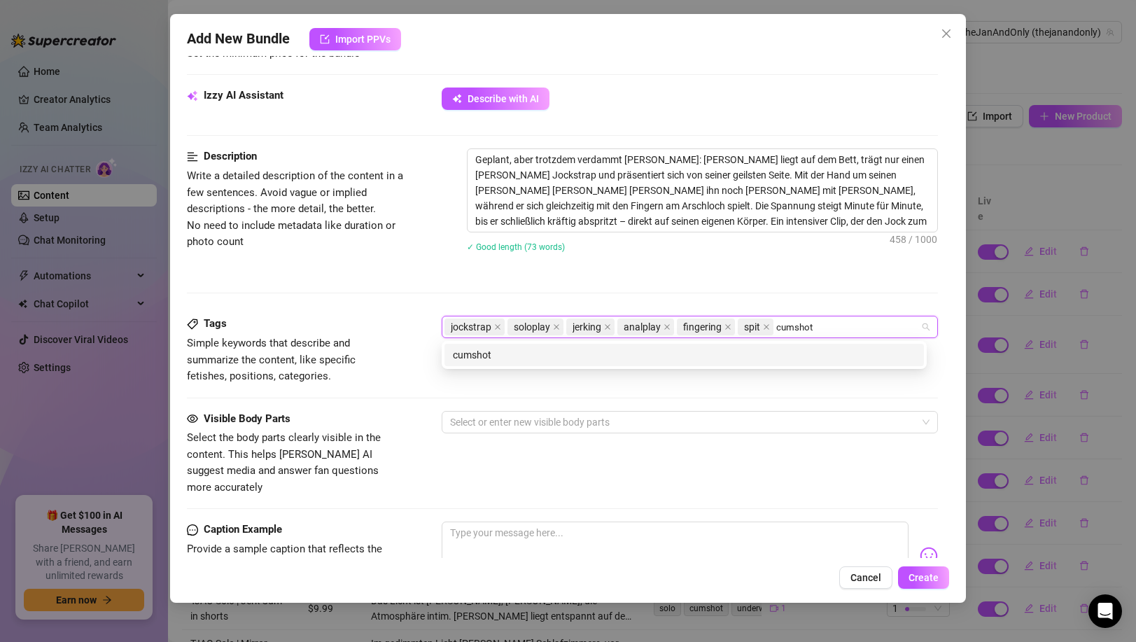
type input "cumshot"
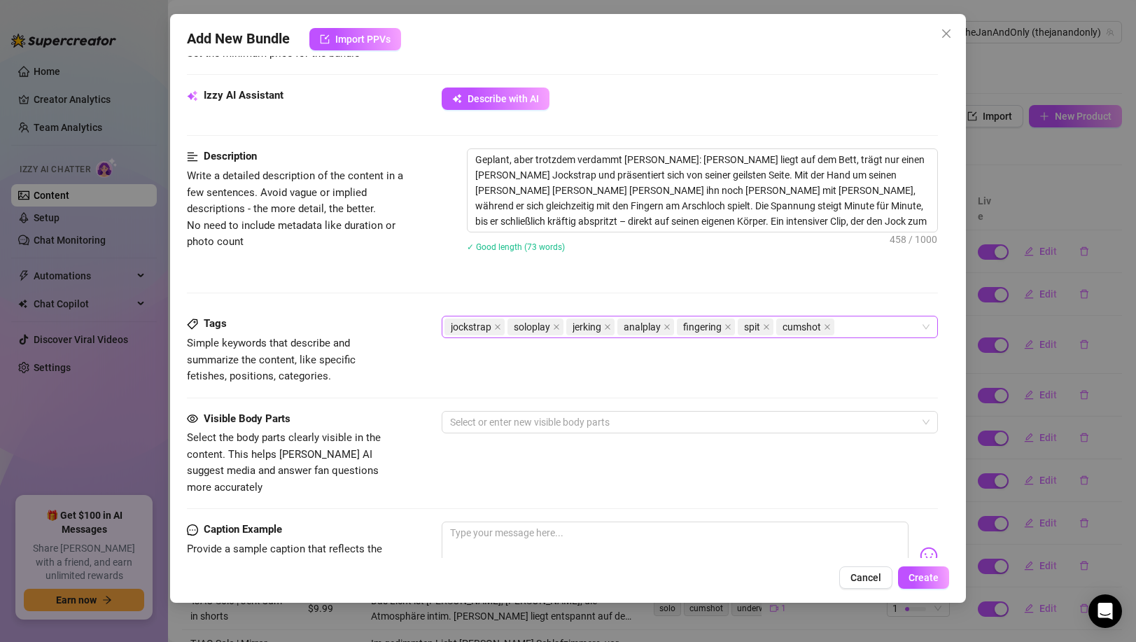
click at [851, 327] on div "jockstrap soloplay jerking analplay fingering spit cumshot" at bounding box center [681, 327] width 475 height 20
paste input "bed"
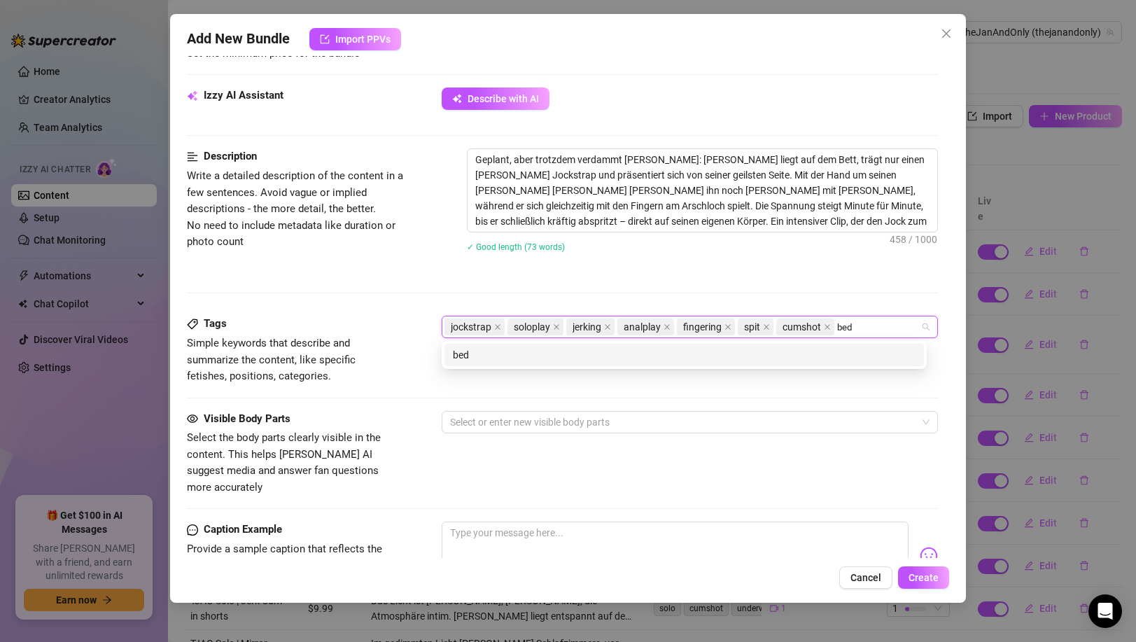
type input "bed"
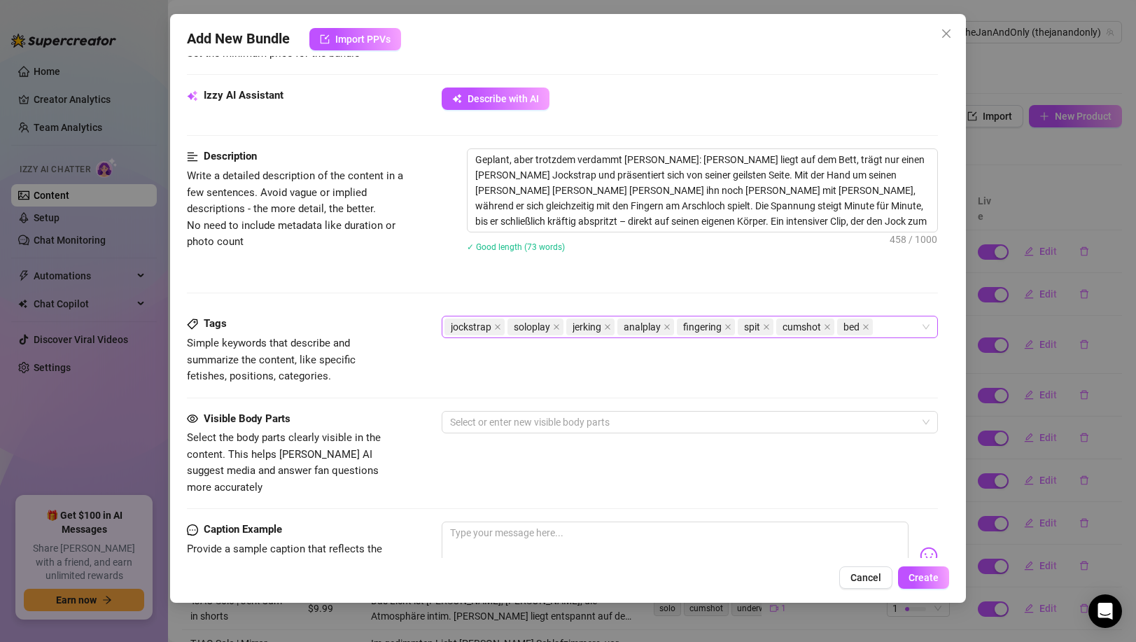
click at [889, 327] on div "jockstrap soloplay jerking analplay fingering spit cumshot bed" at bounding box center [681, 327] width 475 height 20
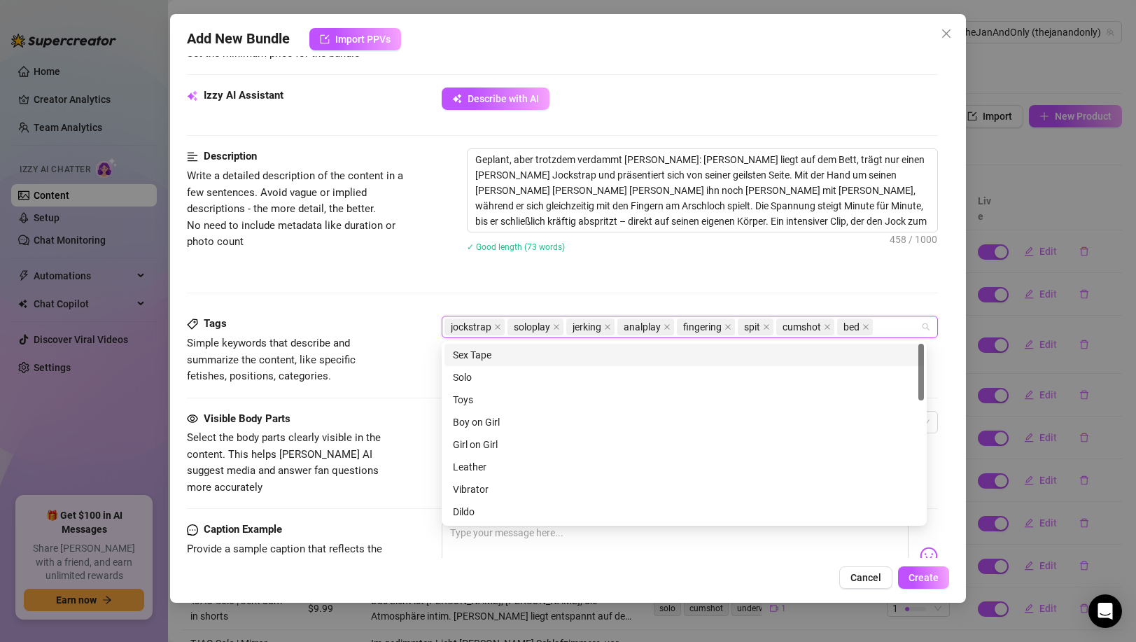
paste input "amateur"
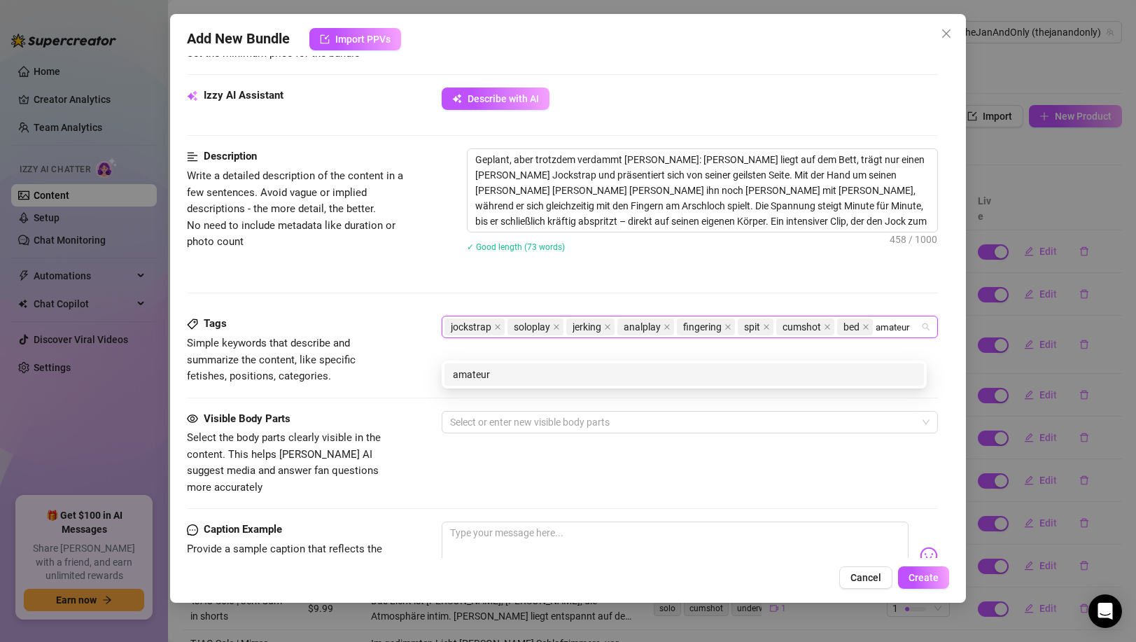
type input "amateur"
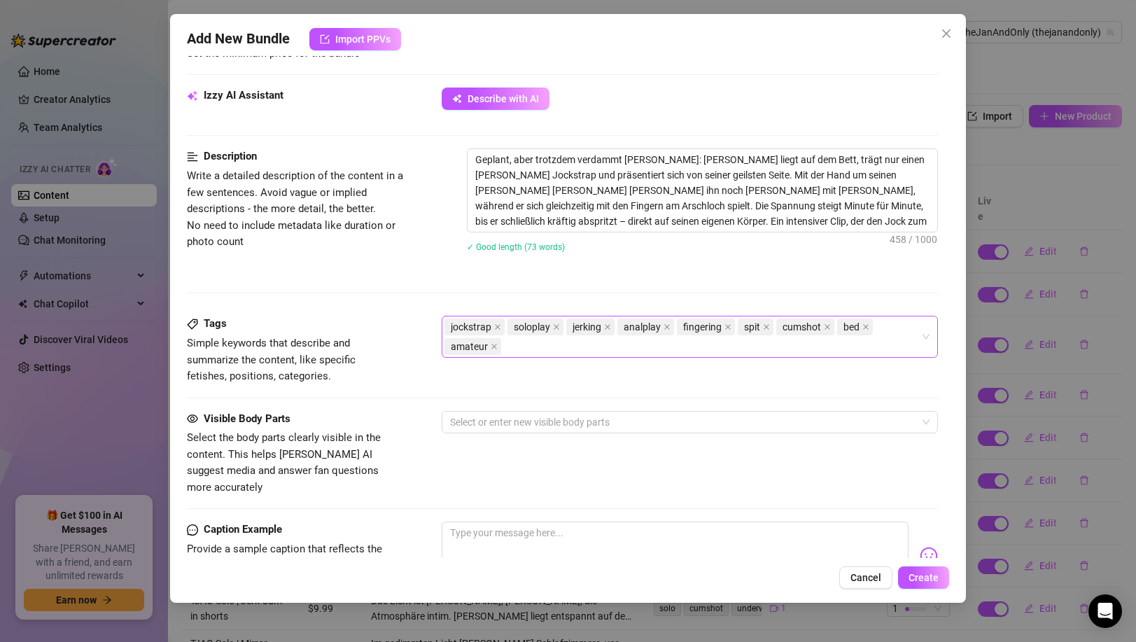
click at [674, 353] on div "jockstrap soloplay jerking analplay fingering spit cumshot bed amateur" at bounding box center [681, 336] width 475 height 39
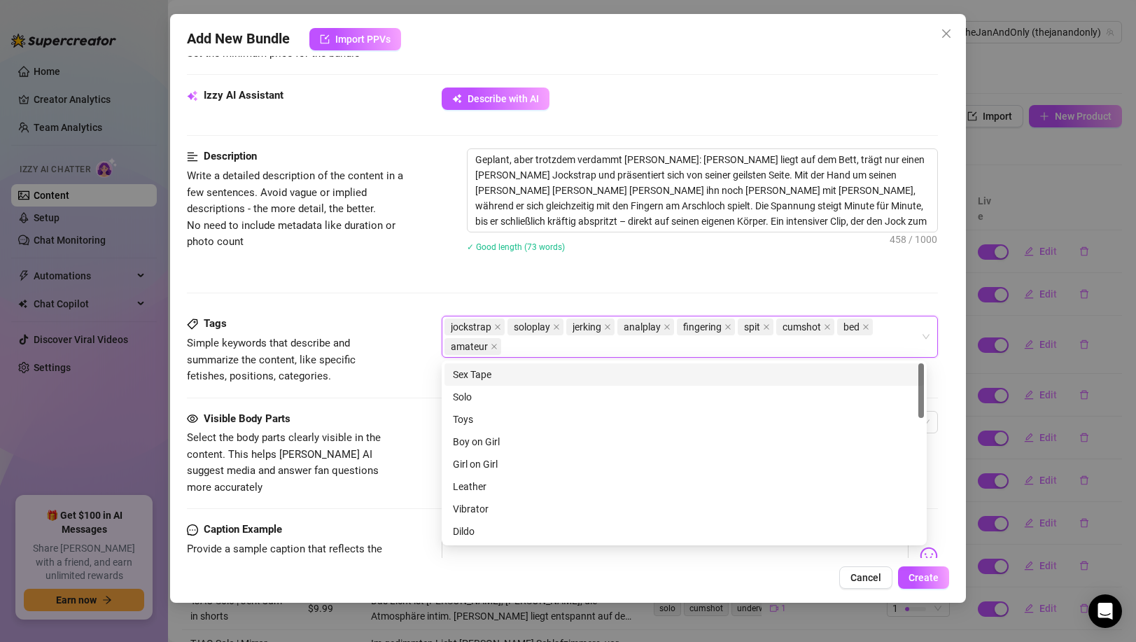
click at [674, 353] on div "jockstrap soloplay jerking analplay fingering spit cumshot bed amateur" at bounding box center [681, 336] width 475 height 39
paste input "orgasm"
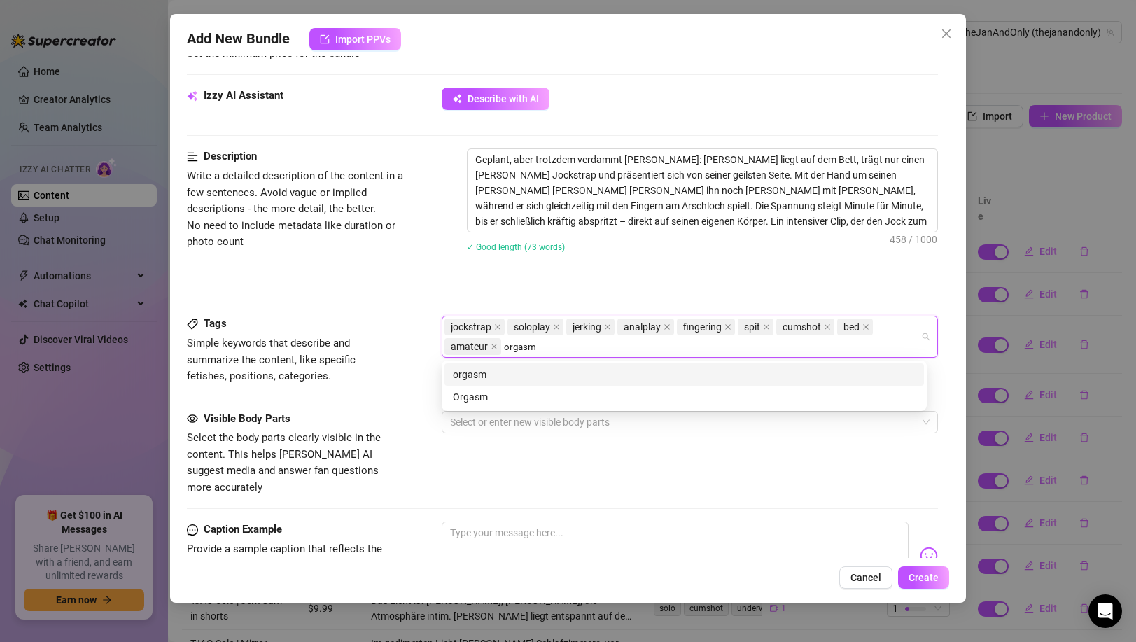
type input "orgasm"
click at [468, 285] on div "Description Write a detailed description of the content in a few sentences. Avo…" at bounding box center [562, 231] width 750 height 167
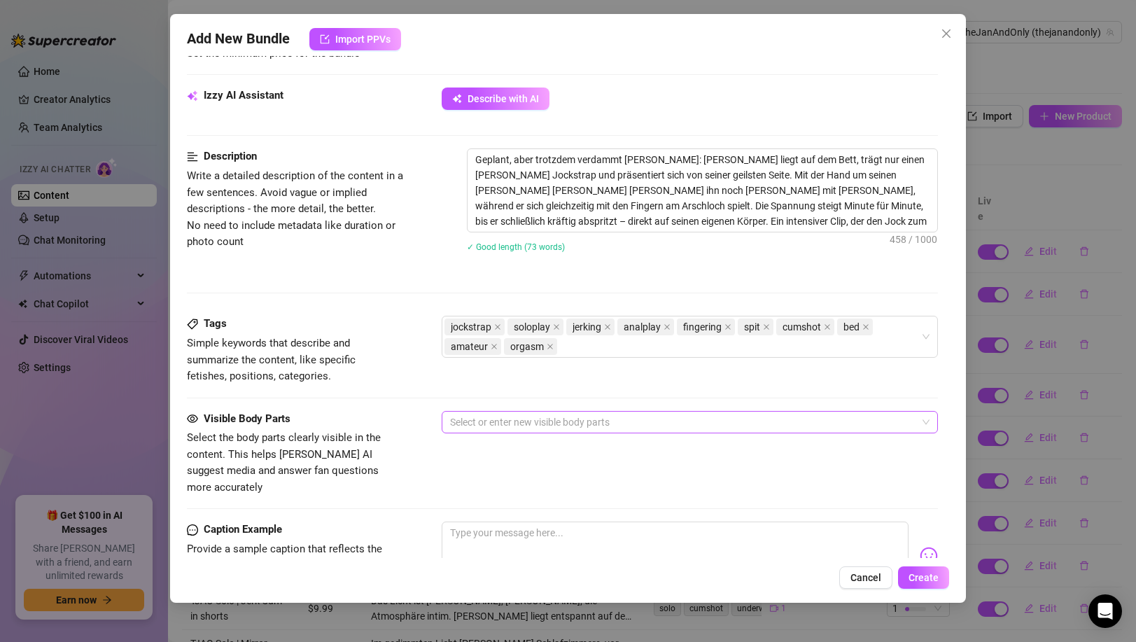
scroll to position [498, 0]
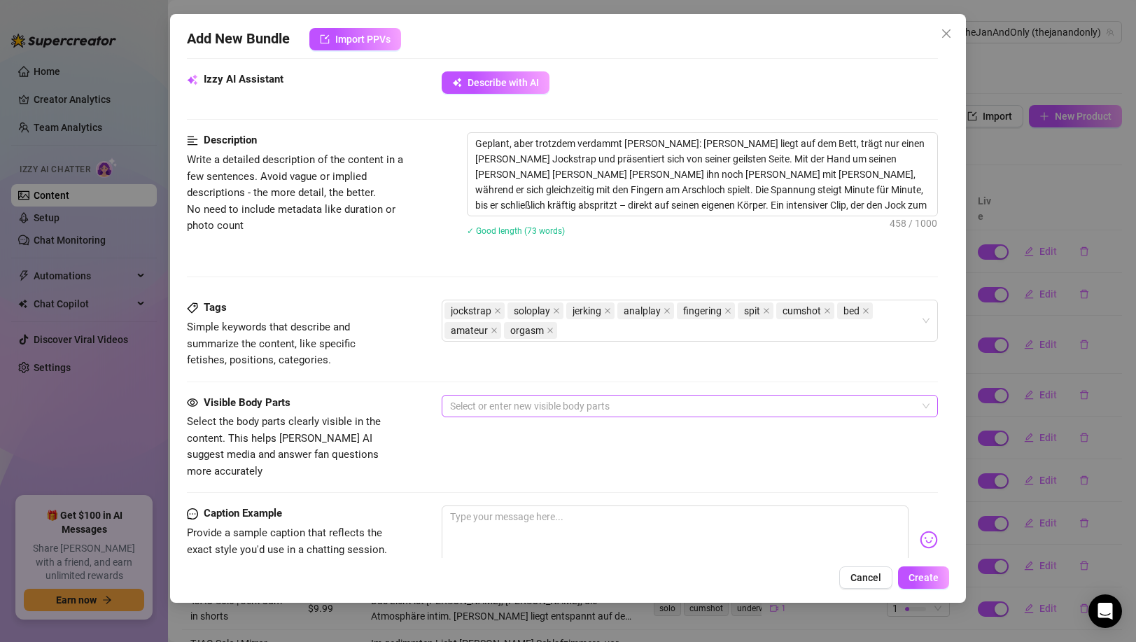
click at [503, 404] on div at bounding box center [681, 406] width 475 height 20
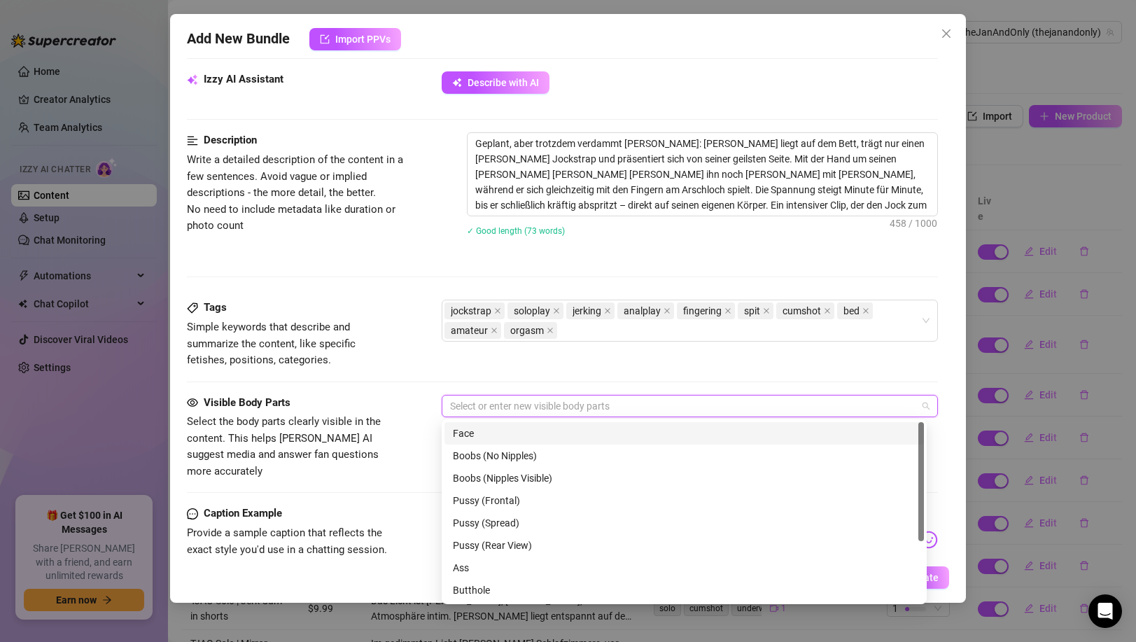
click at [479, 439] on div "Face" at bounding box center [684, 432] width 463 height 15
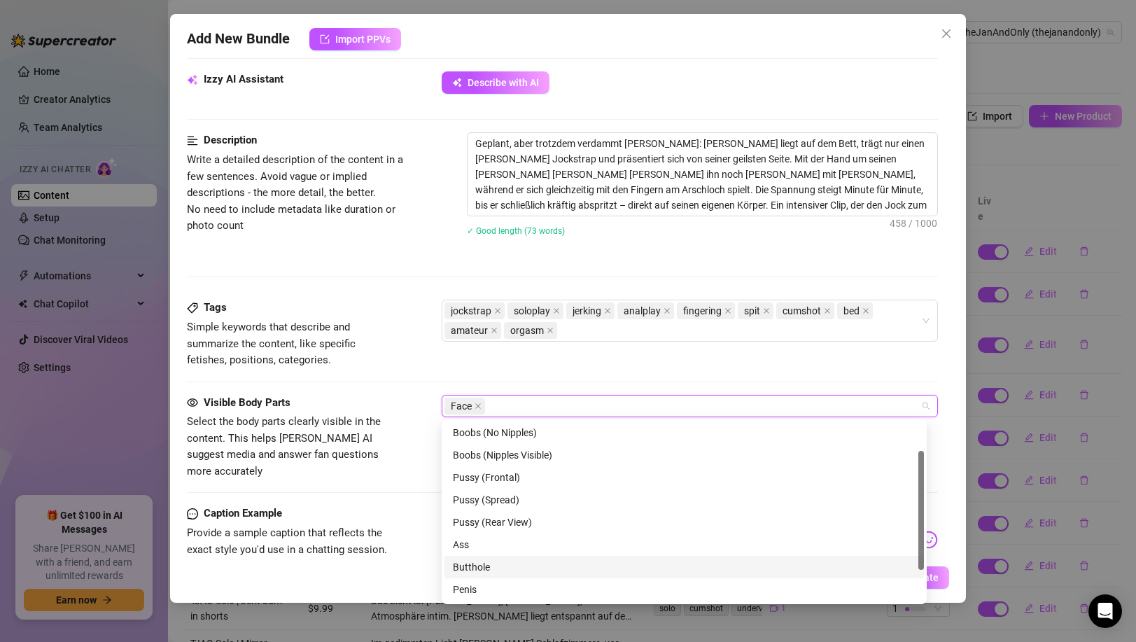
scroll to position [43, 0]
click at [496, 559] on div "Penis" at bounding box center [683, 569] width 479 height 22
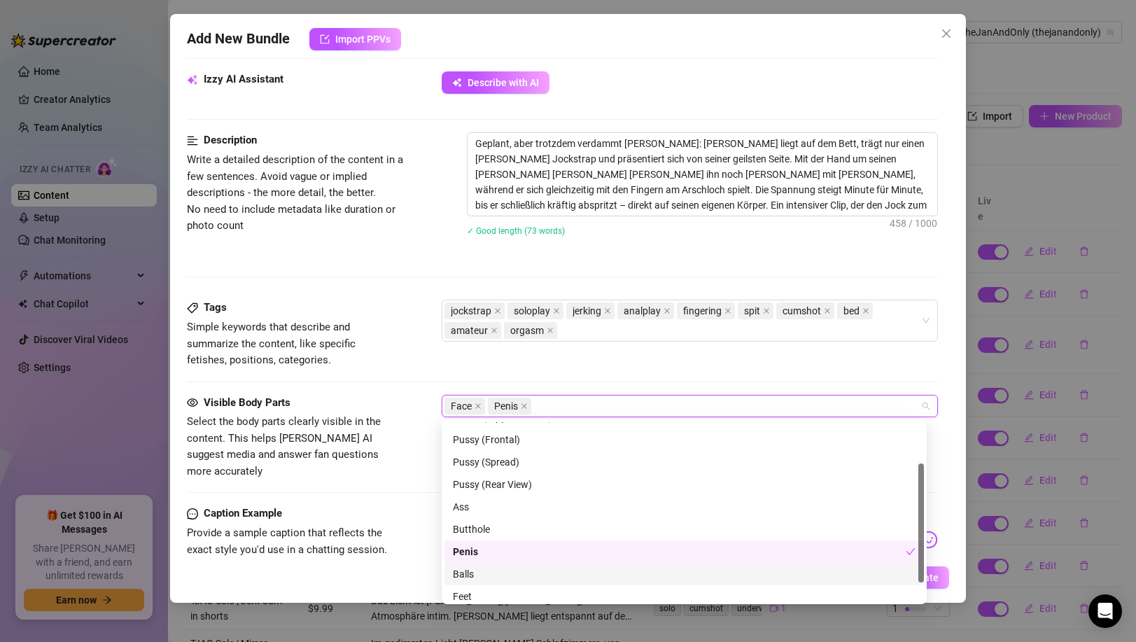
click at [493, 565] on div "Balls" at bounding box center [683, 574] width 479 height 22
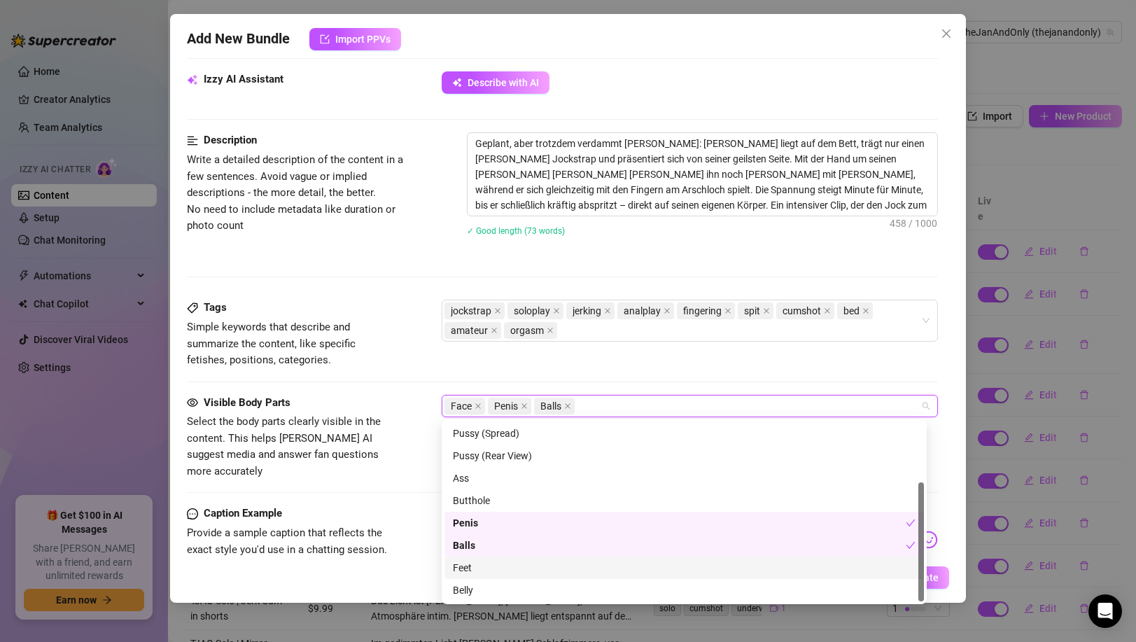
click at [495, 570] on div "Feet" at bounding box center [684, 567] width 463 height 15
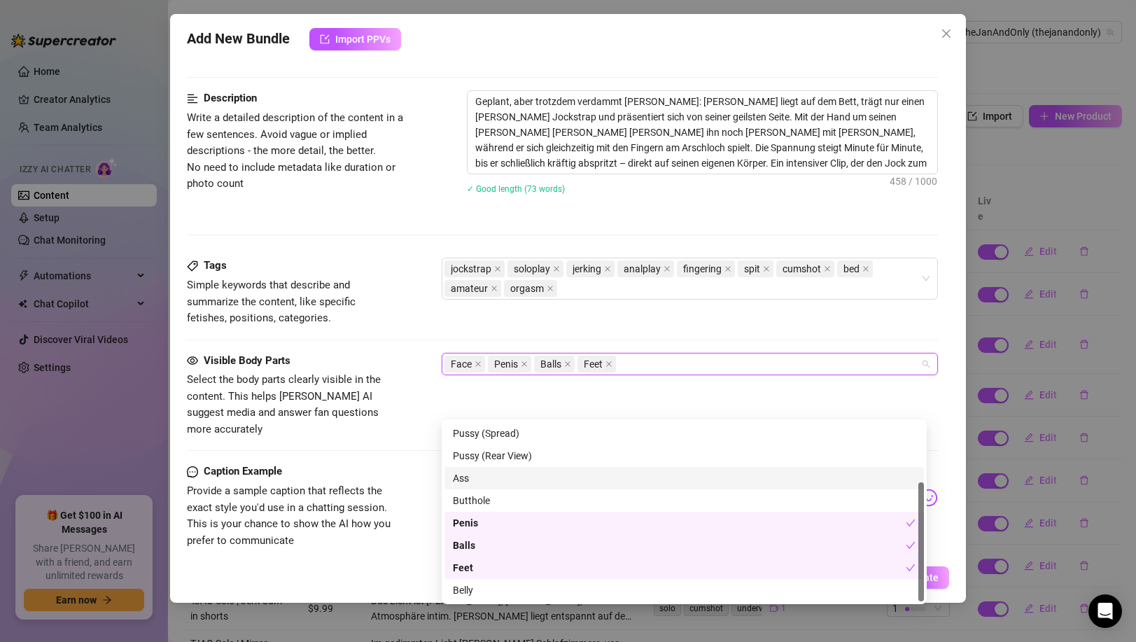
scroll to position [713, 0]
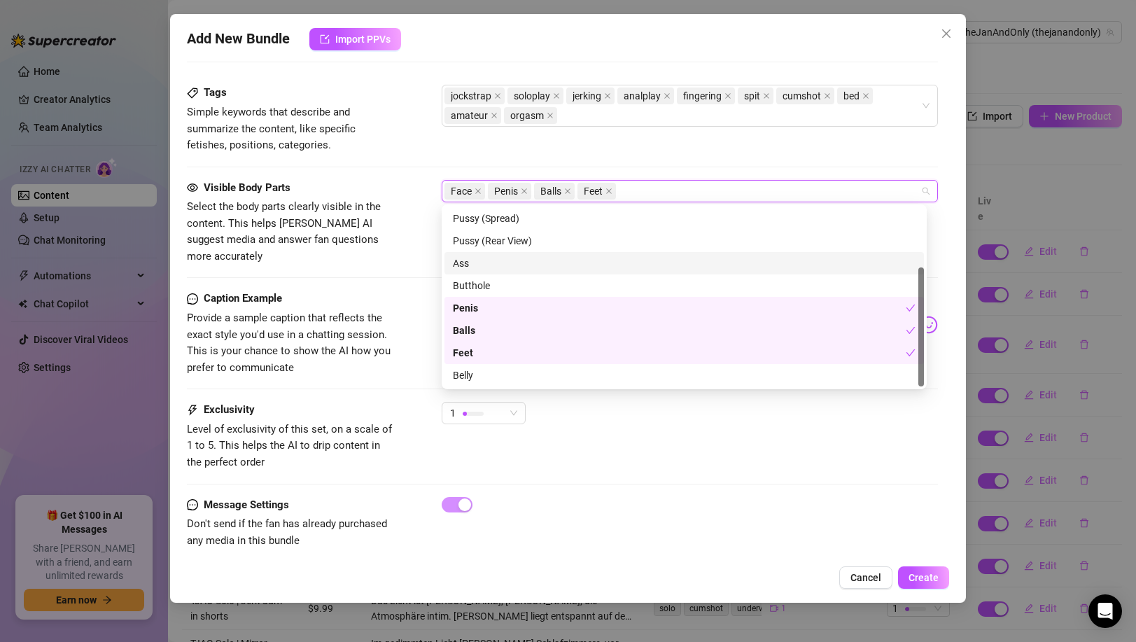
click at [532, 418] on div "1" at bounding box center [689, 419] width 495 height 35
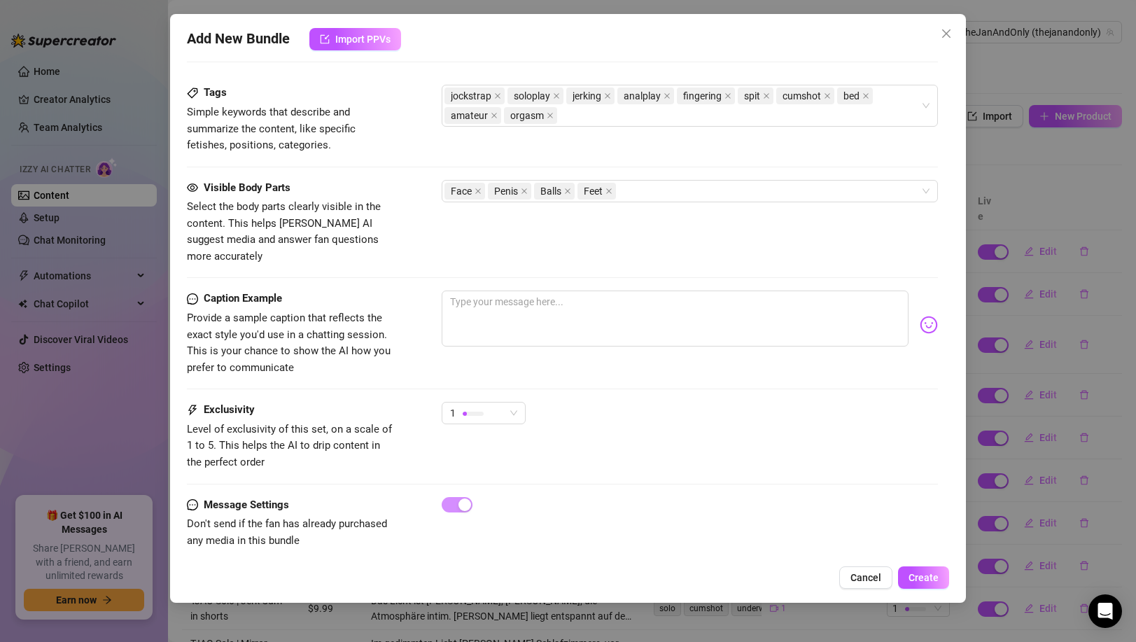
click at [526, 408] on div "1" at bounding box center [689, 419] width 495 height 35
click at [484, 290] on textarea at bounding box center [675, 318] width 466 height 56
paste textarea "Nichts geiler, als im Jock abzuspritzen 😏🍑💦 👉 Willst du sehen, wie ich mich sel…"
type textarea "Nichts geiler, als im Jock abzuspritzen 😏🍑💦 👉 Willst du sehen, wie ich mich sel…"
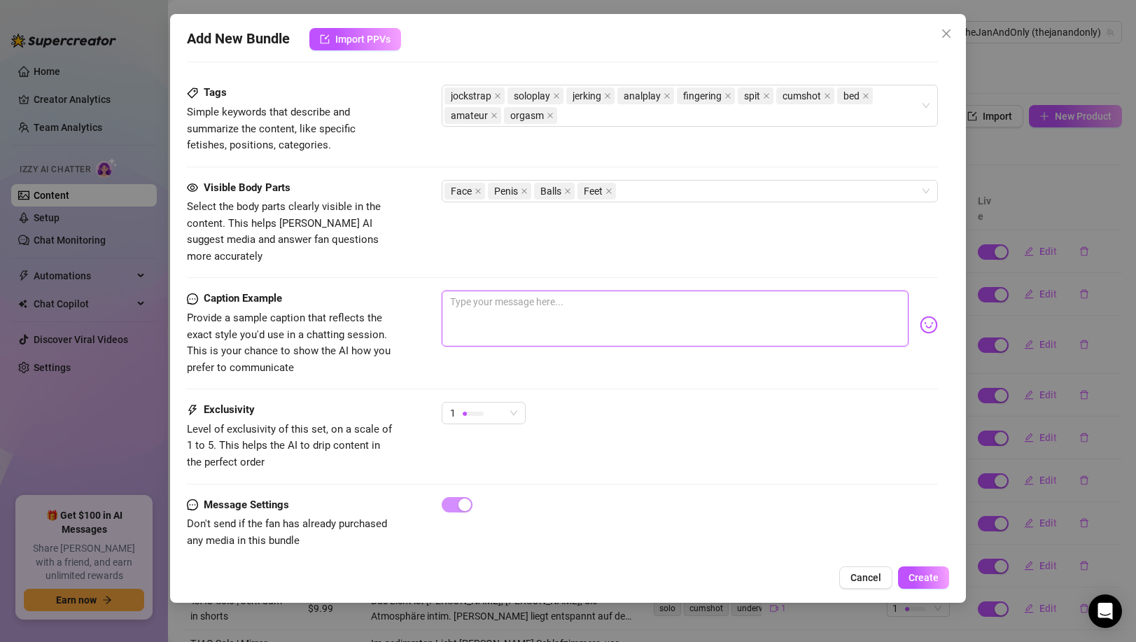
type textarea "Nichts geiler, als im Jock abzuspritzen 😏🍑💦 👉 Willst du sehen, wie ich mich sel…"
click at [467, 305] on textarea "Nichts geiler, als im Jock abzuspritzen 😏🍑💦 👉 Willst du sehen, wie ich mich sel…" at bounding box center [675, 318] width 466 height 56
type textarea "Nichts geiler, als im Jock abzuspritzen 😏🍑💦 👉 illst du sehen, wie ich mich selb…"
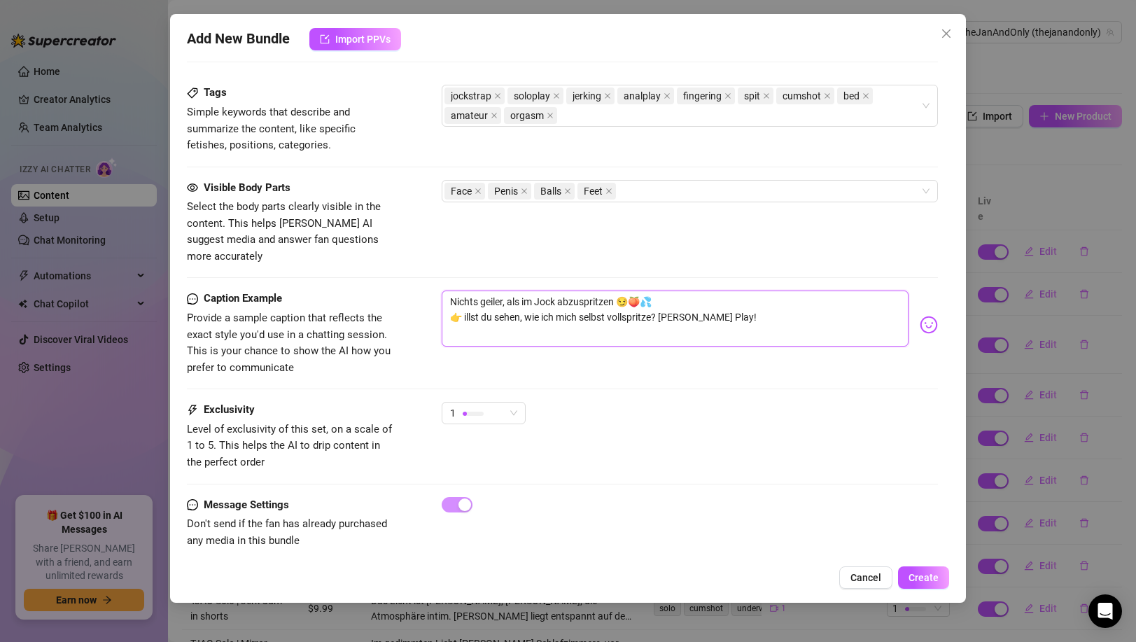
type textarea "Nichts geiler, als im Jock abzuspritzen 😏🍑💦 👉illst du sehen, wie ich mich selbs…"
type textarea "Nichts geiler, als im Jock abzuspritzen 😏🍑💦 illst du sehen, wie ich mich selbst…"
click at [746, 303] on textarea "Nichts geiler, als im Jock abzuspritzen 😏🍑💦 illst du sehen, wie ich mich selbst…" at bounding box center [675, 318] width 466 height 56
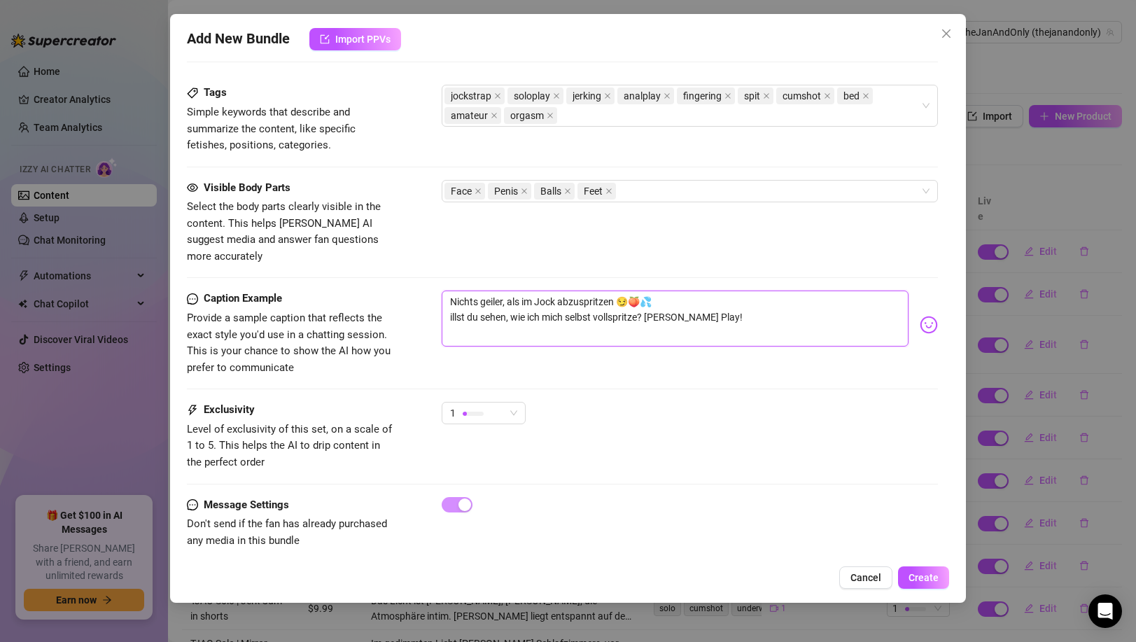
type textarea "Nichts geiler, als im Jock abzuspritzen 😏🍑💦 illst du sehen, wie ich mich selbst…"
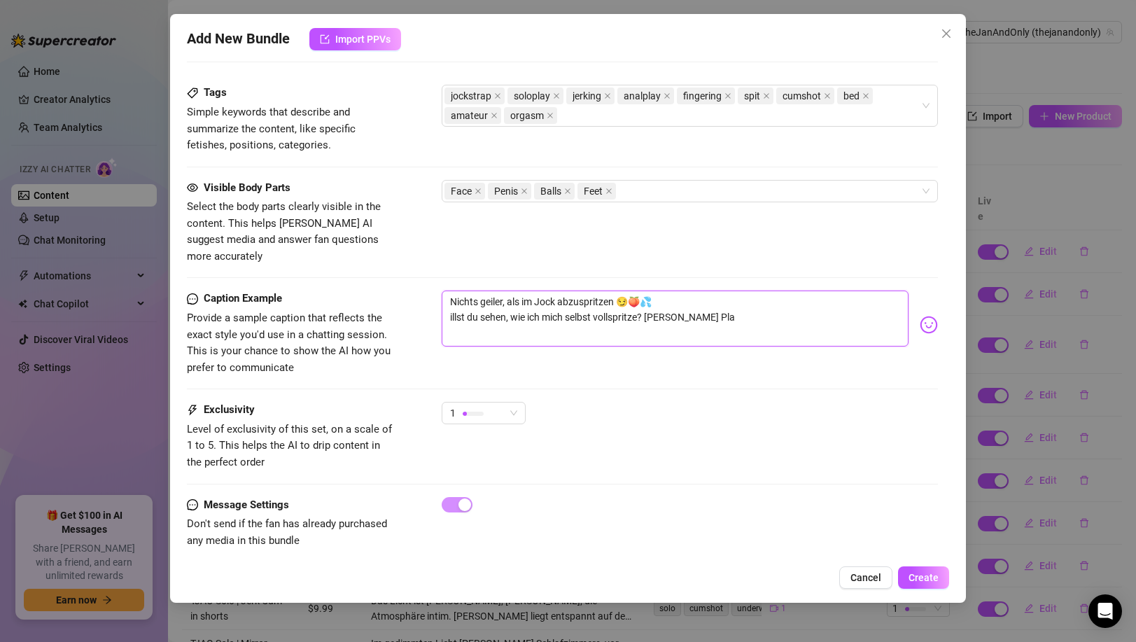
type textarea "Nichts geiler, als im Jock abzuspritzen 😏🍑💦 illst du sehen, wie ich mich selbst…"
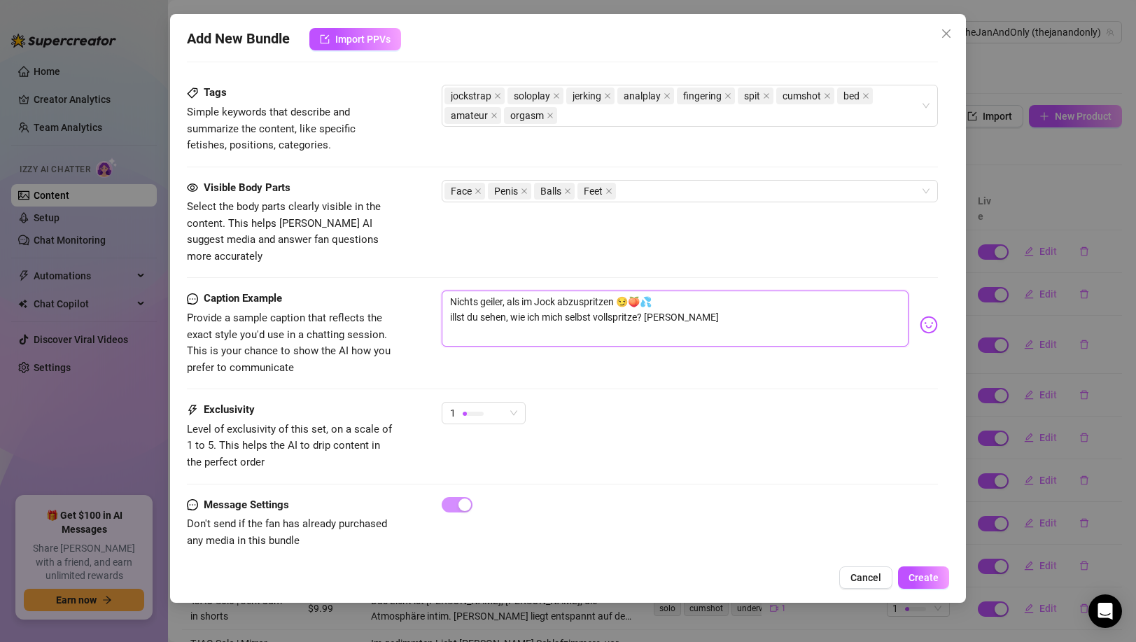
type textarea "Nichts geiler, als im Jock abzuspritzen 😏🍑💦 illst du sehen, wie ich mich selbst…"
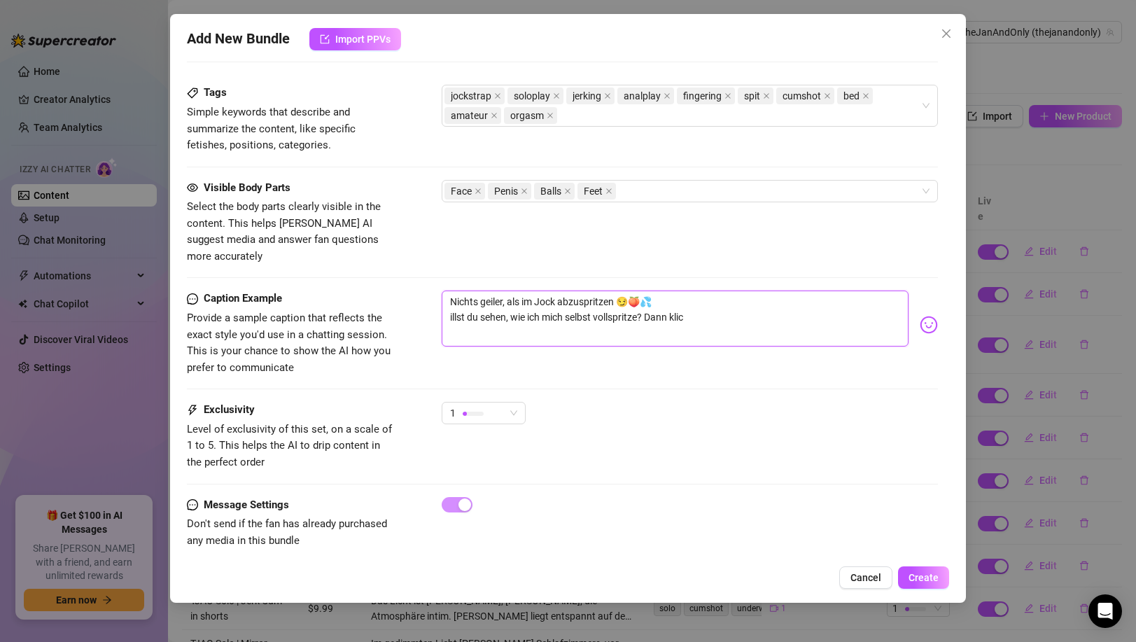
type textarea "Nichts geiler, als im Jock abzuspritzen 😏🍑💦 illst du sehen, wie ich mich selbst…"
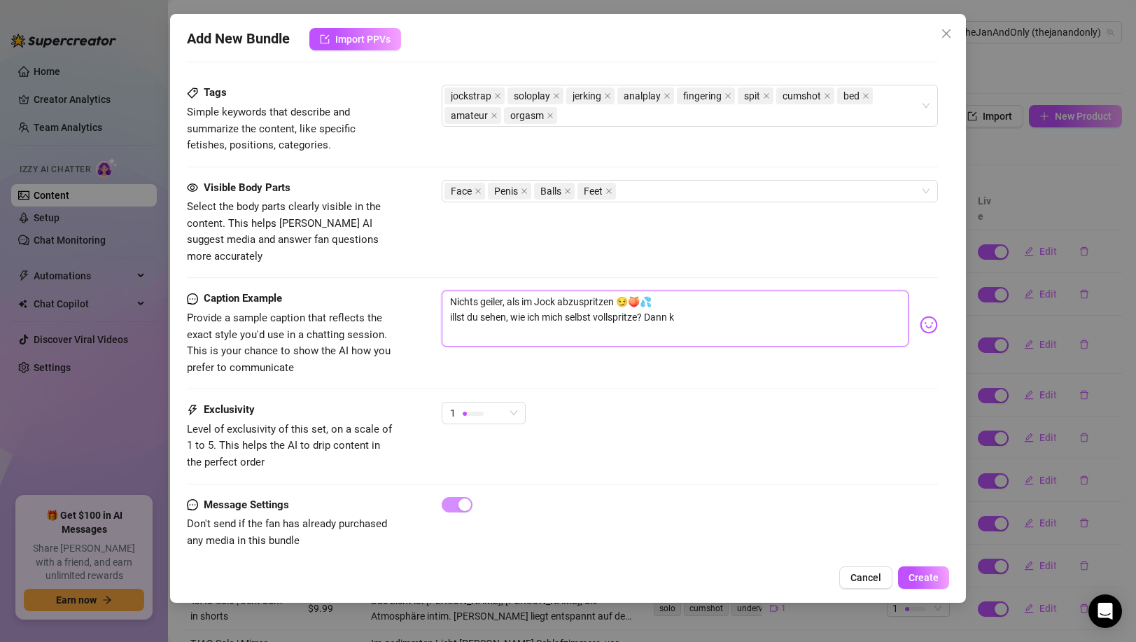
type textarea "Nichts geiler, als im Jock abzuspritzen 😏🍑💦 illst du sehen, wie ich mich selbst…"
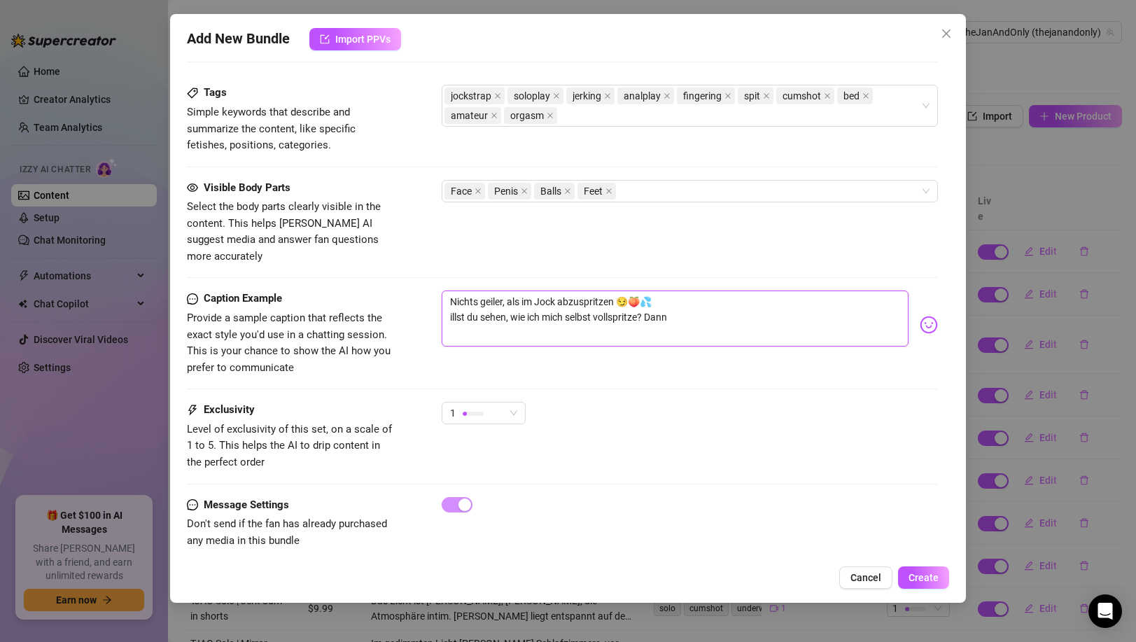
type textarea "Nichts geiler, als im Jock abzuspritzen 😏🍑💦 illst du sehen, wie ich mich selbst…"
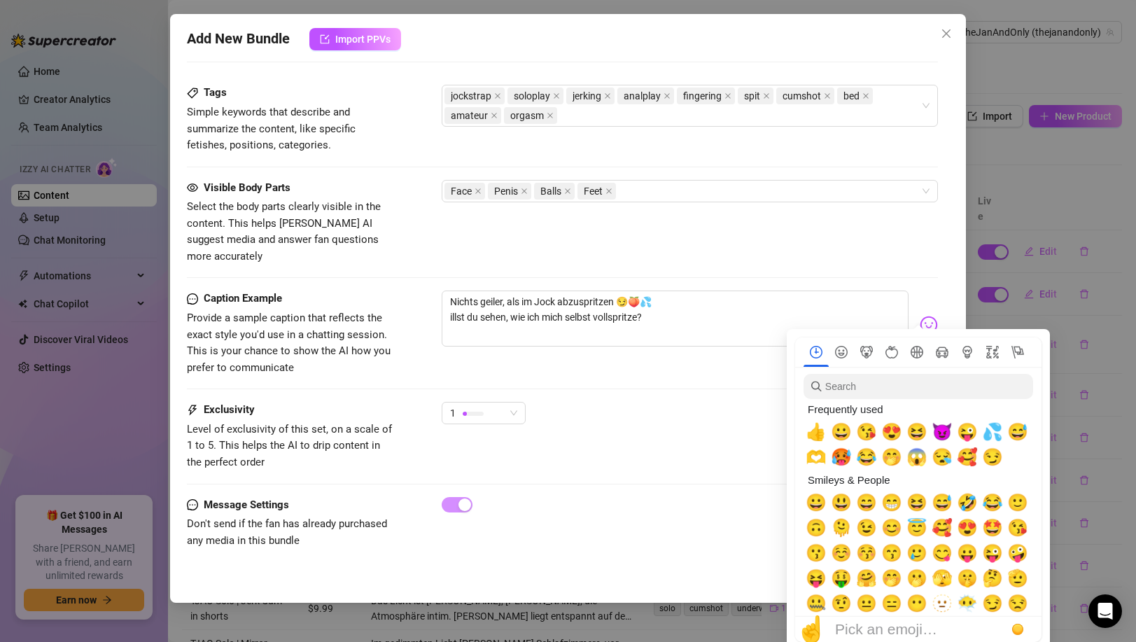
click at [919, 316] on img at bounding box center [928, 325] width 18 height 18
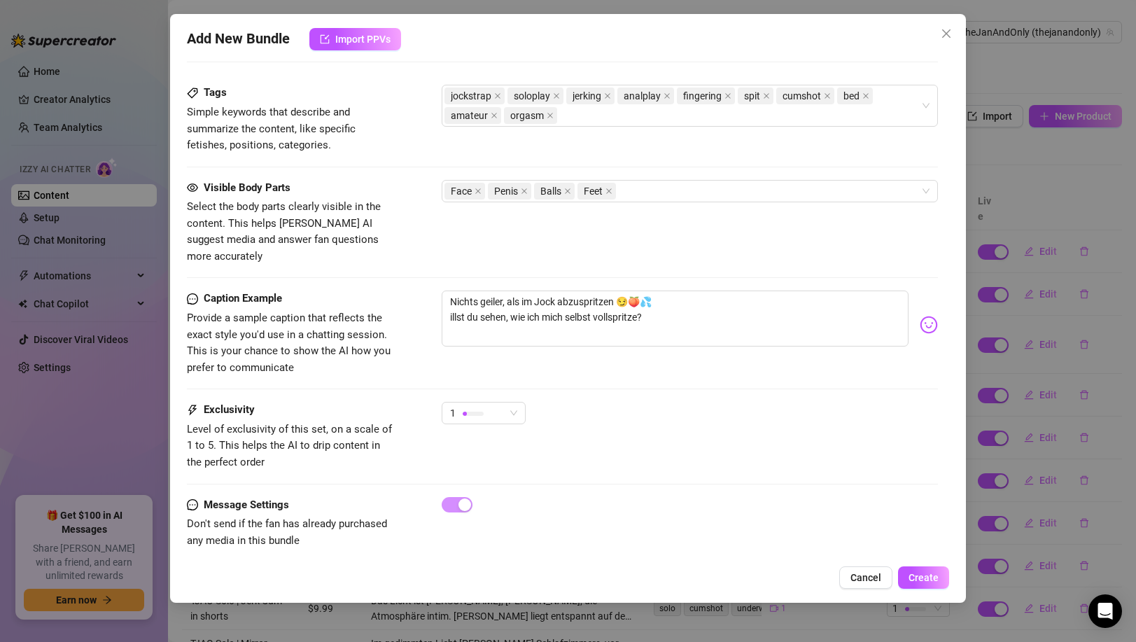
click at [922, 316] on img at bounding box center [928, 325] width 18 height 18
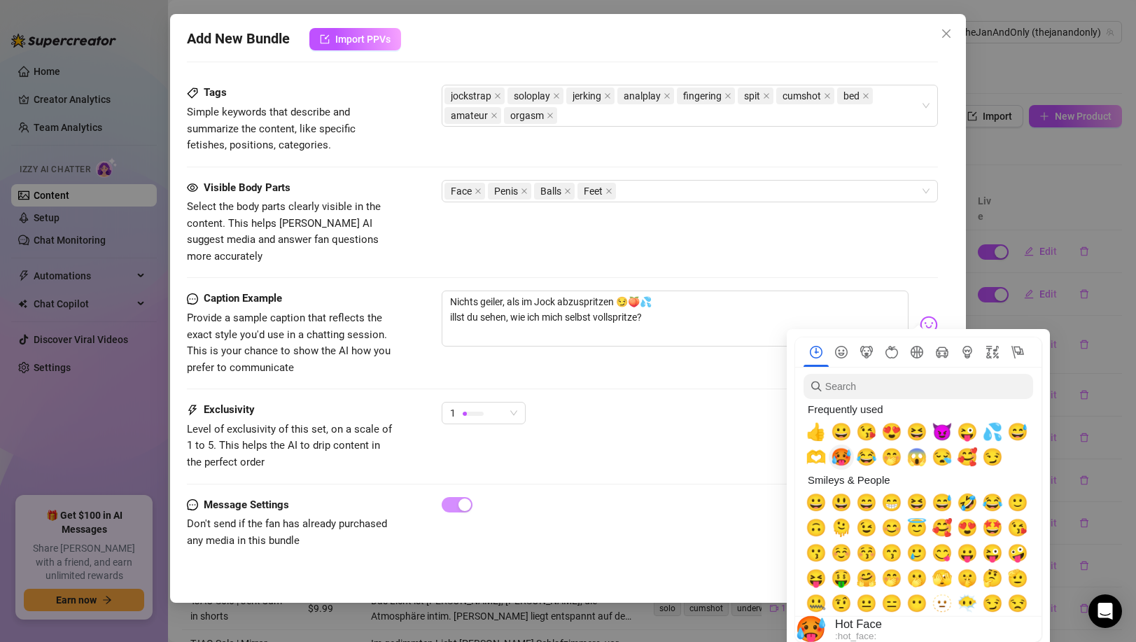
click at [847, 455] on span "🥵" at bounding box center [841, 457] width 21 height 20
type textarea "Nichts geiler, als im Jock abzuspritzen 😏🍑💦 illst du sehen, wie ich mich selbst…"
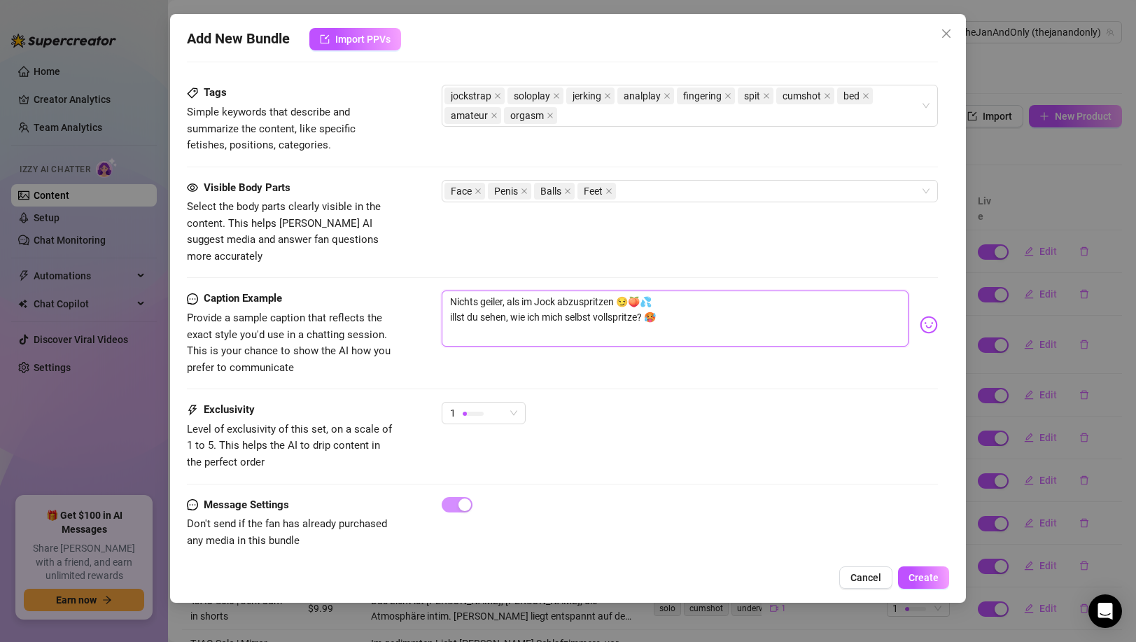
type textarea "Nichts geiler, als im Jock abzuspritzen 😏🍑💦 illst du sehen, wie ich mich selbst…"
drag, startPoint x: 723, startPoint y: 356, endPoint x: 714, endPoint y: 356, distance: 8.4
click at [721, 356] on div "Caption Example Provide a sample caption that reflects the exact style you'd us…" at bounding box center [562, 332] width 750 height 85
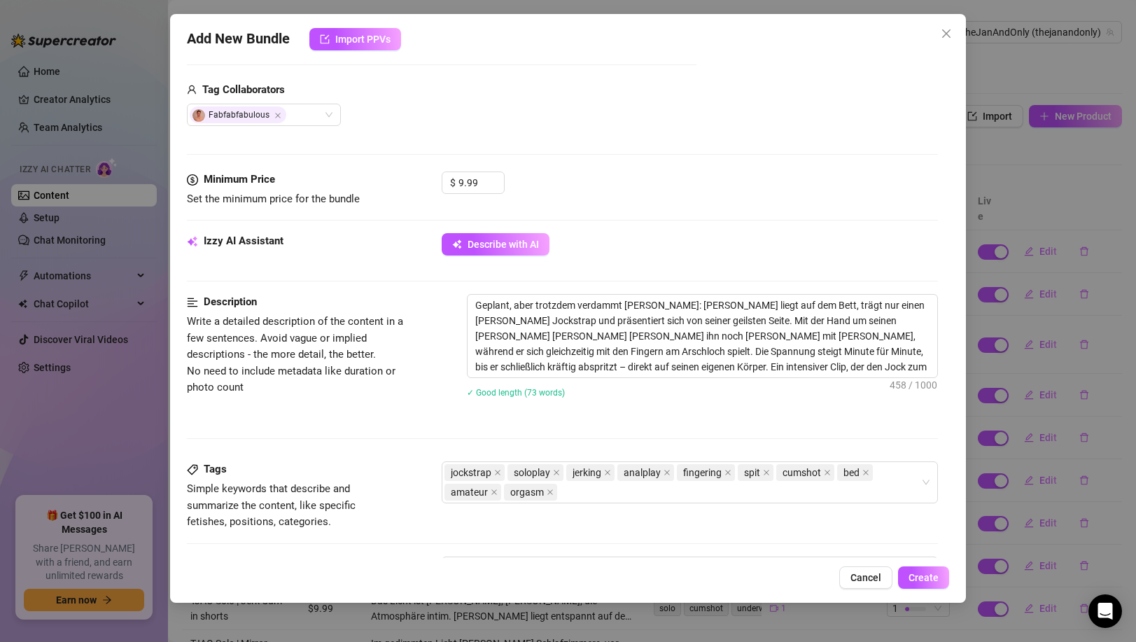
scroll to position [714, 0]
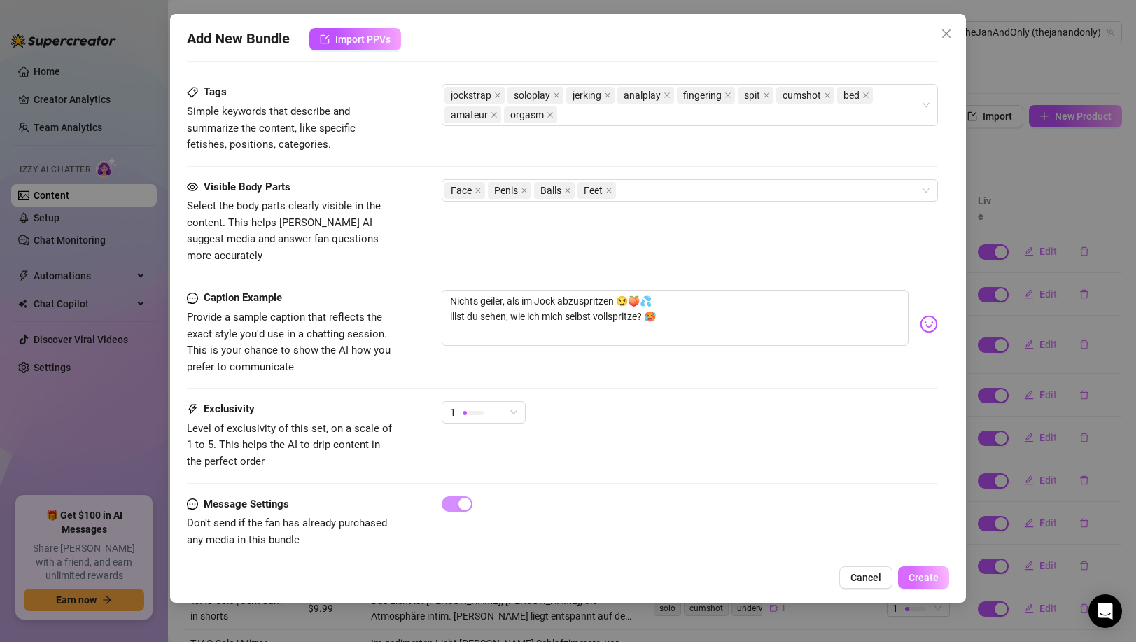
click at [924, 577] on span "Create" at bounding box center [923, 577] width 30 height 11
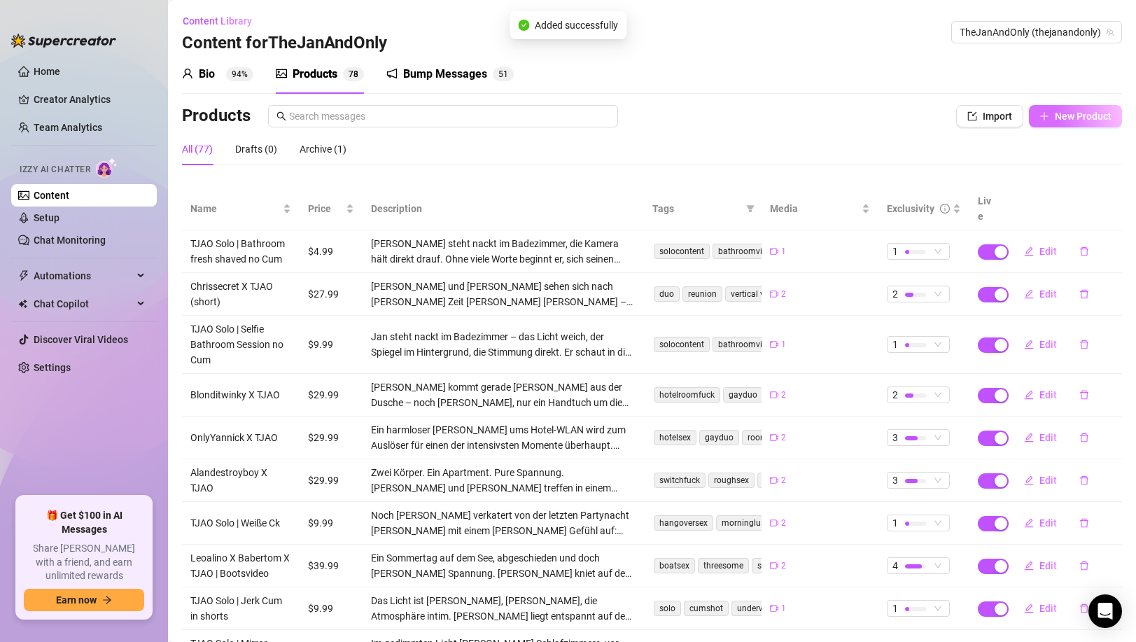
click at [1070, 117] on span "New Product" at bounding box center [1082, 116] width 57 height 11
type textarea "Type your message here..."
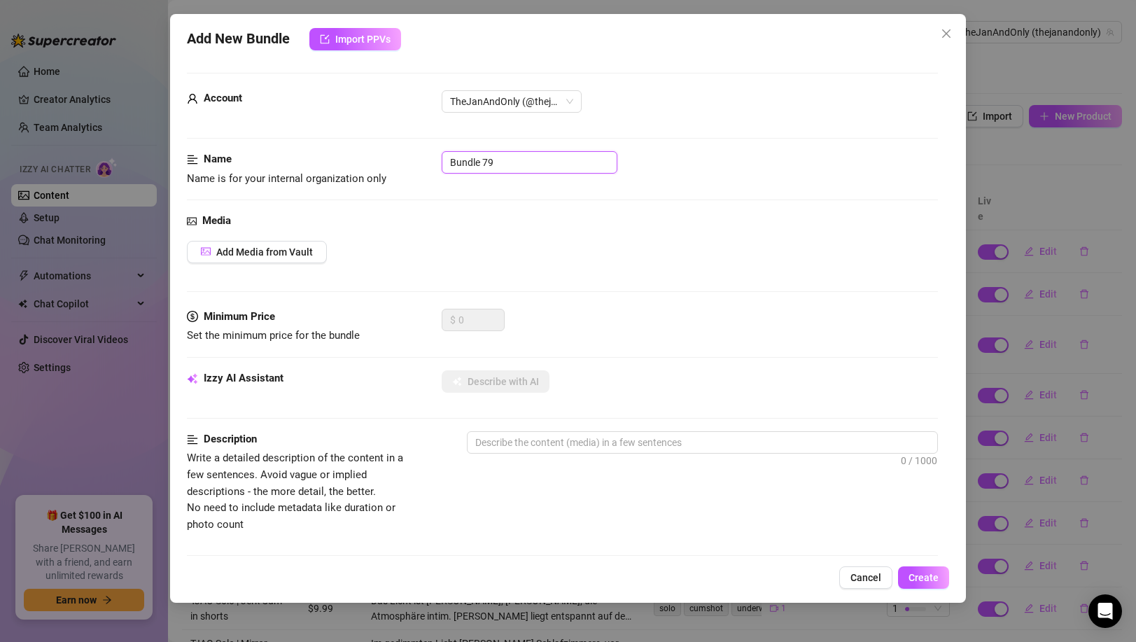
click at [527, 160] on input "Bundle 79" at bounding box center [530, 162] width 176 height 22
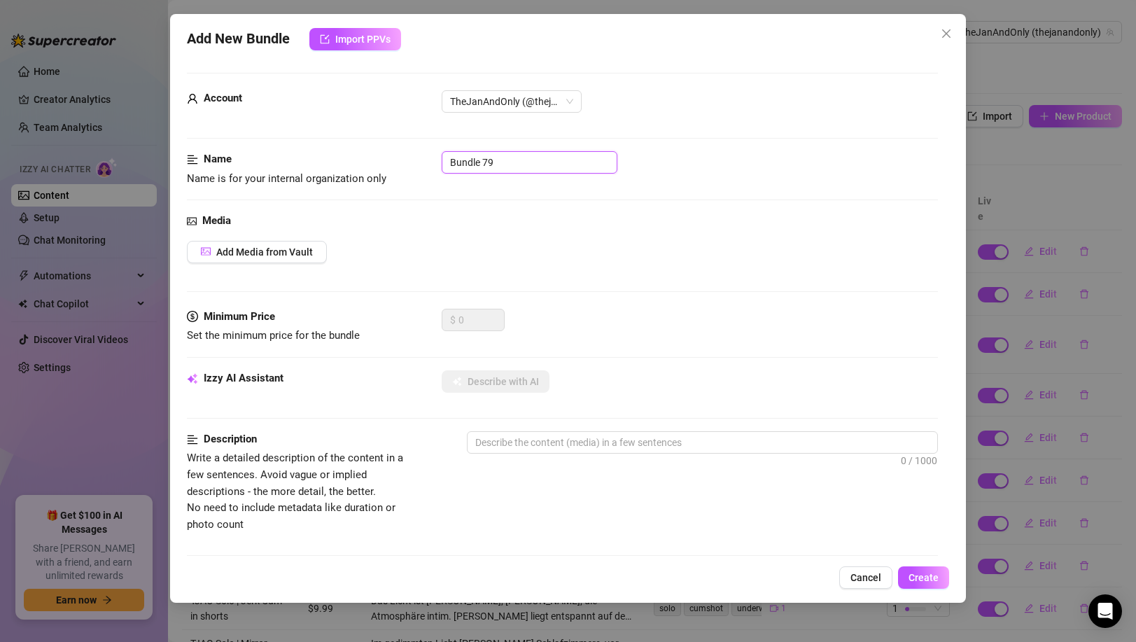
click at [527, 160] on input "Bundle 79" at bounding box center [530, 162] width 176 height 22
paste input "TJAO Solo | Shower Jerk von unten"
type input "TJAO Solo | Shower Jerk von unten"
click at [542, 230] on div "Media Add Media from Vault" at bounding box center [562, 261] width 750 height 96
click at [279, 247] on span "Add Media from Vault" at bounding box center [264, 251] width 97 height 11
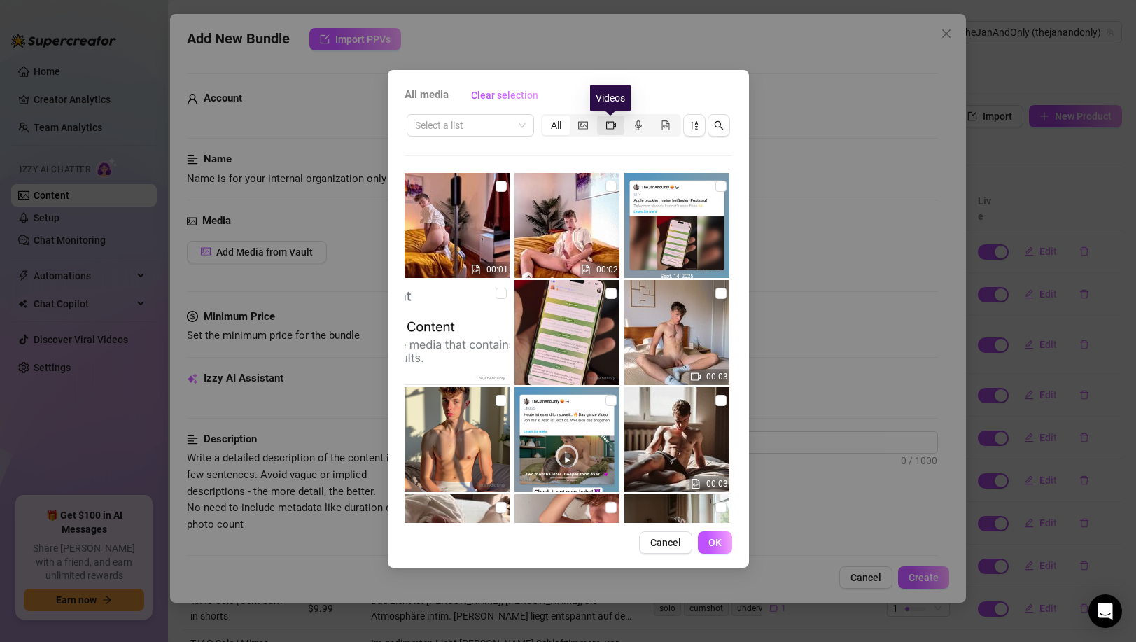
click at [613, 125] on icon "video-camera" at bounding box center [611, 125] width 10 height 8
click at [600, 118] on input "segmented control" at bounding box center [600, 118] width 0 height 0
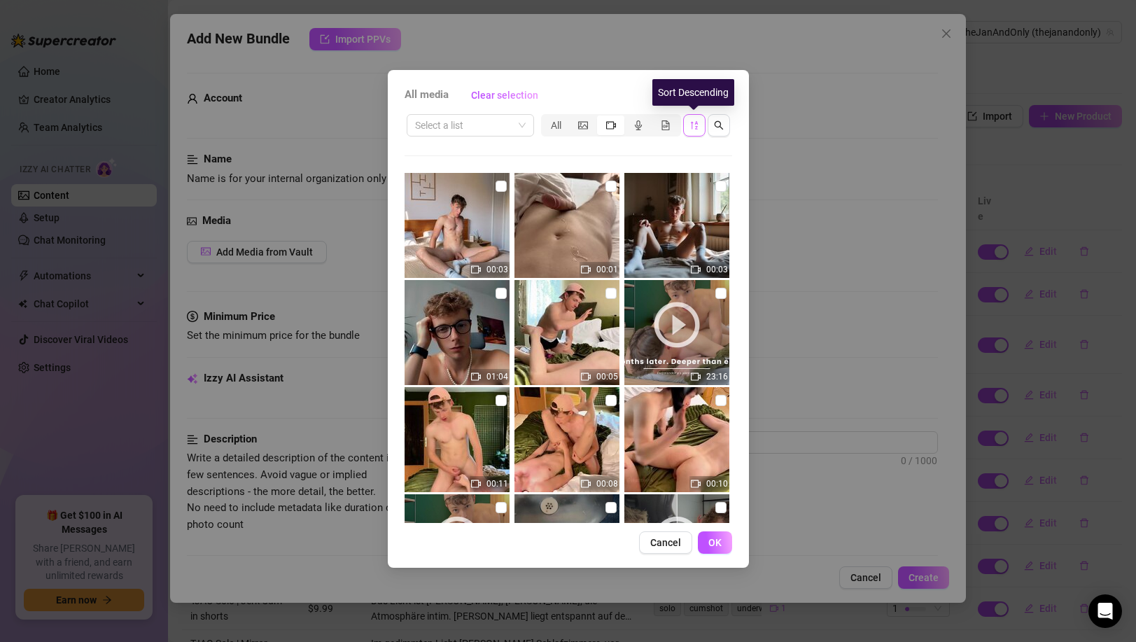
click at [698, 126] on button "button" at bounding box center [694, 125] width 22 height 22
click at [697, 127] on icon "sort-descending" at bounding box center [694, 125] width 10 height 10
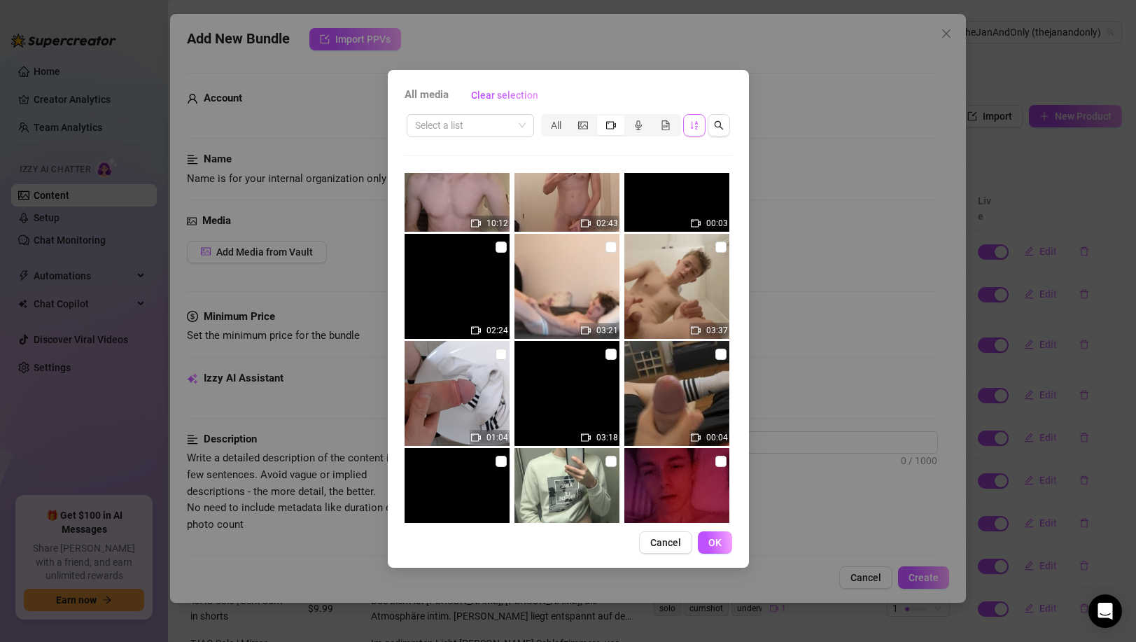
scroll to position [2016, 0]
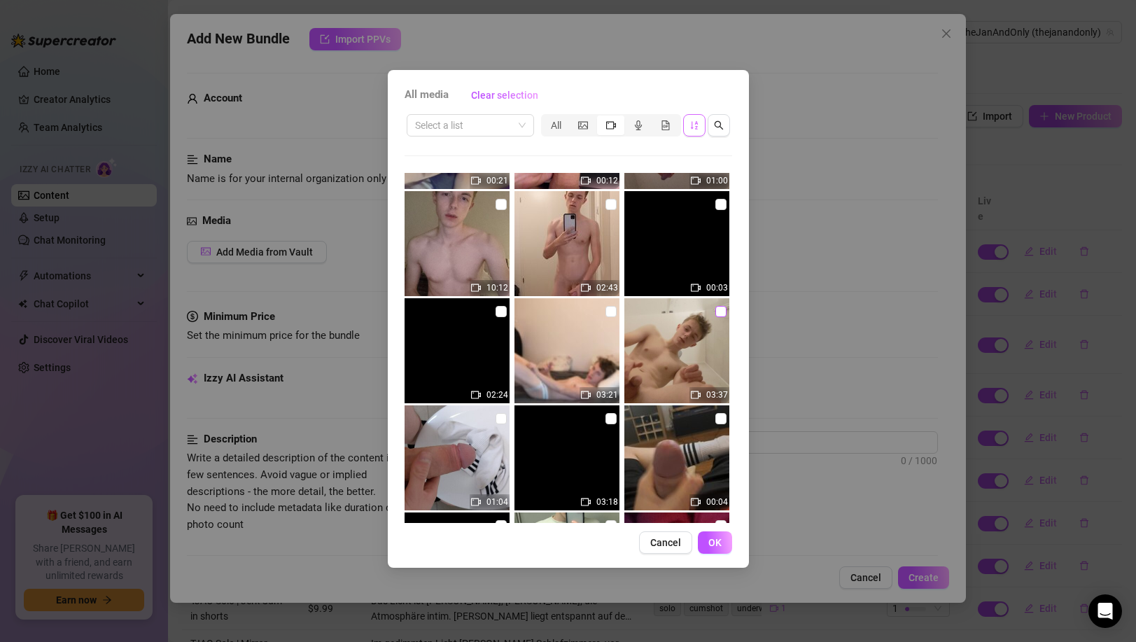
click at [715, 313] on input "checkbox" at bounding box center [720, 311] width 11 height 11
checkbox input "true"
click at [716, 530] on div "All media Clear selection Select a list All 00:02 03:11 00:32 00:01 00:09 01:16…" at bounding box center [568, 318] width 361 height 497
click at [717, 535] on button "OK" at bounding box center [715, 542] width 34 height 22
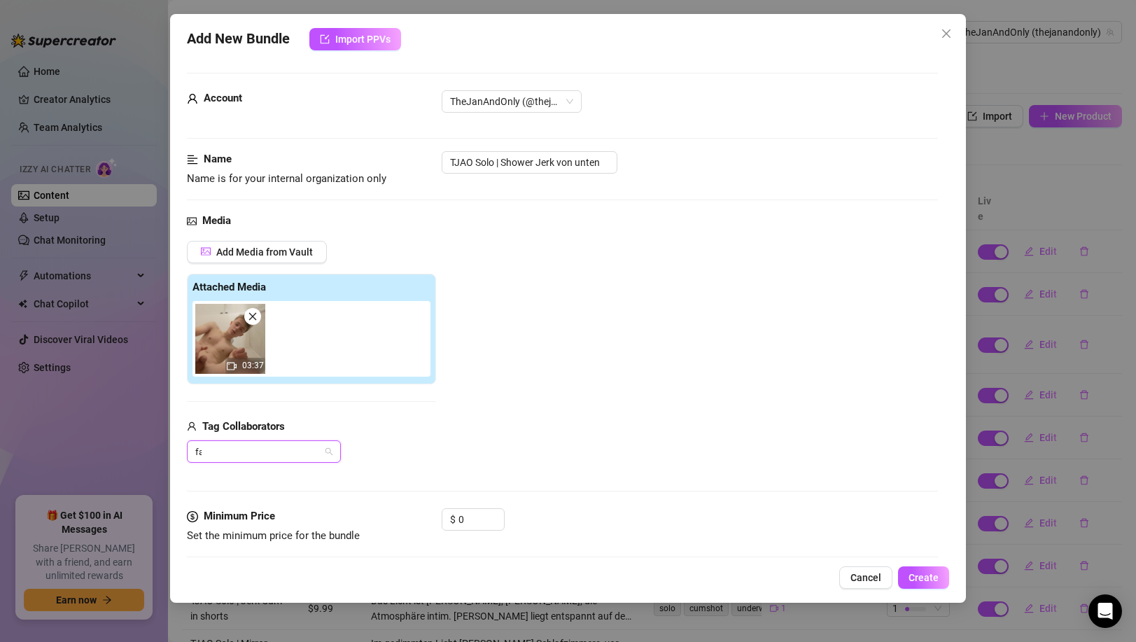
type input "fab"
click at [304, 414] on div "Fabfabfabulous" at bounding box center [264, 423] width 148 height 22
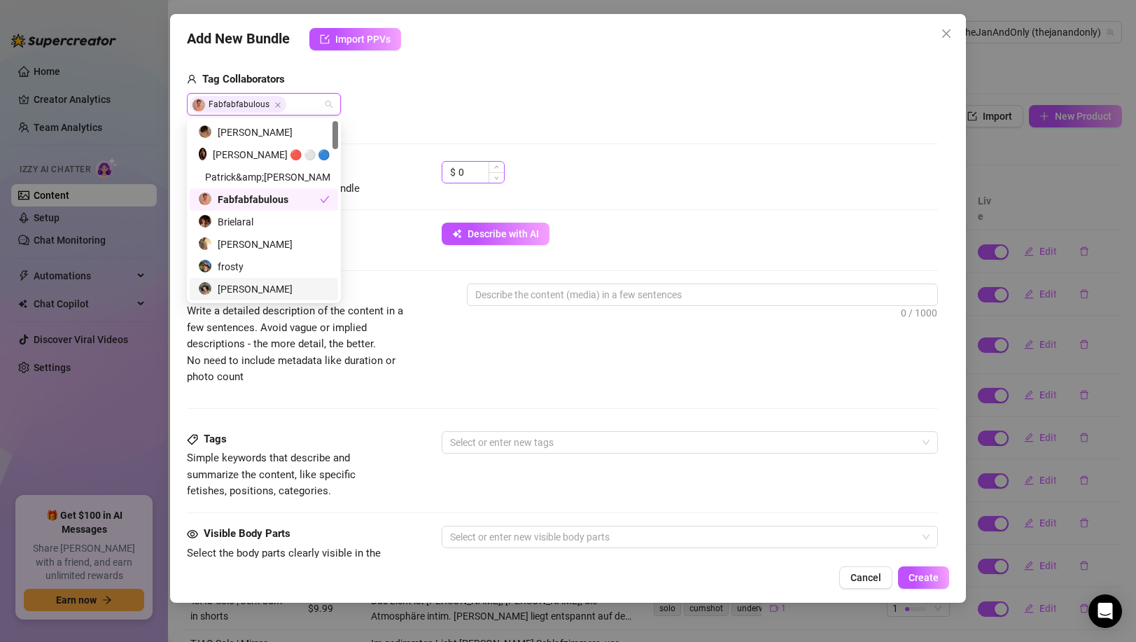
scroll to position [333, 0]
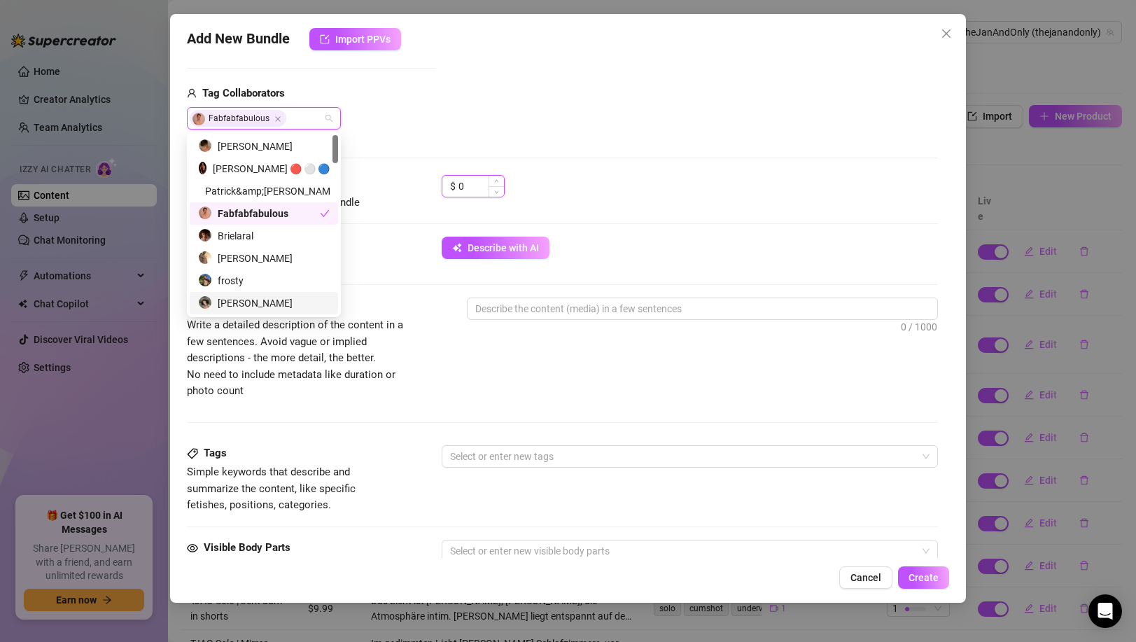
click at [483, 178] on input "0" at bounding box center [480, 186] width 45 height 21
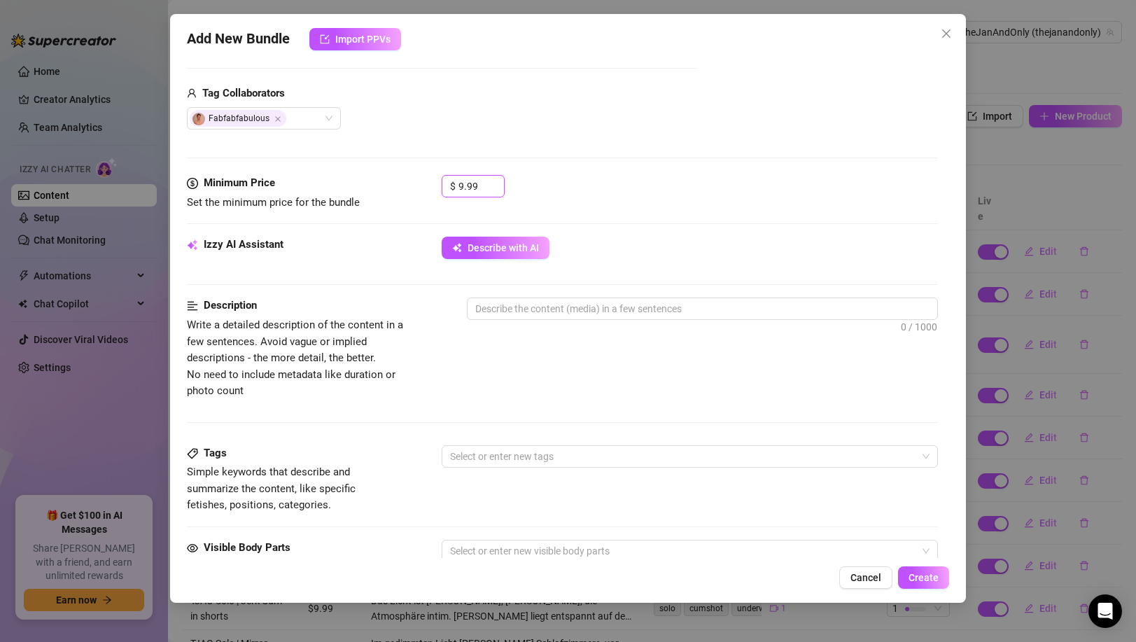
type input "9.99"
click at [565, 188] on div "$ 9.99" at bounding box center [689, 192] width 495 height 35
click at [615, 307] on textarea at bounding box center [701, 308] width 469 height 21
paste textarea "Nass, roh und horny: Jan steht in der Dusche, die Kamera liegt unten auf dem Bo…"
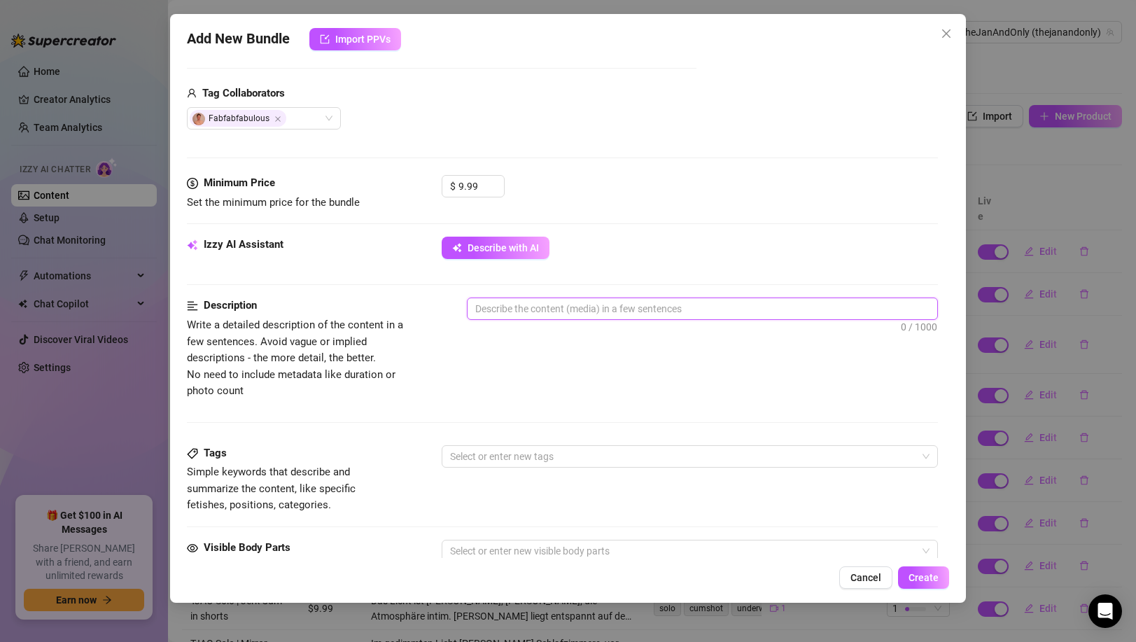
type textarea "Nass, roh und horny: Jan steht in der Dusche, die Kamera liegt unten auf dem Bo…"
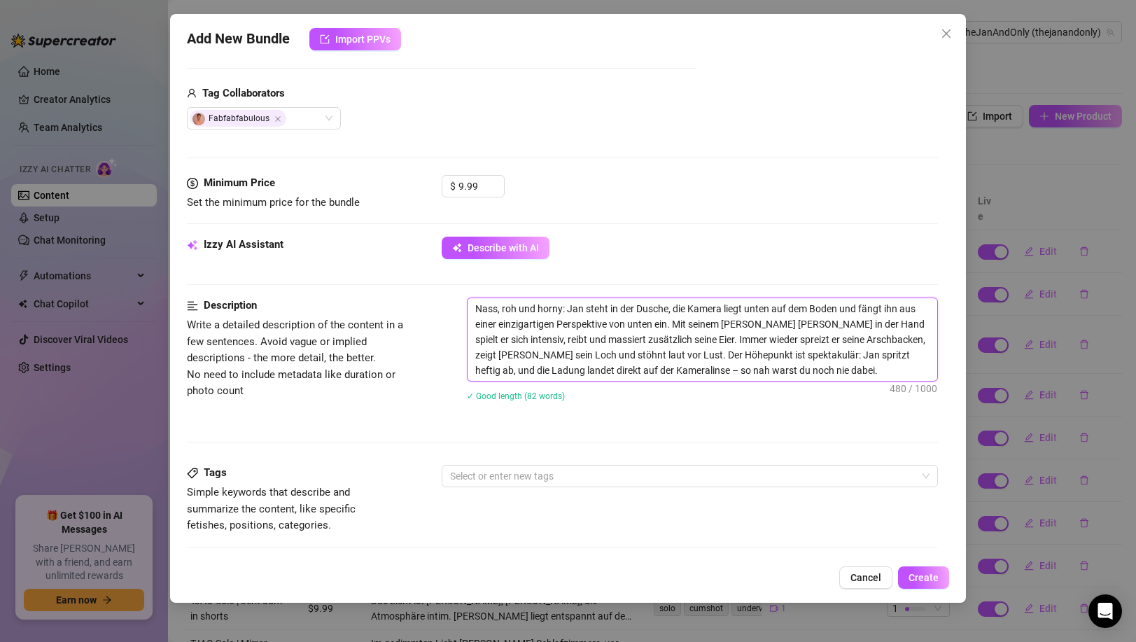
scroll to position [0, 0]
type textarea "Nass, roh und horny: Jan steht in der Dusche, die Kamera liegt unten auf dem Bo…"
click at [523, 474] on div at bounding box center [681, 476] width 475 height 20
paste input "shower"
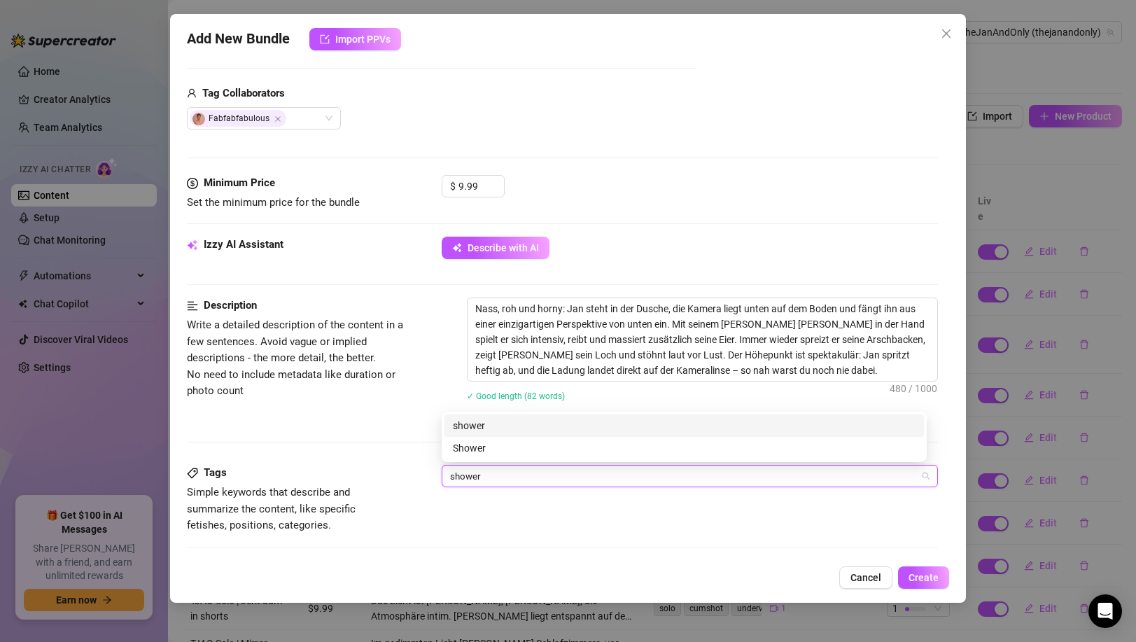
type input "shower"
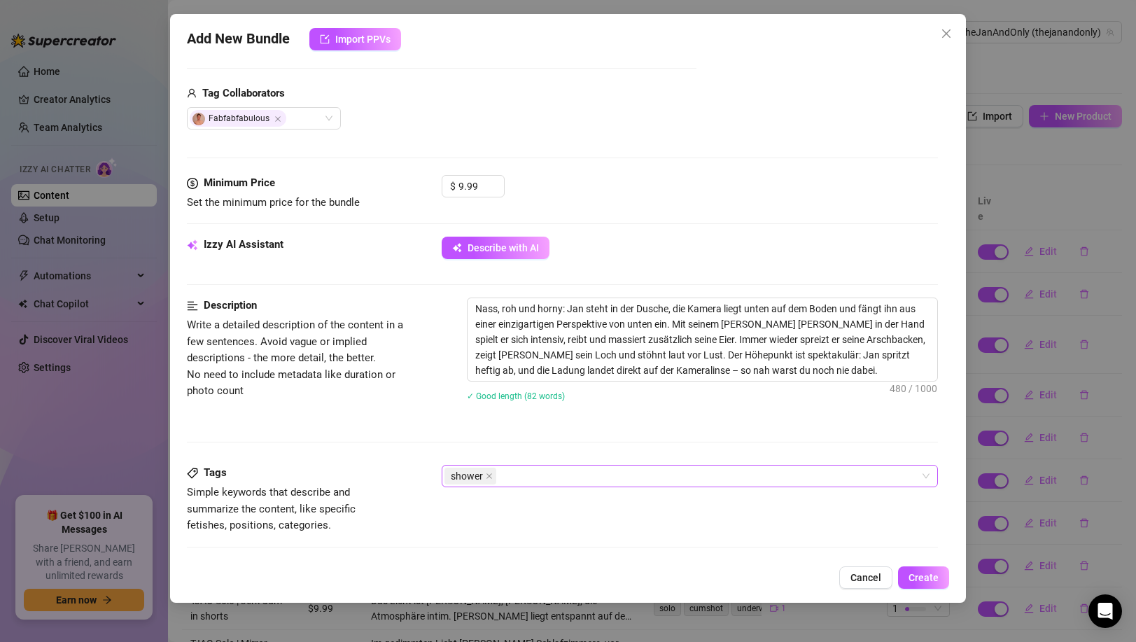
click at [673, 472] on div "shower" at bounding box center [681, 476] width 475 height 20
paste input "soloplay"
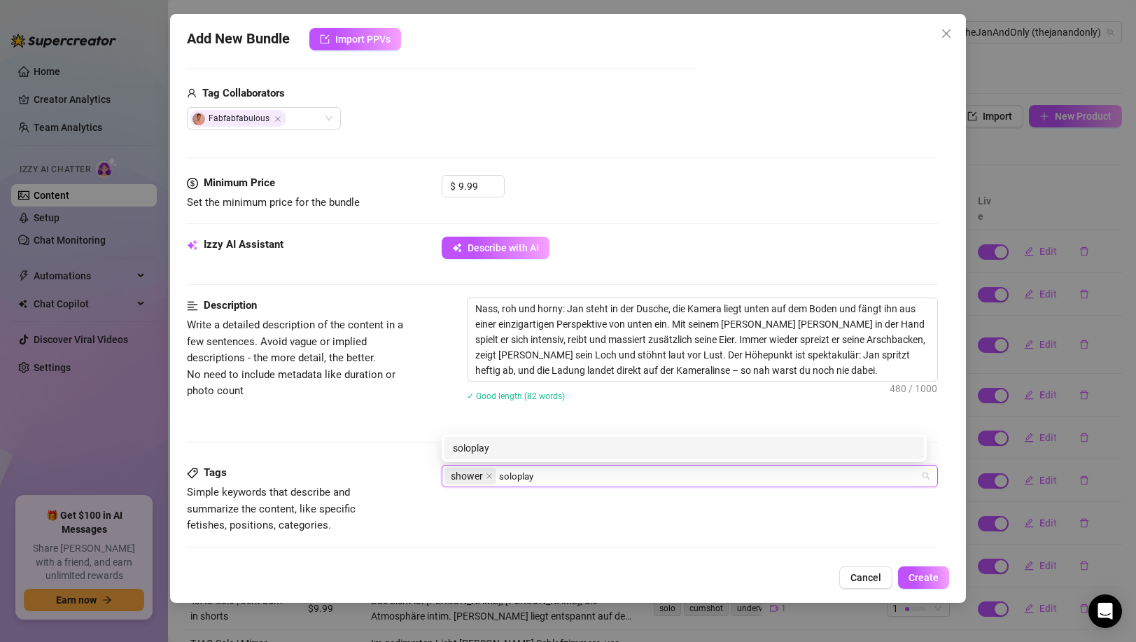
type input "soloplay"
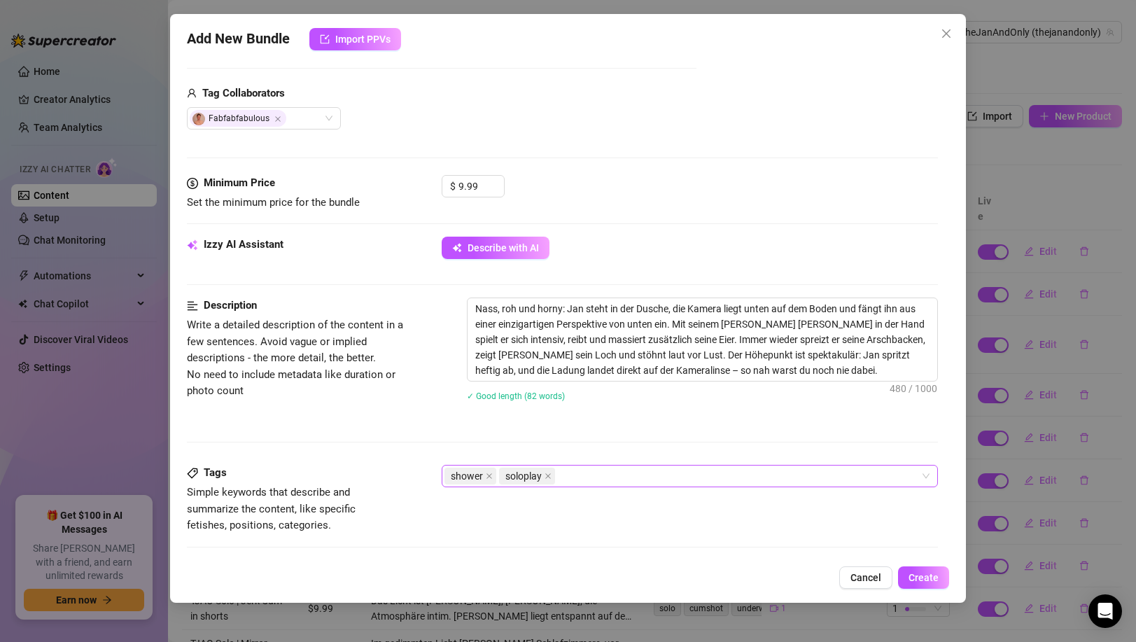
click at [642, 477] on div "shower soloplay" at bounding box center [681, 476] width 475 height 20
paste input "jerking"
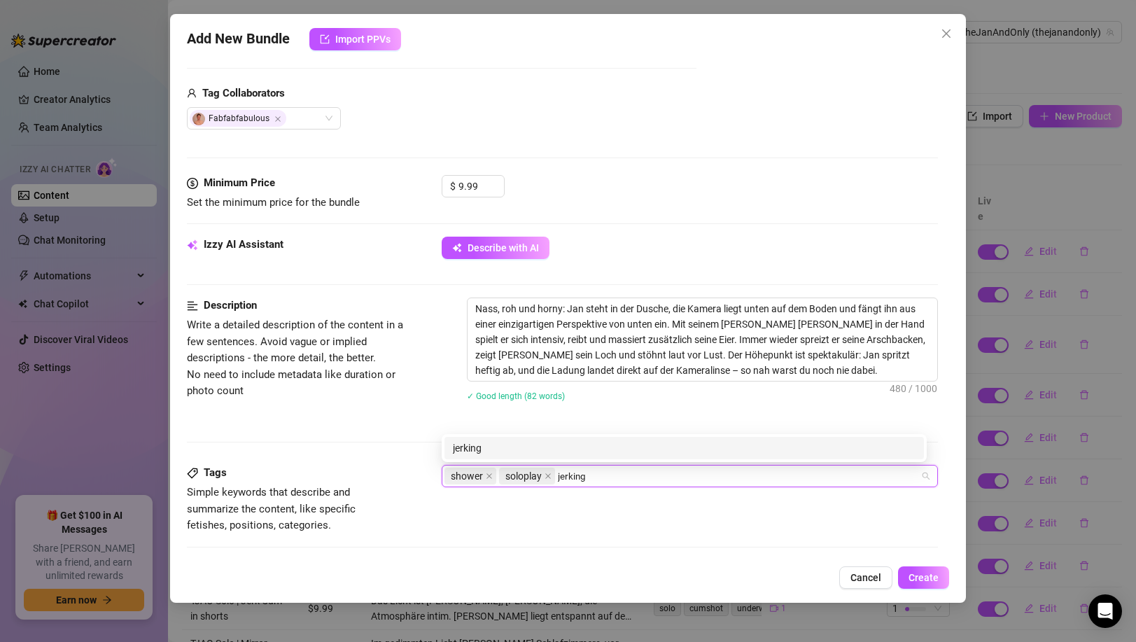
type input "jerking"
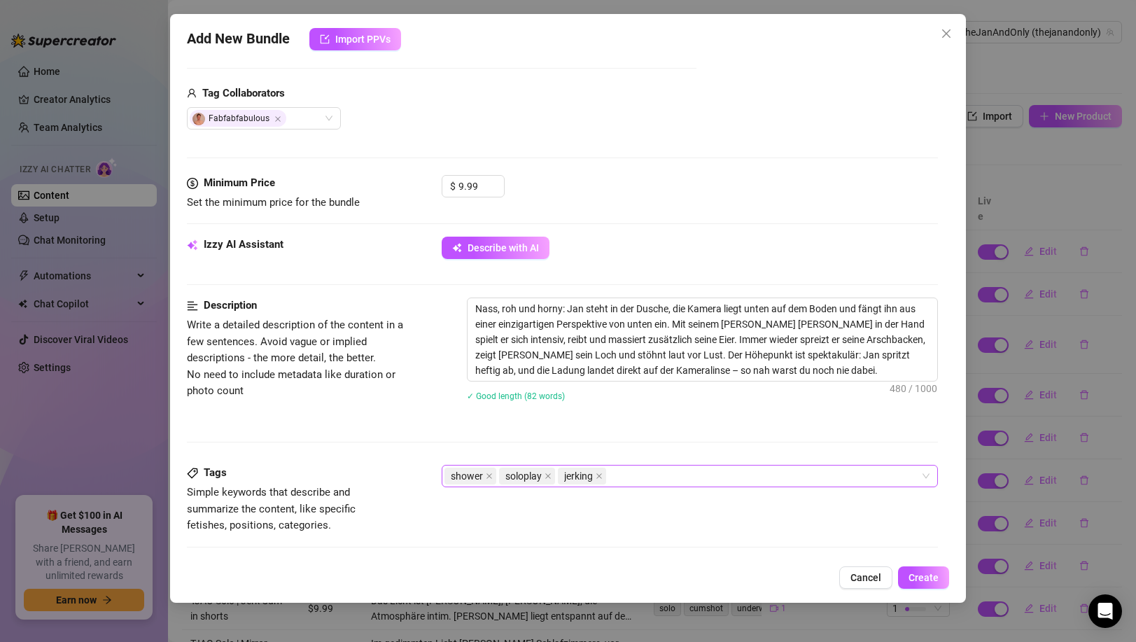
click at [657, 477] on div "shower soloplay jerking" at bounding box center [681, 476] width 475 height 20
paste input "balls"
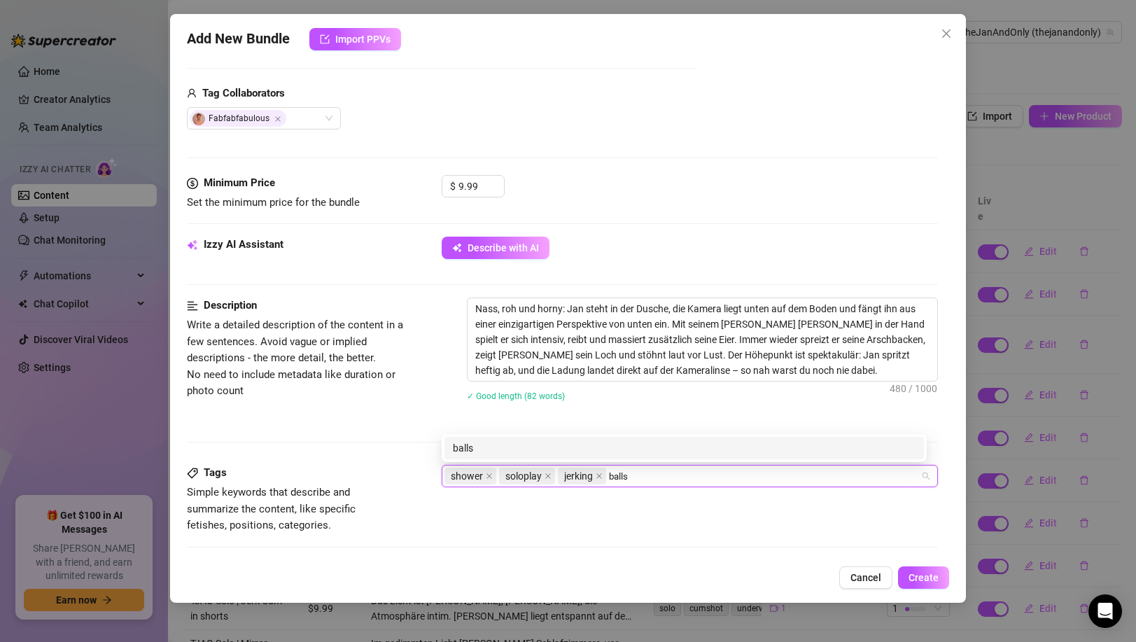
type input "balls"
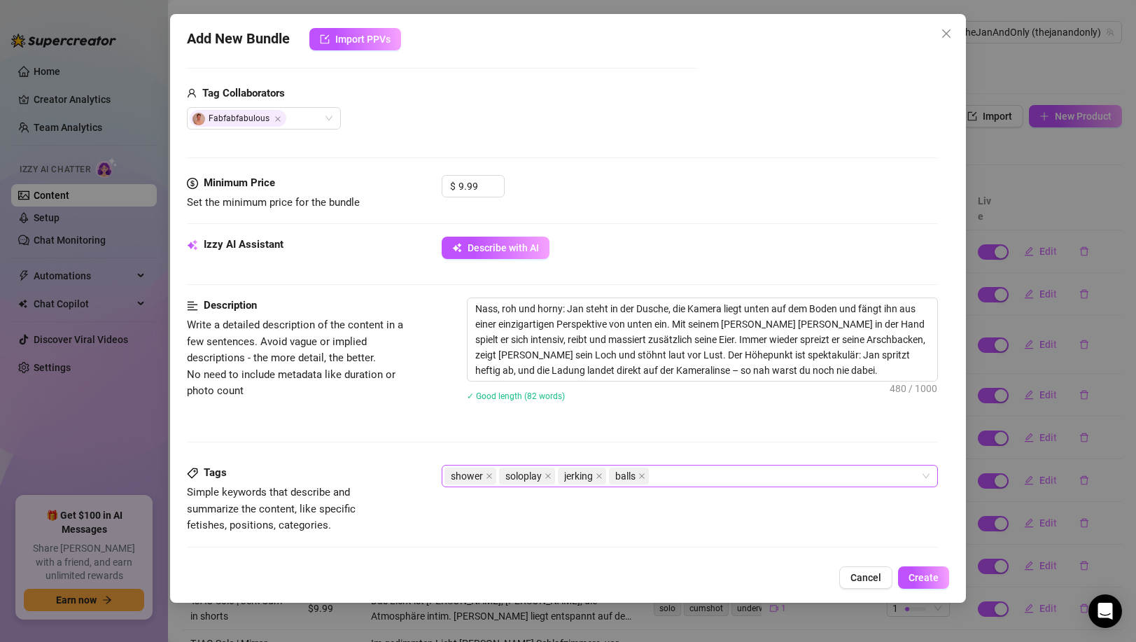
click at [710, 477] on div "shower soloplay jerking balls" at bounding box center [681, 476] width 475 height 20
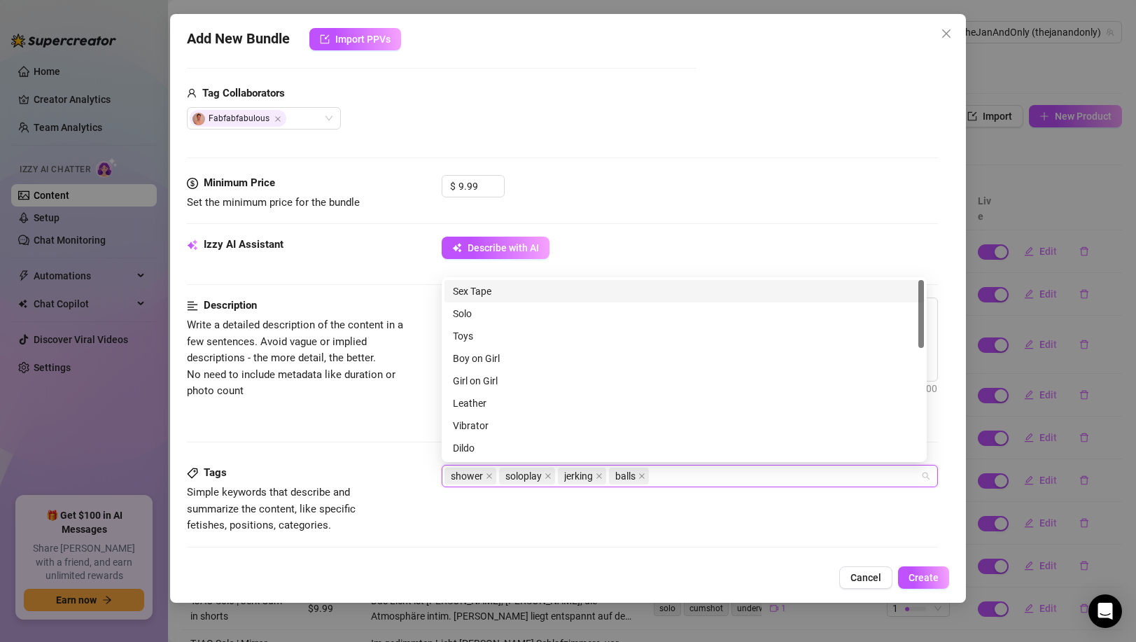
paste input "ass"
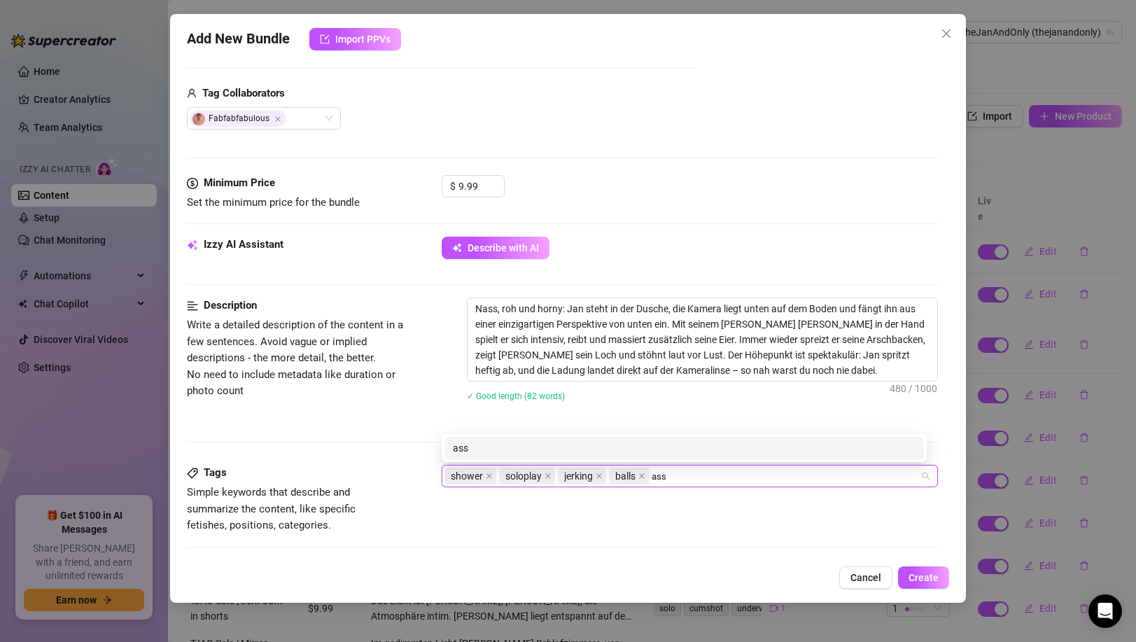
type input "ass"
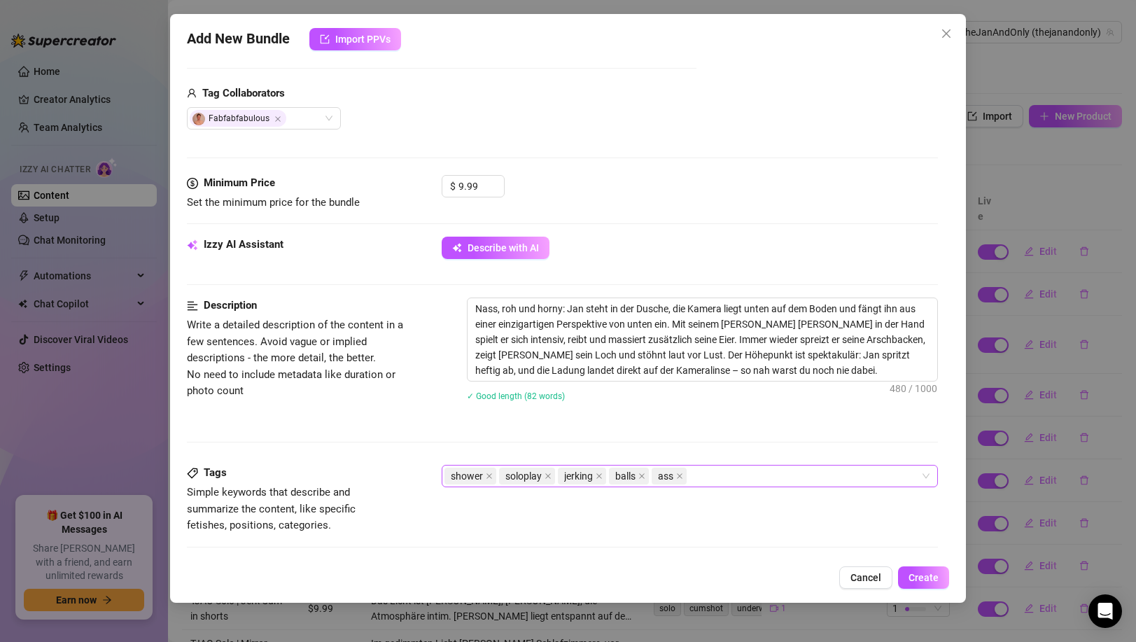
click at [735, 471] on div "shower soloplay jerking balls ass" at bounding box center [681, 476] width 475 height 20
paste input "spreading"
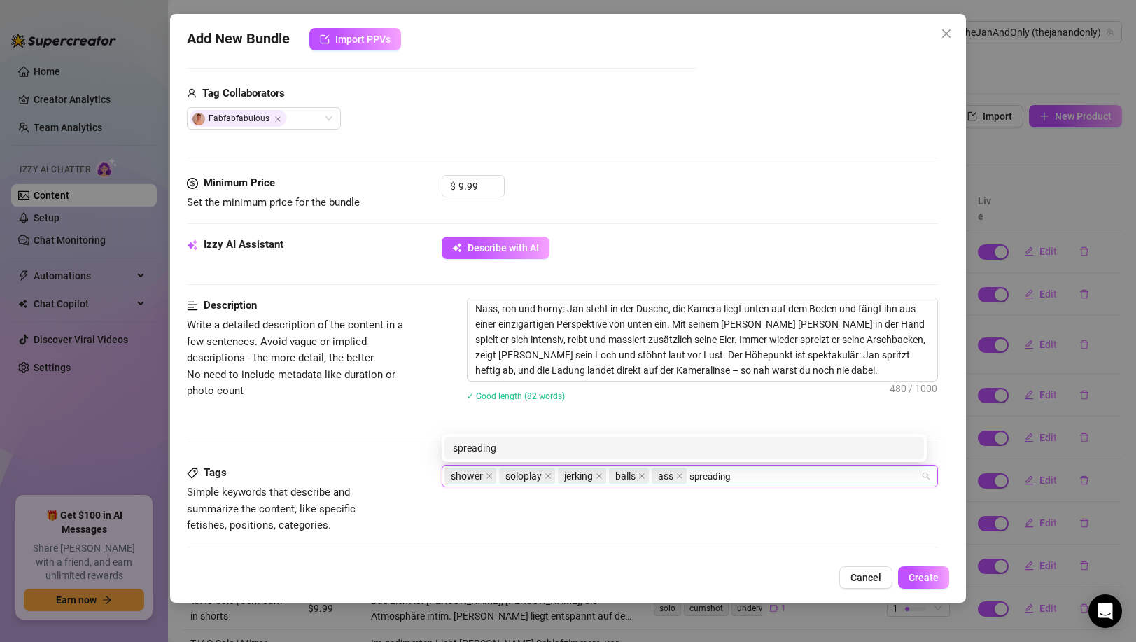
type input "spreading"
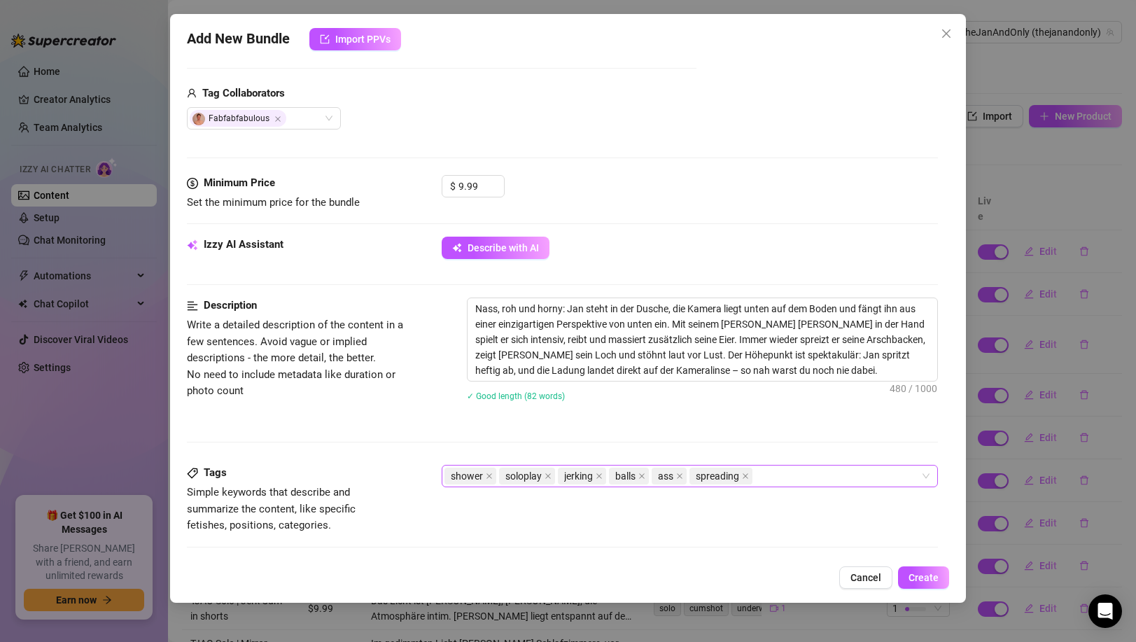
click at [842, 474] on div "shower soloplay jerking balls ass spreading" at bounding box center [681, 476] width 475 height 20
paste input "POV"
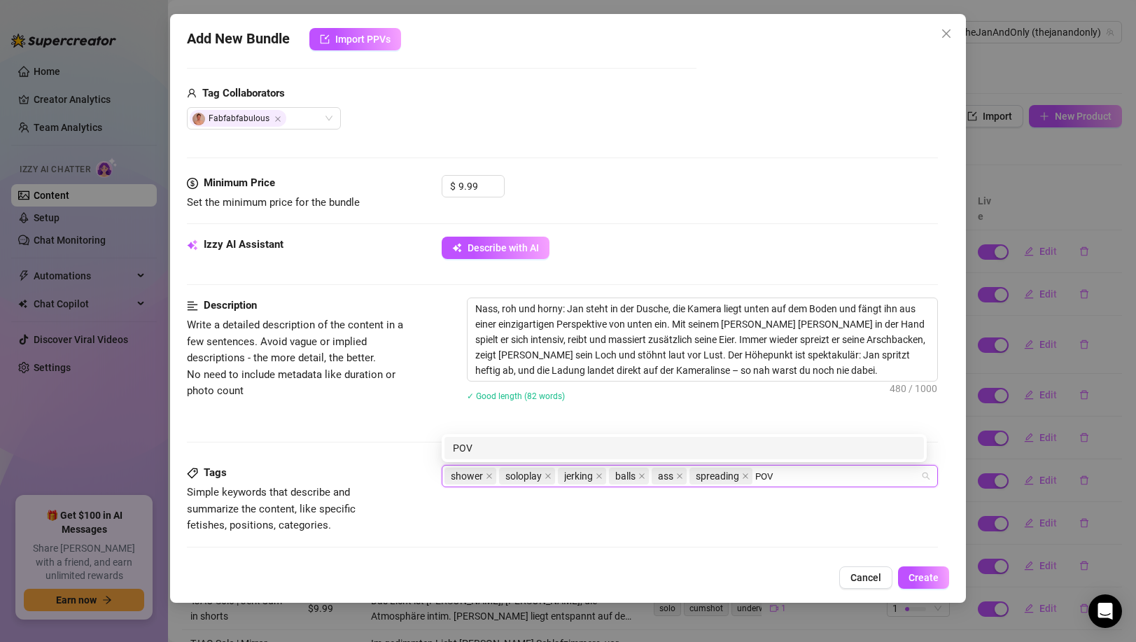
type input "POV"
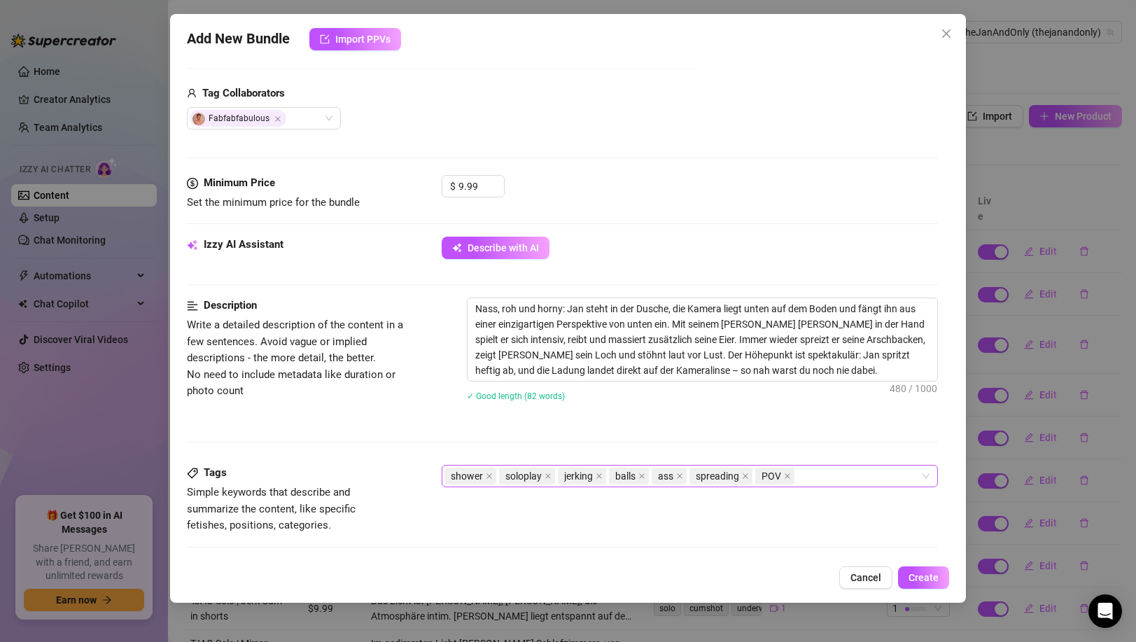
click at [827, 470] on div "shower soloplay jerking balls ass spreading POV" at bounding box center [681, 476] width 475 height 20
paste input "cumshot"
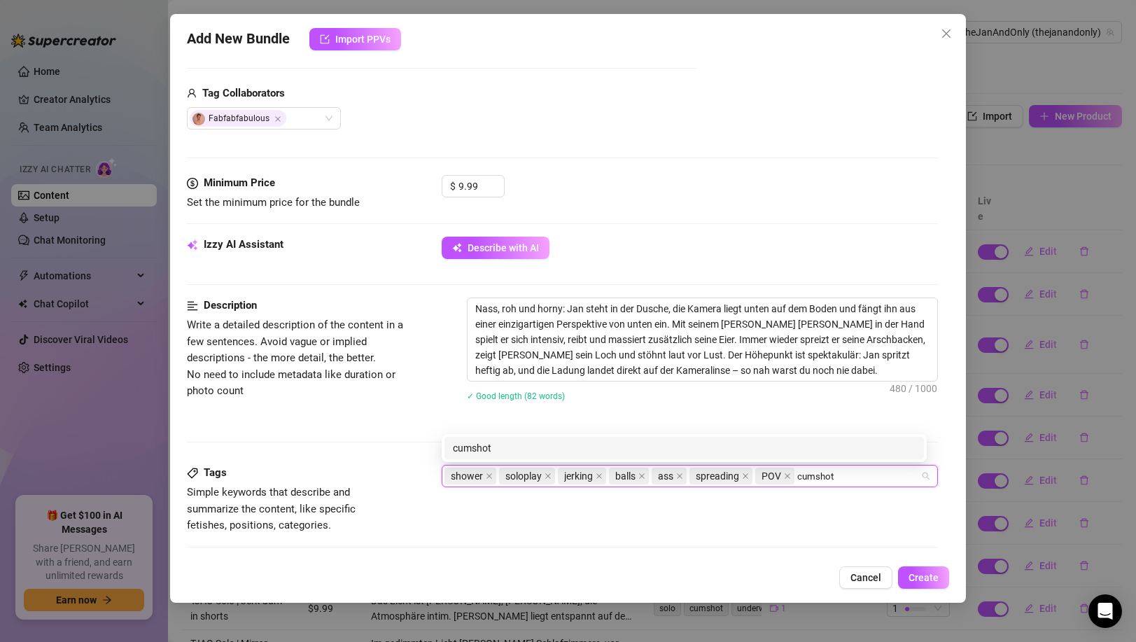
type input "cumshot"
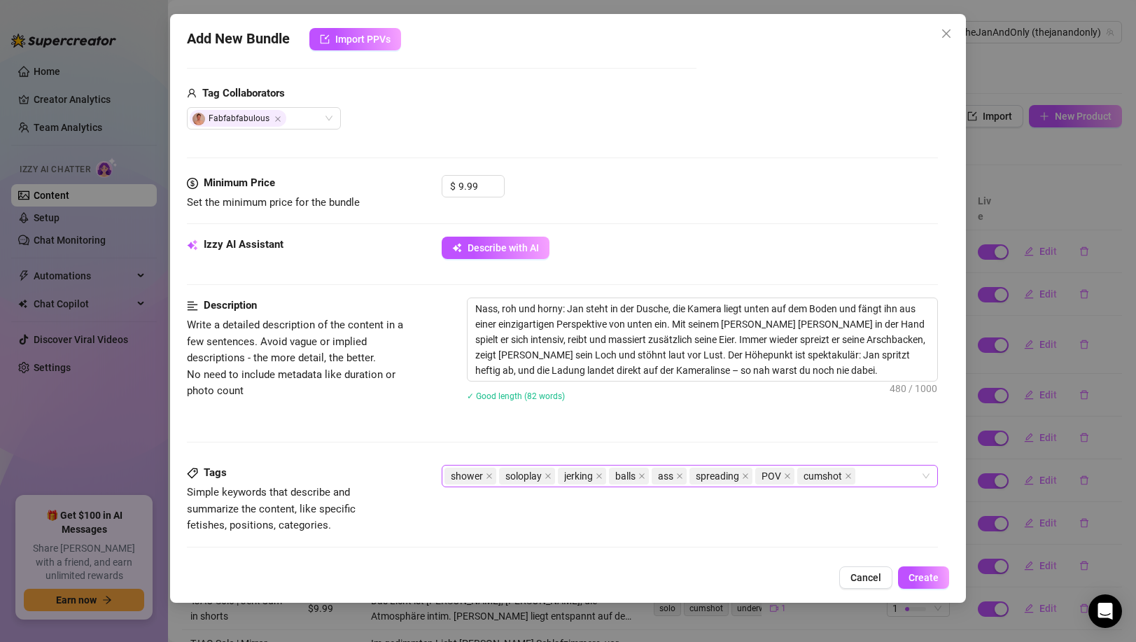
click at [875, 480] on div "shower soloplay jerking balls ass spreading POV cumshot" at bounding box center [681, 476] width 475 height 20
paste input "amateur"
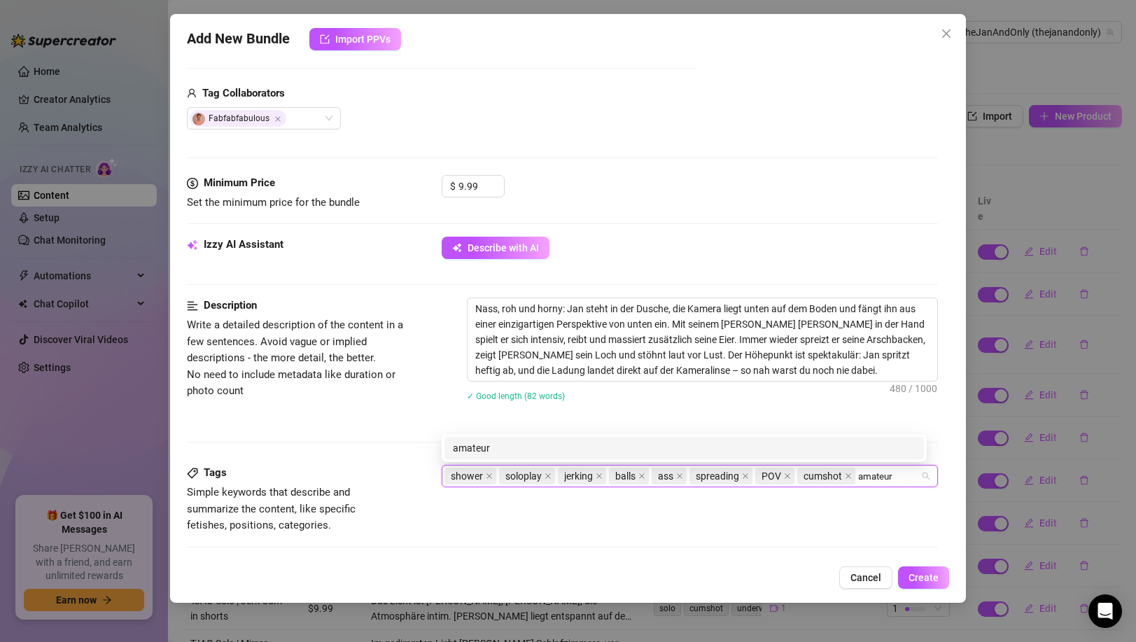
type input "amateur"
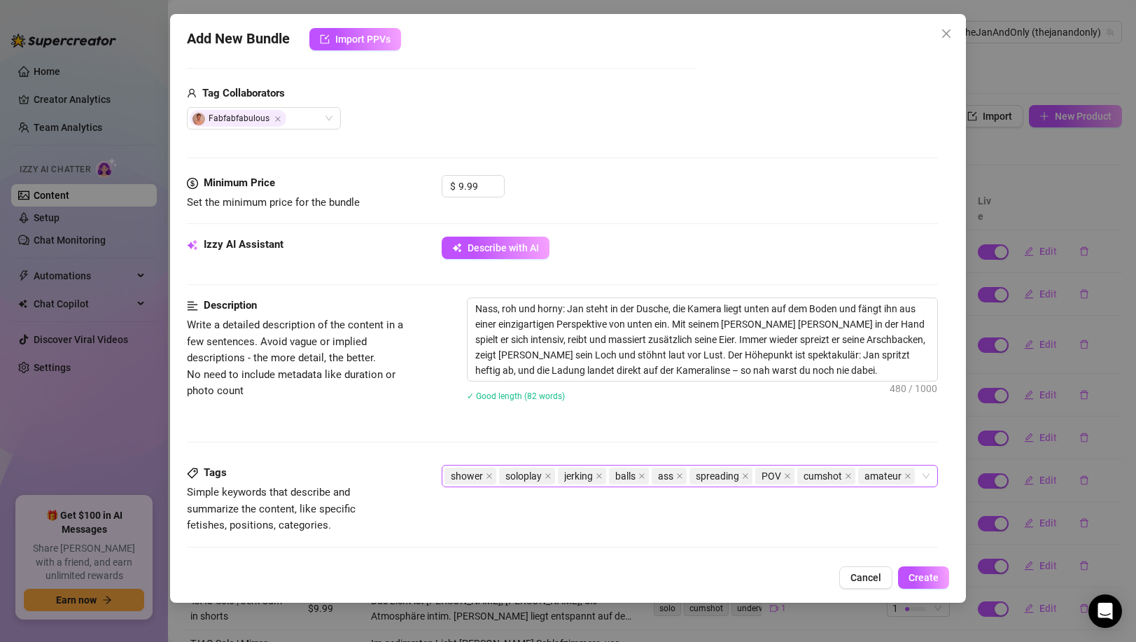
click at [703, 486] on div "shower soloplay jerking balls ass spreading POV cumshot amateur" at bounding box center [681, 476] width 475 height 20
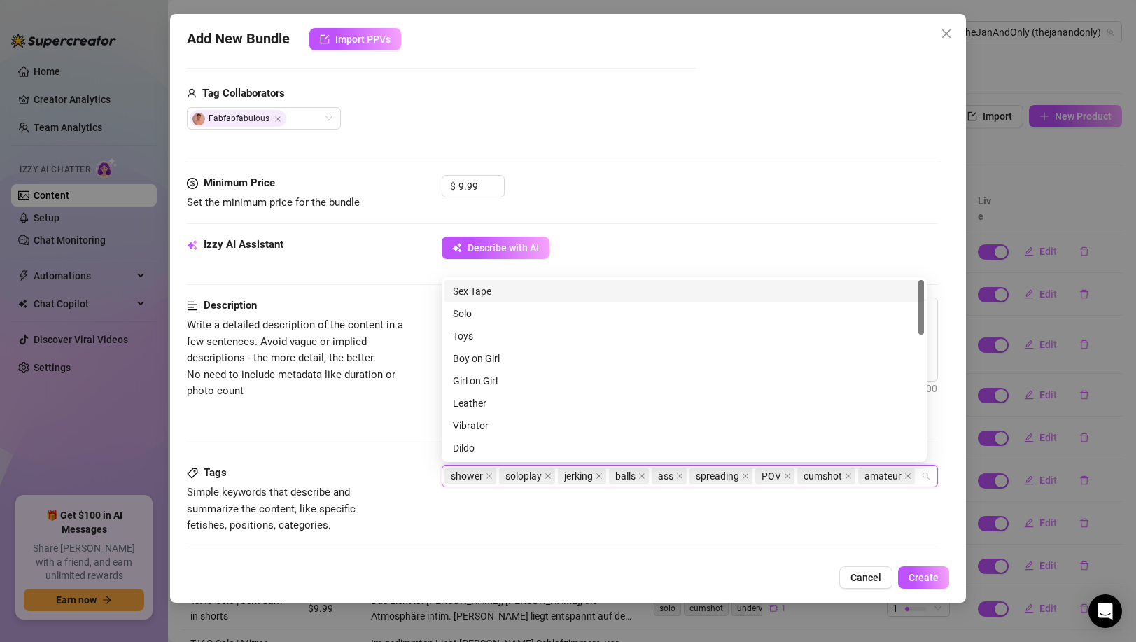
paste input "wet"
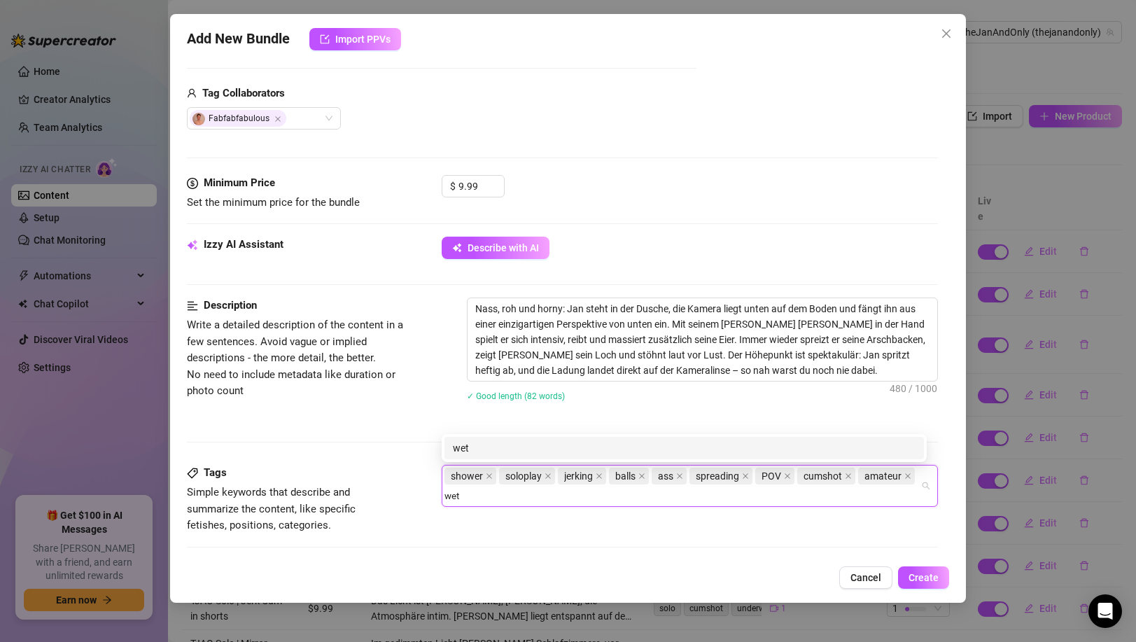
type input "wet"
click at [382, 414] on div "Description Write a detailed description of the content in a few sentences. Avo…" at bounding box center [562, 358] width 750 height 122
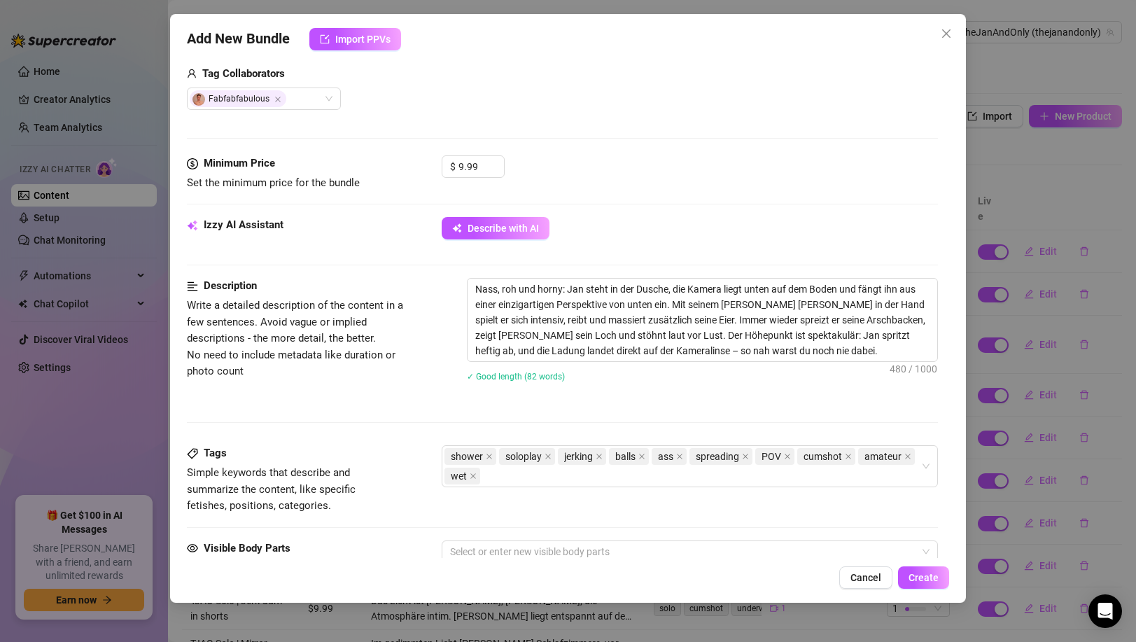
scroll to position [528, 0]
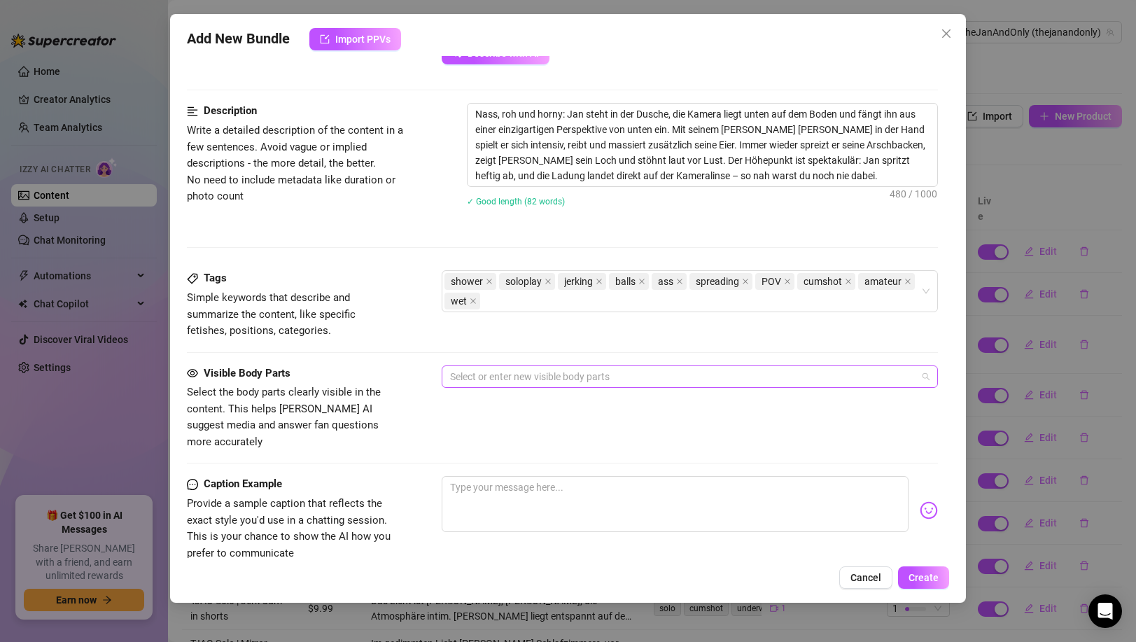
click at [486, 373] on div at bounding box center [681, 377] width 475 height 20
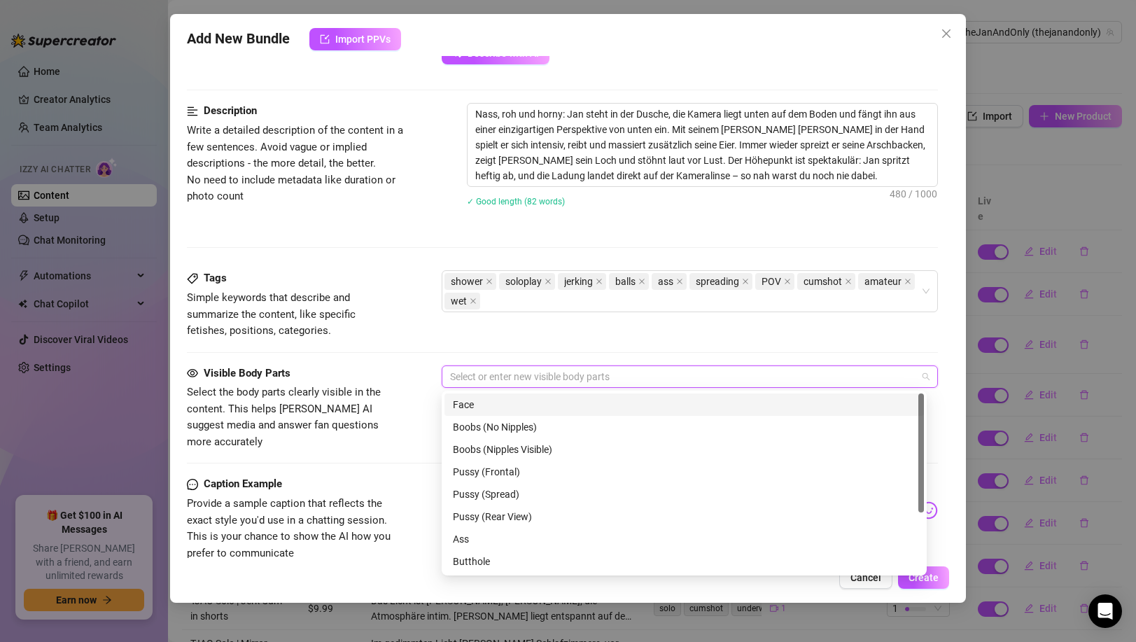
click at [495, 406] on div "Face" at bounding box center [684, 404] width 463 height 15
click at [488, 544] on div "Ass" at bounding box center [684, 538] width 463 height 15
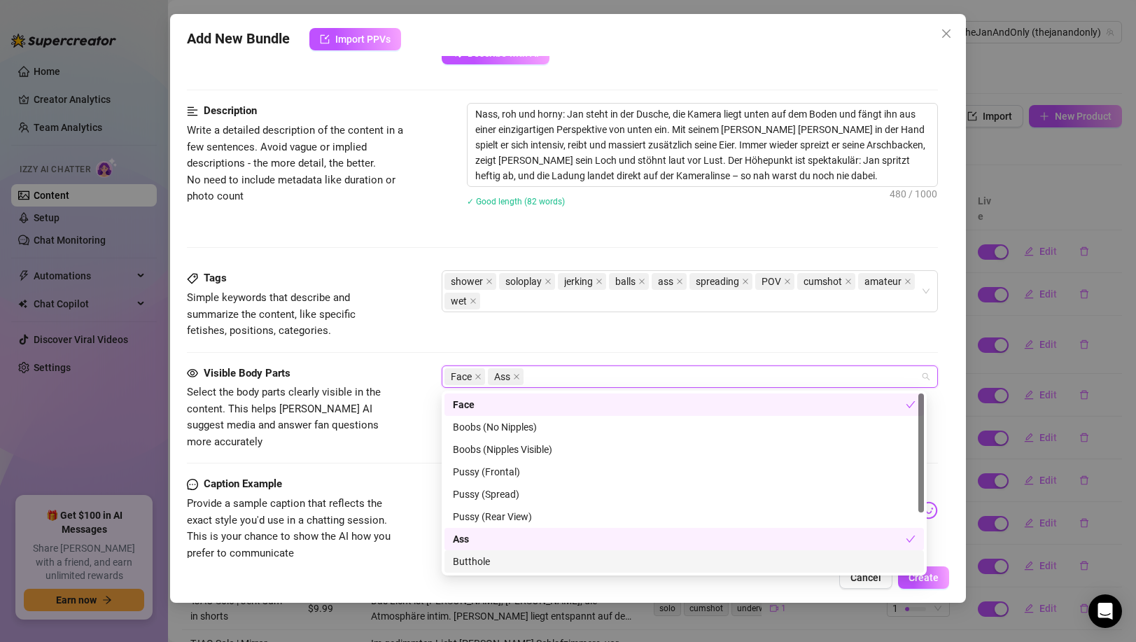
click at [488, 551] on div "Butthole" at bounding box center [683, 561] width 479 height 22
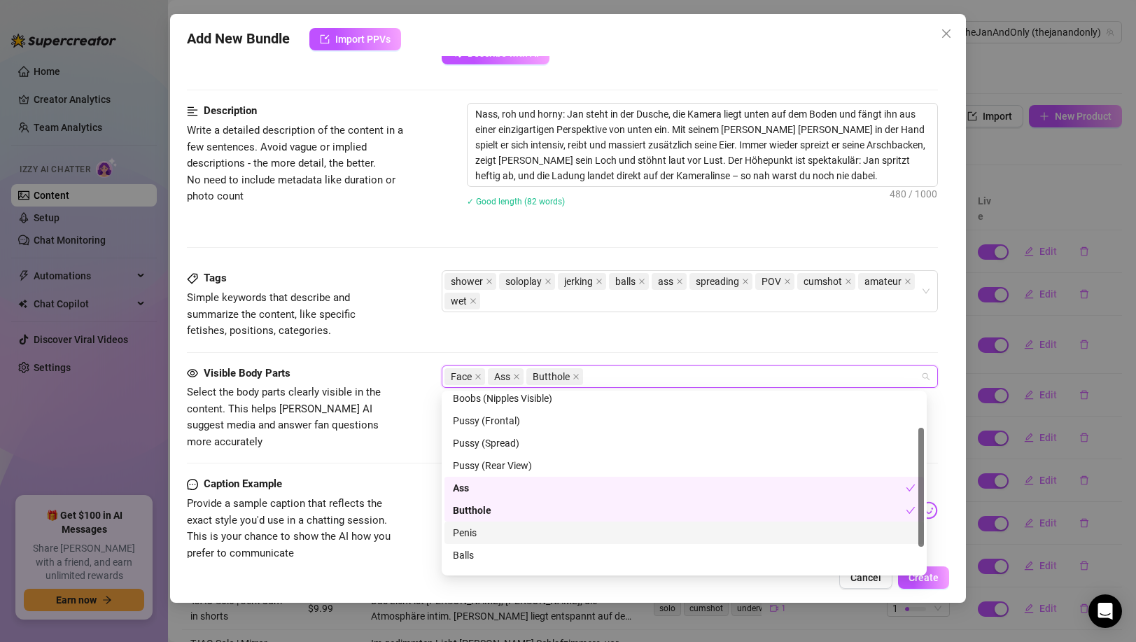
scroll to position [78, 0]
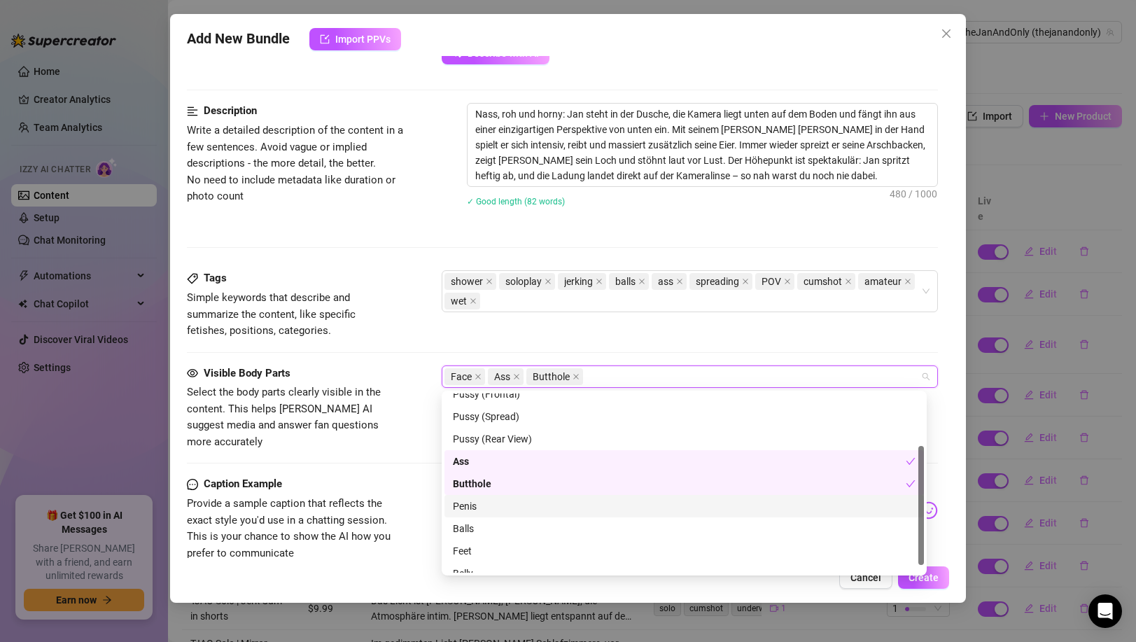
click at [484, 505] on div "Penis" at bounding box center [684, 505] width 463 height 15
click at [479, 528] on div "Balls" at bounding box center [684, 528] width 463 height 15
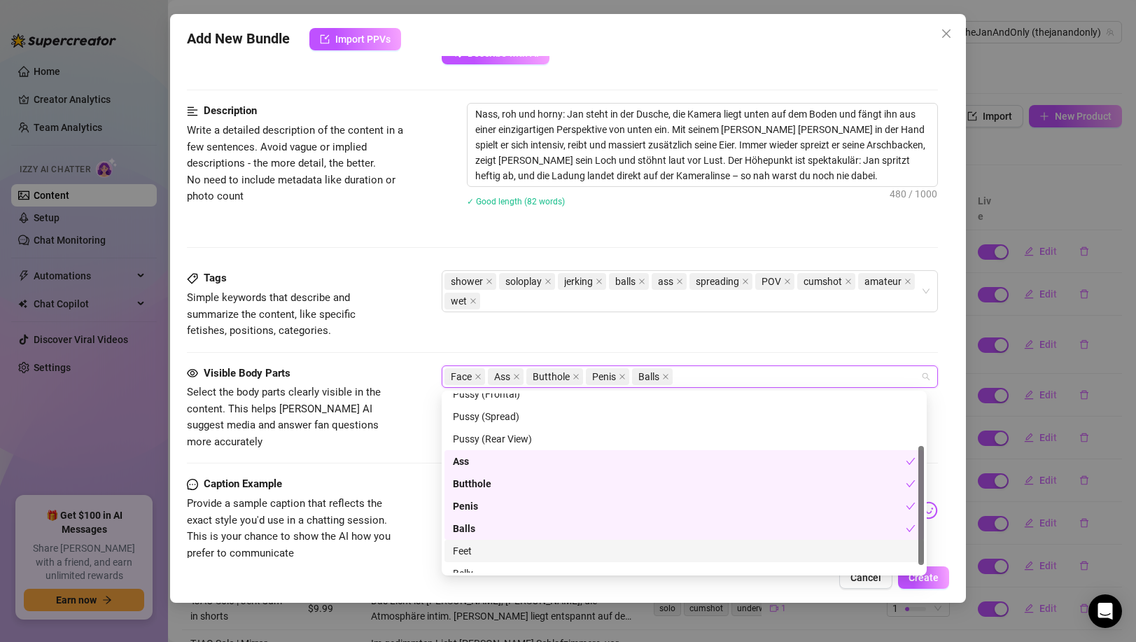
click at [480, 546] on div "Feet" at bounding box center [684, 550] width 463 height 15
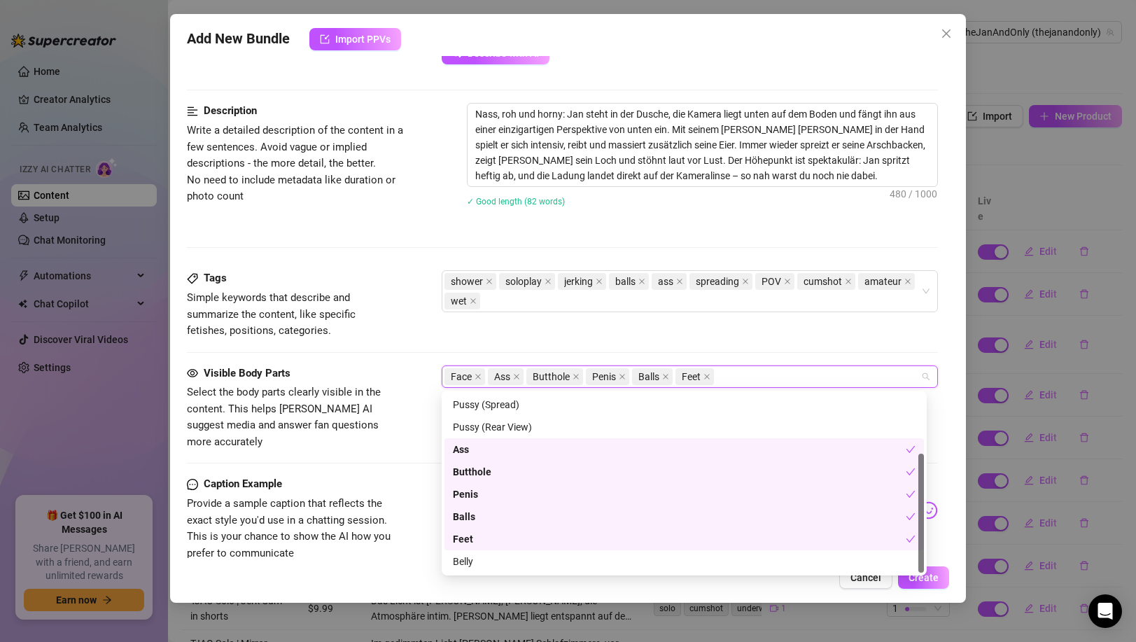
click at [484, 535] on div "Feet" at bounding box center [679, 538] width 453 height 15
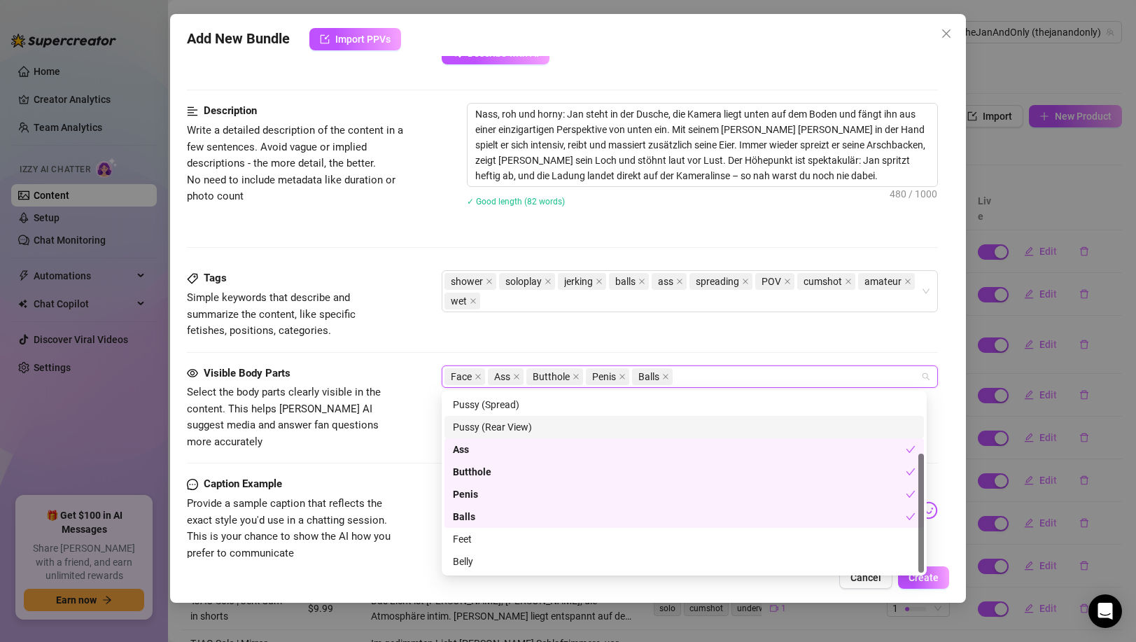
click at [403, 421] on div "Visible Body Parts Select the body parts clearly visible in the content. This h…" at bounding box center [562, 407] width 750 height 85
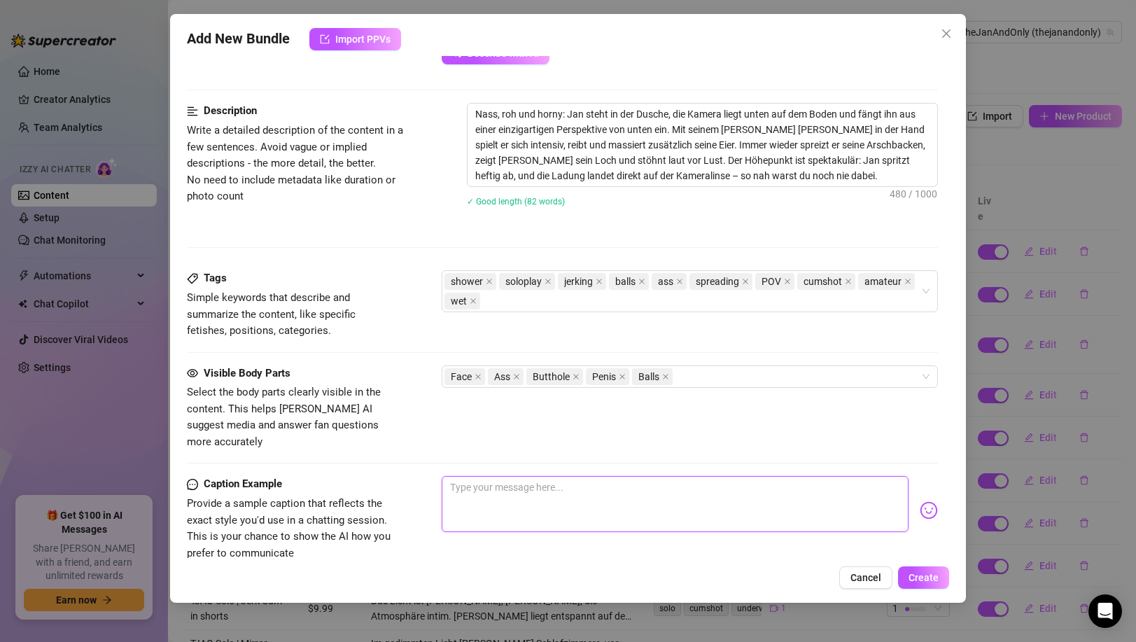
drag, startPoint x: 518, startPoint y: 470, endPoint x: 486, endPoint y: 488, distance: 37.3
click at [514, 476] on textarea at bounding box center [675, 504] width 466 height 56
paste textarea "Dusche, Handy auf den Boden, [PERSON_NAME] in der Hand… und der Rest ist Geschi…"
type textarea "Dusche, Handy auf den Boden, [PERSON_NAME] in der Hand… und der Rest ist Geschi…"
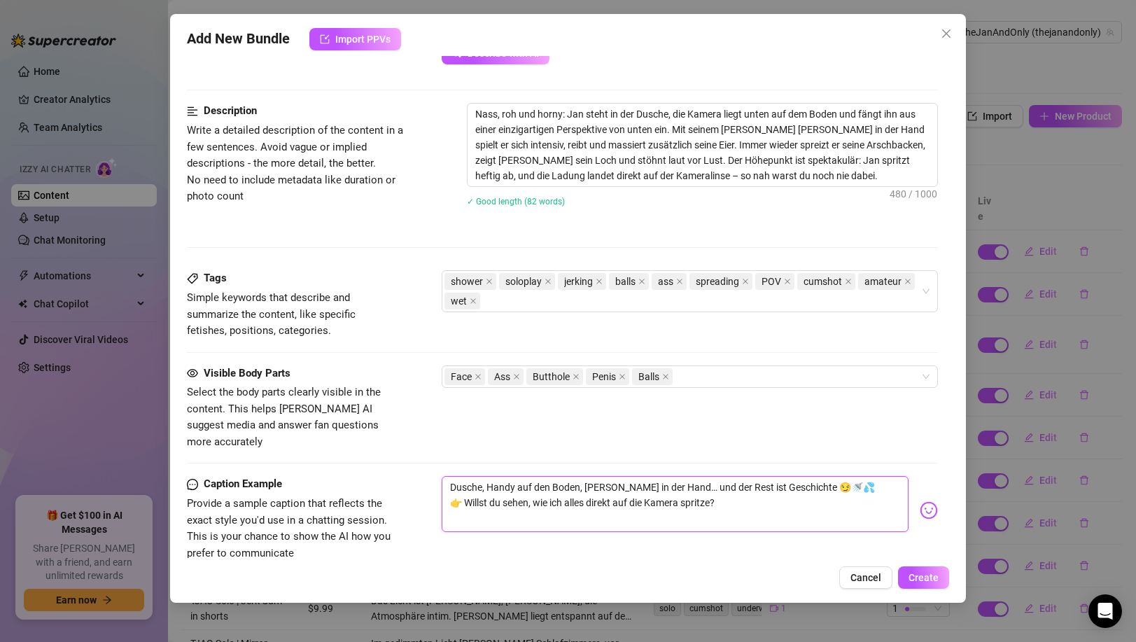
click at [463, 485] on textarea "Dusche, Handy auf den Boden, [PERSON_NAME] in der Hand… und der Rest ist Geschi…" at bounding box center [675, 504] width 466 height 56
type textarea "Dusche, Handy auf den Boden, [PERSON_NAME] in der Hand… und der Rest ist Geschi…"
type textarea "Dusche, [PERSON_NAME] auf den Boden, [PERSON_NAME] in der Hand… und der Rest is…"
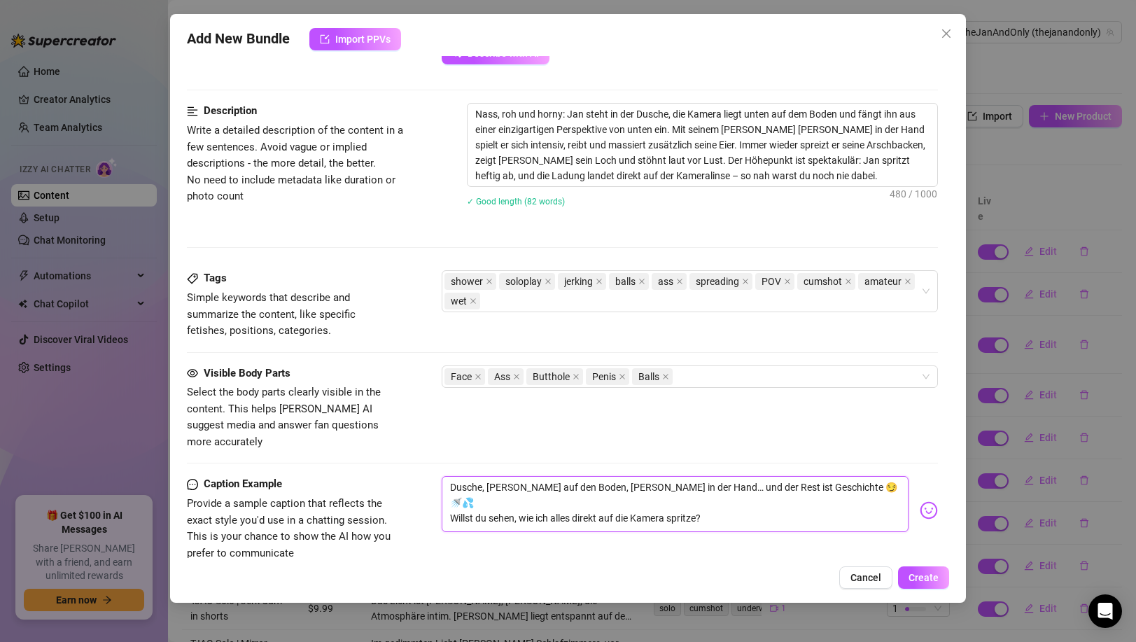
click at [769, 493] on textarea "Dusche, [PERSON_NAME] auf den Boden, [PERSON_NAME] in der Hand… und der Rest is…" at bounding box center [675, 504] width 466 height 56
type textarea "Dusche, [PERSON_NAME] auf den Boden, [PERSON_NAME] in der Hand… und der Rest is…"
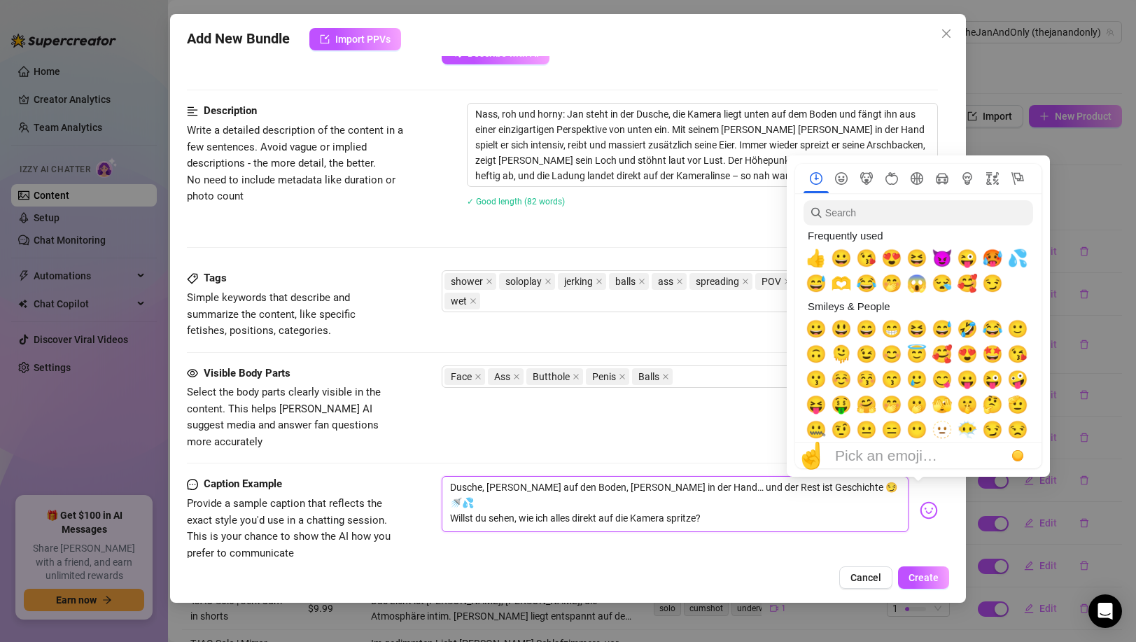
type textarea "Dusche, [PERSON_NAME] auf den Boden, [PERSON_NAME] in der Hand… und der Rest is…"
click at [923, 501] on img at bounding box center [928, 510] width 18 height 18
click at [942, 258] on span "😈" at bounding box center [941, 258] width 21 height 20
type textarea "Dusche, [PERSON_NAME] auf den Boden, [PERSON_NAME] in der Hand… und der Rest is…"
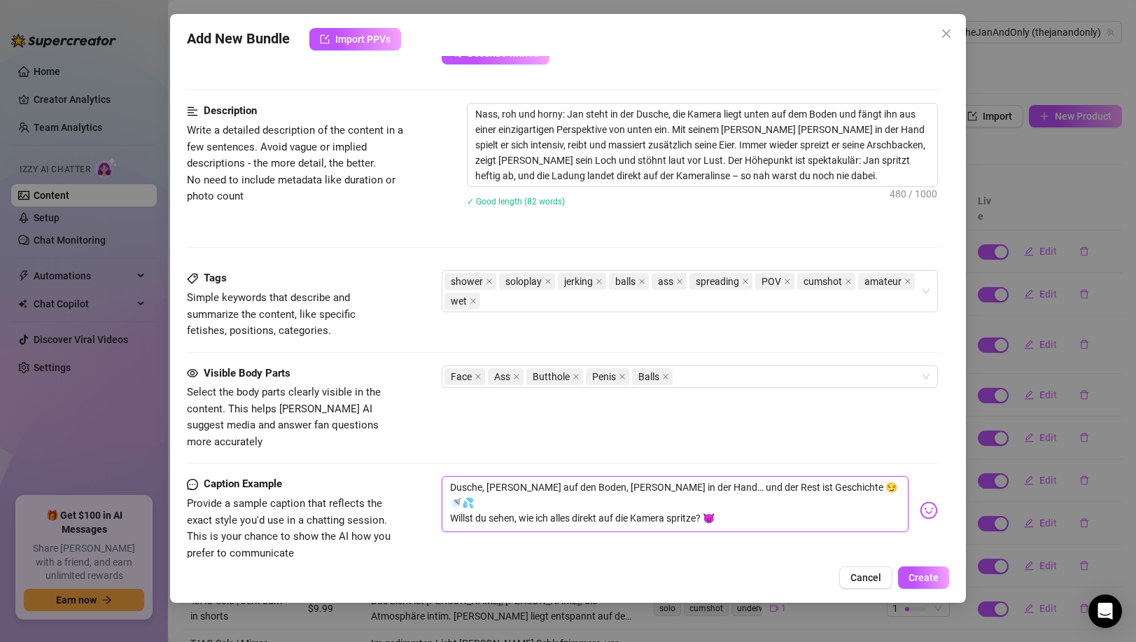
type textarea "Dusche, [PERSON_NAME] auf den Boden, [PERSON_NAME] in der Hand… und der Rest is…"
click at [657, 454] on div "Visible Body Parts Select the body parts clearly visible in the content. This h…" at bounding box center [562, 420] width 750 height 111
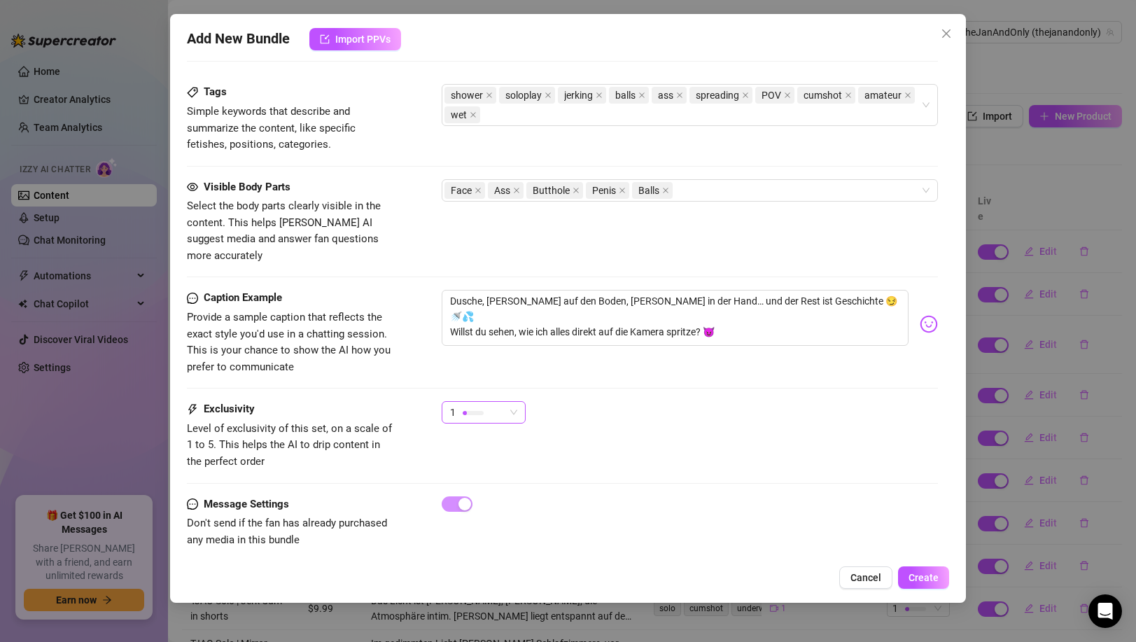
click at [481, 402] on div "1" at bounding box center [477, 412] width 55 height 21
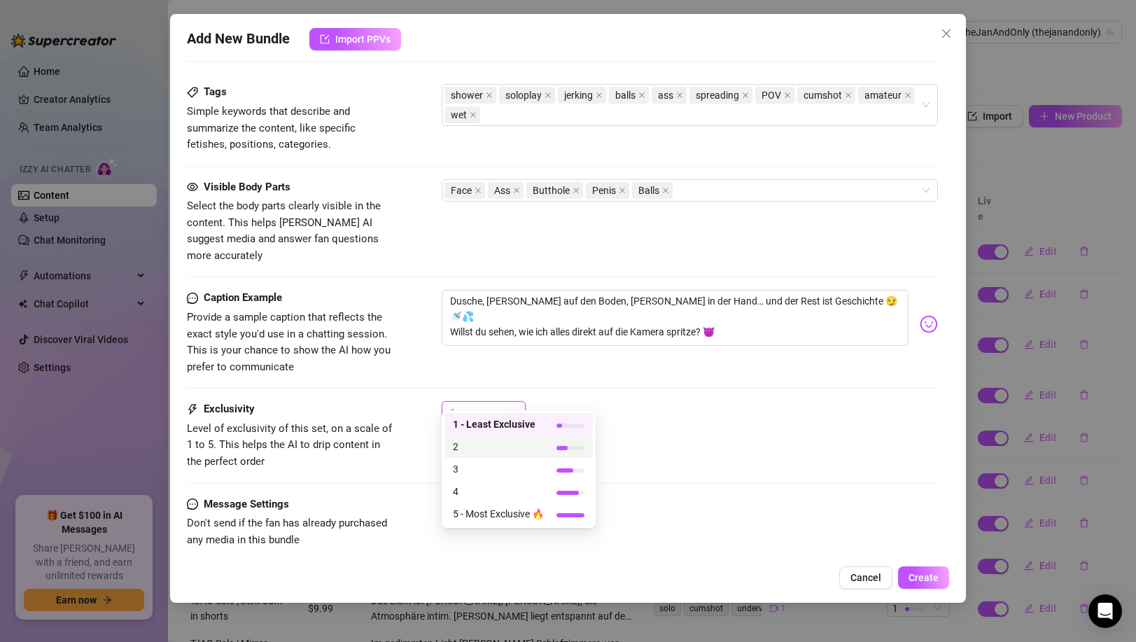
click at [474, 445] on span "2" at bounding box center [498, 446] width 91 height 15
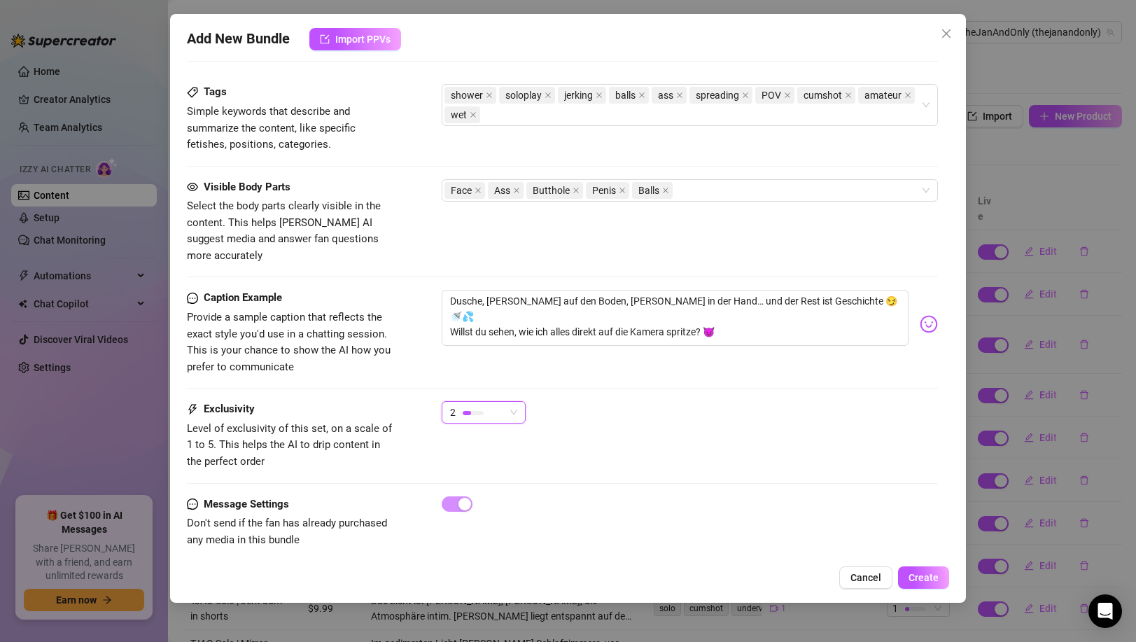
click at [720, 401] on div "2 2" at bounding box center [689, 418] width 495 height 35
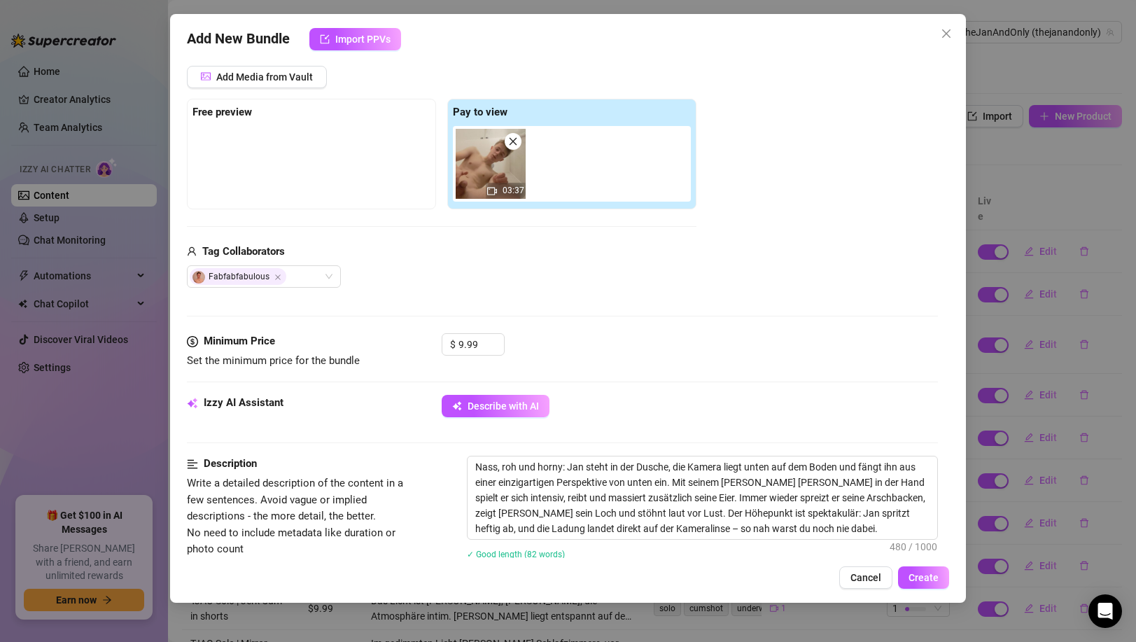
scroll to position [0, 0]
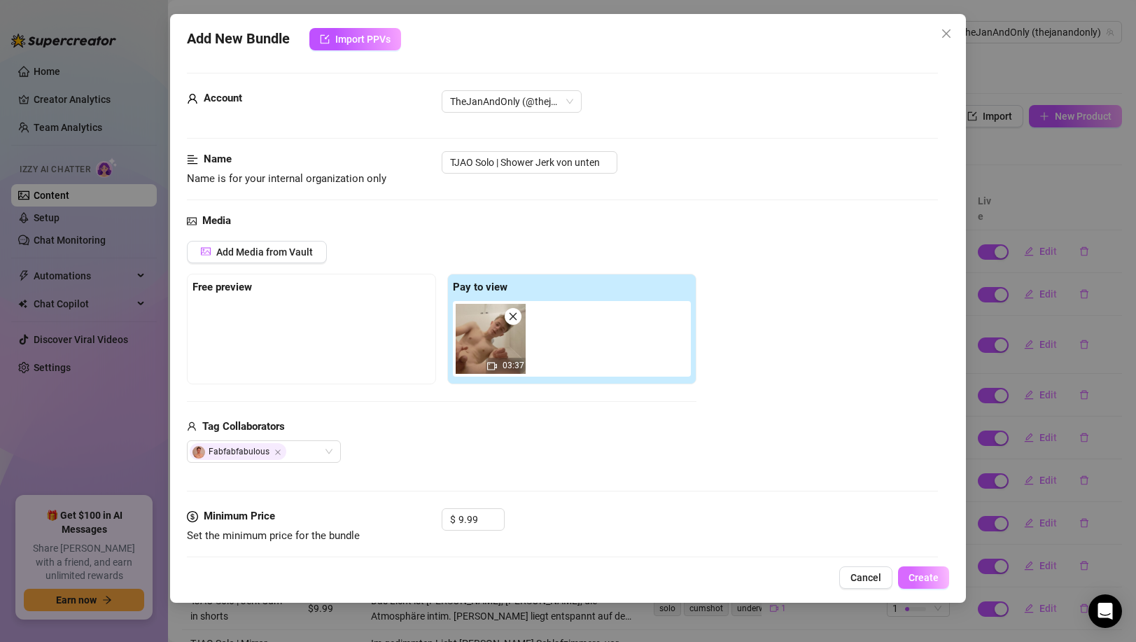
click at [920, 585] on button "Create" at bounding box center [923, 577] width 51 height 22
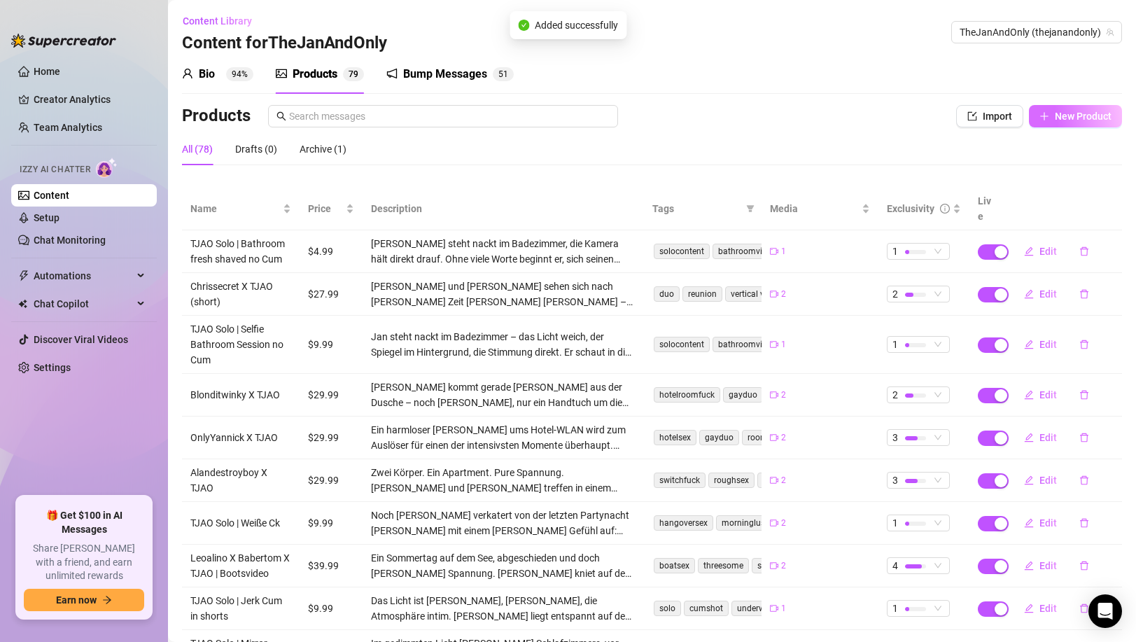
click at [1070, 120] on span "New Product" at bounding box center [1082, 116] width 57 height 11
type textarea "Type your message here..."
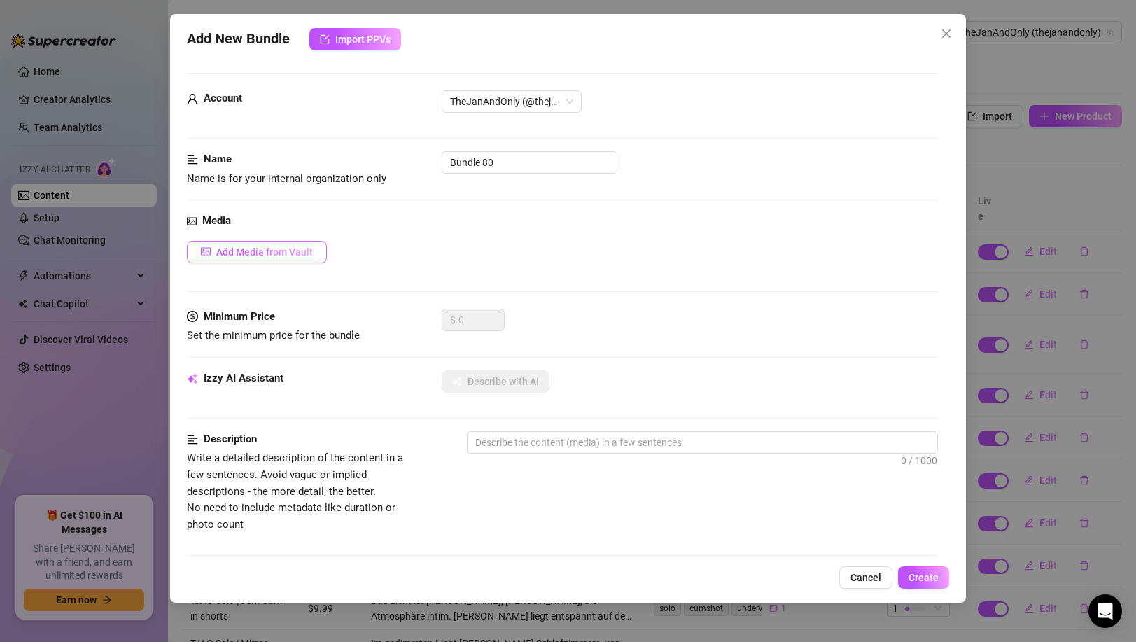
click at [287, 248] on span "Add Media from Vault" at bounding box center [264, 251] width 97 height 11
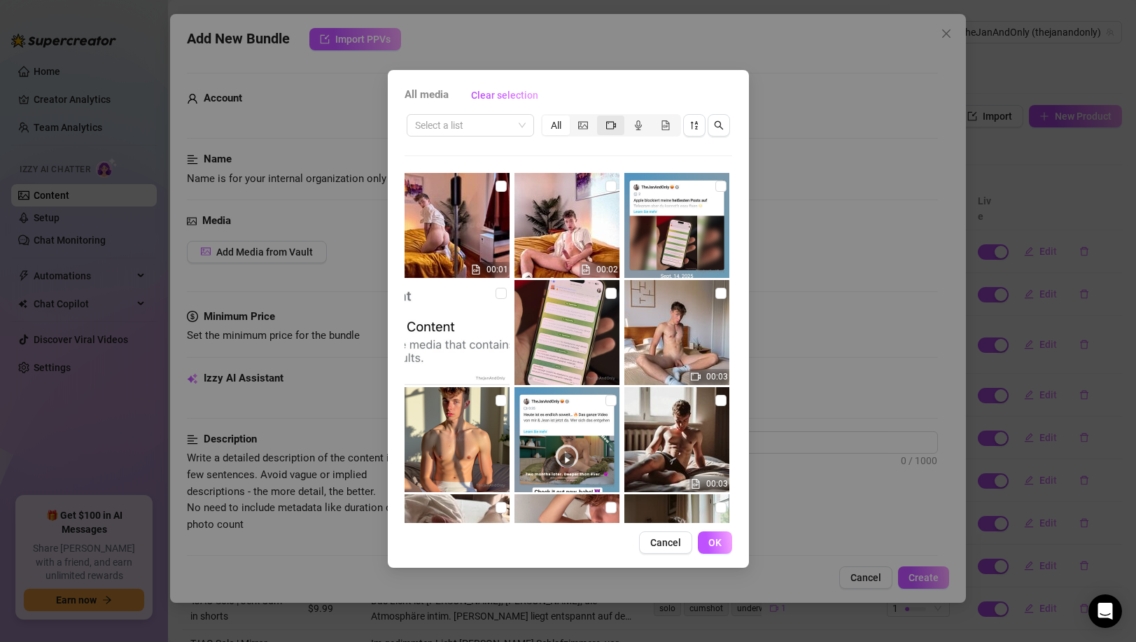
click at [604, 127] on div "segmented control" at bounding box center [610, 125] width 27 height 20
click at [600, 118] on input "segmented control" at bounding box center [600, 118] width 0 height 0
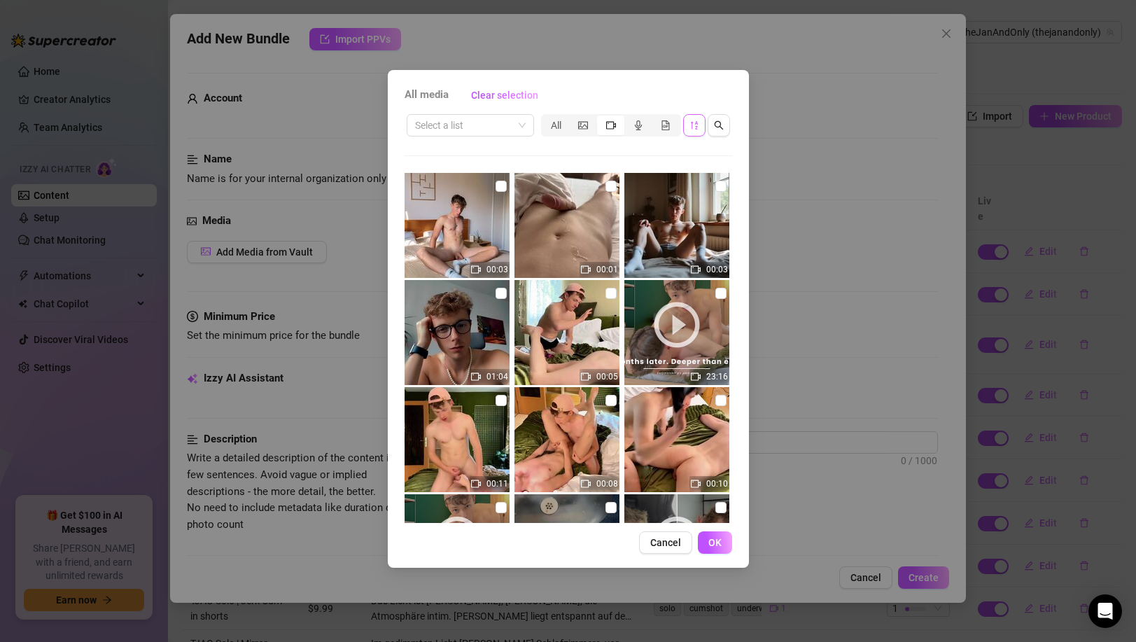
click at [688, 125] on button "button" at bounding box center [694, 125] width 22 height 22
click at [696, 129] on icon "sort-descending" at bounding box center [694, 125] width 10 height 10
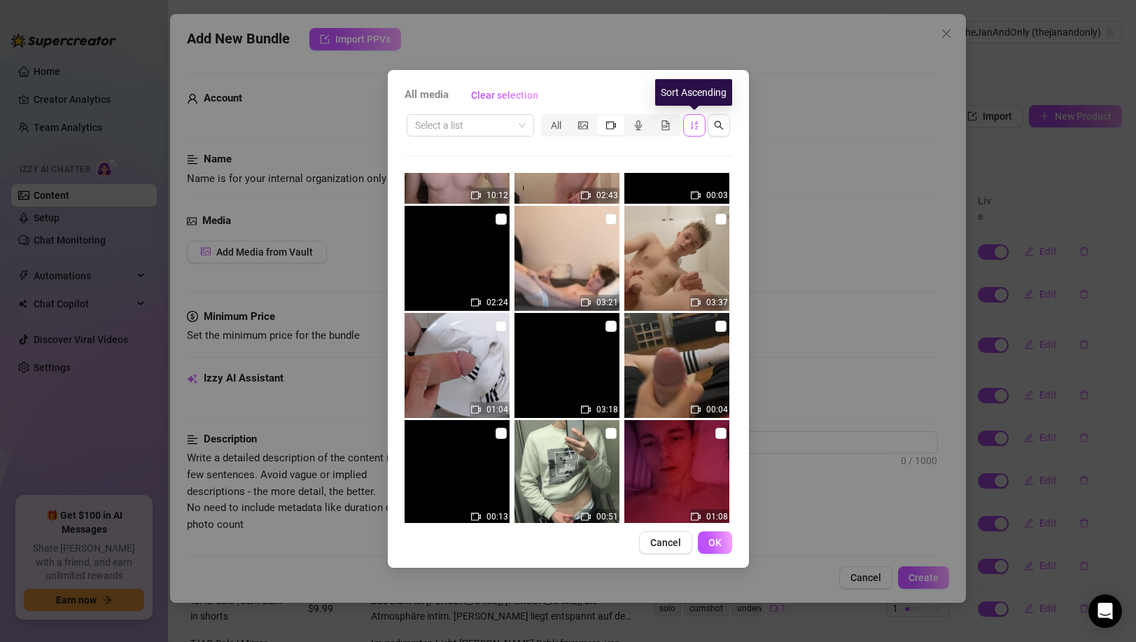
scroll to position [2108, 0]
click at [500, 328] on input "checkbox" at bounding box center [500, 326] width 11 height 11
checkbox input "true"
click at [727, 544] on button "OK" at bounding box center [715, 542] width 34 height 22
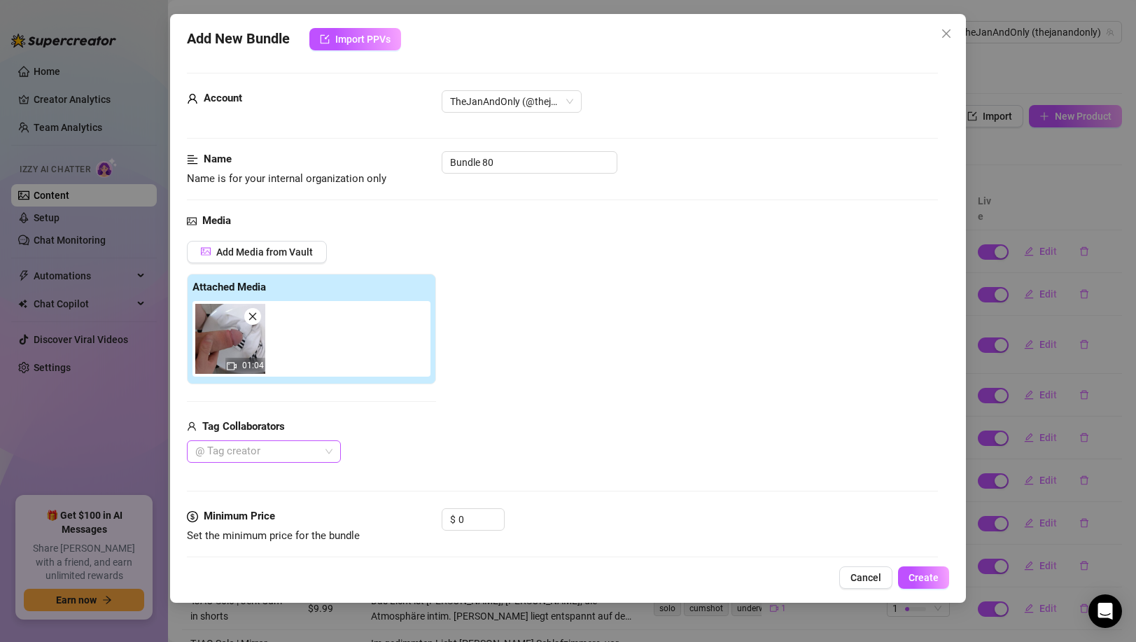
click at [298, 454] on div at bounding box center [257, 452] width 134 height 20
type input "fab"
click at [235, 422] on div "Fabfabfabulous" at bounding box center [264, 423] width 132 height 15
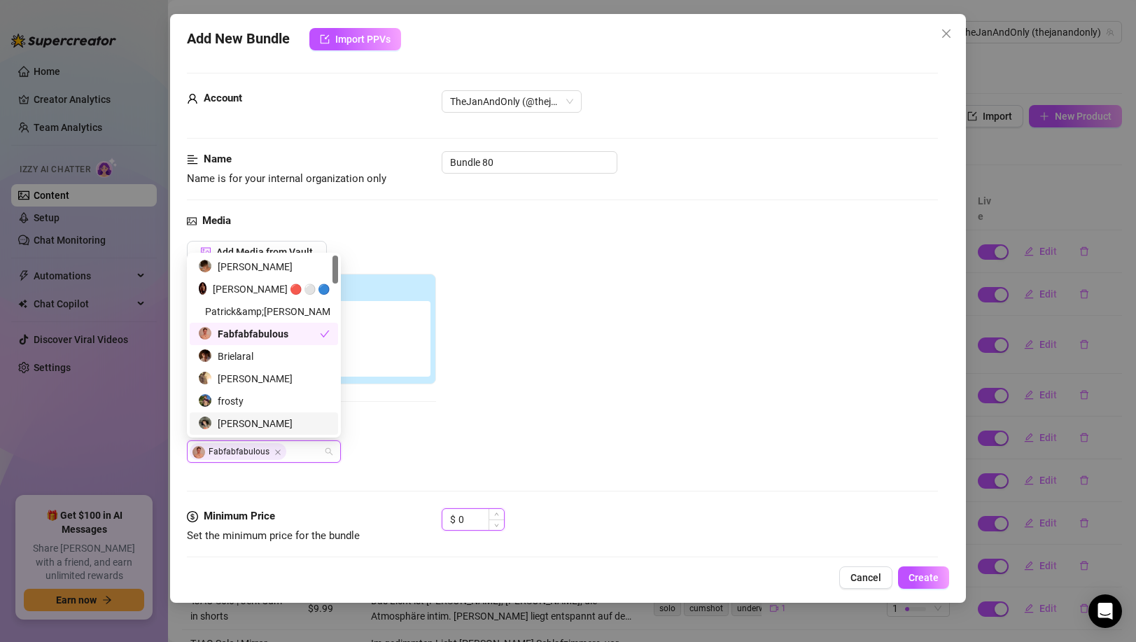
click at [473, 517] on input "0" at bounding box center [480, 519] width 45 height 21
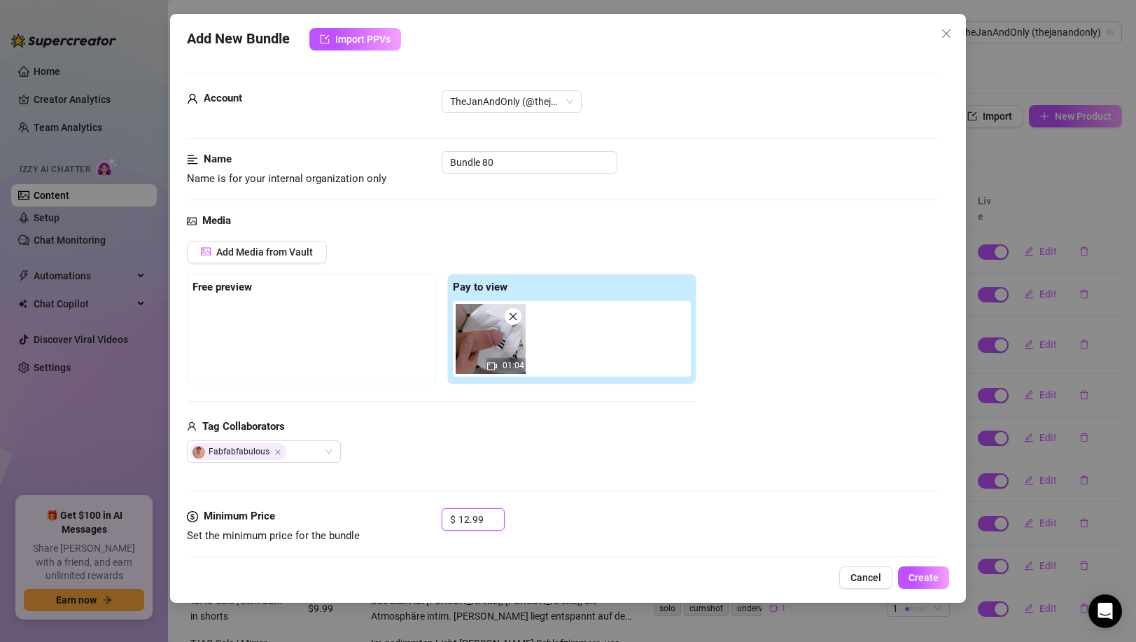
type input "12.99"
click at [646, 451] on div "Fabfabfabulous" at bounding box center [441, 451] width 509 height 22
click at [534, 163] on input "Bundle 80" at bounding box center [530, 162] width 176 height 22
click at [533, 163] on input "Bundle 80" at bounding box center [530, 162] width 176 height 22
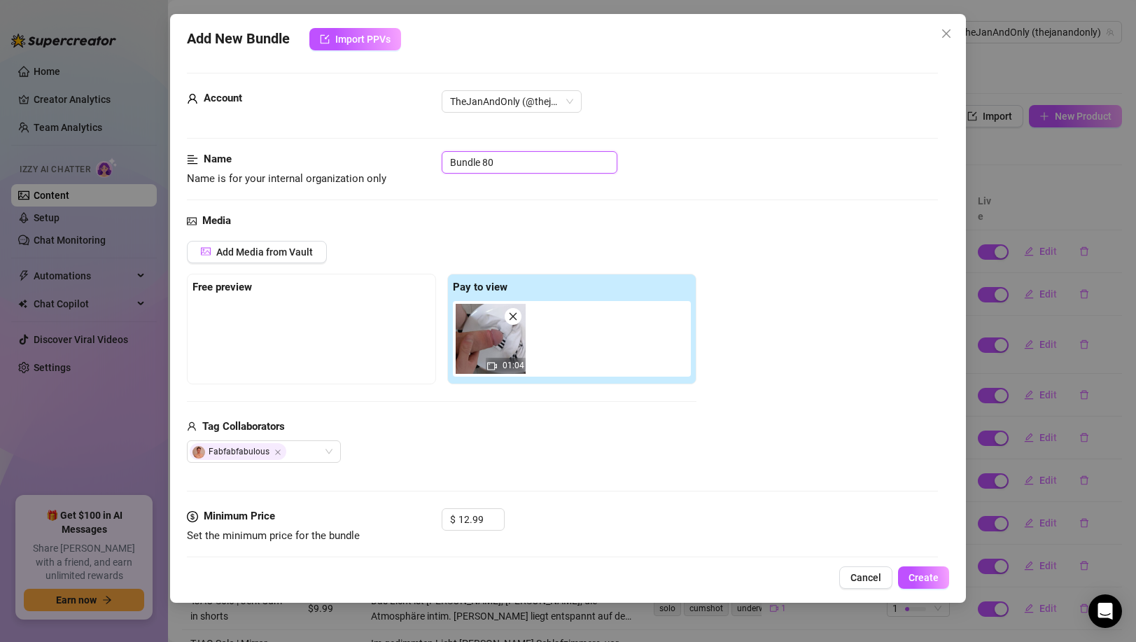
click at [533, 163] on input "Bundle 80" at bounding box center [530, 162] width 176 height 22
paste input "TJAO Solo | Sock Jerk Toilett"
type input "TJAO Solo | Sock Jerk Toilett"
click at [543, 219] on div "Media" at bounding box center [562, 221] width 750 height 17
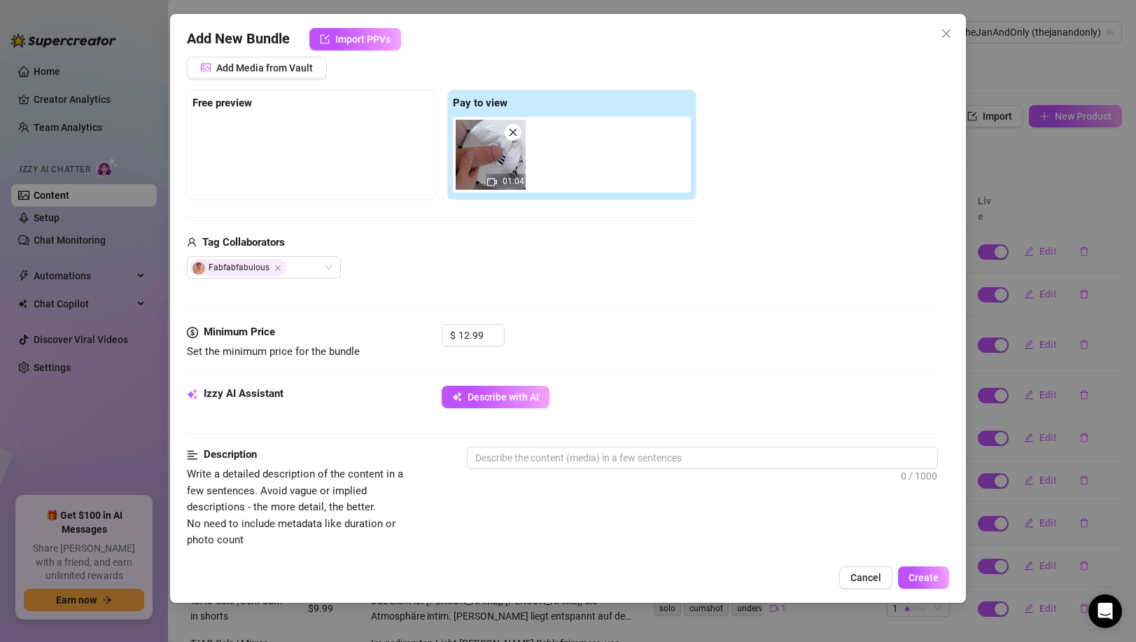
scroll to position [211, 0]
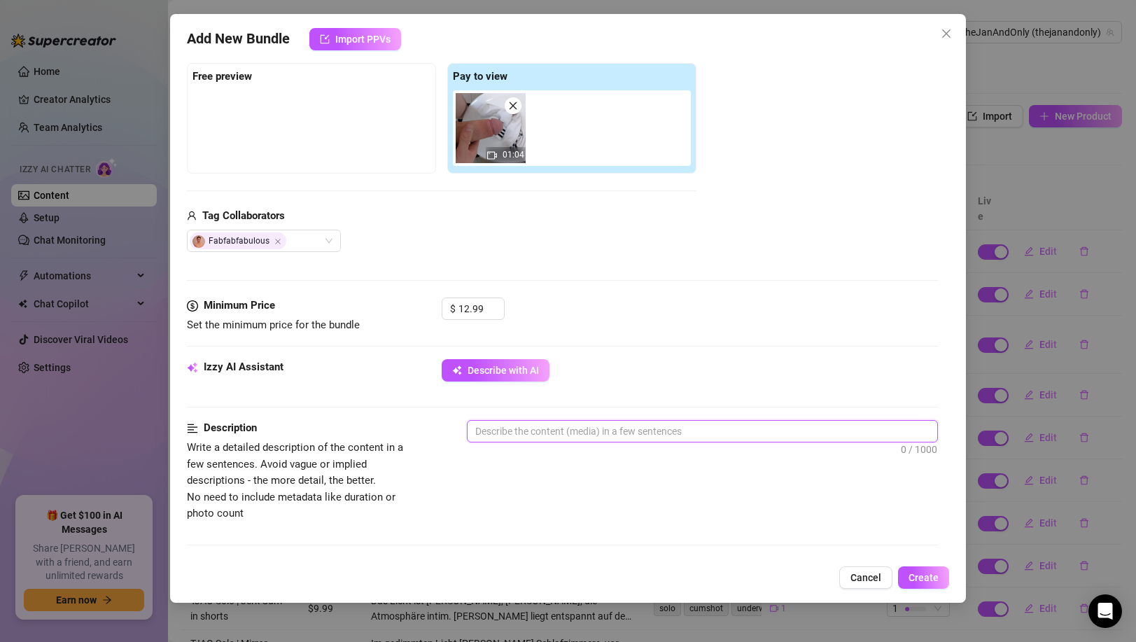
click at [640, 426] on textarea at bounding box center [701, 431] width 469 height 21
paste textarea "Kinky und [PERSON_NAME]: [PERSON_NAME] steht im Badezimmer, stellt sich mit sei…"
type textarea "Kinky und [PERSON_NAME]: [PERSON_NAME] steht im Badezimmer, stellt sich mit sei…"
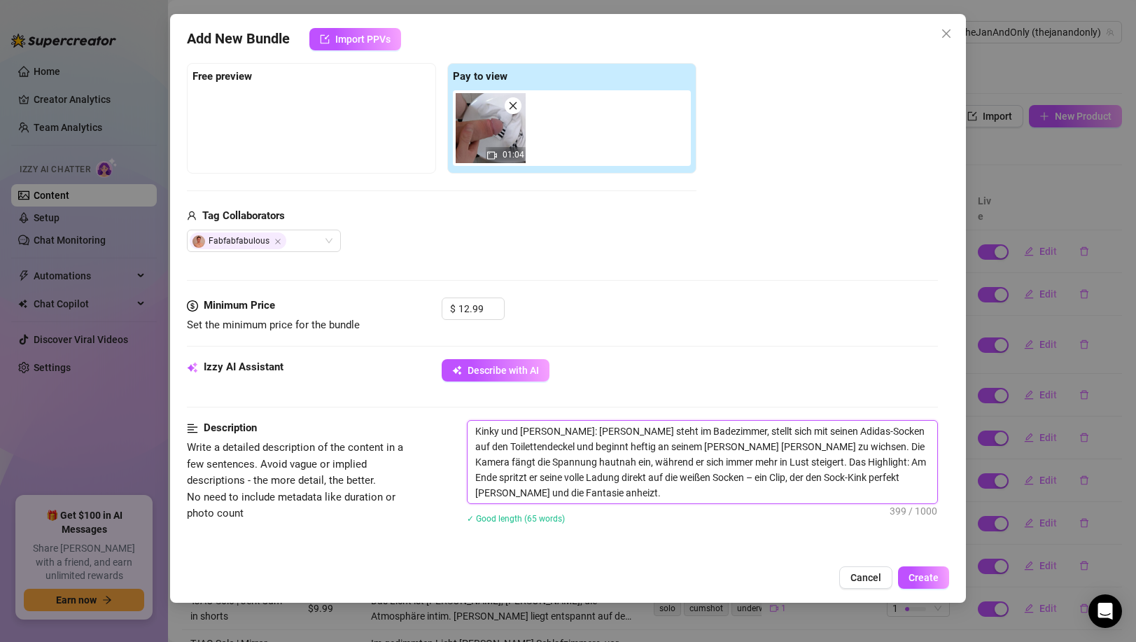
scroll to position [0, 0]
type textarea "Kinky und [PERSON_NAME]: [PERSON_NAME] steht im Badezimmer, stellt sich mit sei…"
click at [780, 355] on div "Minimum Price Set the minimum price for the bundle $ 12.99" at bounding box center [562, 328] width 750 height 62
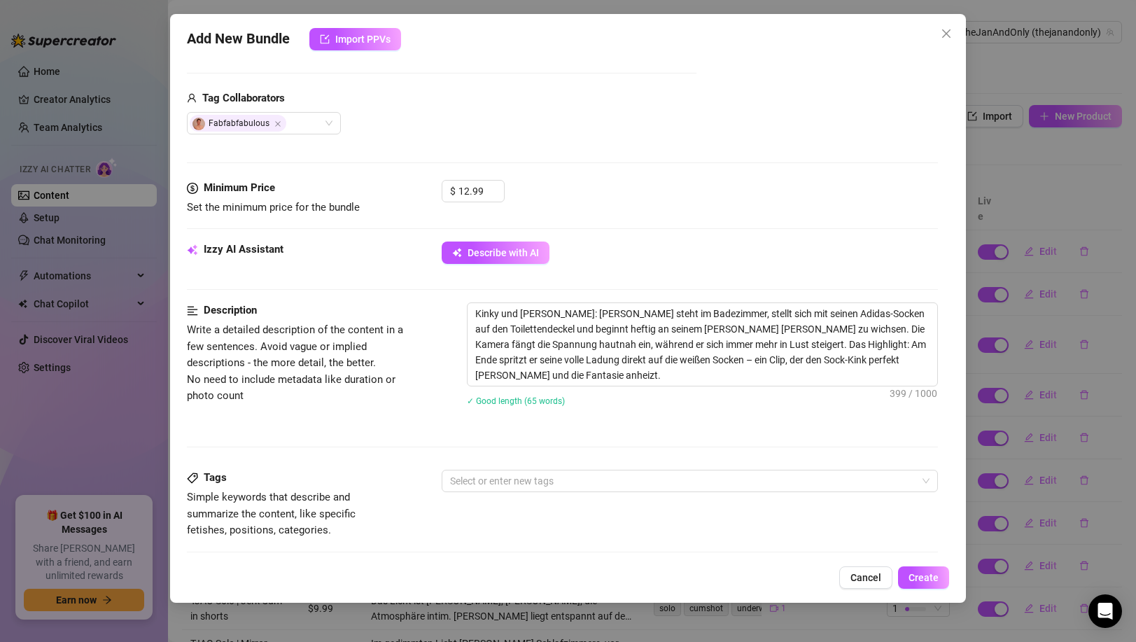
scroll to position [435, 0]
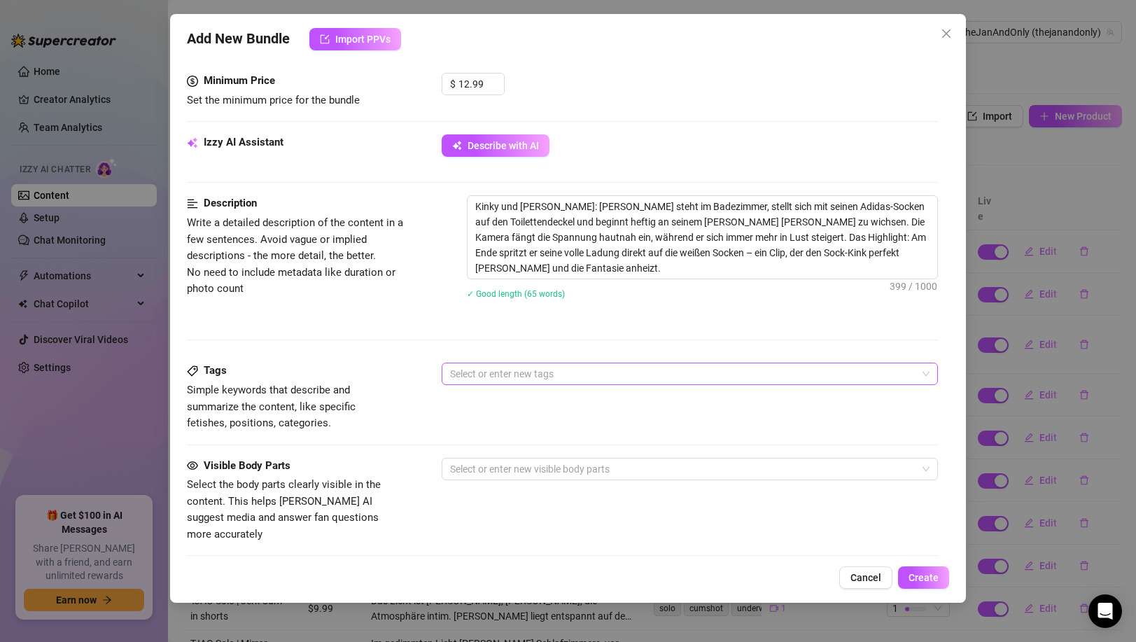
click at [544, 370] on div at bounding box center [681, 374] width 475 height 20
paste input "socks"
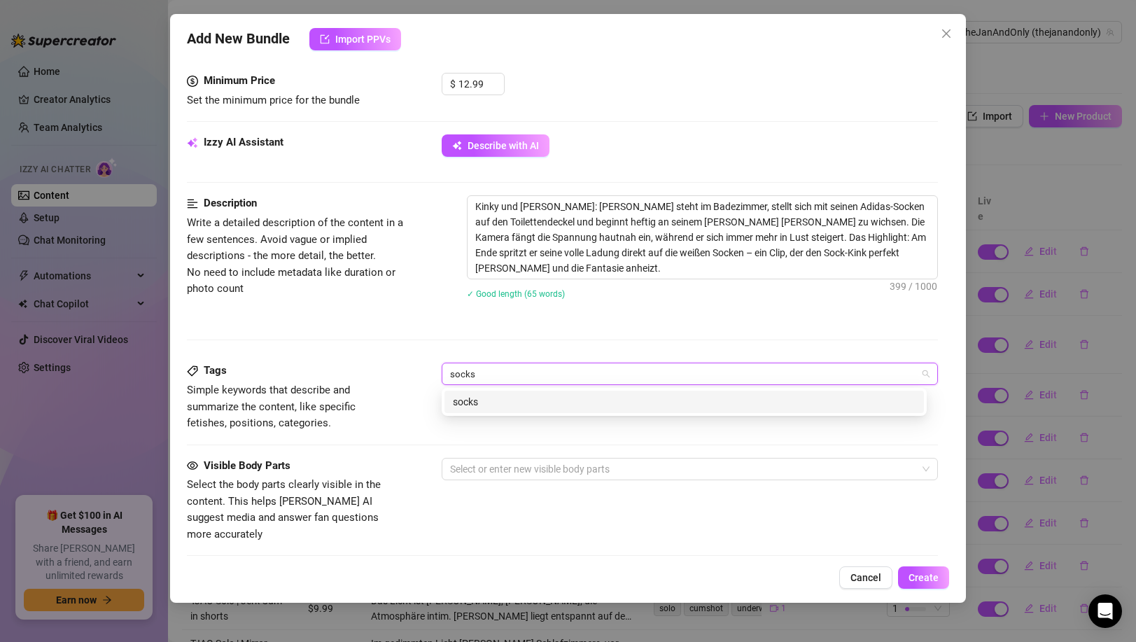
type input "socks"
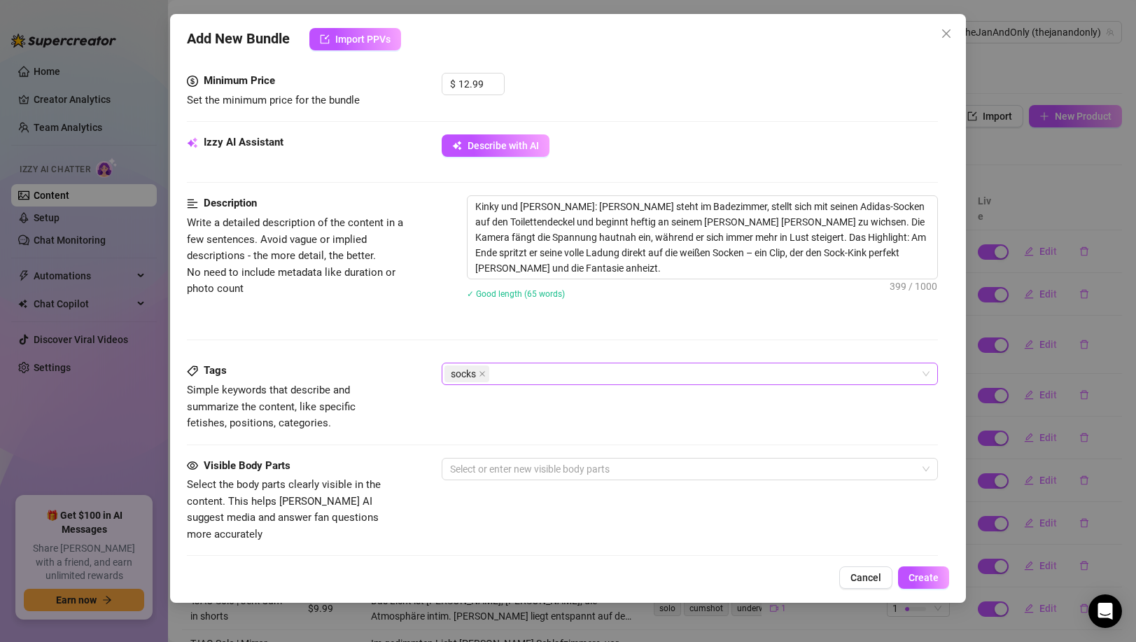
click at [646, 369] on div "socks" at bounding box center [681, 374] width 475 height 20
paste input "adidas"
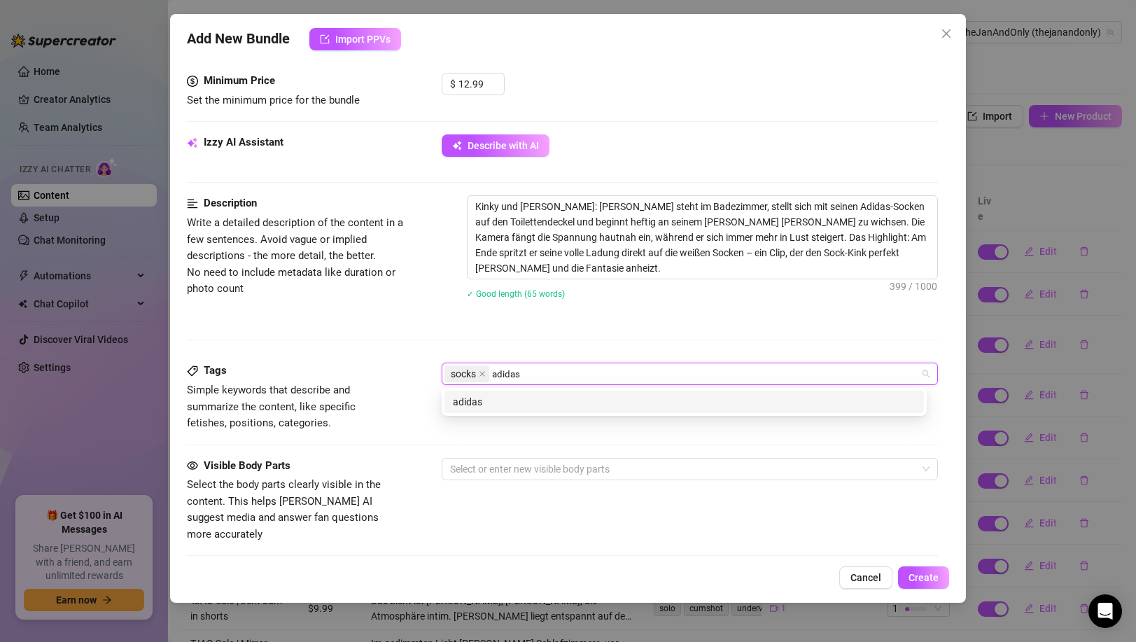
type input "adidas"
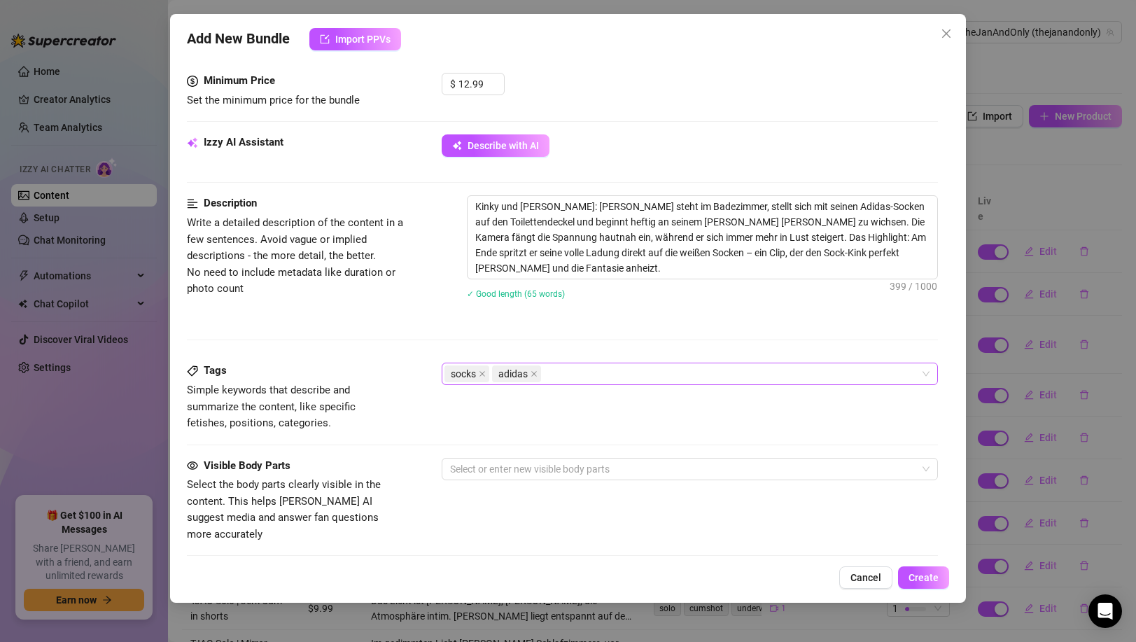
click at [580, 368] on div "socks adidas" at bounding box center [681, 374] width 475 height 20
paste input "kink"
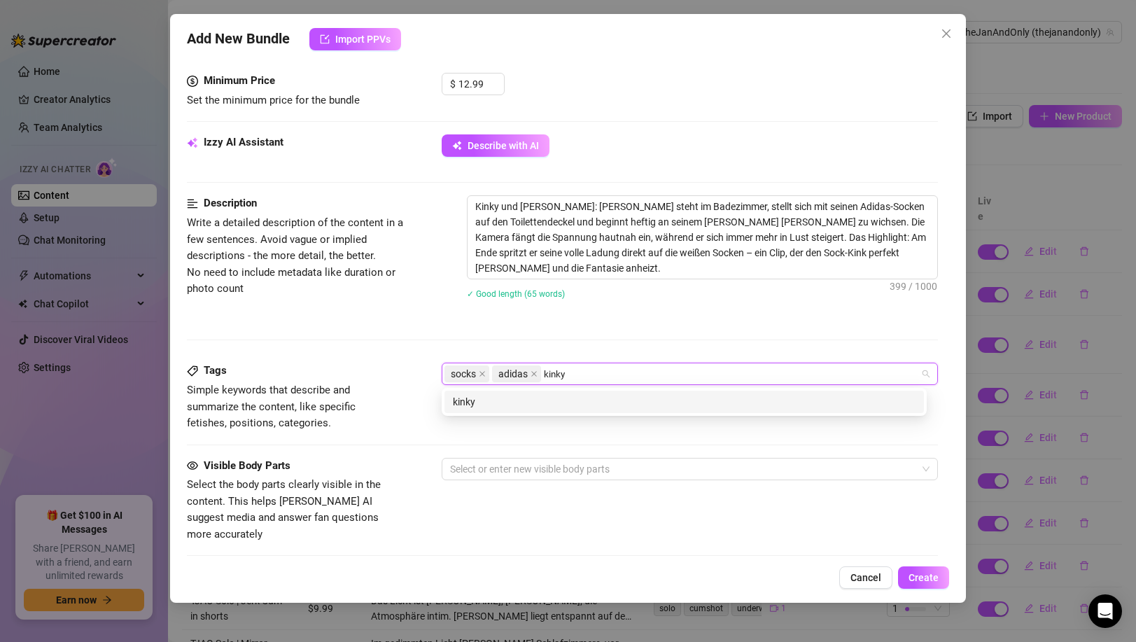
type input "kinky"
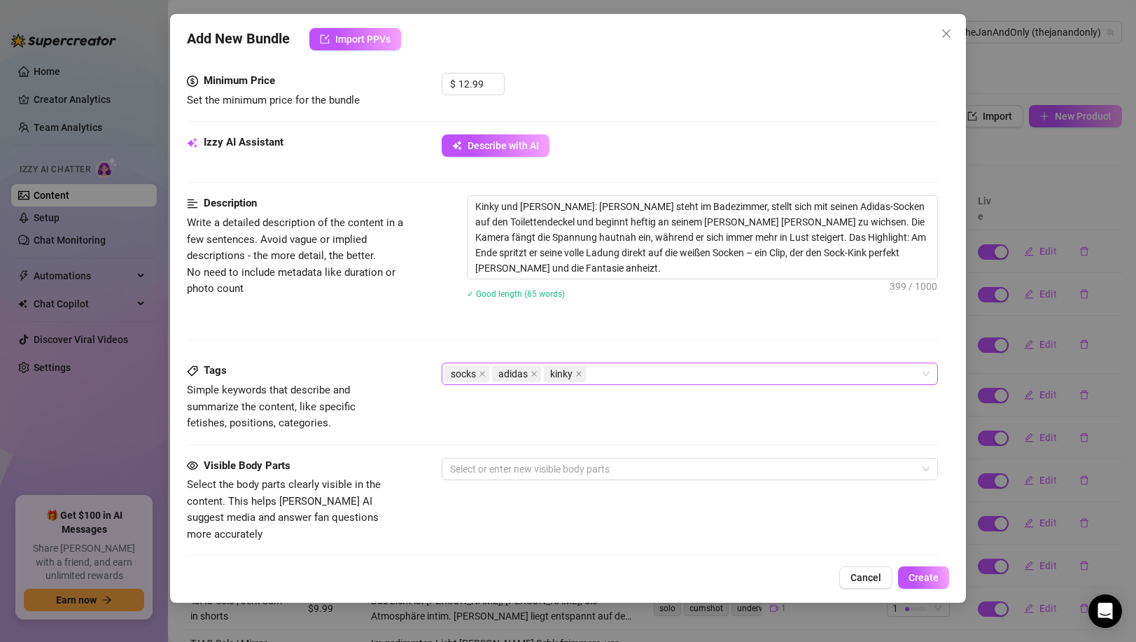
click at [708, 376] on div "socks adidas kinky" at bounding box center [681, 374] width 475 height 20
paste input "soloplay"
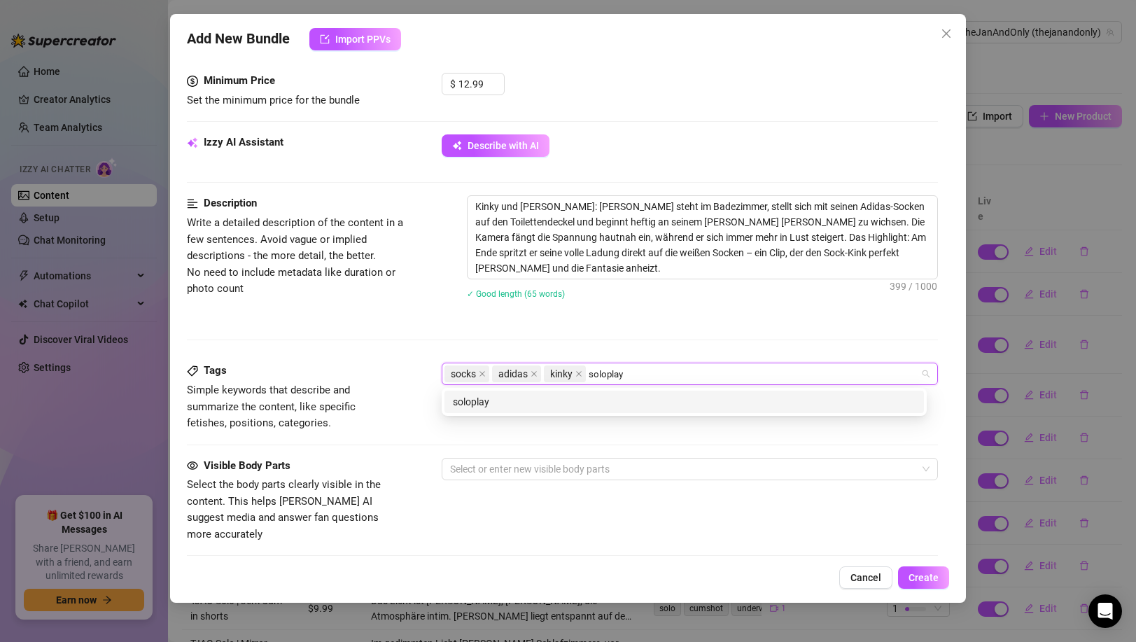
type input "soloplay"
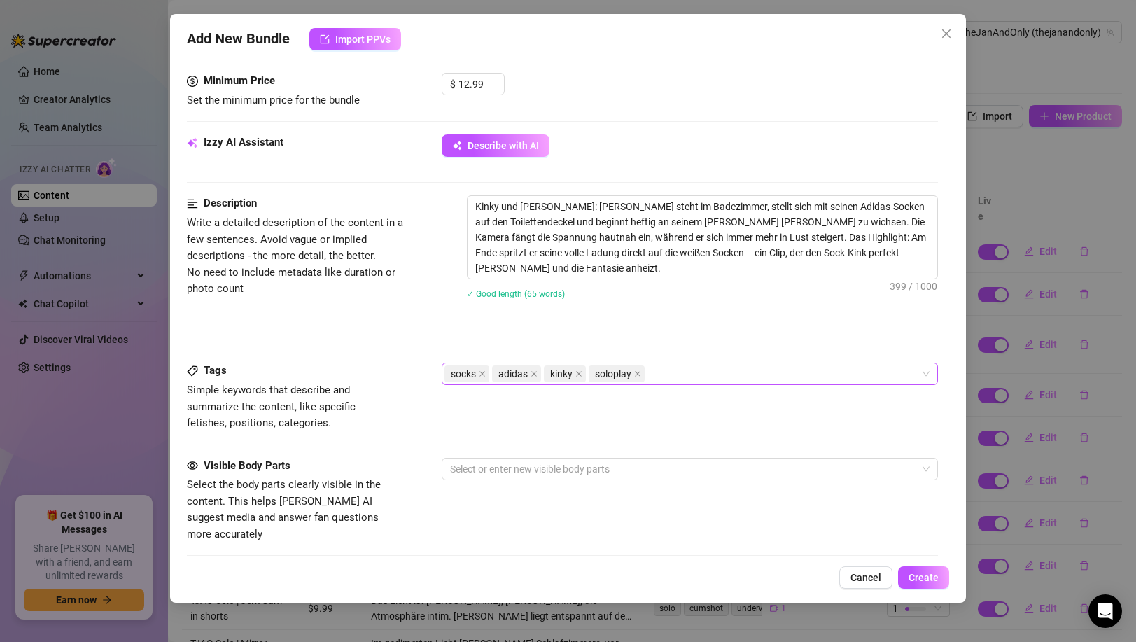
click at [687, 379] on div "socks adidas kinky soloplay" at bounding box center [681, 374] width 475 height 20
paste input "jerking"
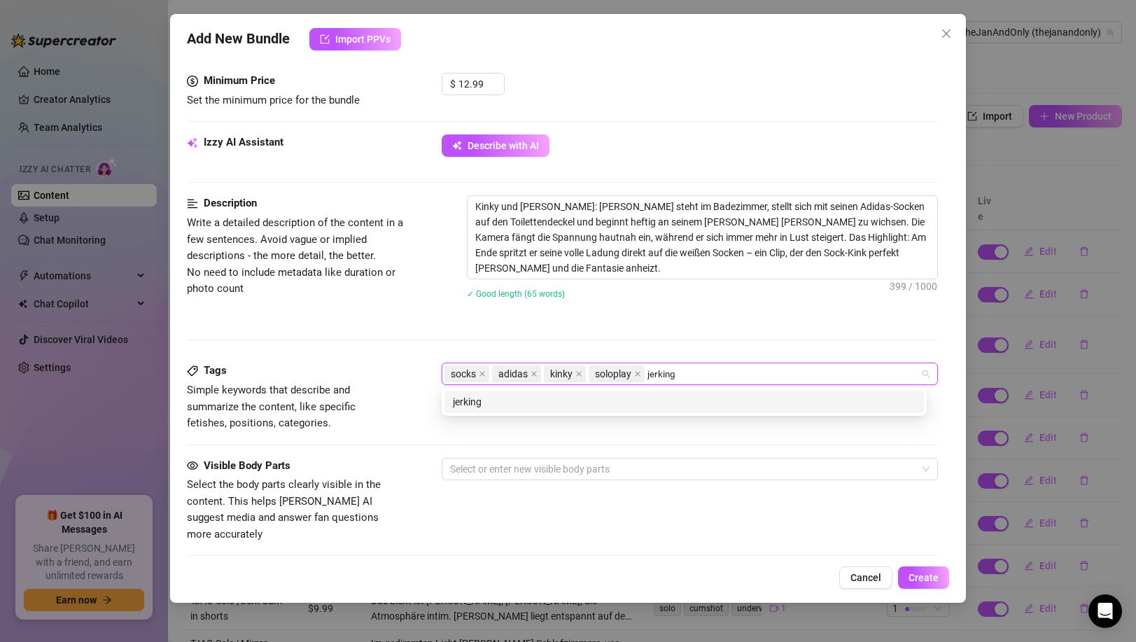
type input "jerking"
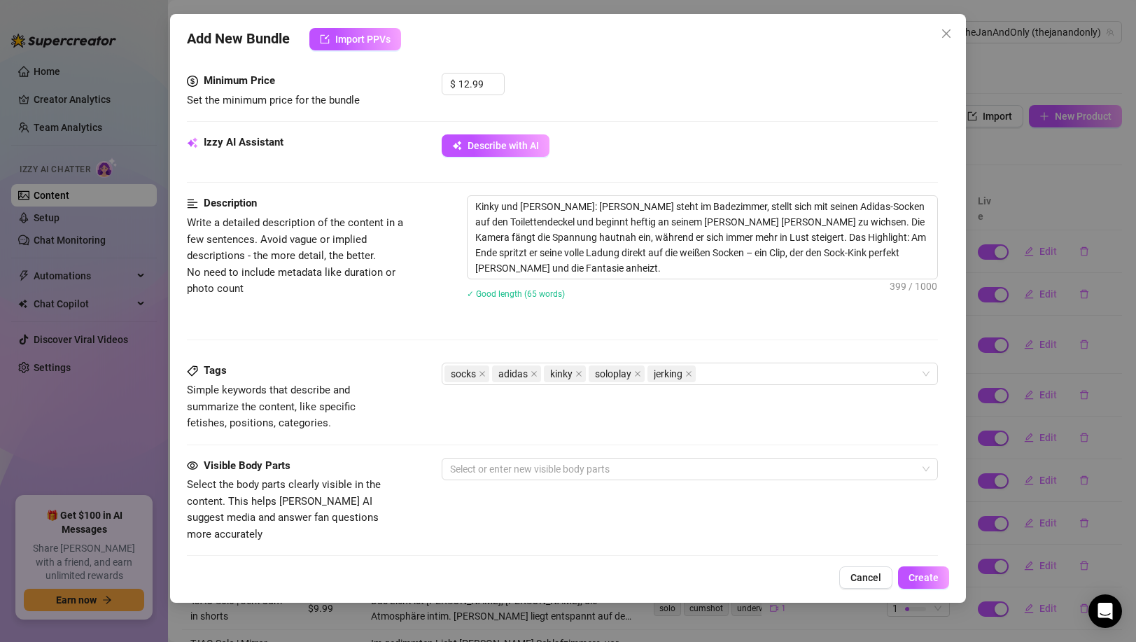
click at [771, 376] on div "socks adidas kinky soloplay jerking" at bounding box center [681, 374] width 475 height 20
paste input "cumshot"
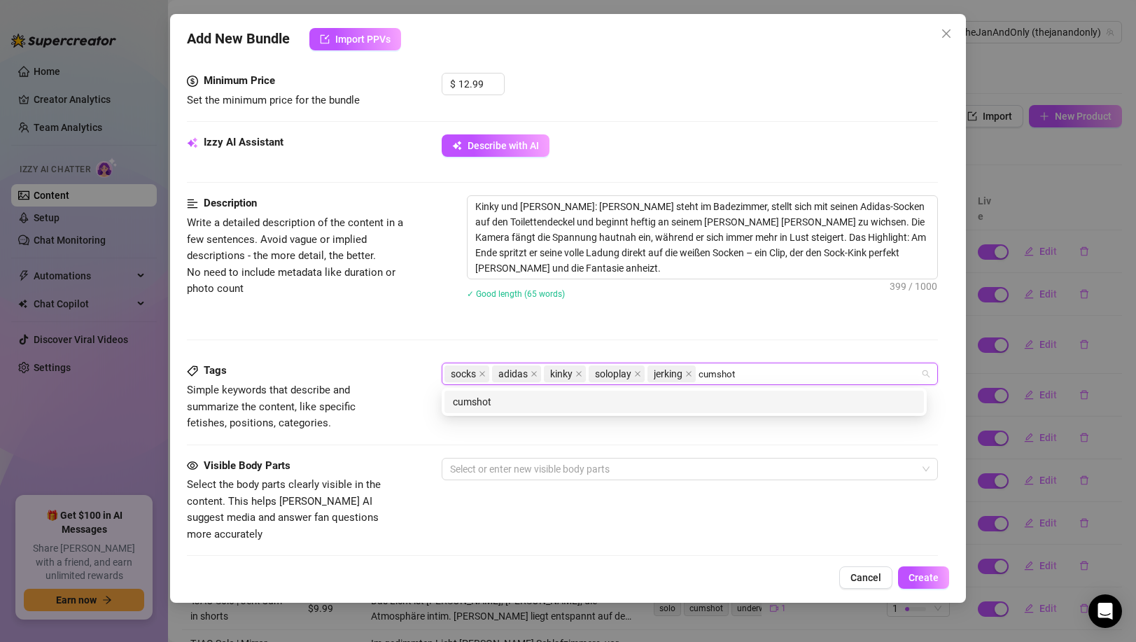
type input "cumshot"
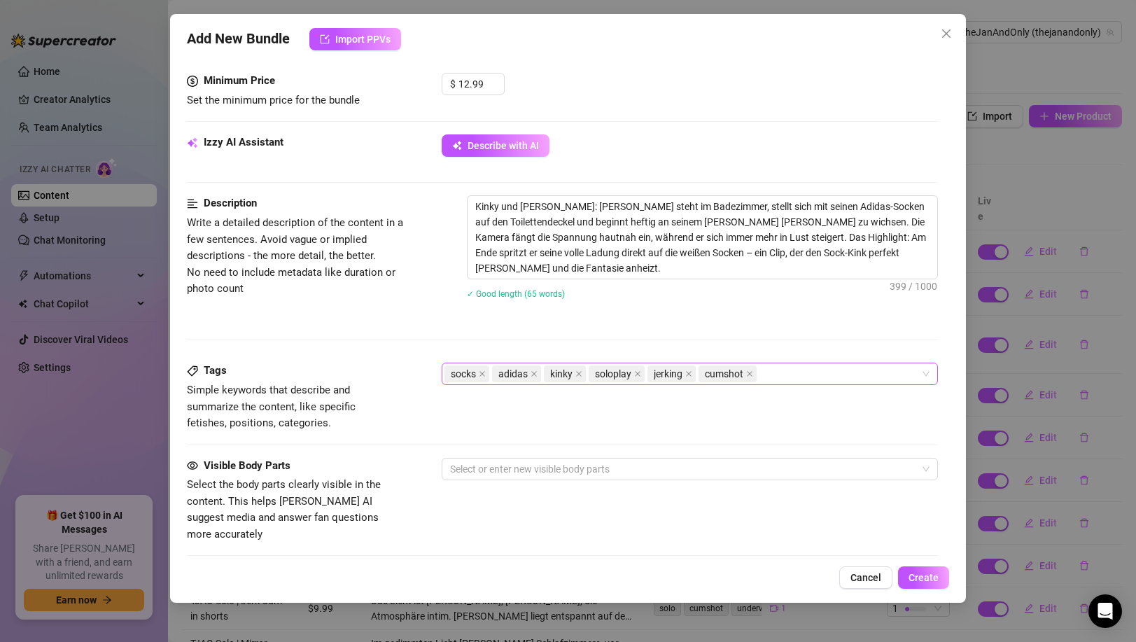
click at [812, 367] on div "socks adidas kinky soloplay jerking cumshot" at bounding box center [681, 374] width 475 height 20
paste input "bathroom"
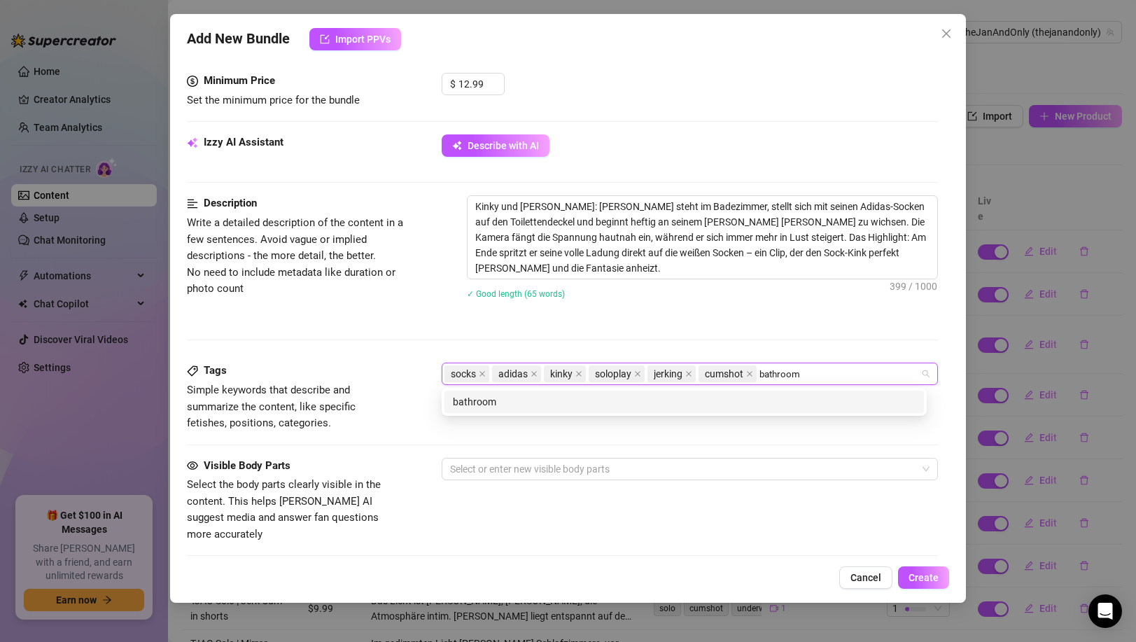
type input "bathroom"
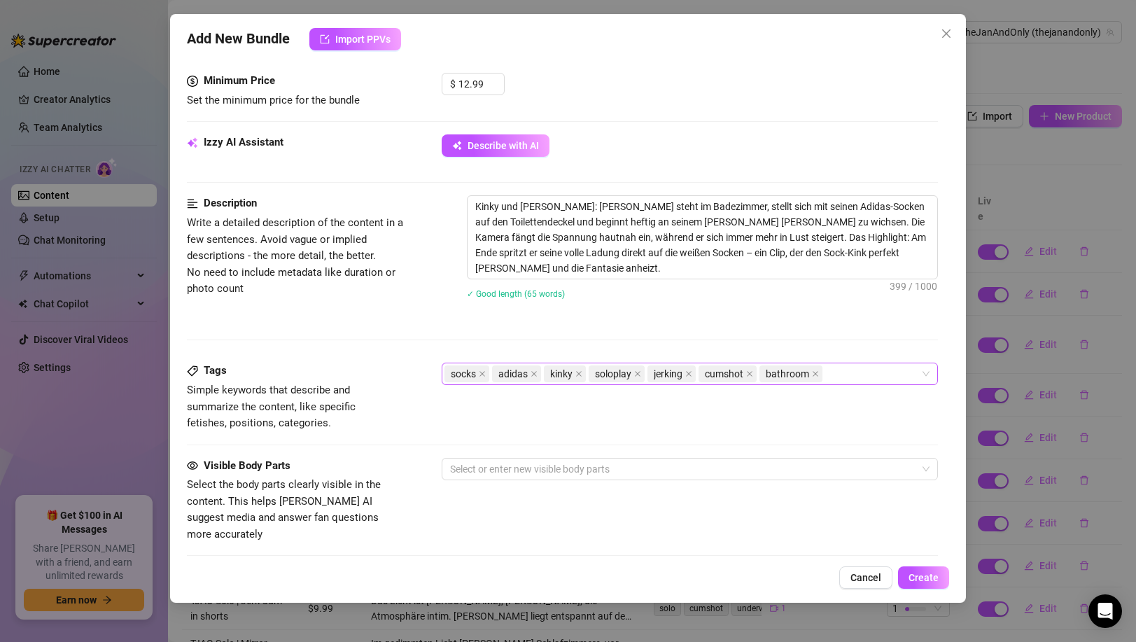
click at [853, 373] on div "socks adidas kinky soloplay jerking cumshot bathroom" at bounding box center [681, 374] width 475 height 20
paste input "fetish"
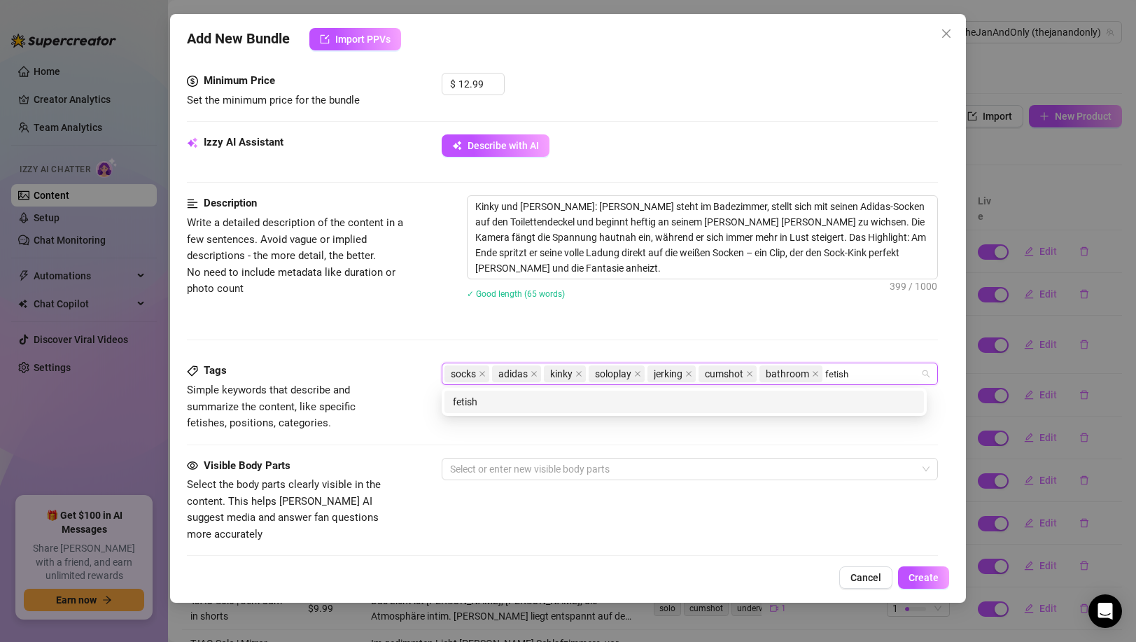
type input "fetish"
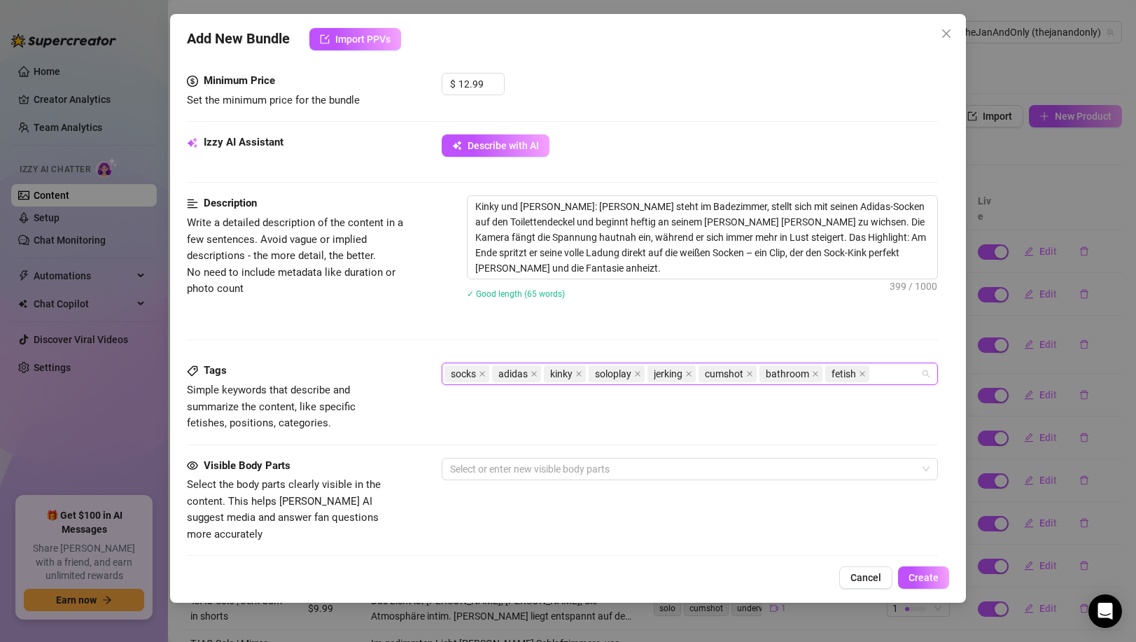
click at [885, 370] on div "socks adidas kinky soloplay jerking cumshot bathroom fetish" at bounding box center [681, 374] width 475 height 20
paste input "amateur"
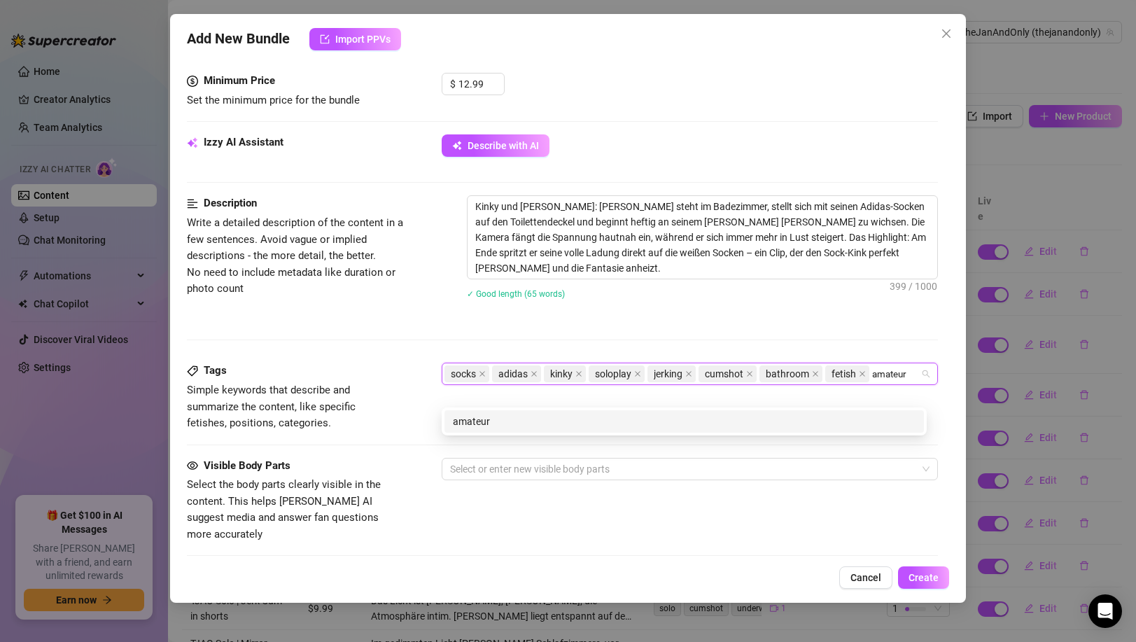
type input "amateur"
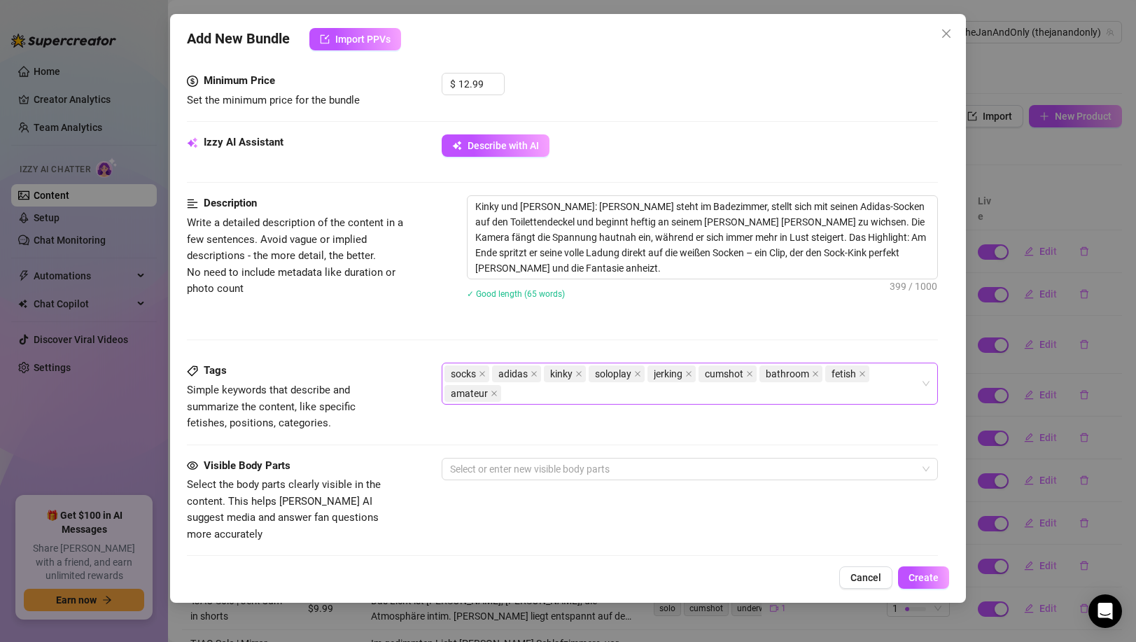
click at [556, 396] on div "socks adidas kinky soloplay jerking cumshot bathroom fetish amateur" at bounding box center [681, 383] width 475 height 39
paste input "orgasm"
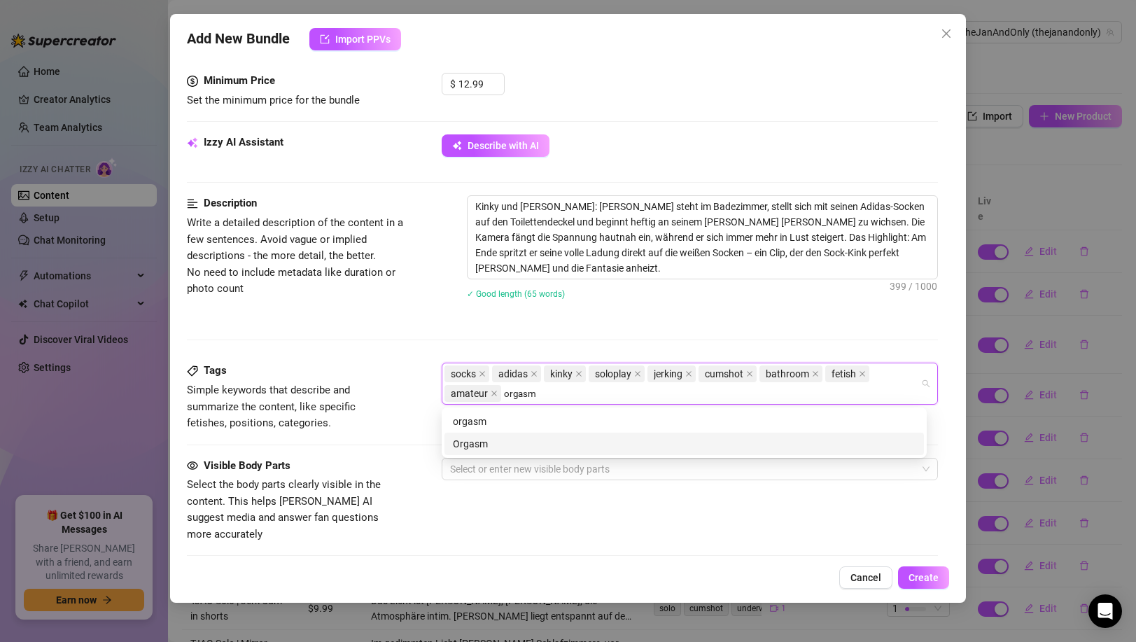
type input "orgasm"
click at [339, 431] on div "Tags Simple keywords that describe and summarize the content, like specific fet…" at bounding box center [562, 409] width 750 height 94
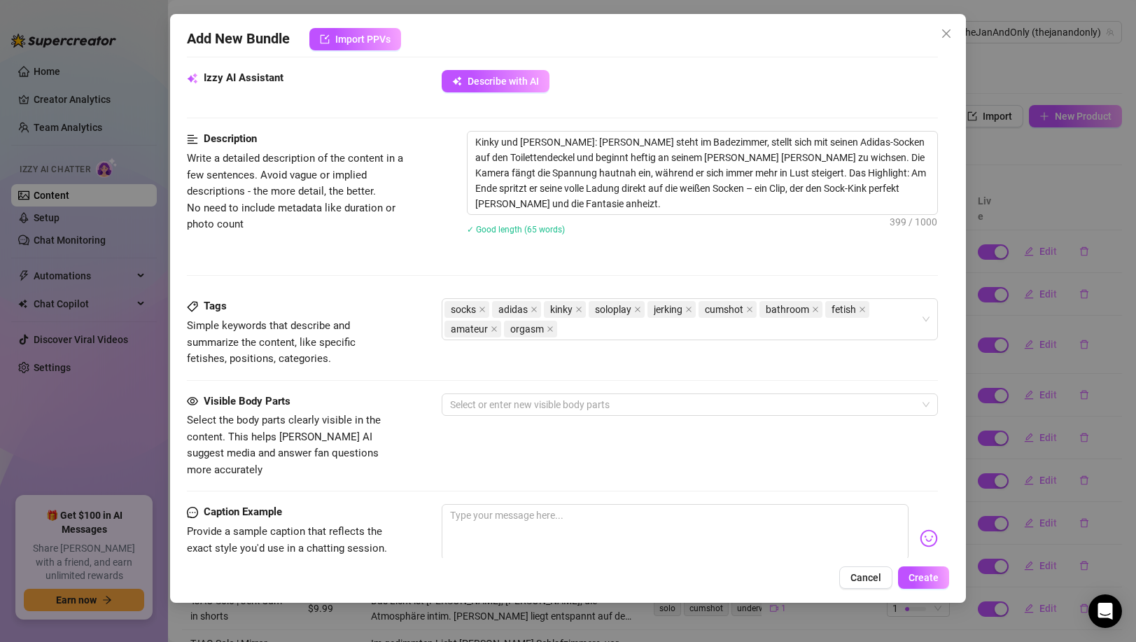
scroll to position [559, 0]
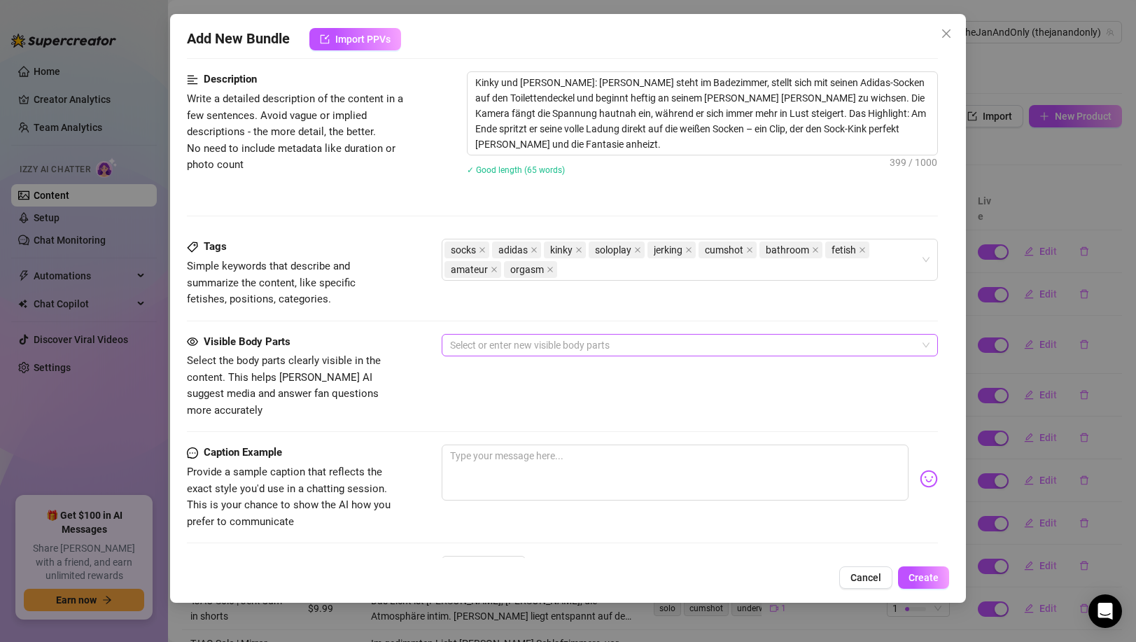
click at [553, 336] on div at bounding box center [681, 345] width 475 height 20
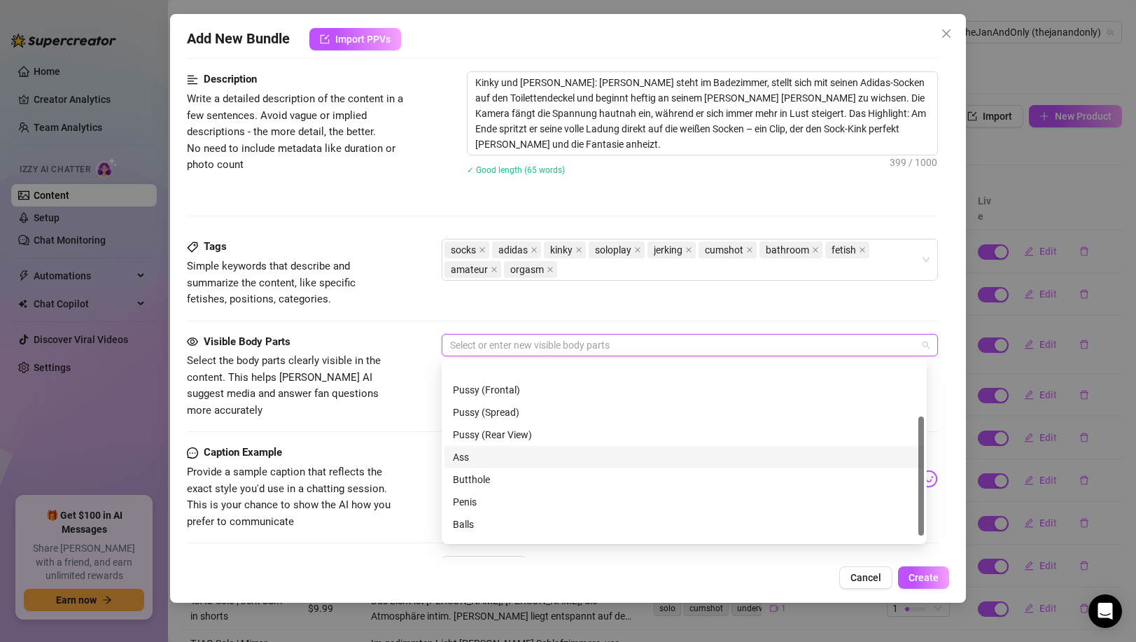
scroll to position [80, 0]
click at [505, 474] on div "Penis" at bounding box center [684, 471] width 463 height 15
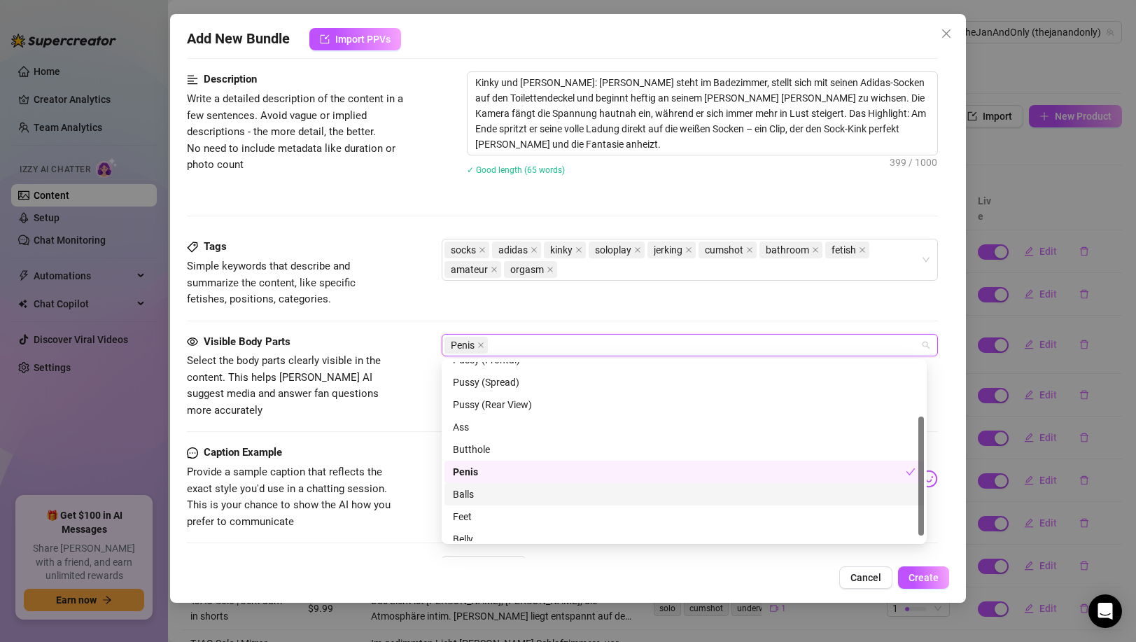
click at [502, 486] on div "Balls" at bounding box center [684, 493] width 463 height 15
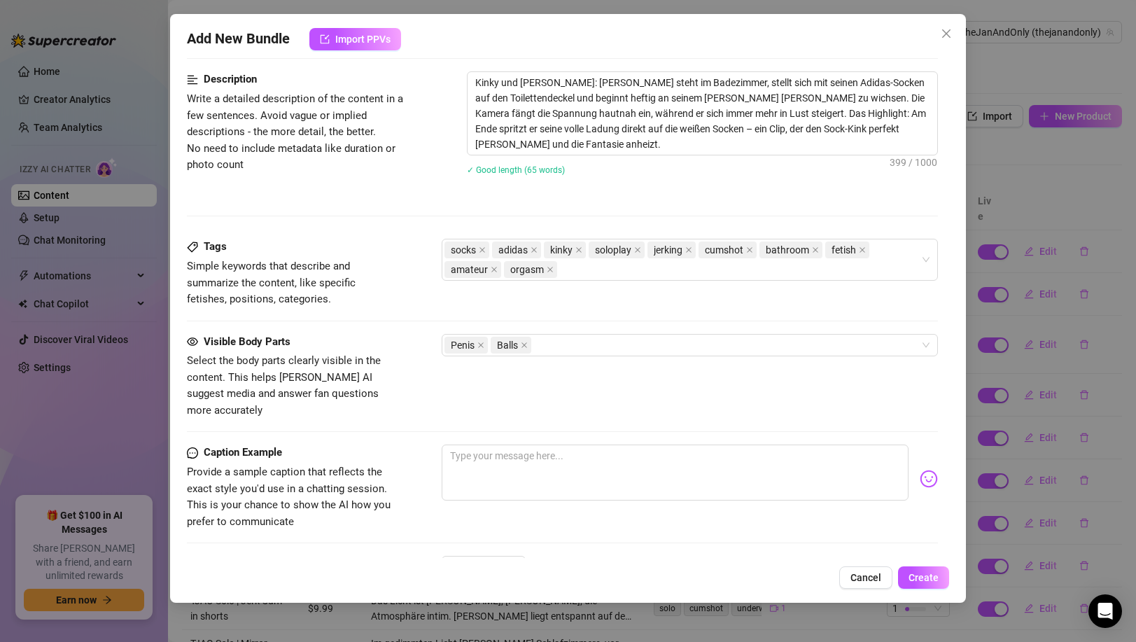
click at [423, 413] on div "Visible Body Parts Select the body parts clearly visible in the content. This h…" at bounding box center [562, 389] width 750 height 111
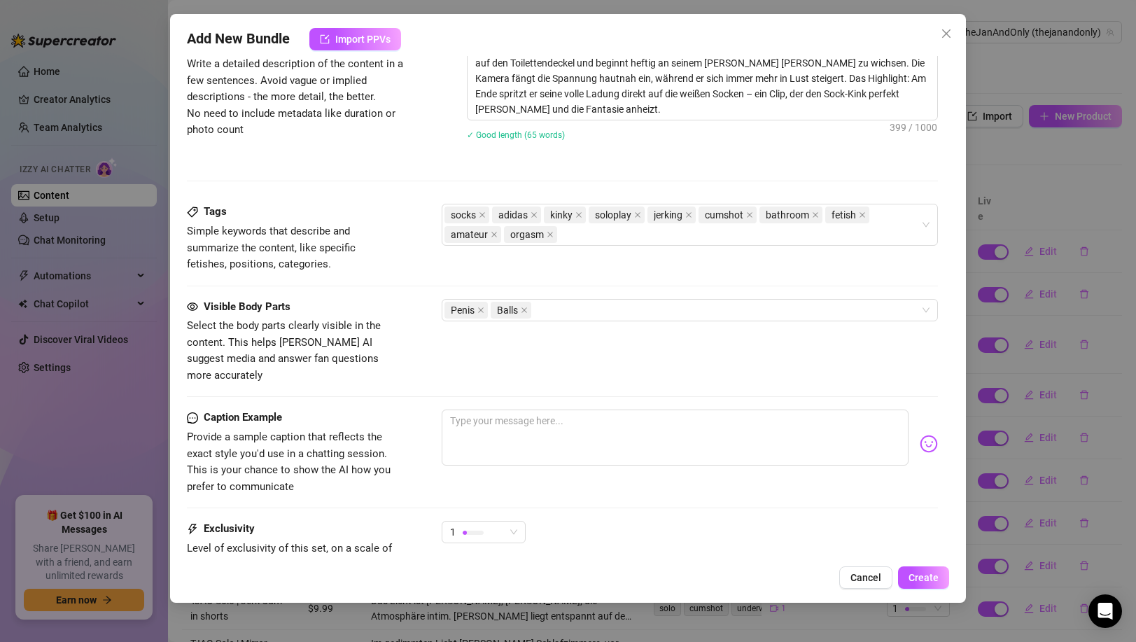
scroll to position [598, 0]
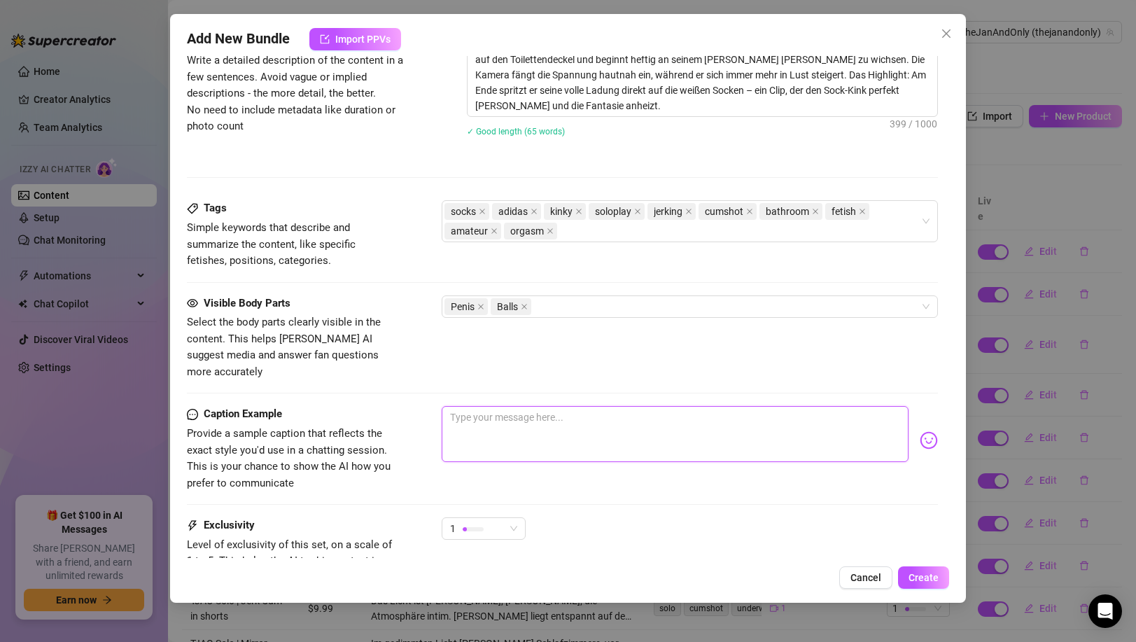
click at [568, 411] on textarea at bounding box center [675, 434] width 466 height 56
paste textarea "Weiße Socken, [PERSON_NAME]… und am Ende schön vollgespritzt 😏🧦💦 👉 Sock-Lovers,…"
type textarea "Weiße Socken, [PERSON_NAME]… und am Ende schön vollgespritzt 😏🧦💦 👉 Sock-Lovers,…"
drag, startPoint x: 629, startPoint y: 414, endPoint x: 435, endPoint y: 420, distance: 193.9
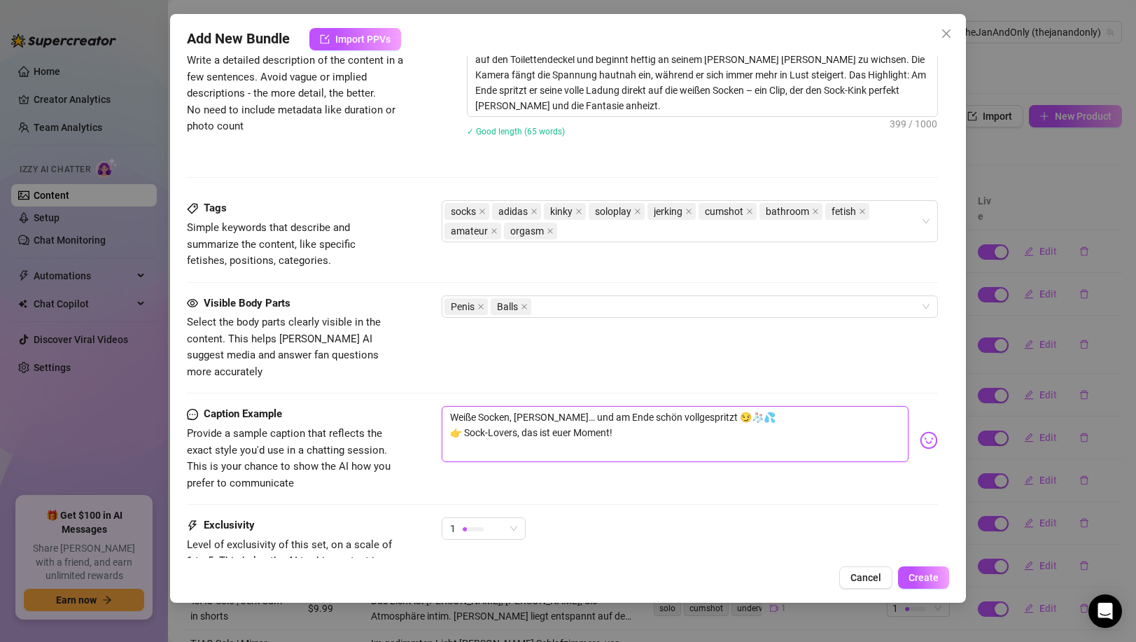
click at [435, 420] on div "Caption Example Provide a sample caption that reflects the exact style you'd us…" at bounding box center [562, 448] width 750 height 85
type textarea "Weiße Socken, [PERSON_NAME]… und am Ende schön vollgespritzt 😏🧦💦"
click at [500, 406] on textarea "Weiße Socken, [PERSON_NAME]… und am Ende schön vollgespritzt 😏🧦💦" at bounding box center [675, 434] width 466 height 56
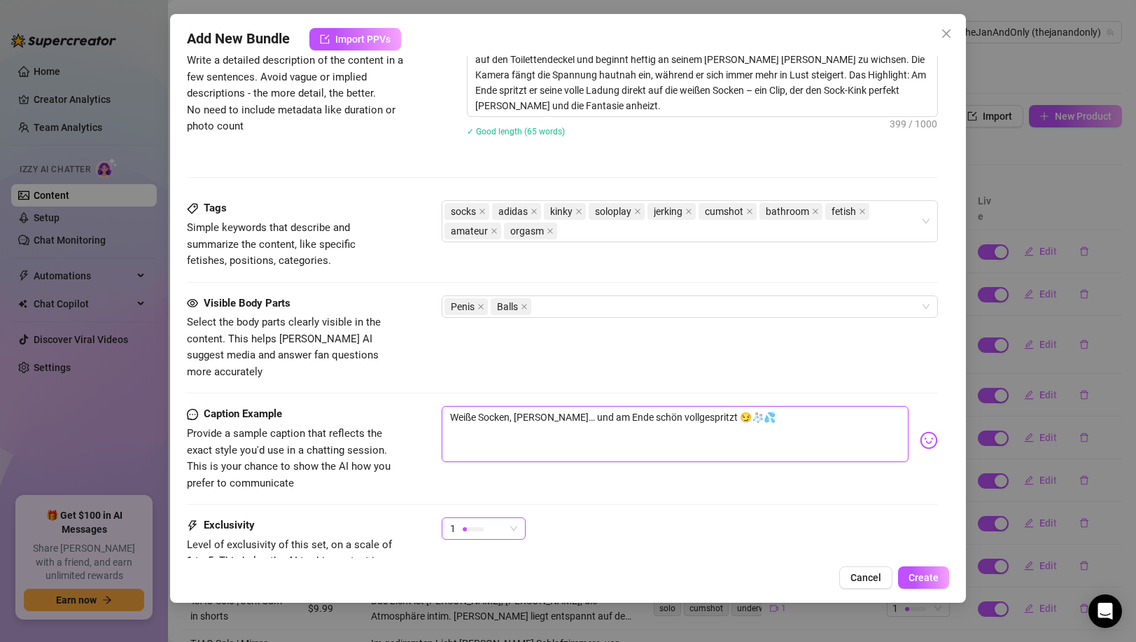
click at [476, 522] on div at bounding box center [473, 528] width 21 height 13
type textarea "Weiße Socken, [PERSON_NAME]… und am Ende schön vollgespritzt 😏🧦💦"
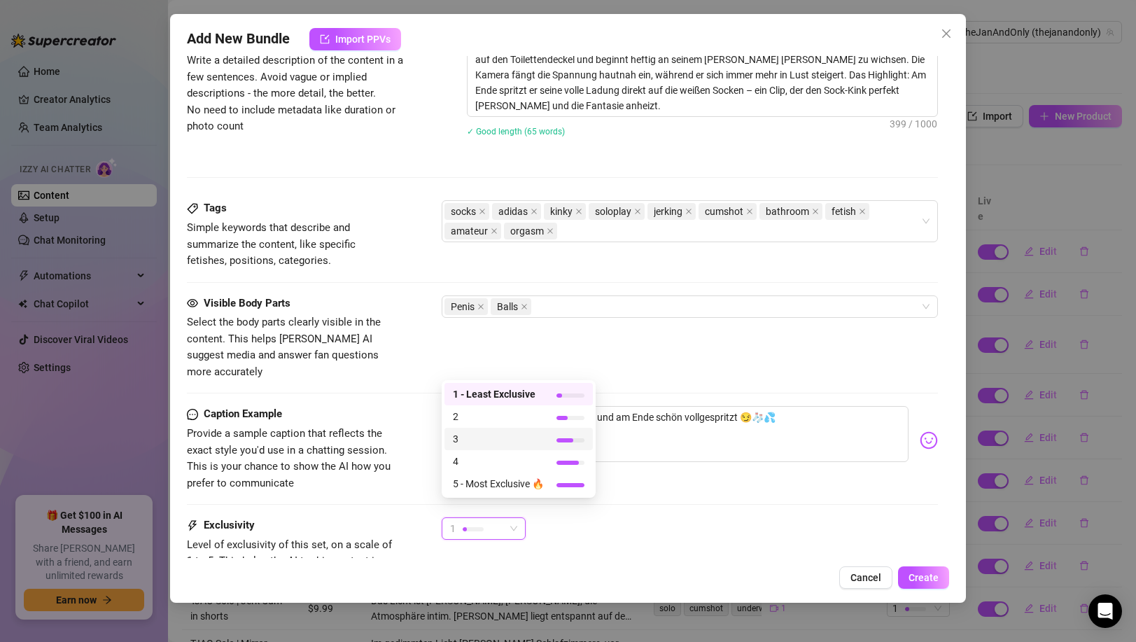
click at [507, 437] on span "3" at bounding box center [498, 438] width 91 height 15
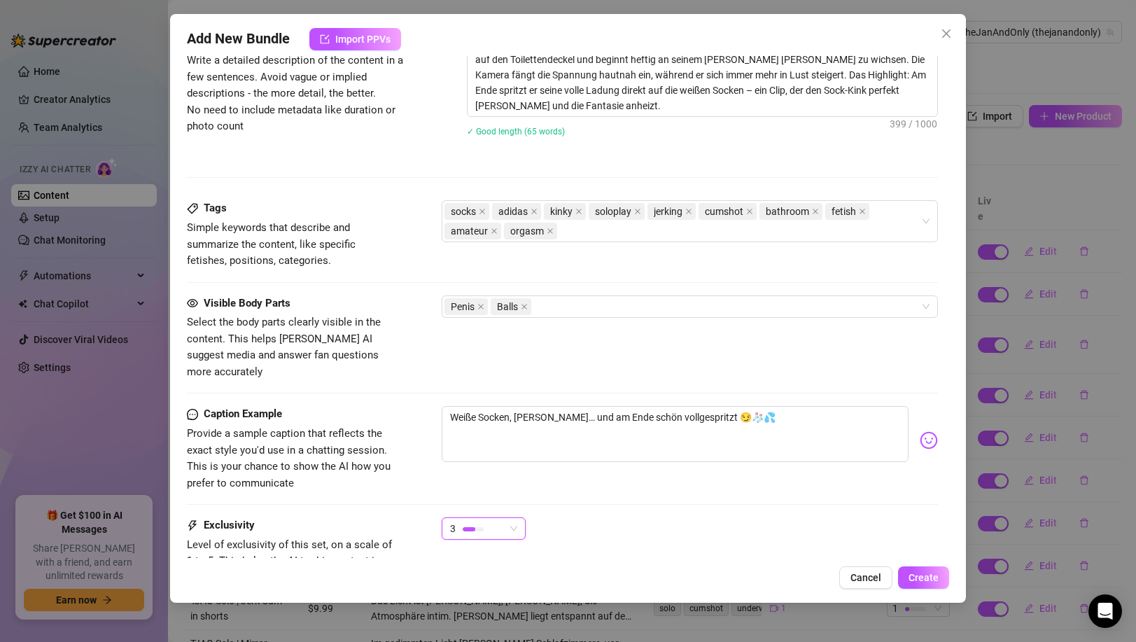
click at [411, 430] on div "Caption Example Provide a sample caption that reflects the exact style you'd us…" at bounding box center [562, 448] width 750 height 85
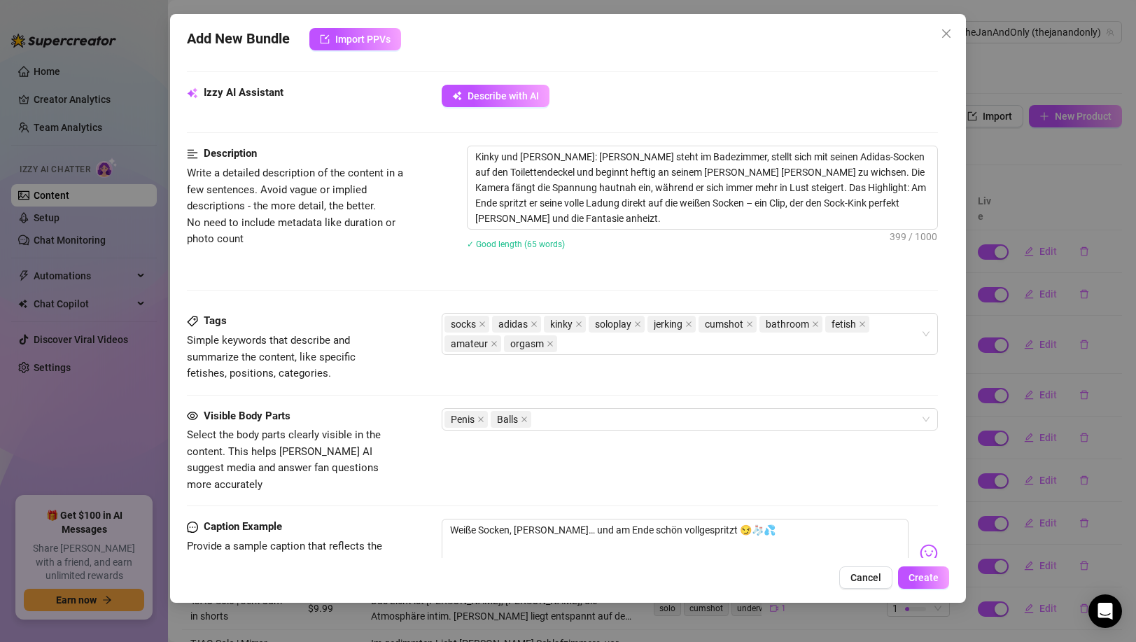
scroll to position [714, 0]
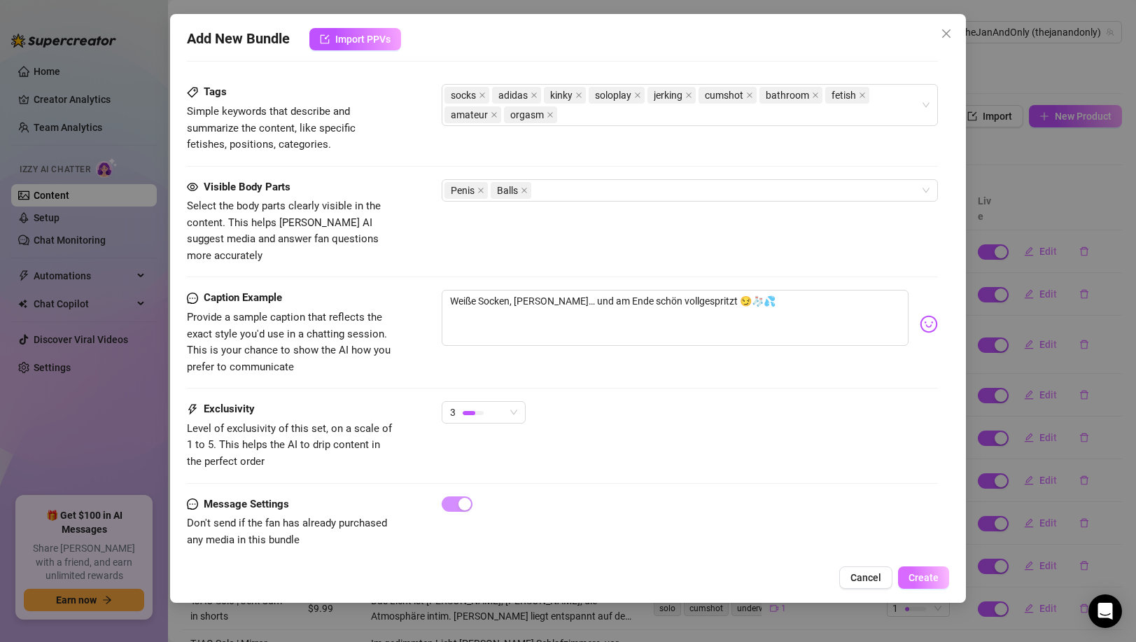
click at [929, 580] on span "Create" at bounding box center [923, 577] width 30 height 11
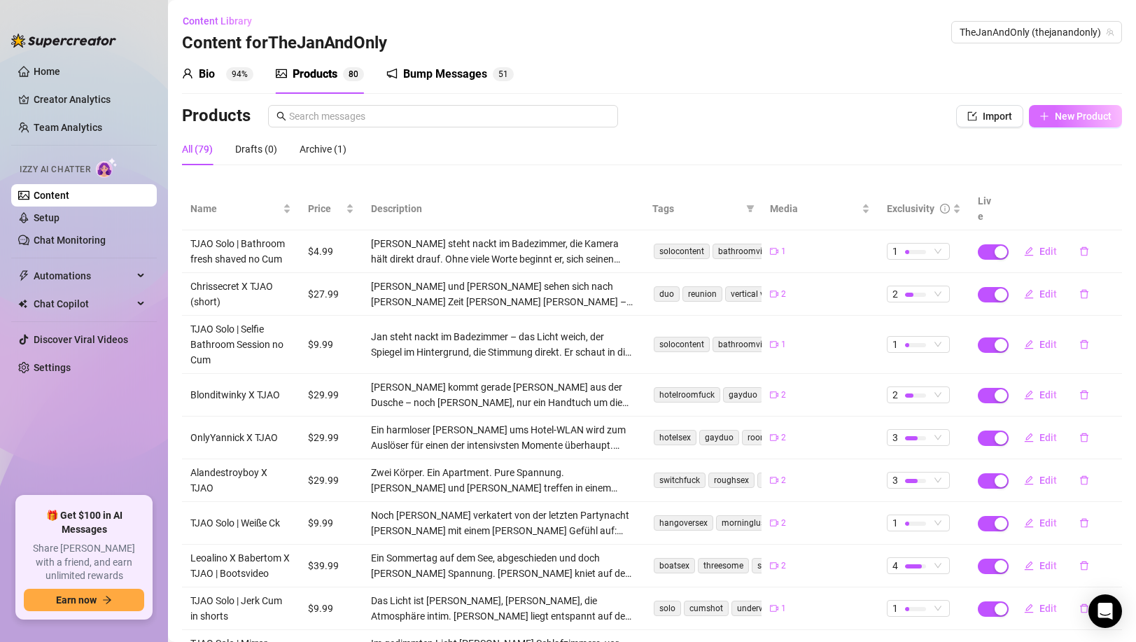
click at [1054, 116] on span "New Product" at bounding box center [1082, 116] width 57 height 11
type textarea "Type your message here..."
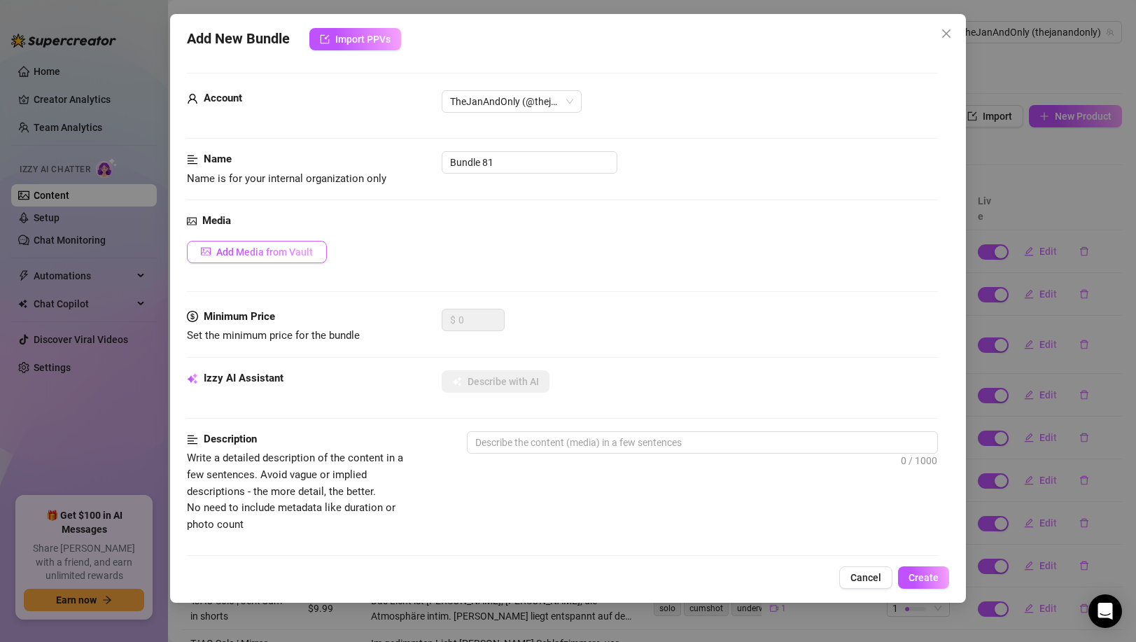
click at [274, 257] on button "Add Media from Vault" at bounding box center [257, 252] width 140 height 22
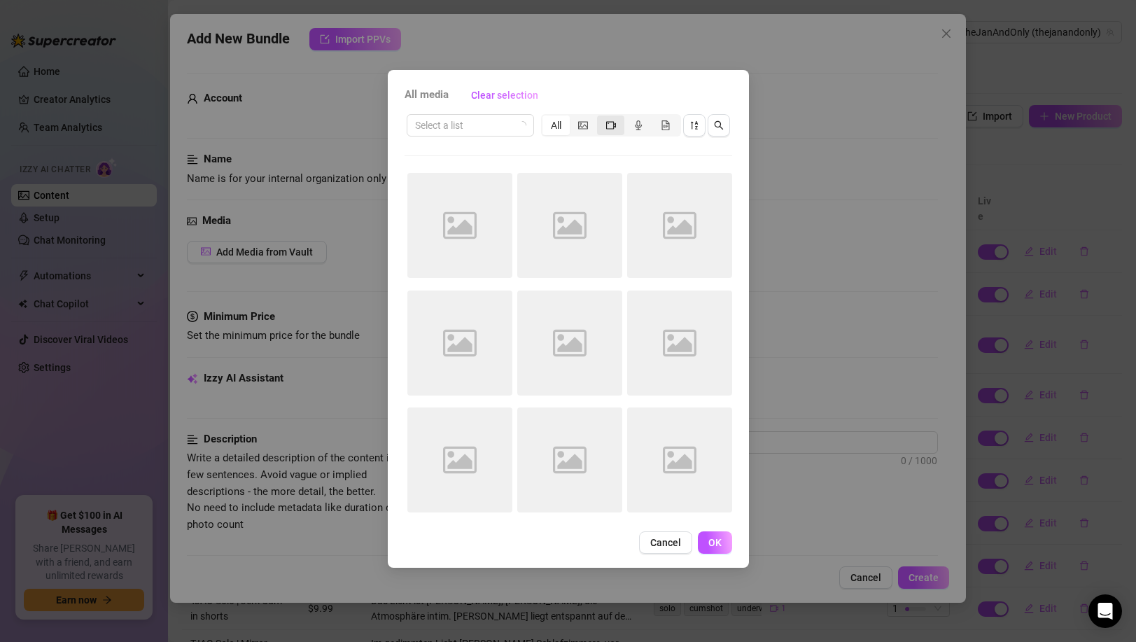
click at [607, 130] on span "segmented control" at bounding box center [611, 125] width 10 height 11
click at [600, 118] on input "segmented control" at bounding box center [600, 118] width 0 height 0
click at [692, 129] on icon "sort-descending" at bounding box center [694, 125] width 10 height 10
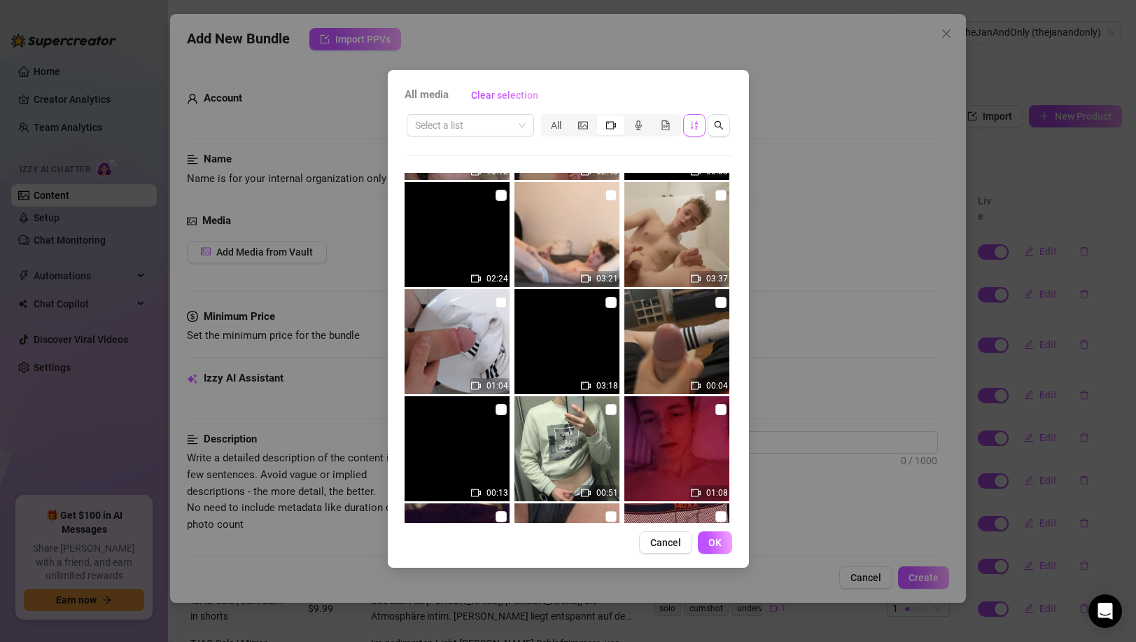
scroll to position [2150, 0]
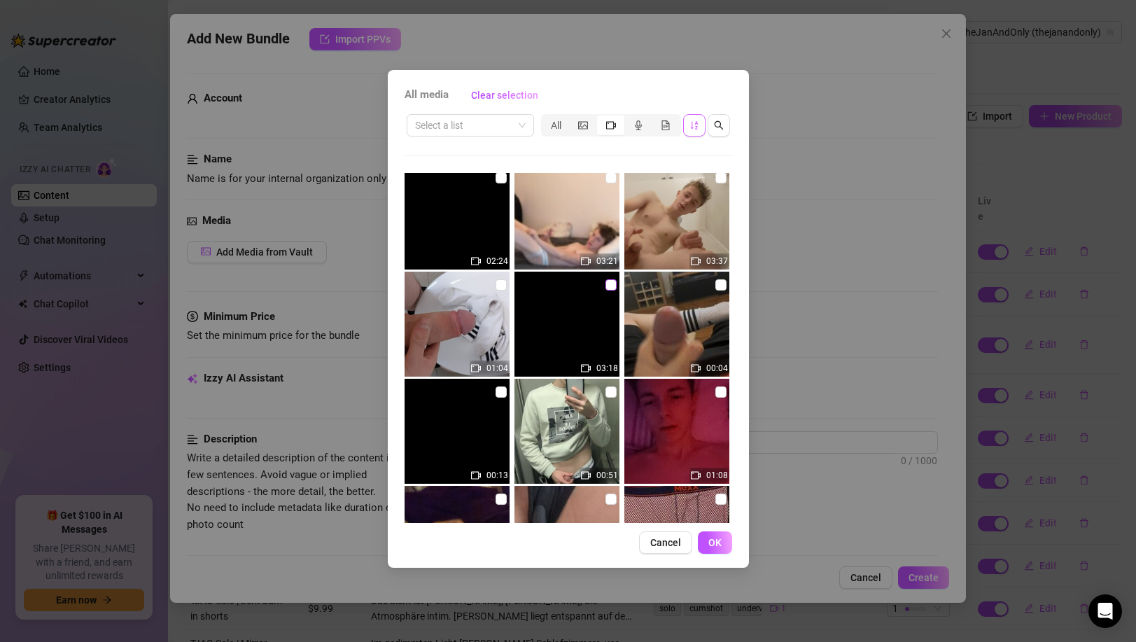
click at [605, 281] on input "checkbox" at bounding box center [610, 284] width 11 height 11
checkbox input "true"
click at [719, 552] on button "OK" at bounding box center [715, 542] width 34 height 22
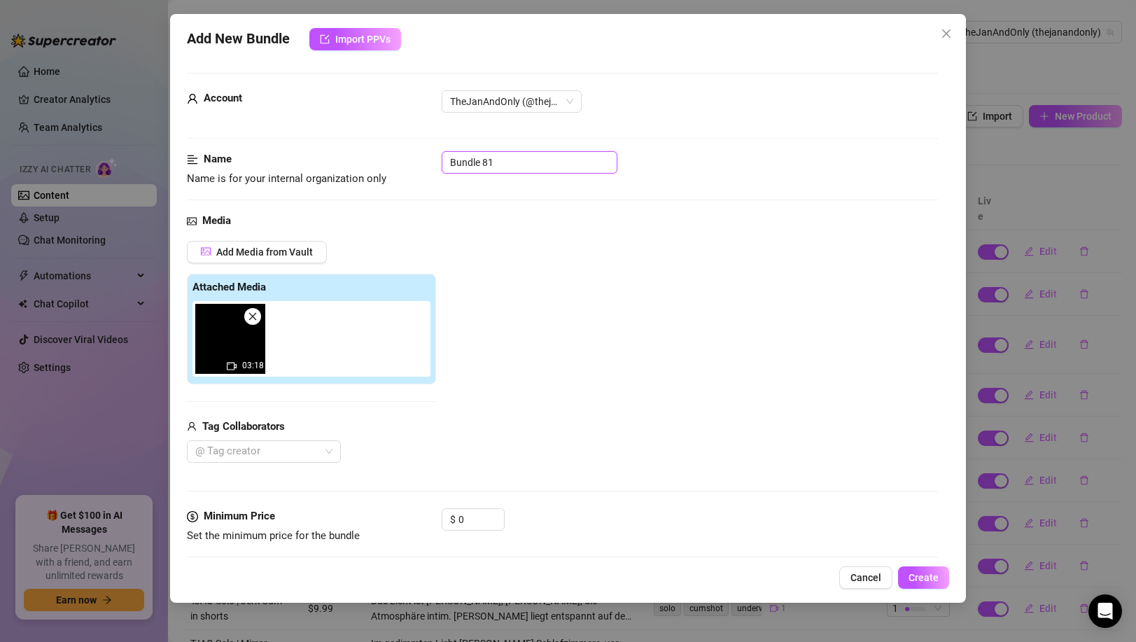
click at [535, 159] on input "Bundle 81" at bounding box center [530, 162] width 176 height 22
paste input "TJAO Solo | Shower Jerk"
type input "TJAO Solo | Shower Jerk"
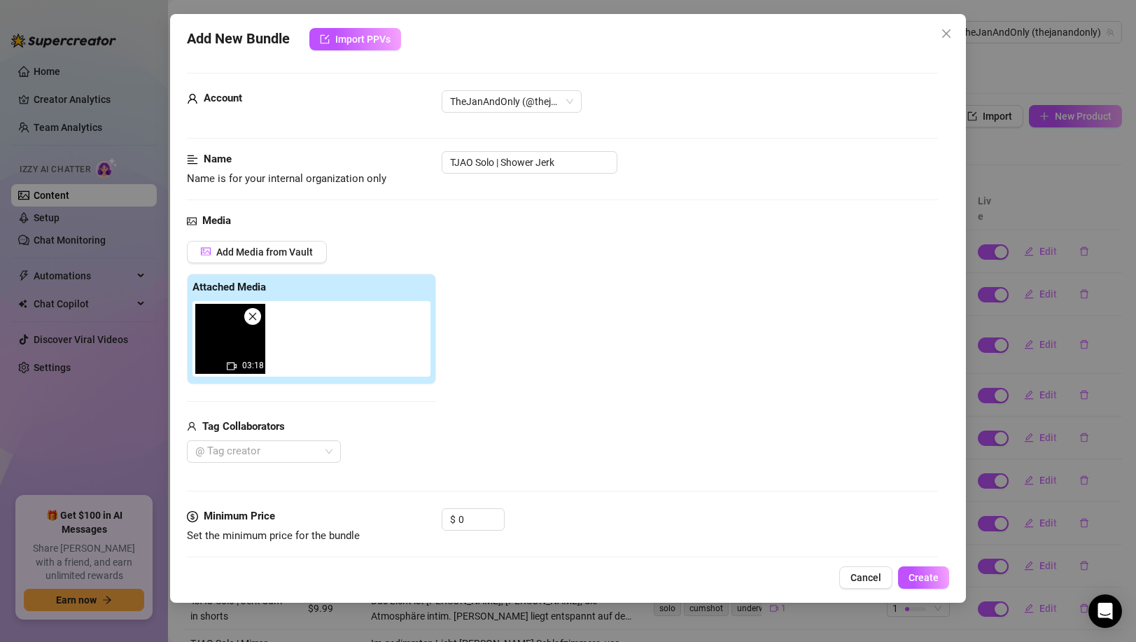
click at [551, 230] on div "Media Add Media from Vault Attached Media 03:18 Tag Collaborators @ Tag creator" at bounding box center [562, 360] width 750 height 295
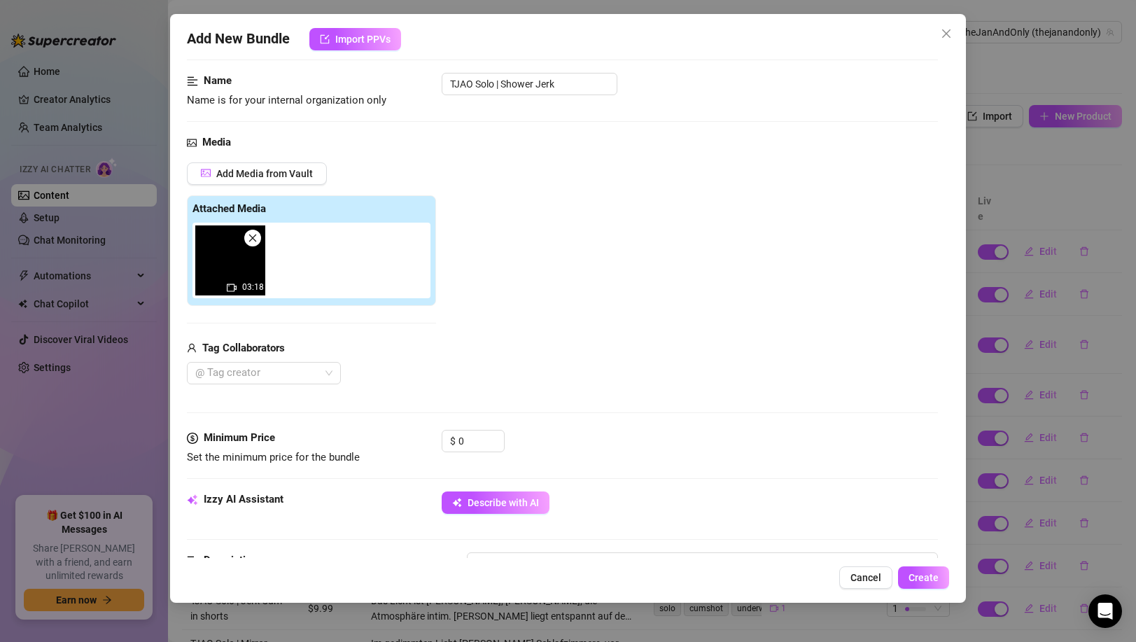
scroll to position [80, 0]
click at [302, 370] on div at bounding box center [257, 372] width 134 height 20
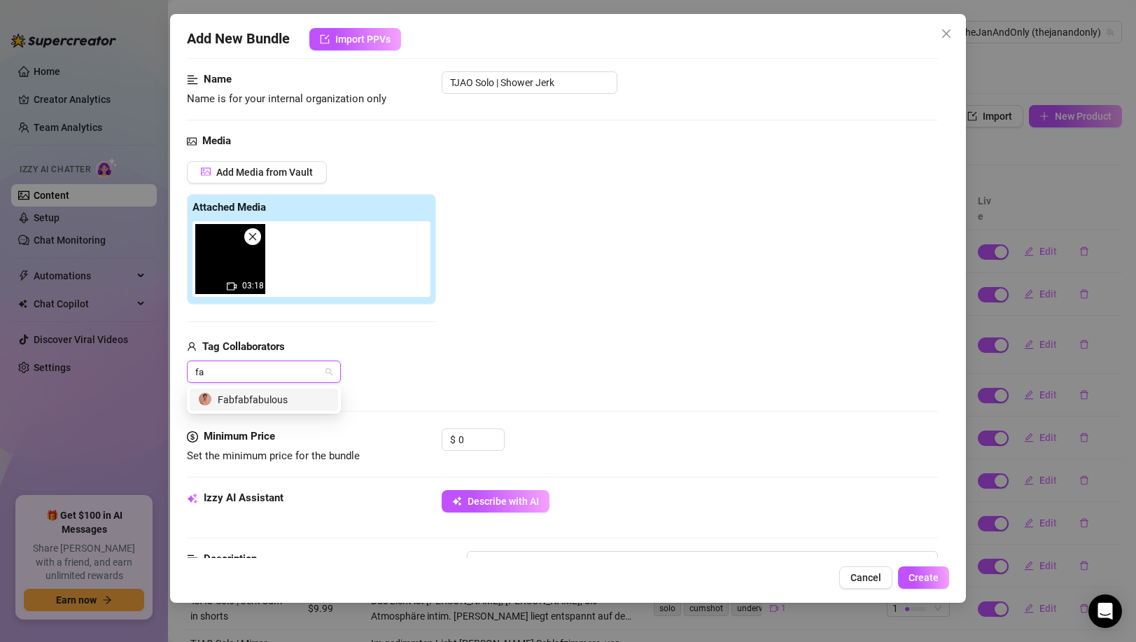
type input "fab"
click at [262, 400] on div "Fabfabfabulous" at bounding box center [264, 399] width 132 height 15
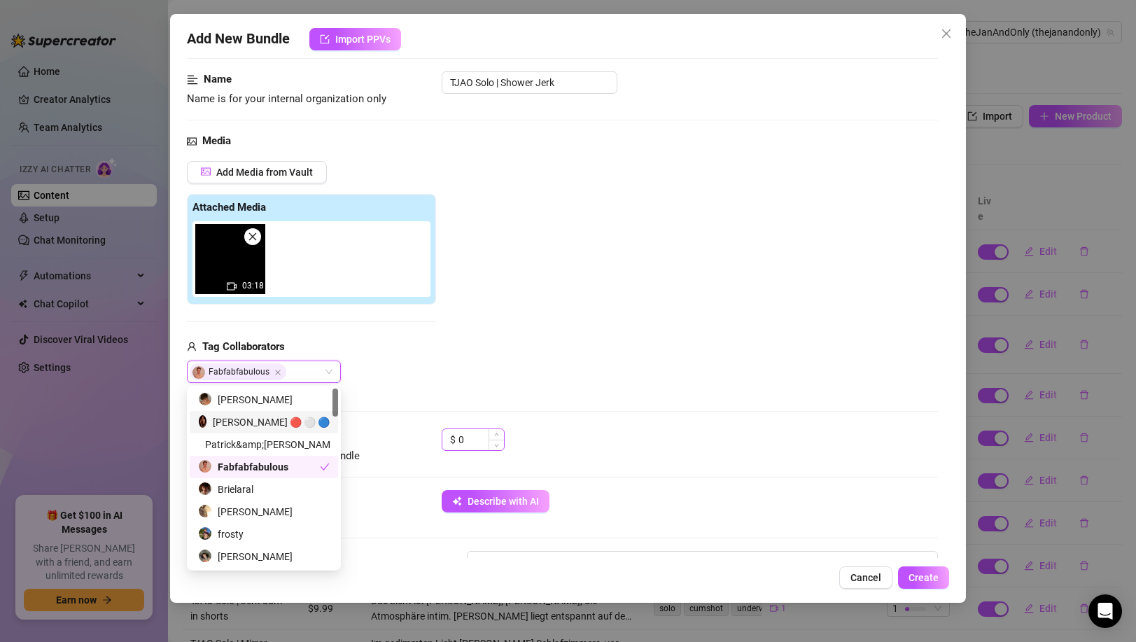
click at [456, 434] on div "$ 0" at bounding box center [473, 439] width 63 height 22
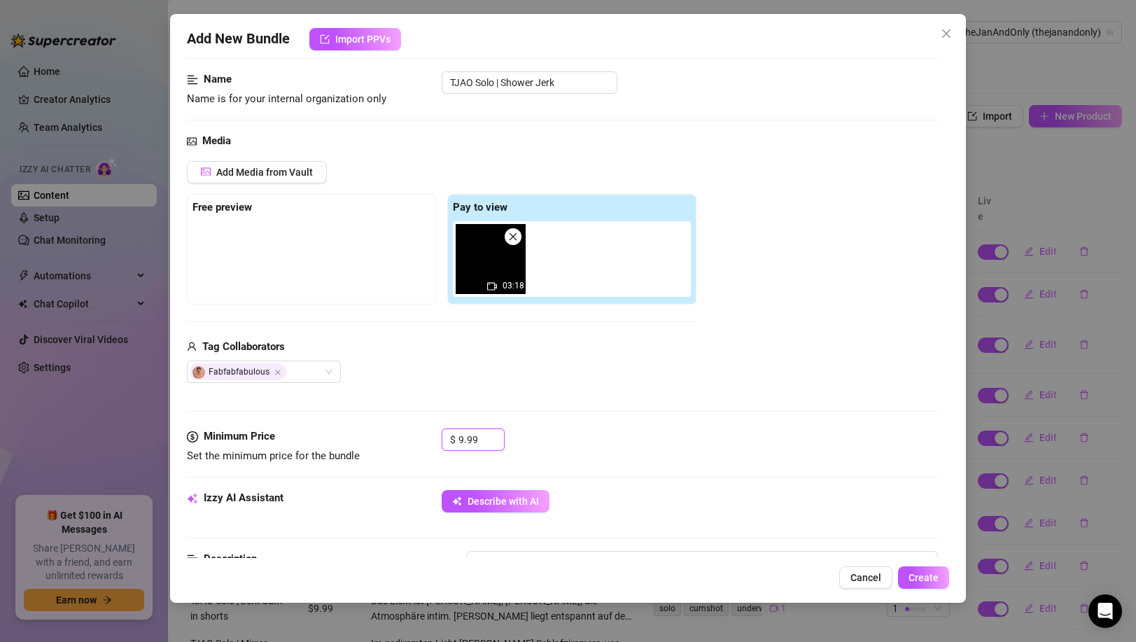
type input "9.99"
click at [607, 373] on div "Fabfabfabulous" at bounding box center [441, 371] width 509 height 22
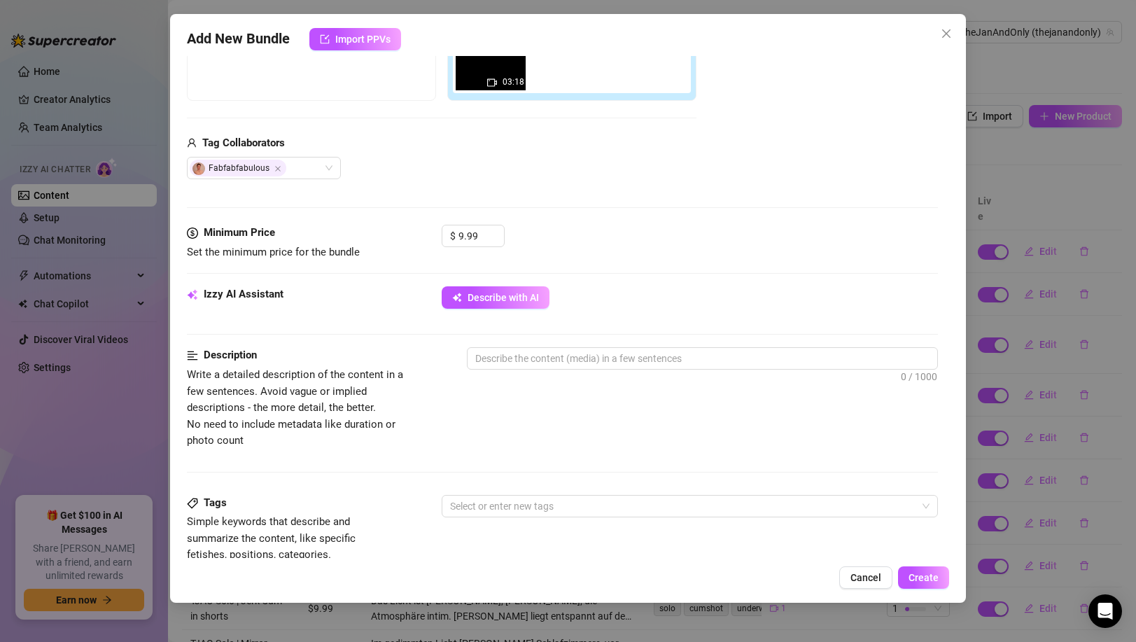
scroll to position [287, 0]
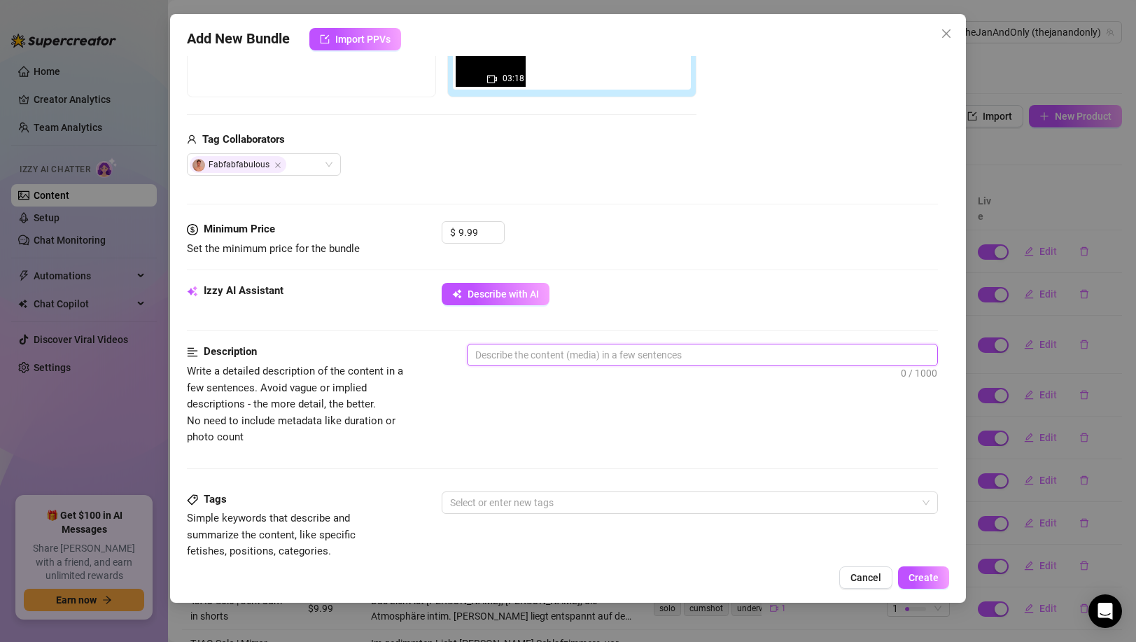
click at [549, 350] on textarea at bounding box center [701, 354] width 469 height 21
paste textarea "Alltäglich und trotzdem verdammt horny: [PERSON_NAME] steht nackt unter der Dus…"
type textarea "Alltäglich und trotzdem verdammt horny: [PERSON_NAME] steht nackt unter der Dus…"
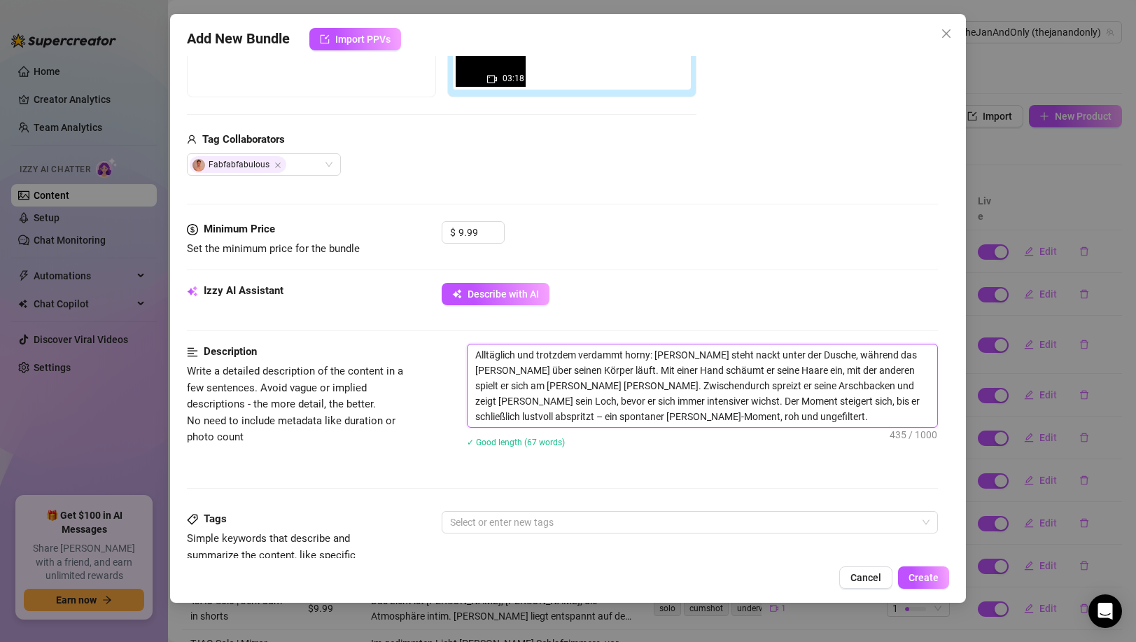
scroll to position [0, 0]
type textarea "Alltäglich und trotzdem verdammt horny: [PERSON_NAME] steht nackt unter der Dus…"
click at [628, 299] on div "Describe with AI" at bounding box center [689, 294] width 495 height 22
click at [593, 526] on div at bounding box center [681, 522] width 475 height 20
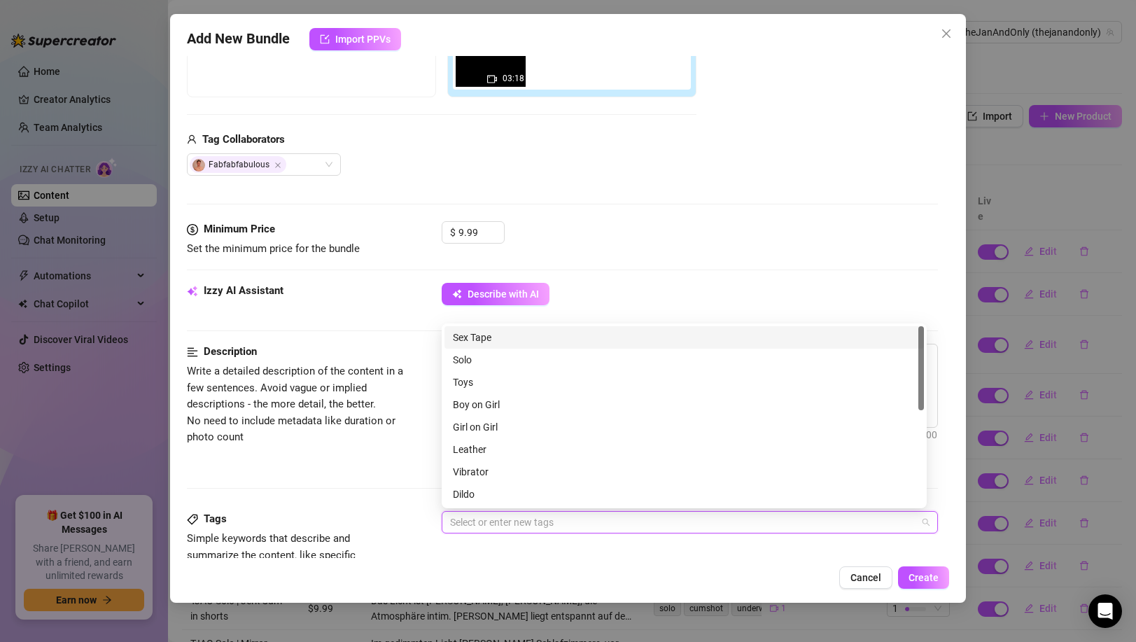
paste input "shower"
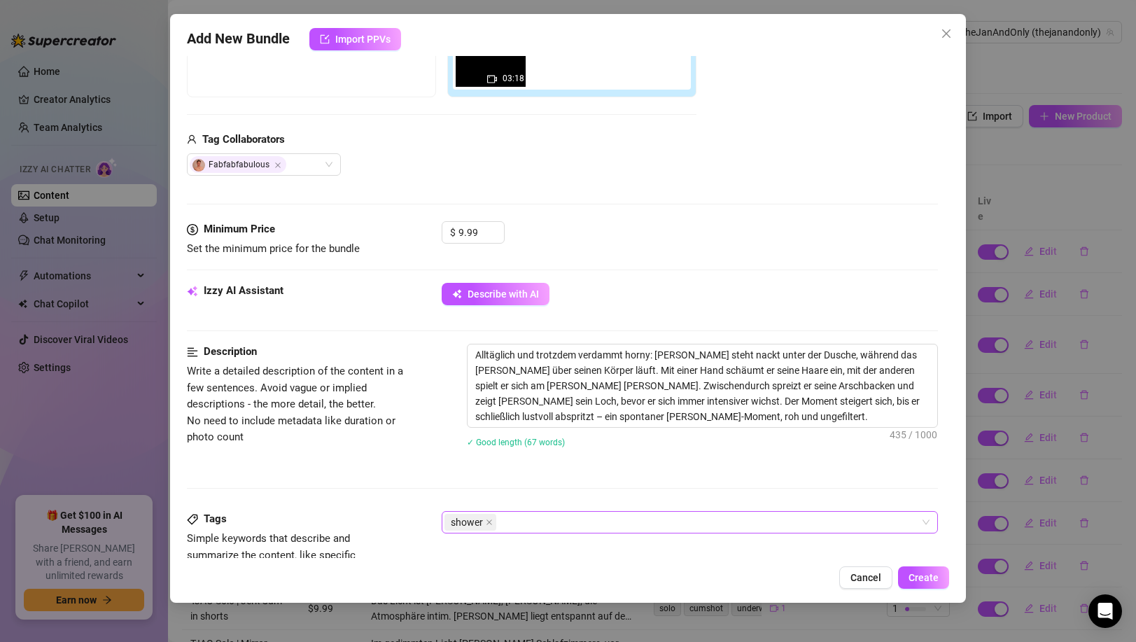
click at [621, 524] on div "shower" at bounding box center [681, 522] width 475 height 20
paste input "soloplay"
click at [612, 519] on div "shower soloplay" at bounding box center [681, 522] width 475 height 20
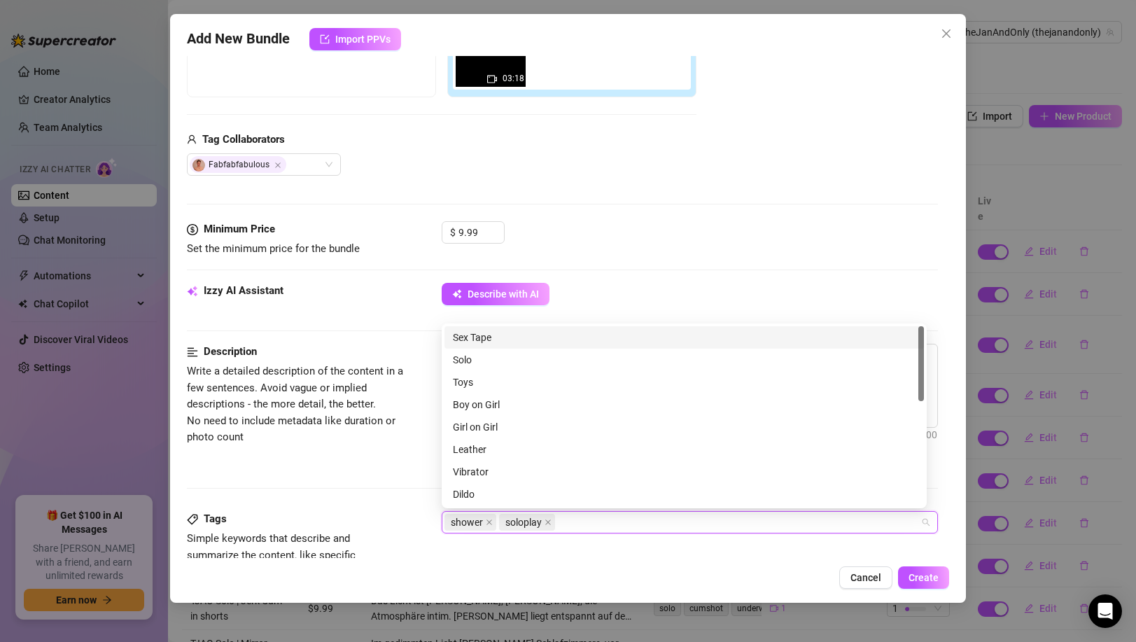
paste input "jerking"
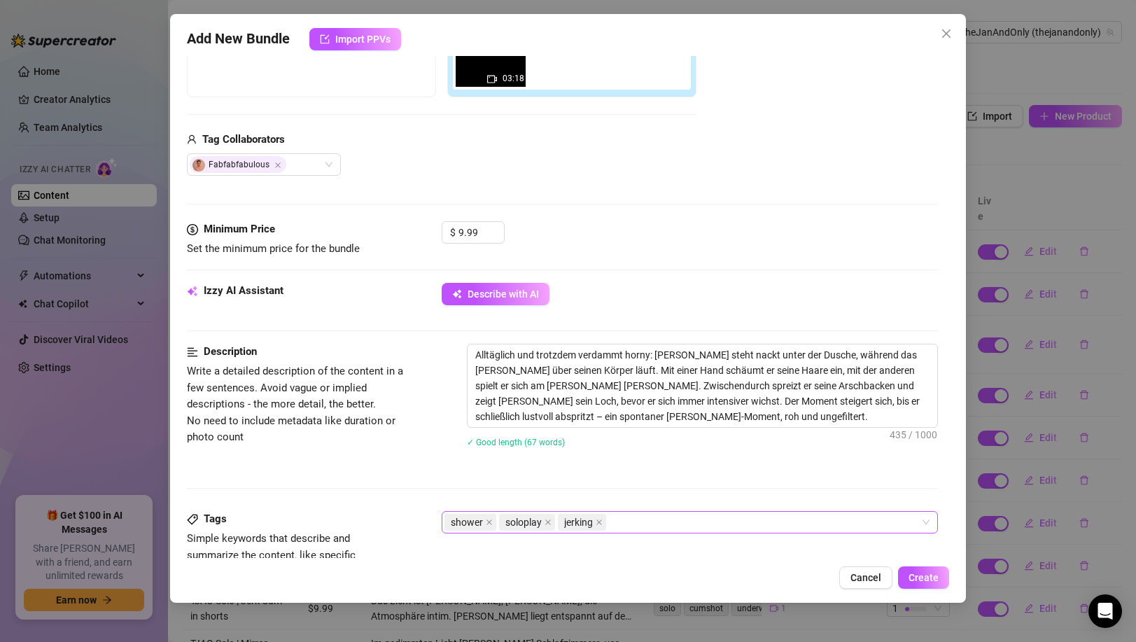
click at [678, 518] on div "shower soloplay jerking" at bounding box center [681, 522] width 475 height 20
paste input "ass"
click at [705, 530] on div "shower soloplay jerking ass" at bounding box center [681, 522] width 475 height 20
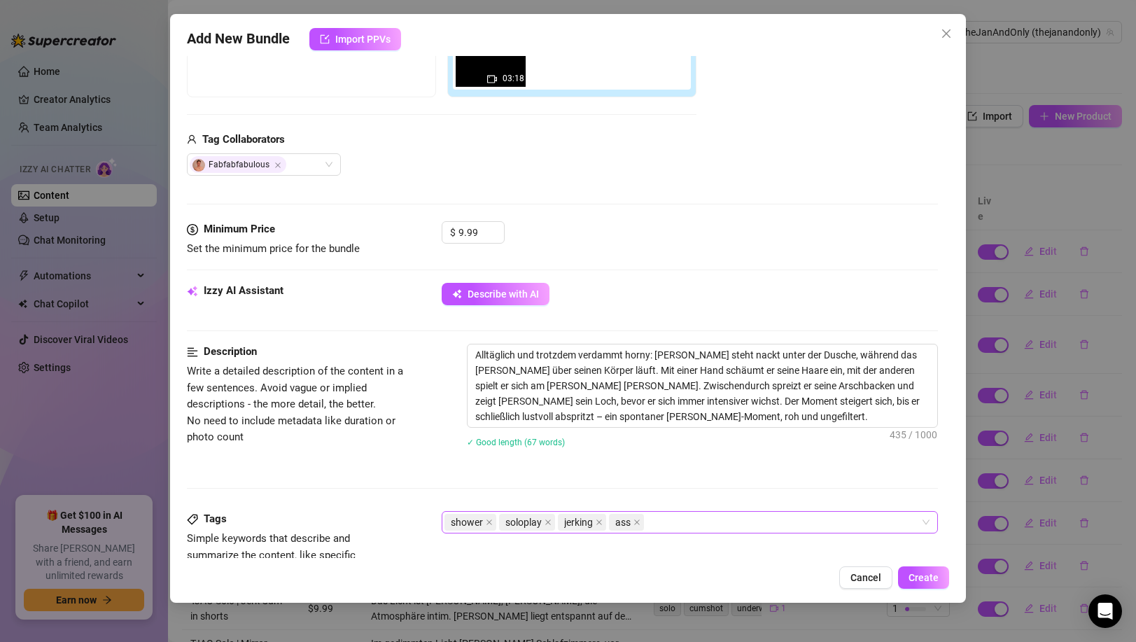
paste input "spreading"
click at [797, 521] on div "shower soloplay jerking ass spreading" at bounding box center [681, 522] width 475 height 20
paste input "amateur"
click at [841, 525] on div "shower soloplay jerking ass spreading amateur" at bounding box center [681, 522] width 475 height 20
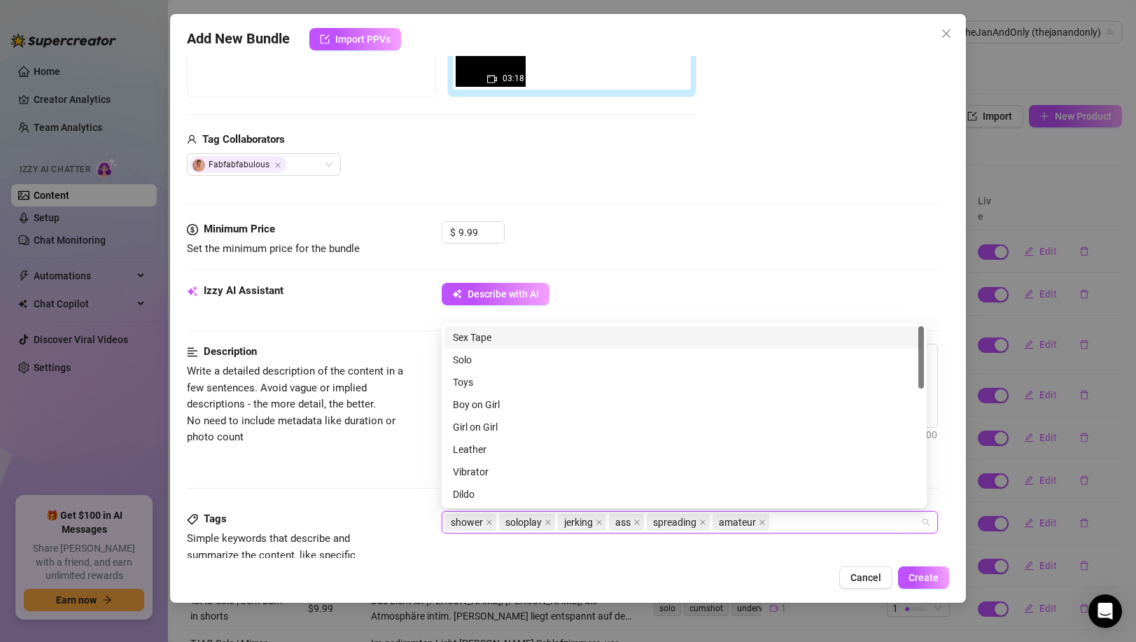
paste input "spontan"
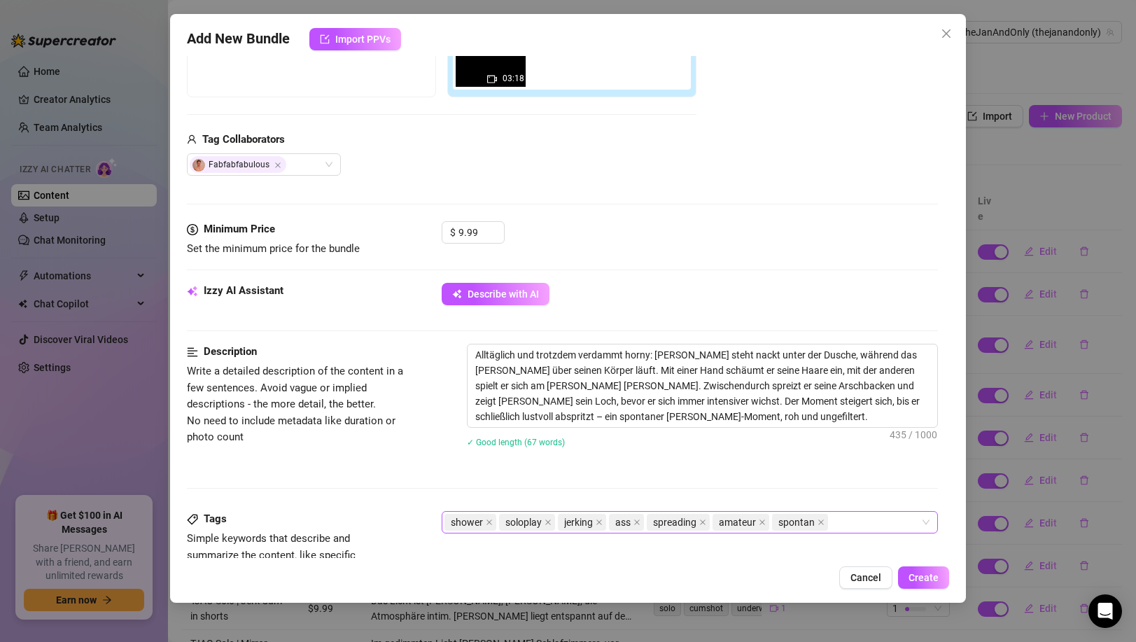
click at [875, 525] on div "shower soloplay jerking ass spreading amateur spontan" at bounding box center [681, 522] width 475 height 20
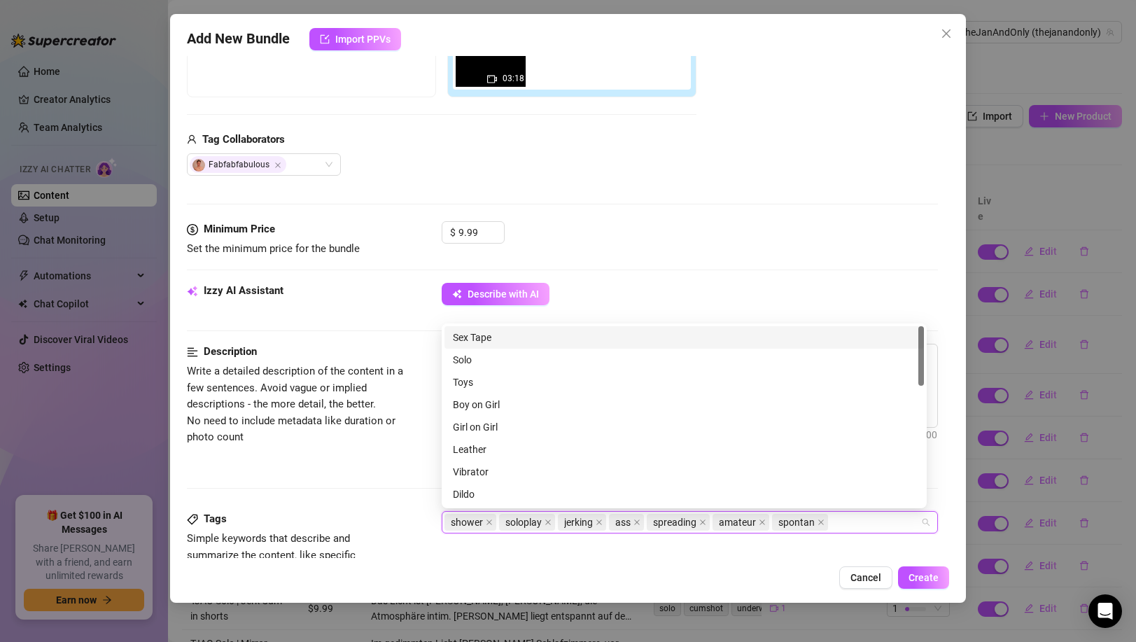
paste input "daily"
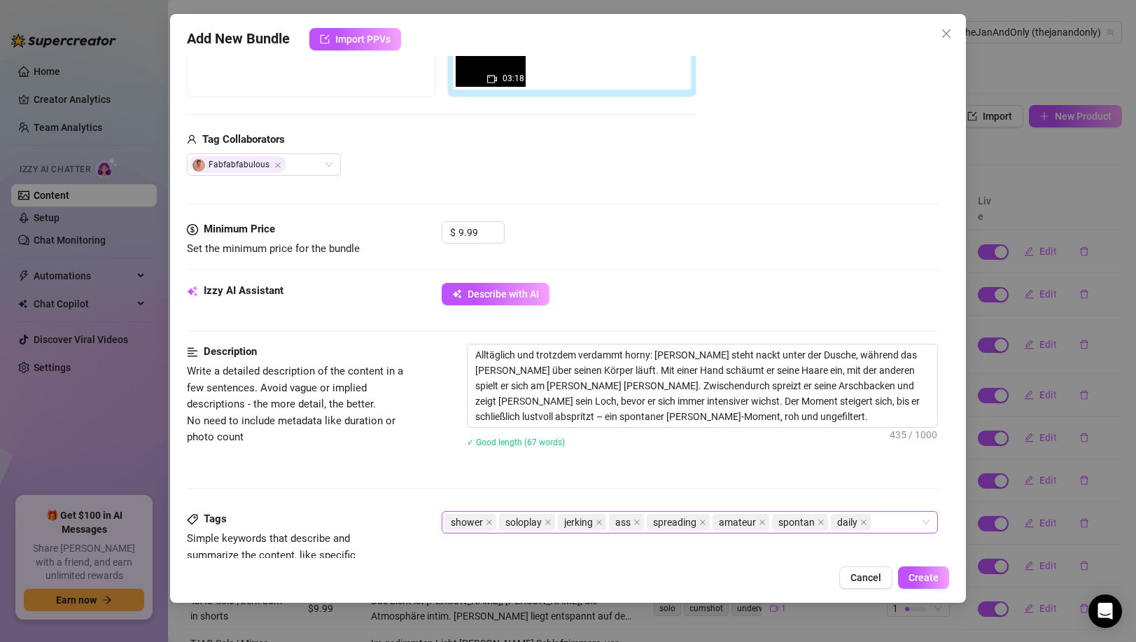
click at [880, 527] on div "shower soloplay jerking ass spreading amateur spontan daily" at bounding box center [681, 522] width 475 height 20
paste input "cumshot"
click at [540, 546] on div "shower soloplay jerking ass spreading amateur spontan daily cumshot" at bounding box center [681, 531] width 475 height 39
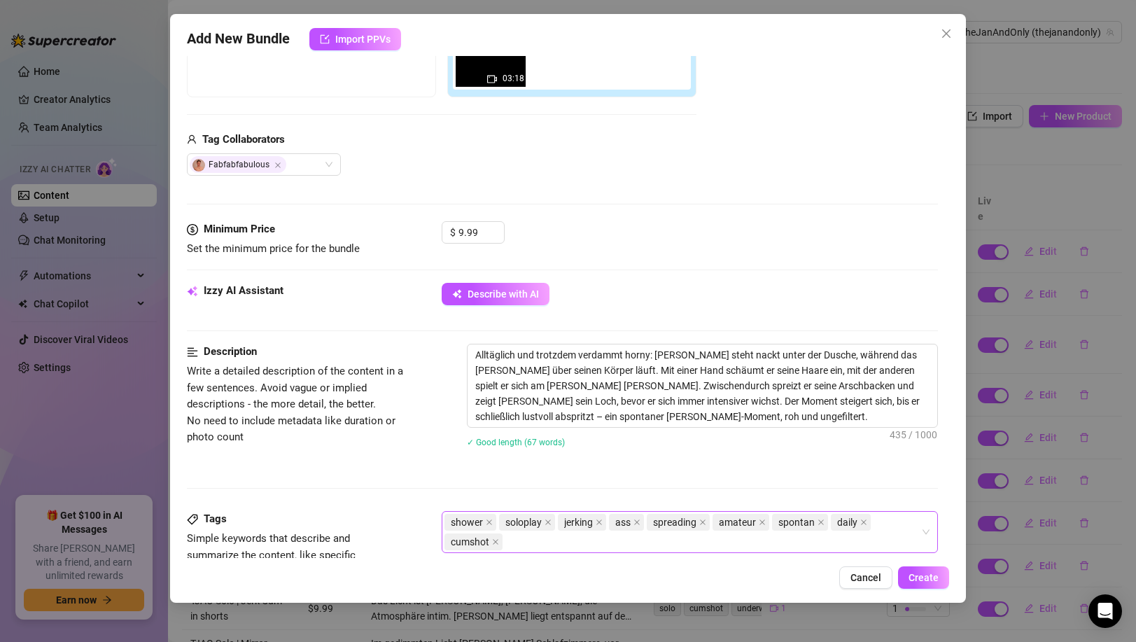
paste input "wet"
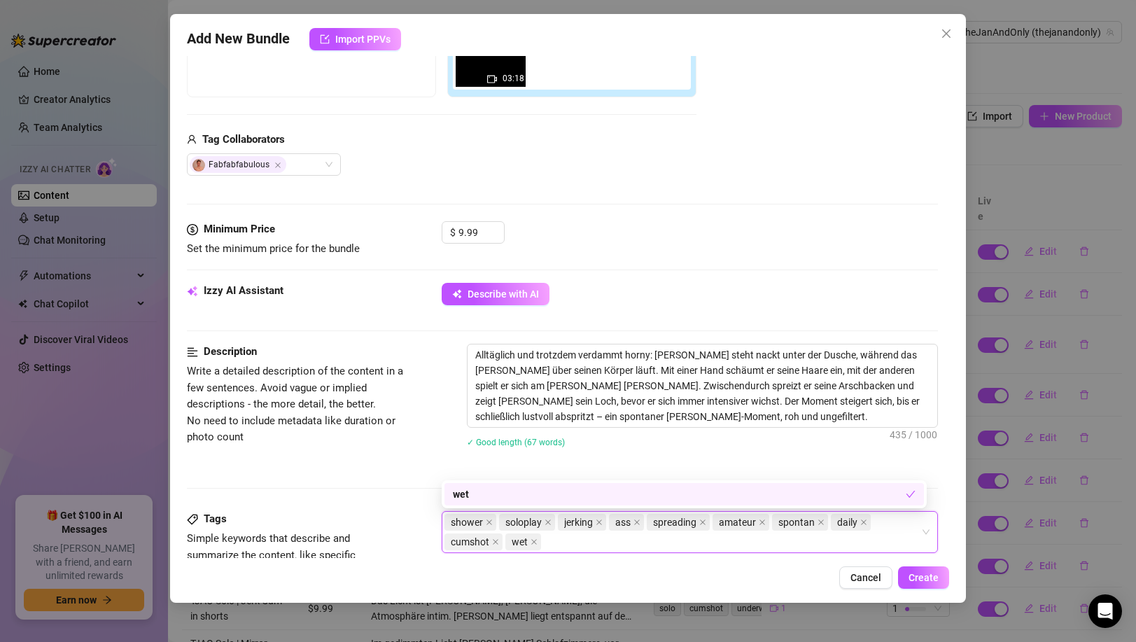
click at [360, 465] on div "Description Write a detailed description of the content in a few sentences. Avo…" at bounding box center [562, 405] width 750 height 122
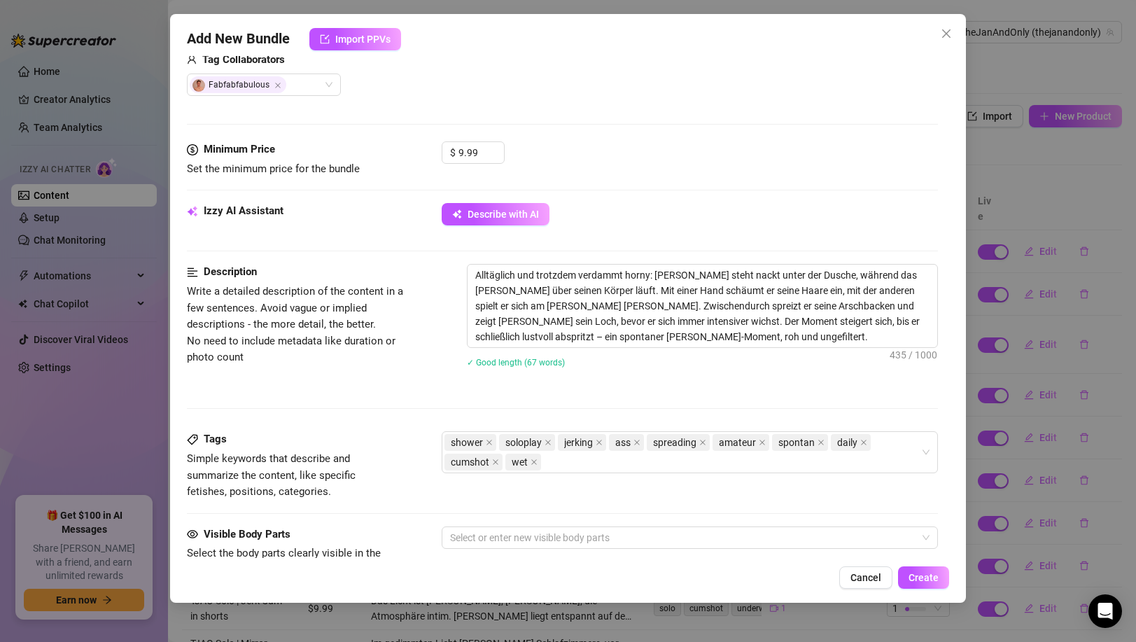
scroll to position [539, 0]
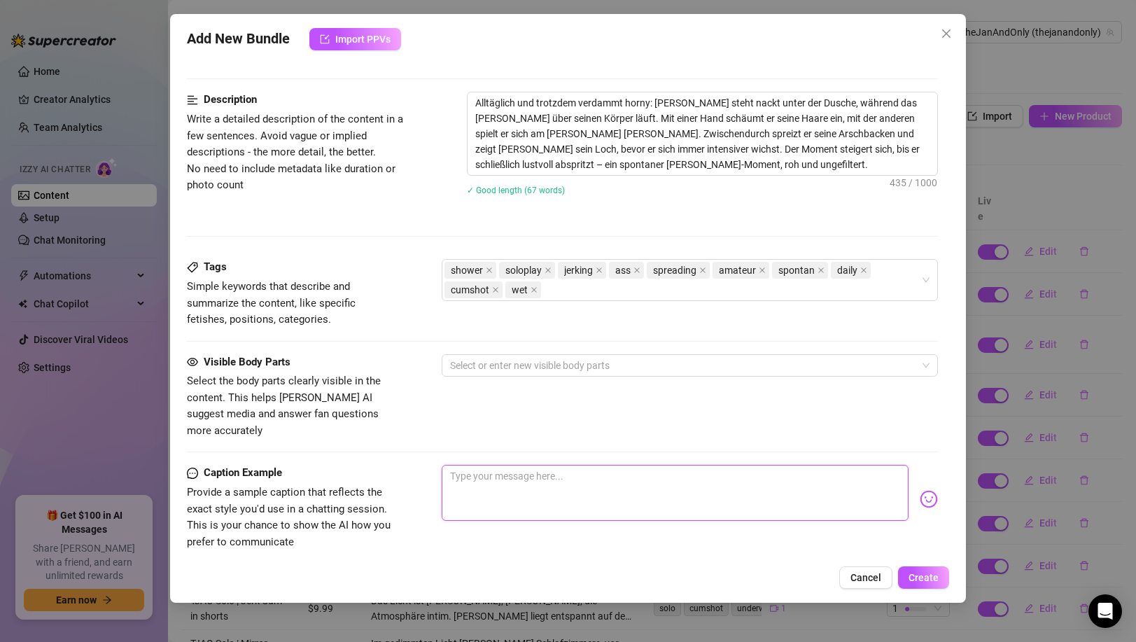
click at [474, 471] on textarea at bounding box center [675, 493] width 466 height 56
paste textarea "Ganz normale Dusche… bis ich einfach nicht mehr konnte 😏🚿💦 👉 Willst du sehen, w…"
click at [470, 362] on div at bounding box center [681, 365] width 475 height 20
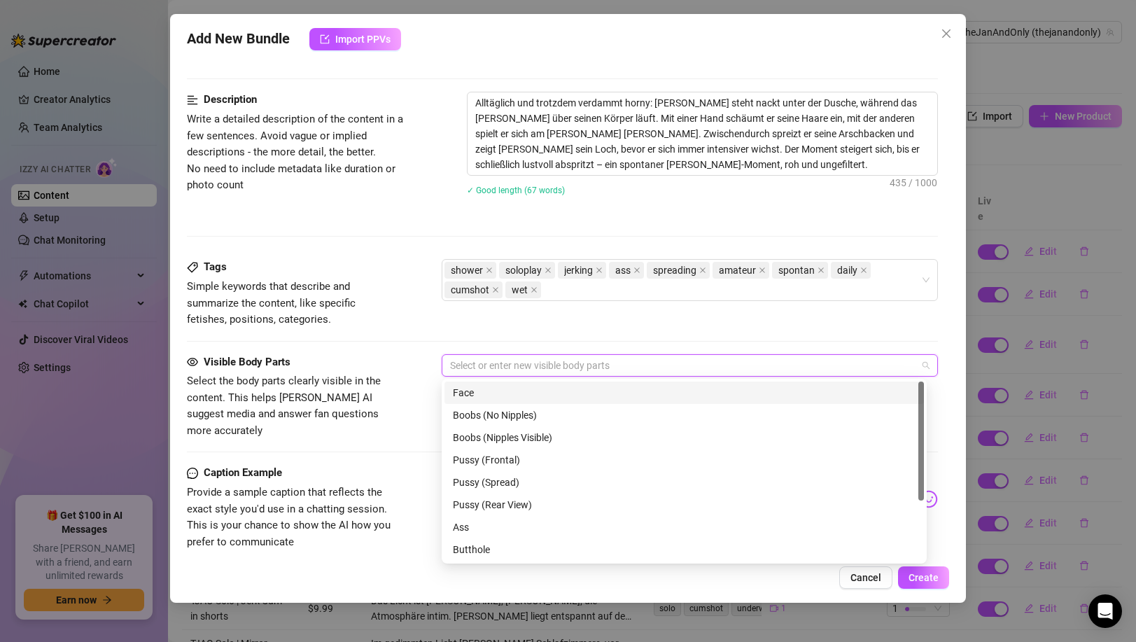
click at [487, 398] on div "Face" at bounding box center [684, 392] width 463 height 15
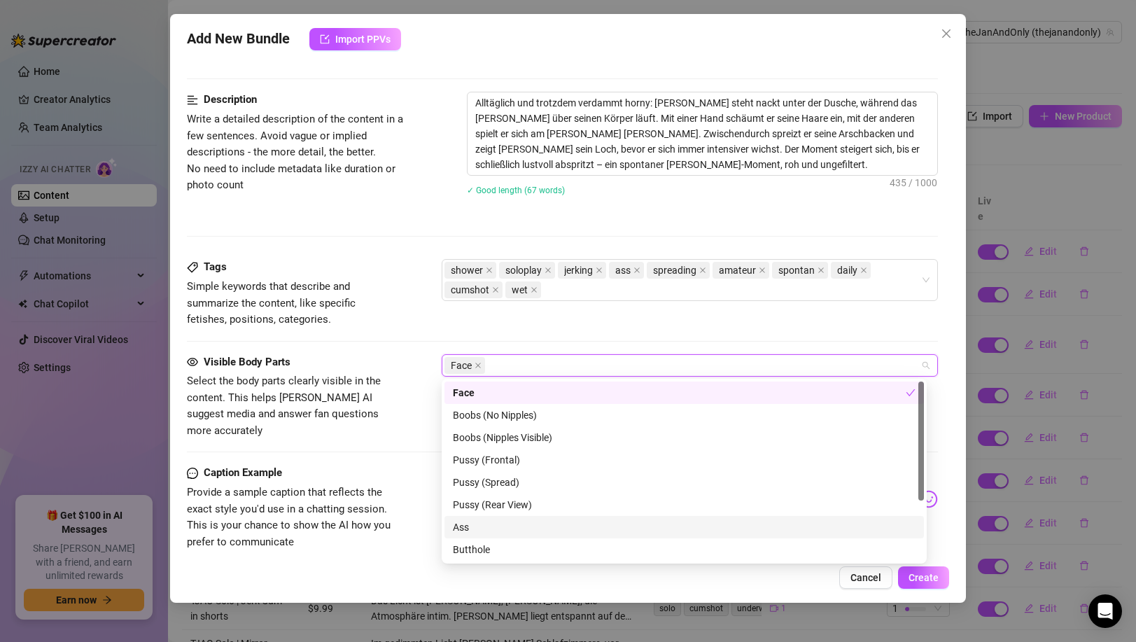
click at [483, 521] on div "Ass" at bounding box center [684, 526] width 463 height 15
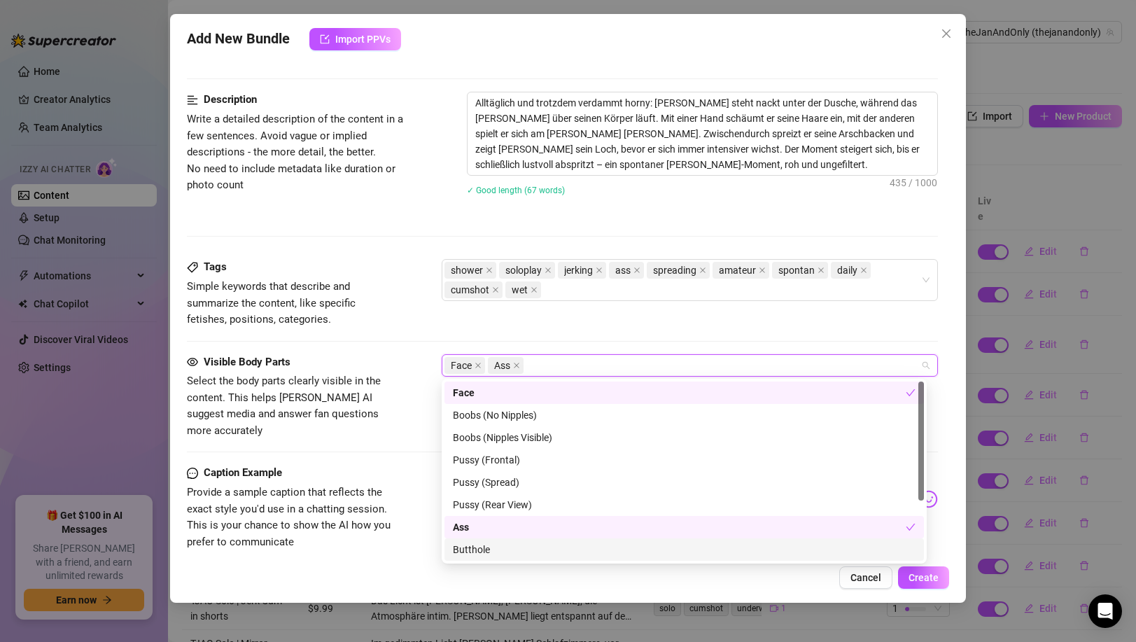
click at [481, 555] on div "Butthole" at bounding box center [684, 549] width 463 height 15
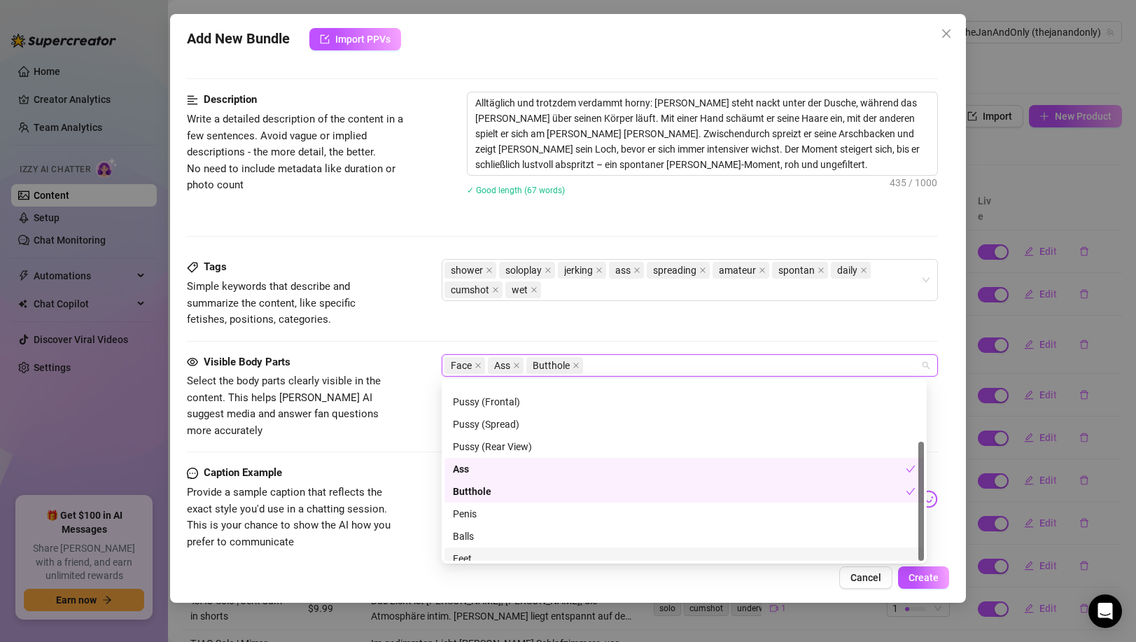
scroll to position [90, 0]
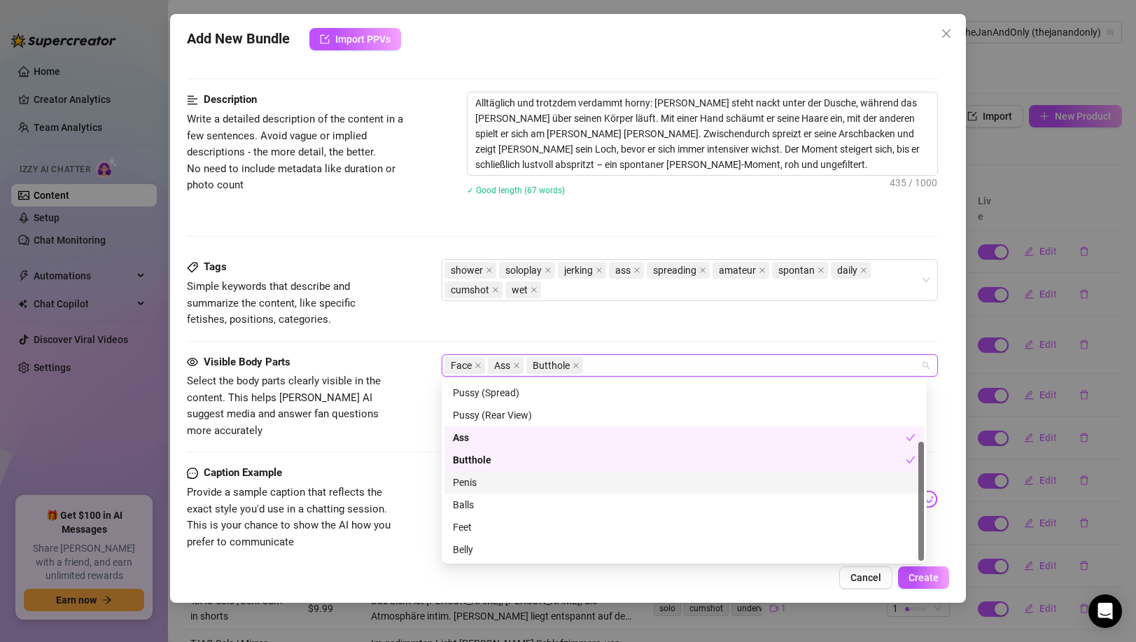
click at [481, 482] on div "Penis" at bounding box center [684, 481] width 463 height 15
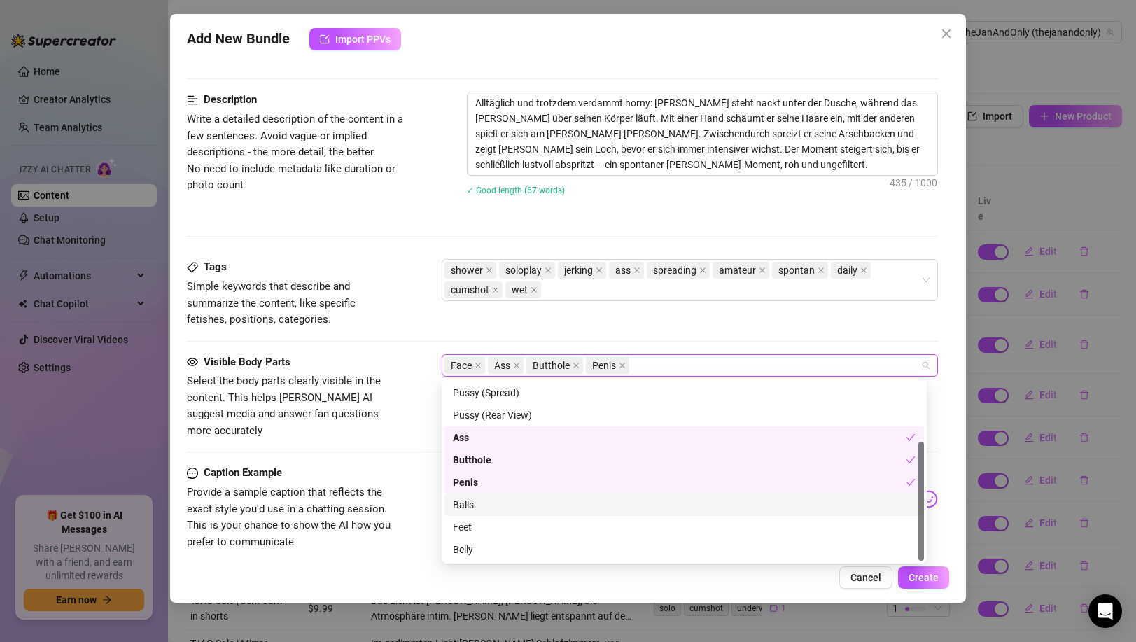
click at [477, 504] on div "Balls" at bounding box center [684, 504] width 463 height 15
click at [411, 465] on div "Caption Example Provide a sample caption that reflects the exact style you'd us…" at bounding box center [562, 507] width 750 height 85
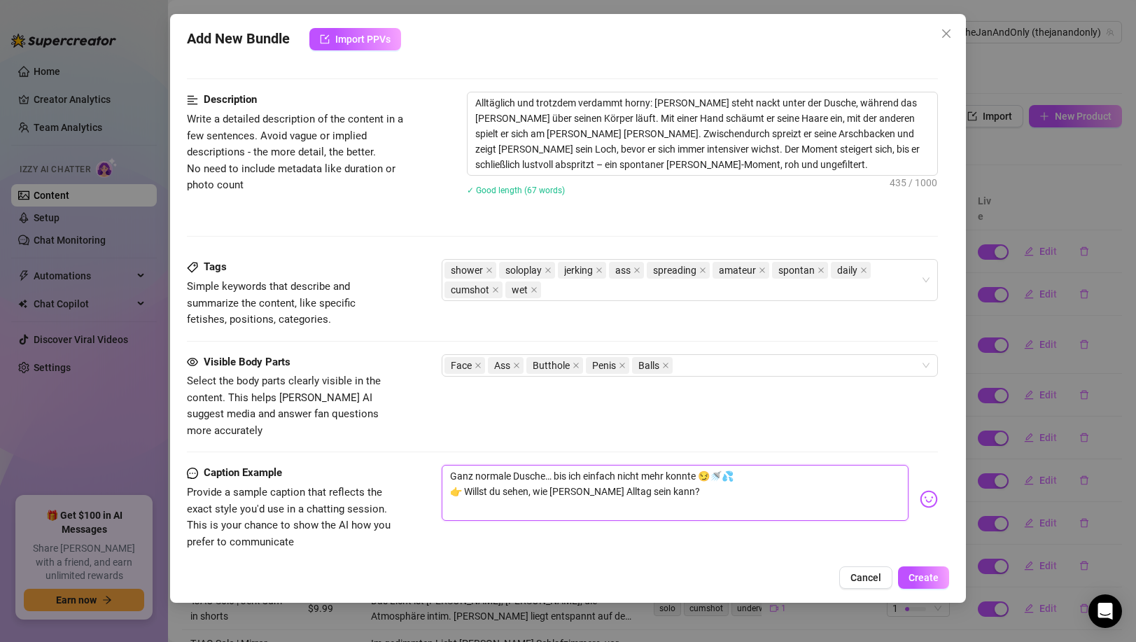
click at [454, 473] on textarea "Ganz normale Dusche… bis ich einfach nicht mehr konnte 😏🚿💦 👉 Willst du sehen, w…" at bounding box center [675, 493] width 466 height 56
click at [678, 479] on textarea "Ganz normale Dusche… bis ich einfach nicht mehr konnte 😏🚿💦 Willst du sehen, wie…" at bounding box center [675, 493] width 466 height 56
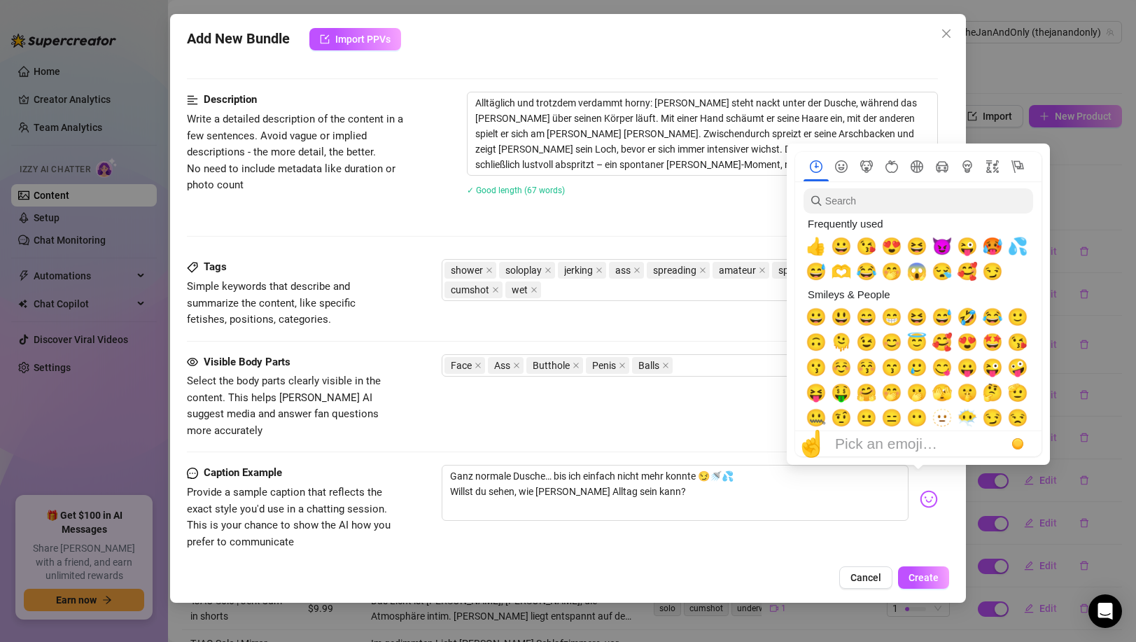
click at [919, 490] on img at bounding box center [928, 499] width 18 height 18
click at [948, 251] on span "😈" at bounding box center [941, 247] width 21 height 20
click at [1013, 246] on span "💦" at bounding box center [1017, 247] width 21 height 20
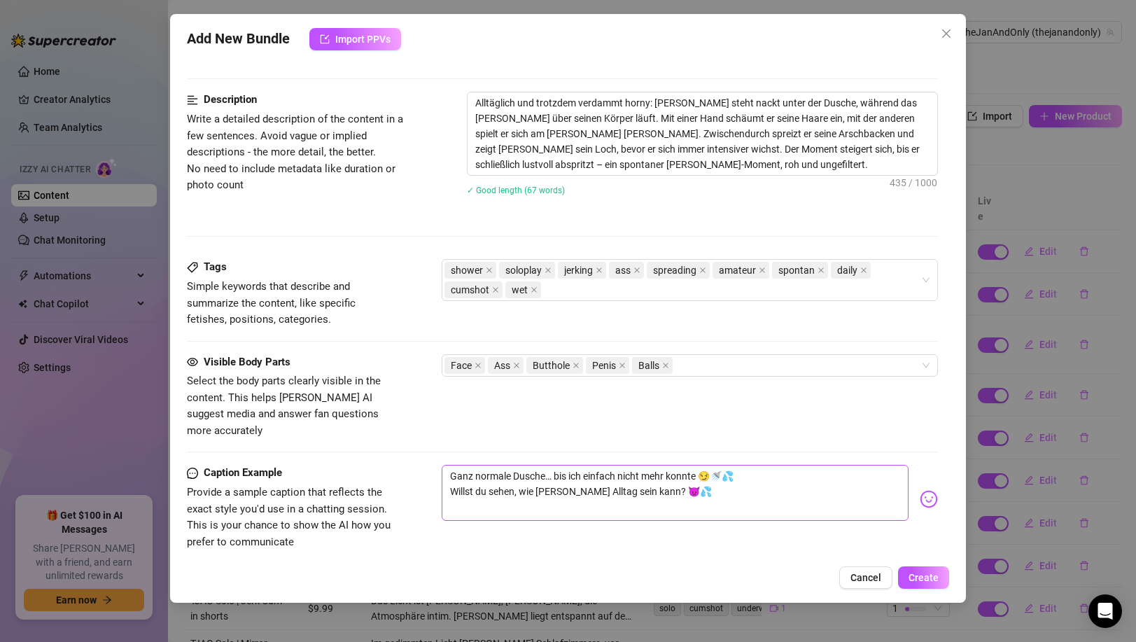
drag, startPoint x: 706, startPoint y: 394, endPoint x: 705, endPoint y: 470, distance: 75.6
click at [705, 395] on div "Visible Body Parts Select the body parts clearly visible in the content. This h…" at bounding box center [562, 396] width 750 height 85
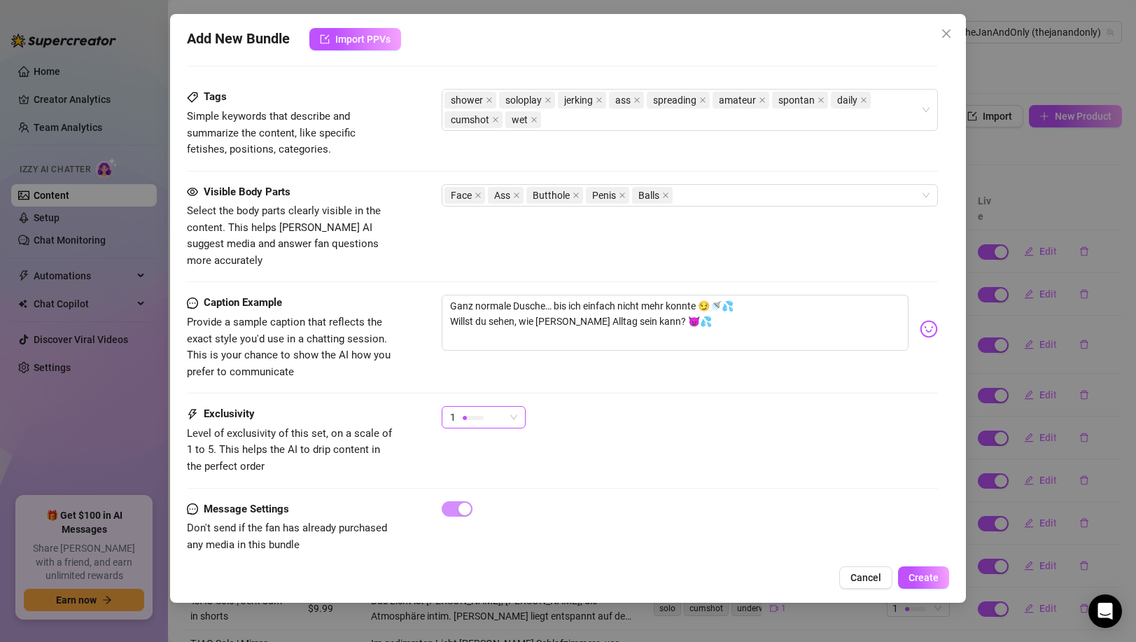
scroll to position [714, 0]
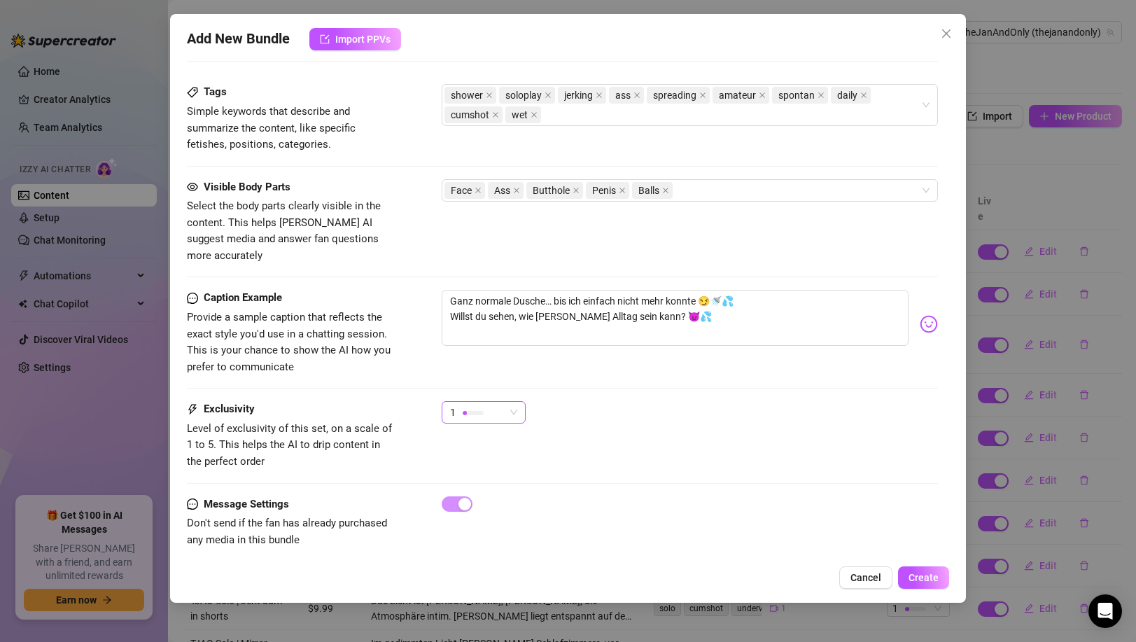
drag, startPoint x: 486, startPoint y: 391, endPoint x: 485, endPoint y: 401, distance: 9.8
click at [486, 402] on div "1" at bounding box center [477, 412] width 55 height 21
click at [582, 351] on div "Caption Example Provide a sample caption that reflects the exact style you'd us…" at bounding box center [562, 332] width 750 height 85
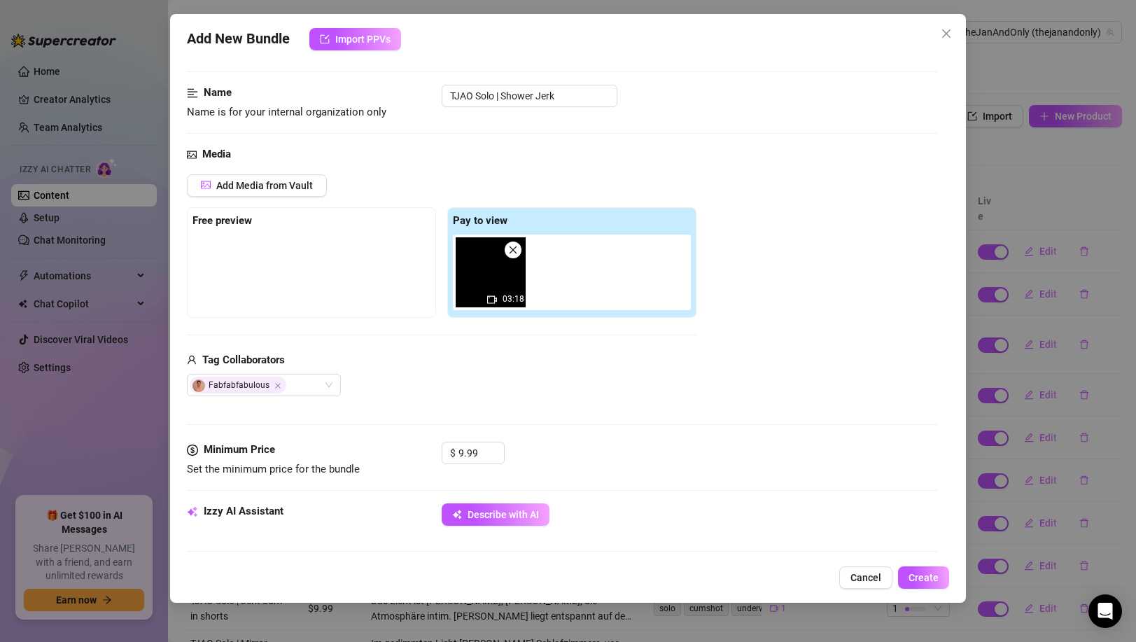
scroll to position [0, 0]
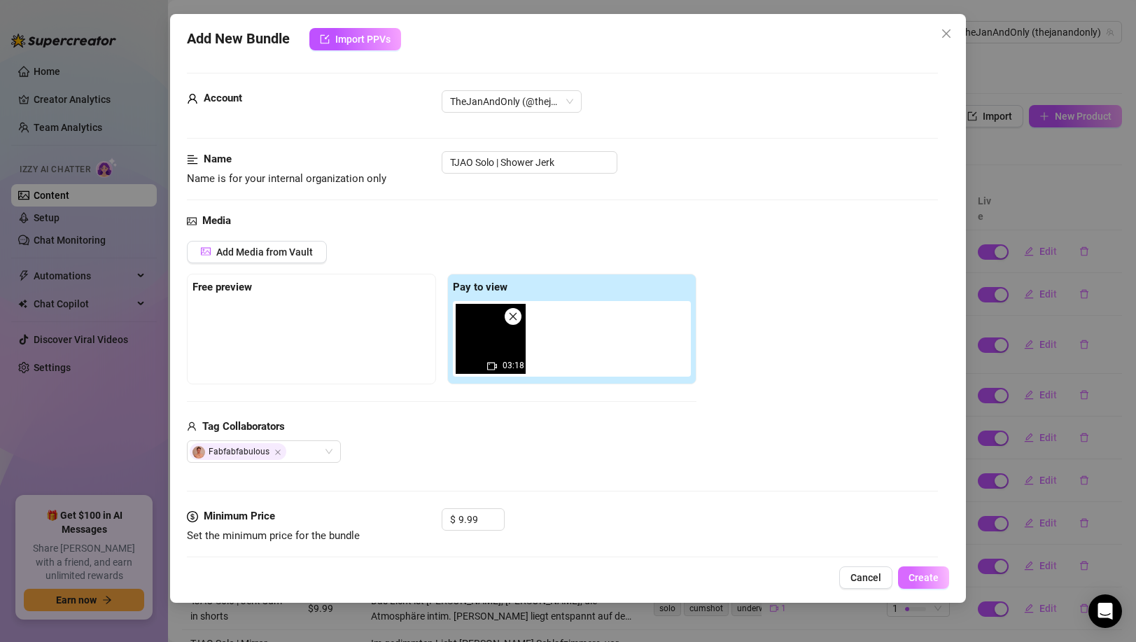
click at [924, 577] on span "Create" at bounding box center [923, 577] width 30 height 11
